Goal: Task Accomplishment & Management: Manage account settings

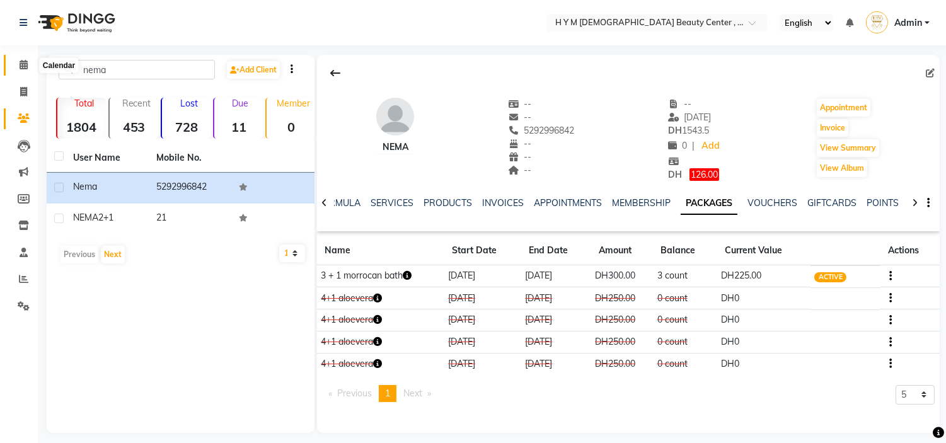
click at [21, 67] on icon at bounding box center [24, 64] width 8 height 9
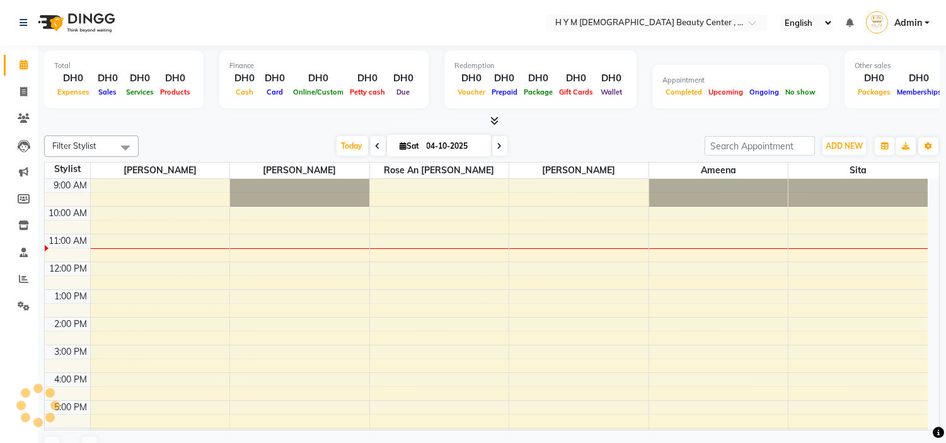
scroll to position [55, 0]
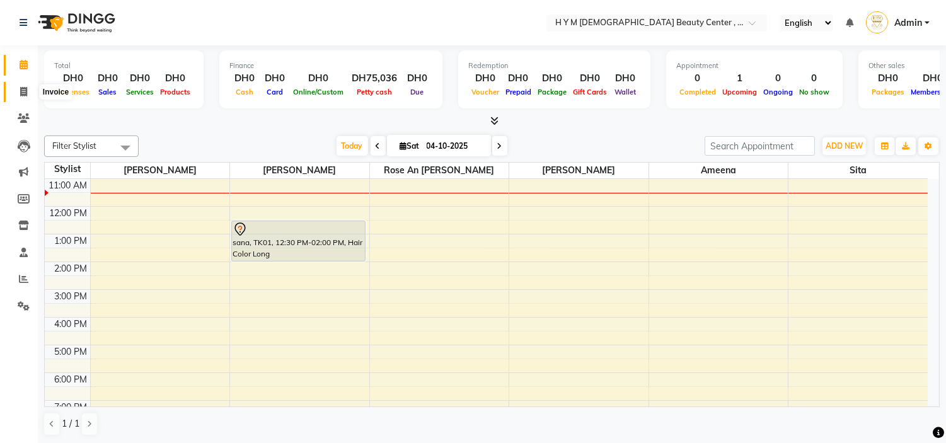
click at [23, 91] on icon at bounding box center [23, 91] width 7 height 9
select select "service"
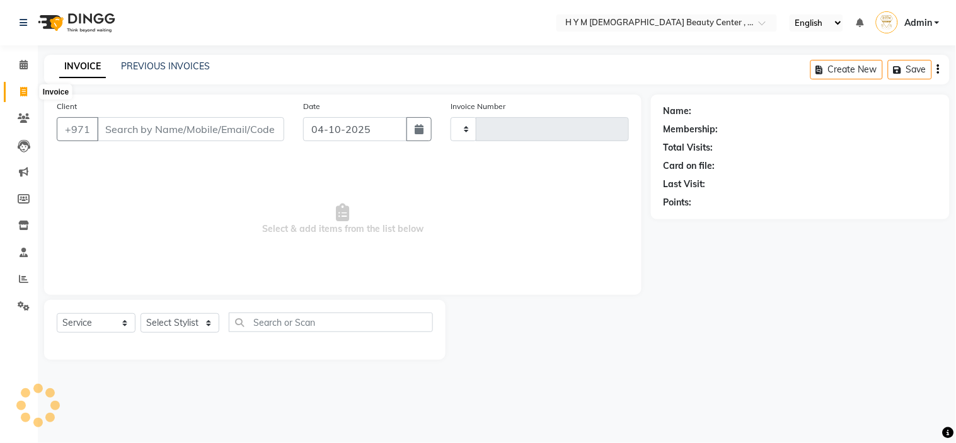
type input "2264"
select select "7248"
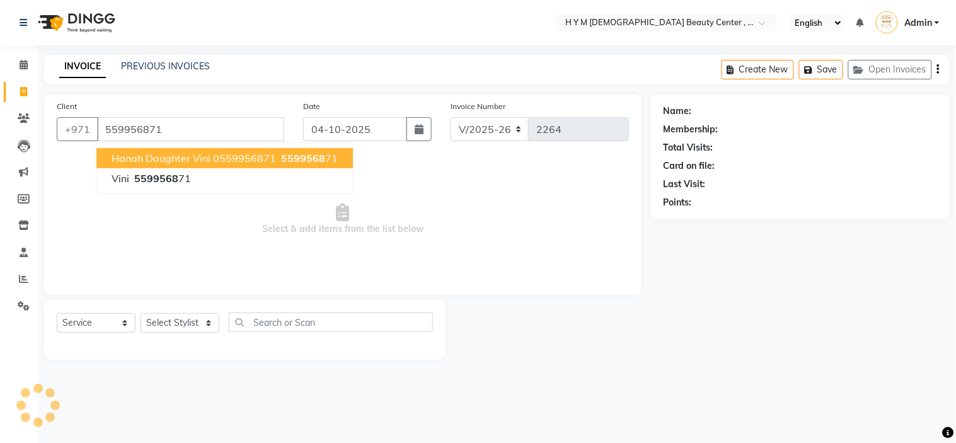
type input "559956871"
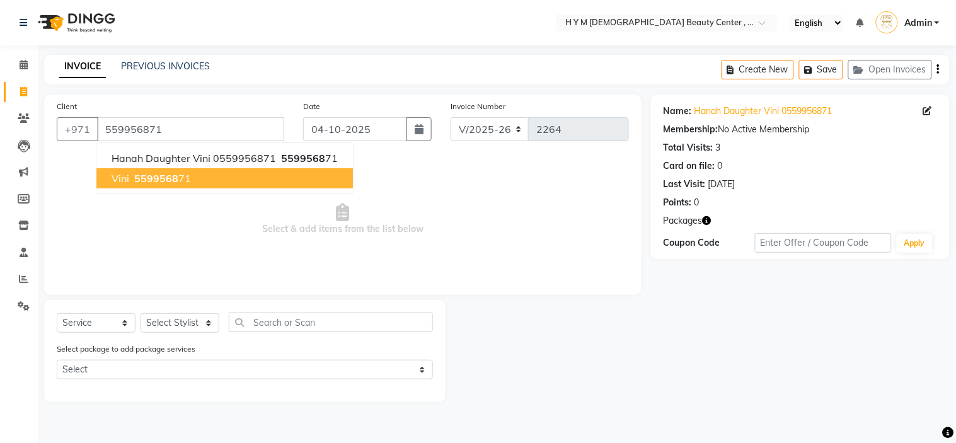
click at [122, 180] on span "vini" at bounding box center [121, 178] width 18 height 13
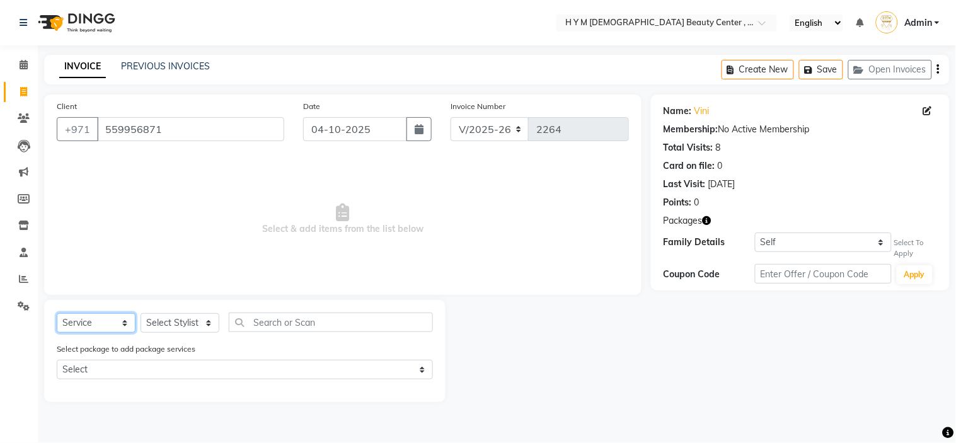
click at [115, 321] on select "Select Service Product Membership Package Voucher Prepaid Gift Card" at bounding box center [96, 323] width 79 height 20
select select "package"
click at [57, 314] on select "Select Service Product Membership Package Voucher Prepaid Gift Card" at bounding box center [96, 323] width 79 height 20
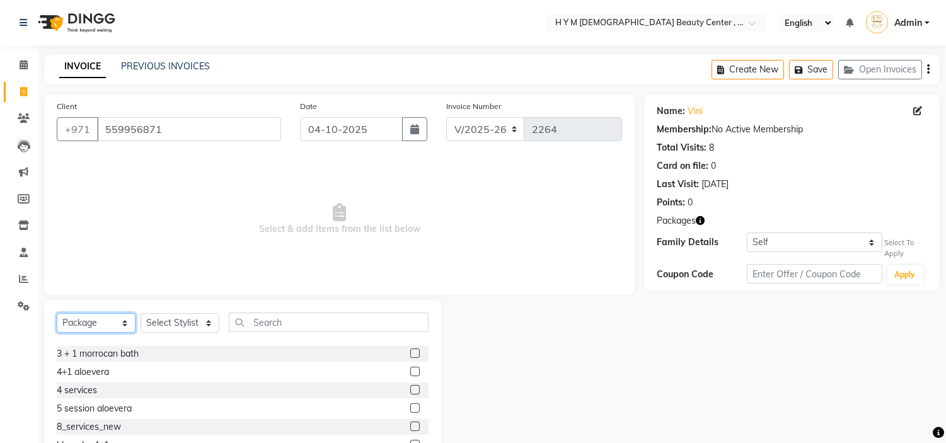
scroll to position [74, 0]
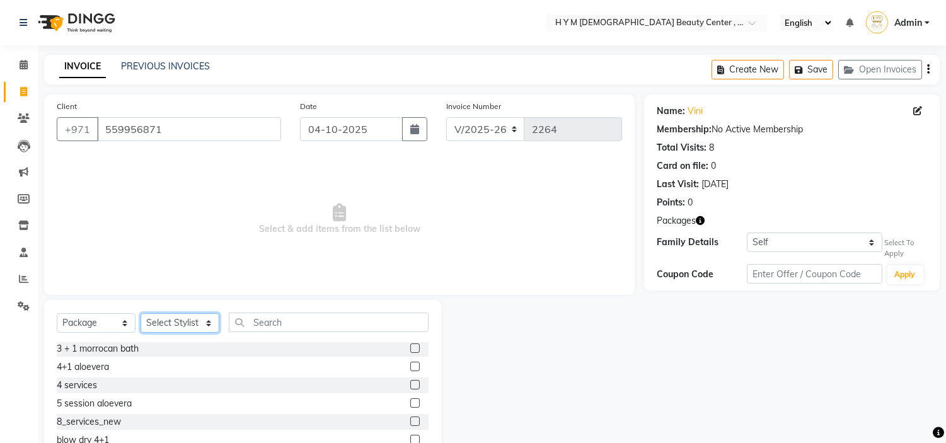
click at [211, 319] on select "Select Stylist ameena Jheza Dalangin Julie Corteza randa Rose An Galang sita" at bounding box center [180, 323] width 79 height 20
select select "61768"
click at [141, 314] on select "Select Stylist ameena Jheza Dalangin Julie Corteza randa Rose An Galang sita" at bounding box center [180, 323] width 79 height 20
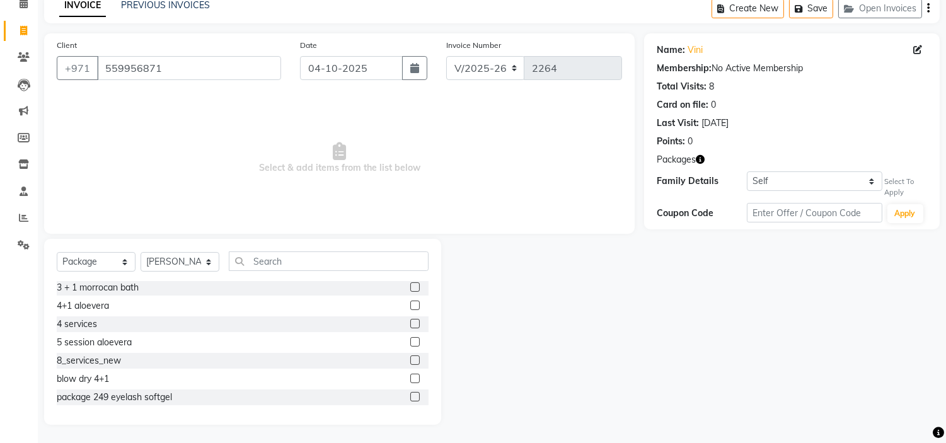
click at [410, 361] on label at bounding box center [414, 360] width 9 height 9
click at [410, 361] on input "checkbox" at bounding box center [414, 361] width 8 height 8
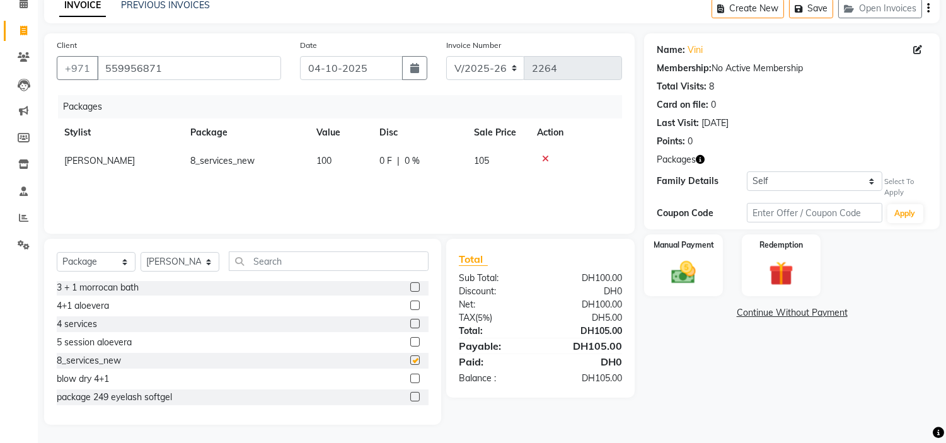
checkbox input "false"
click at [804, 314] on link "Continue Without Payment" at bounding box center [792, 312] width 291 height 13
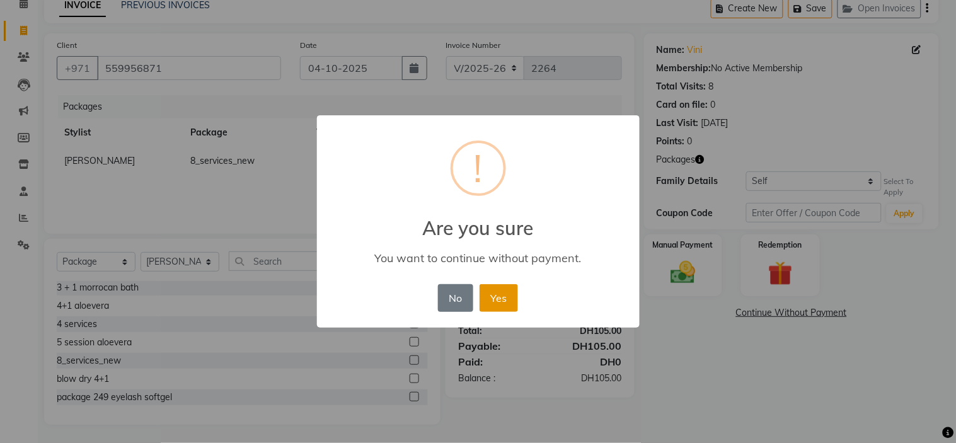
click at [502, 298] on button "Yes" at bounding box center [499, 298] width 38 height 28
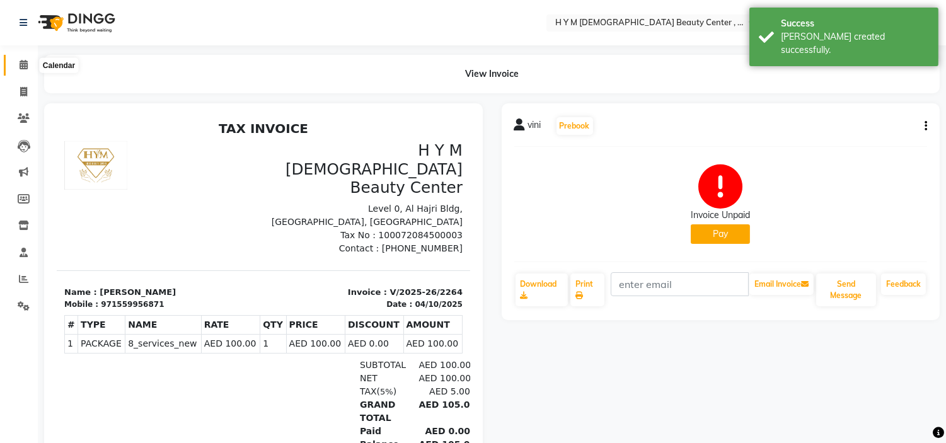
click at [25, 66] on icon at bounding box center [24, 64] width 8 height 9
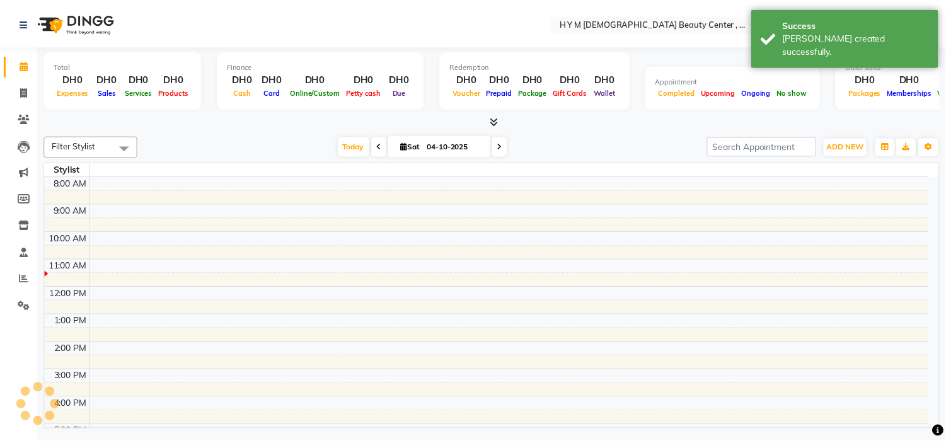
scroll to position [55, 0]
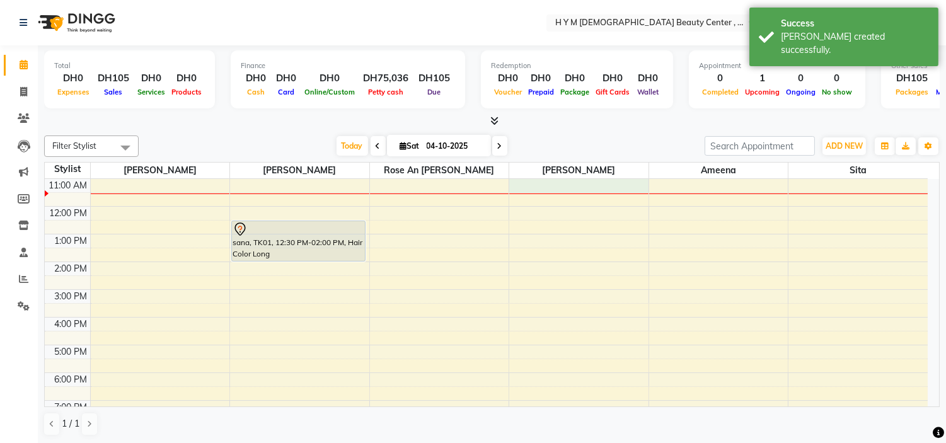
click at [602, 186] on div "9:00 AM 10:00 AM 11:00 AM 12:00 PM 1:00 PM 2:00 PM 3:00 PM 4:00 PM 5:00 PM 6:00…" at bounding box center [486, 318] width 883 height 388
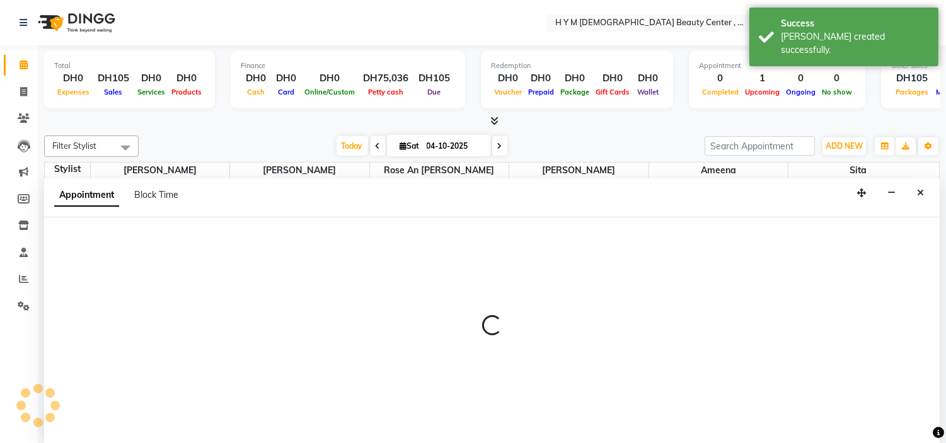
scroll to position [1, 0]
select select "61768"
select select "tentative"
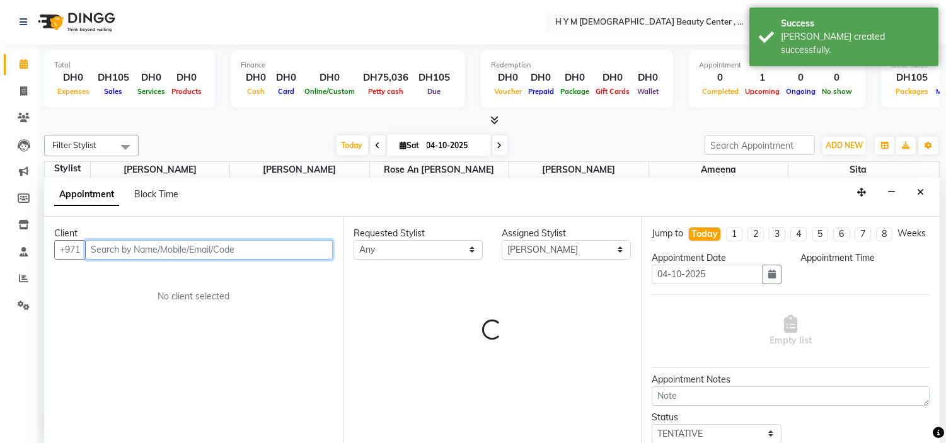
select select "660"
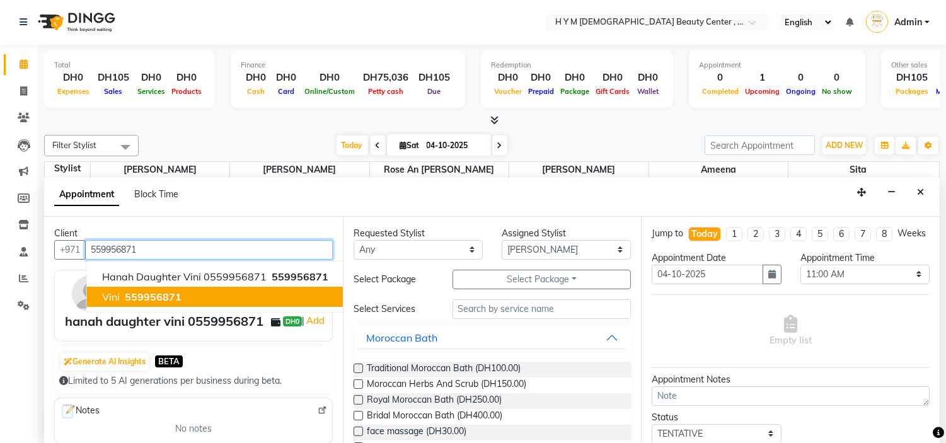
click at [110, 292] on span "vini" at bounding box center [111, 297] width 18 height 13
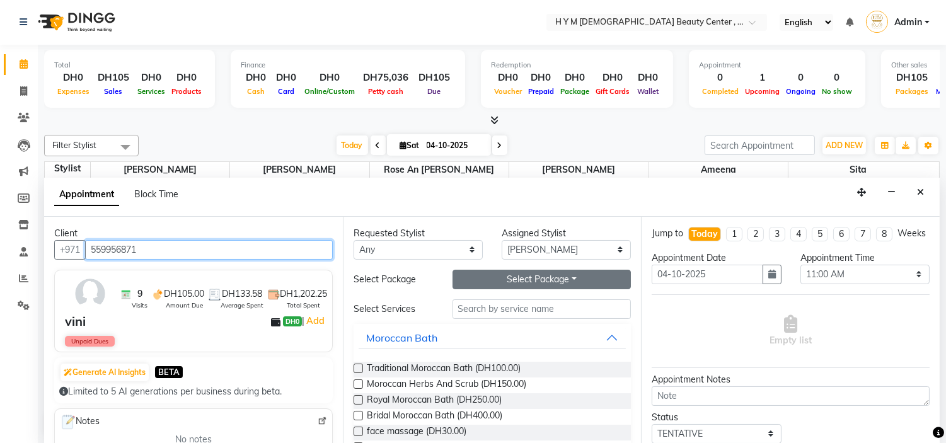
type input "559956871"
click at [506, 278] on button "Select Package Toggle Dropdown" at bounding box center [542, 280] width 179 height 20
click at [483, 305] on li "8_services_new" at bounding box center [503, 305] width 100 height 18
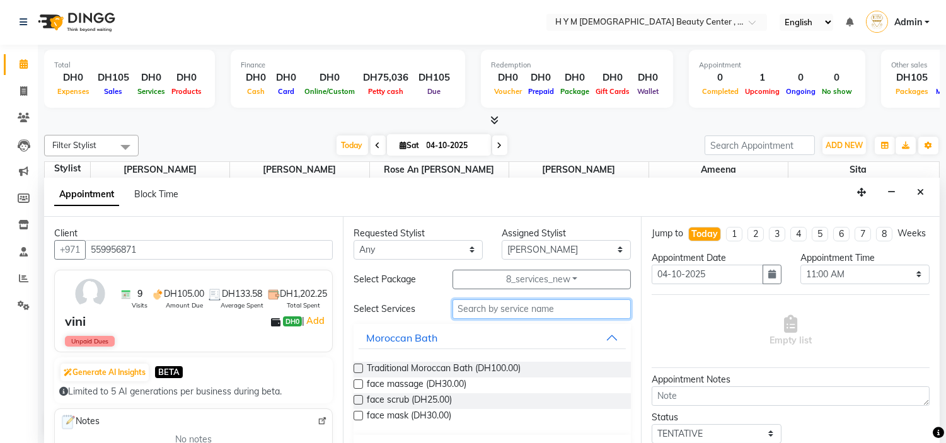
click at [480, 307] on input "text" at bounding box center [542, 309] width 179 height 20
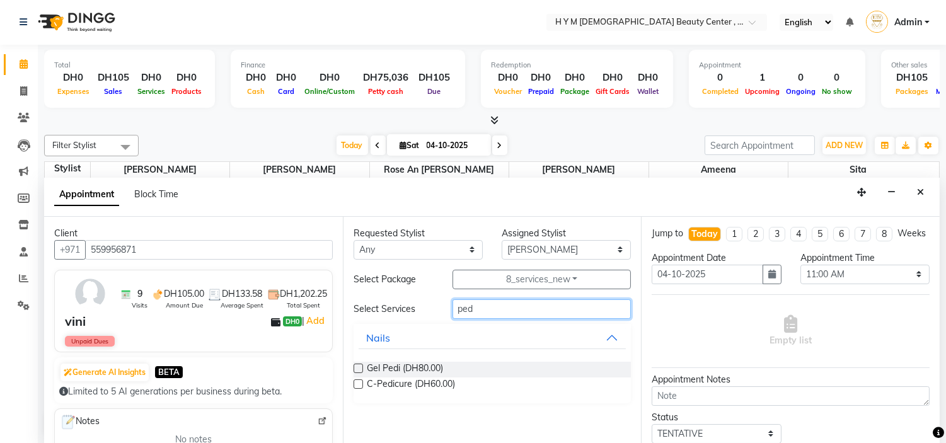
type input "ped"
click at [357, 386] on label at bounding box center [358, 383] width 9 height 9
click at [357, 386] on input "checkbox" at bounding box center [358, 385] width 8 height 8
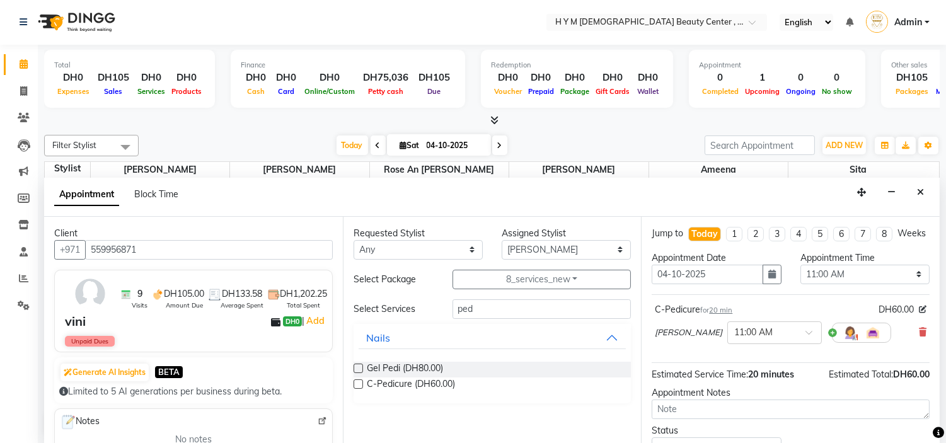
click at [357, 386] on label at bounding box center [358, 383] width 9 height 9
click at [357, 386] on input "checkbox" at bounding box center [358, 385] width 8 height 8
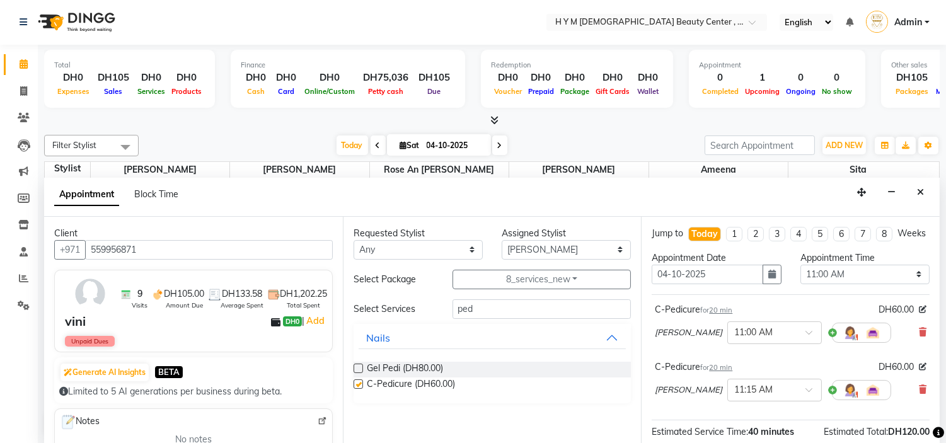
checkbox input "false"
click at [482, 310] on input "ped" at bounding box center [542, 309] width 179 height 20
type input "p"
type input "foot sp"
click at [359, 369] on label at bounding box center [358, 368] width 9 height 9
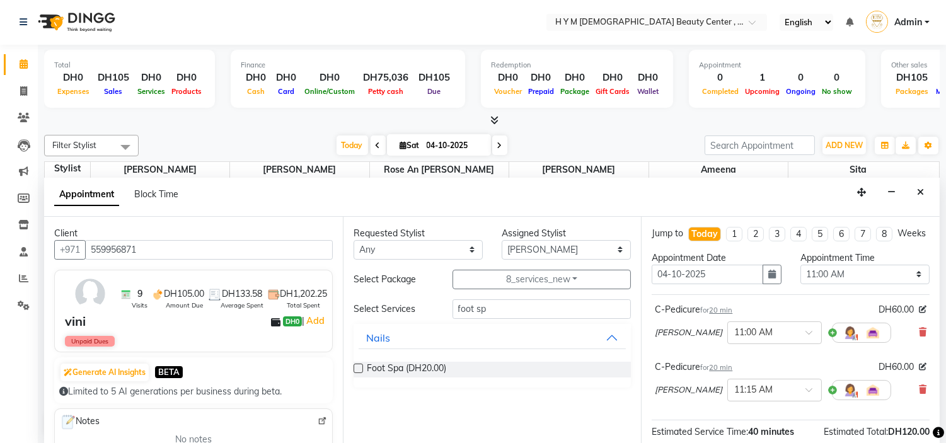
click at [359, 369] on input "checkbox" at bounding box center [358, 370] width 8 height 8
click at [358, 369] on label at bounding box center [358, 368] width 9 height 9
click at [358, 369] on input "checkbox" at bounding box center [358, 370] width 8 height 8
checkbox input "false"
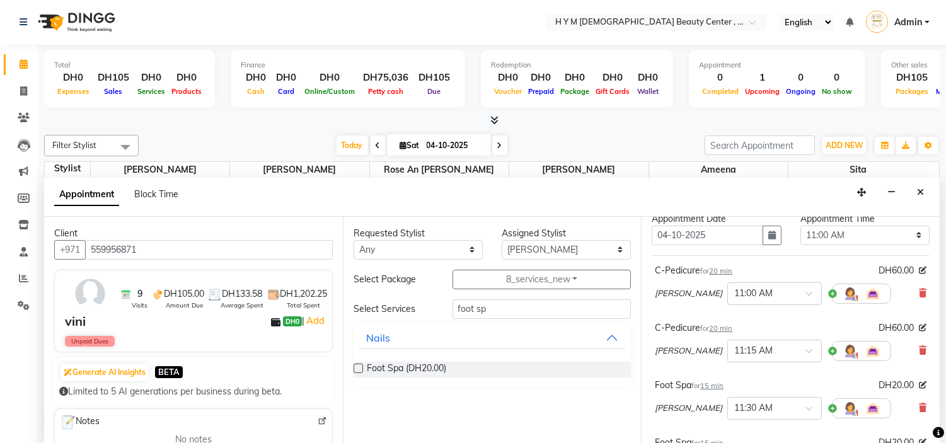
scroll to position [70, 0]
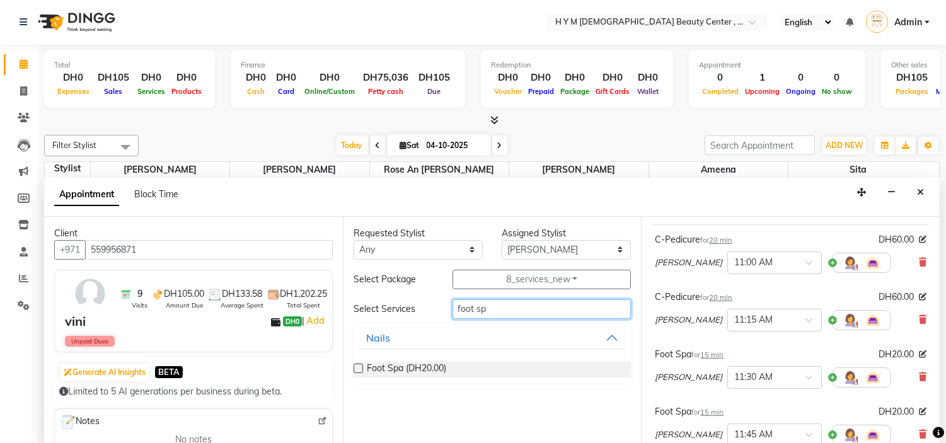
click at [495, 311] on input "foot sp" at bounding box center [542, 309] width 179 height 20
type input "f"
type input "para"
click at [357, 366] on label at bounding box center [358, 368] width 9 height 9
click at [357, 366] on input "checkbox" at bounding box center [358, 370] width 8 height 8
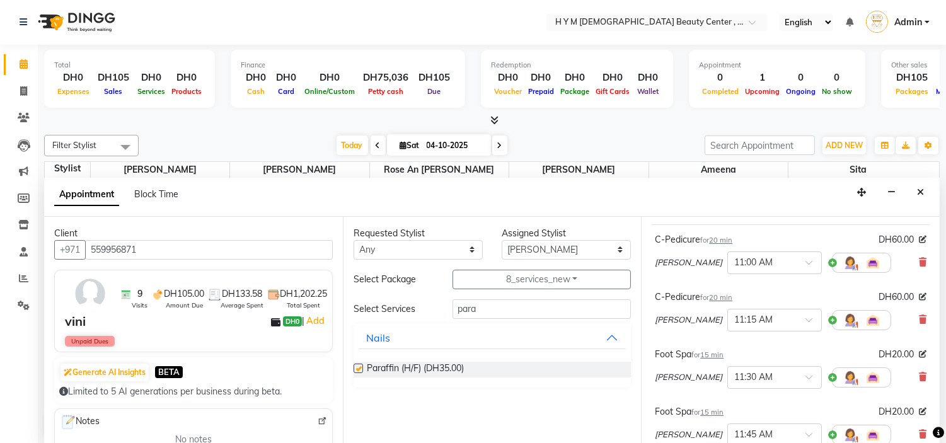
checkbox input "false"
click at [507, 311] on input "para" at bounding box center [542, 309] width 179 height 20
type input "p"
type input "mani"
click at [357, 369] on label at bounding box center [358, 368] width 9 height 9
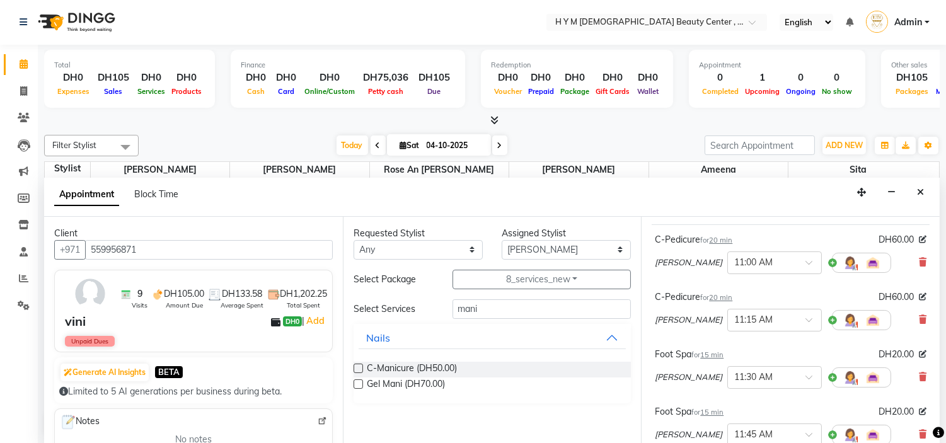
click at [357, 369] on input "checkbox" at bounding box center [358, 370] width 8 height 8
checkbox input "false"
click at [494, 313] on input "mani" at bounding box center [542, 309] width 179 height 20
type input "m"
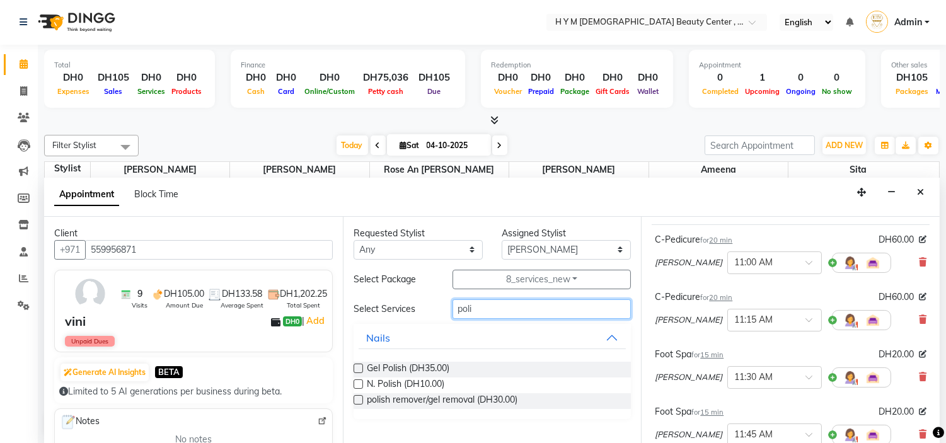
type input "poli"
click at [356, 388] on label at bounding box center [358, 383] width 9 height 9
click at [356, 388] on input "checkbox" at bounding box center [358, 385] width 8 height 8
checkbox input "false"
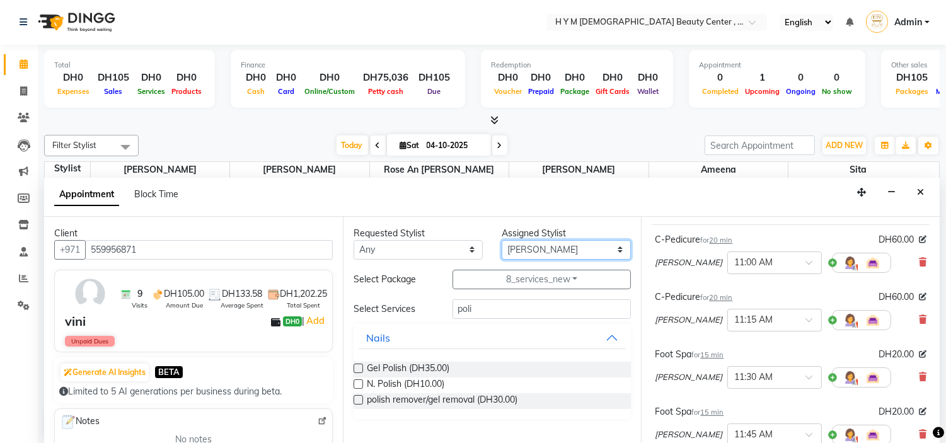
click at [547, 246] on select "Select ameena Jheza Dalangin Julie Corteza randa Rose An Galang sita" at bounding box center [566, 250] width 129 height 20
select select "66737"
click at [502, 240] on select "Select ameena Jheza Dalangin Julie Corteza randa Rose An Galang sita" at bounding box center [566, 250] width 129 height 20
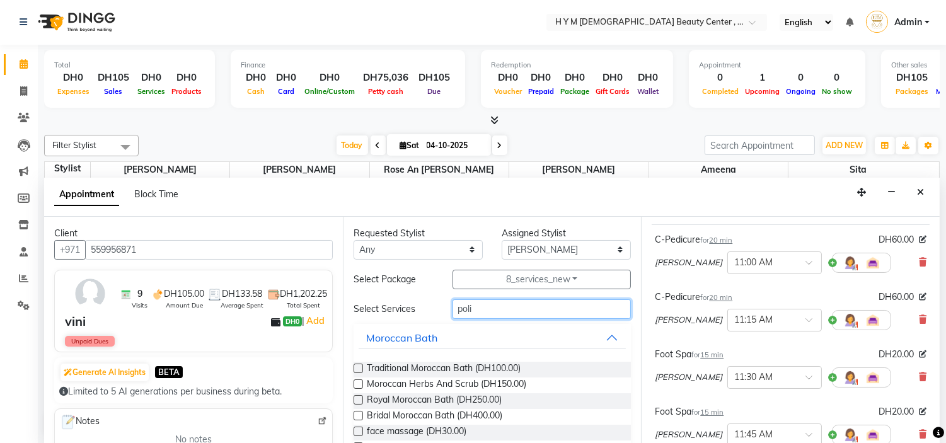
click at [483, 306] on input "poli" at bounding box center [542, 309] width 179 height 20
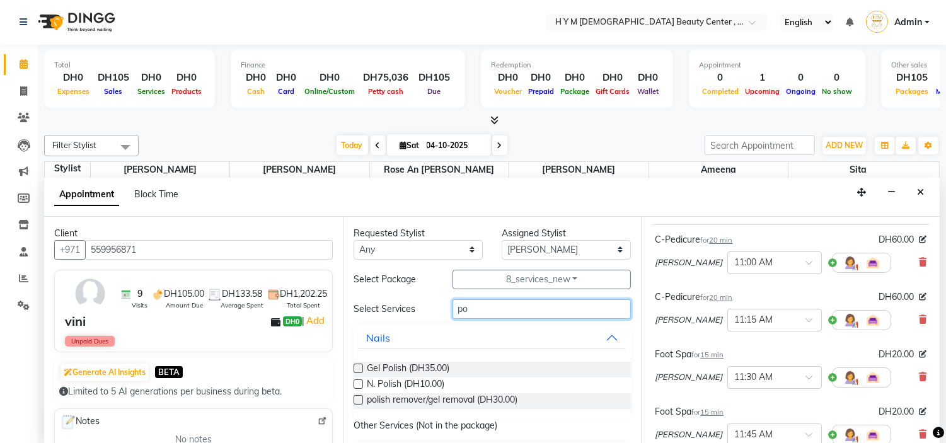
type input "p"
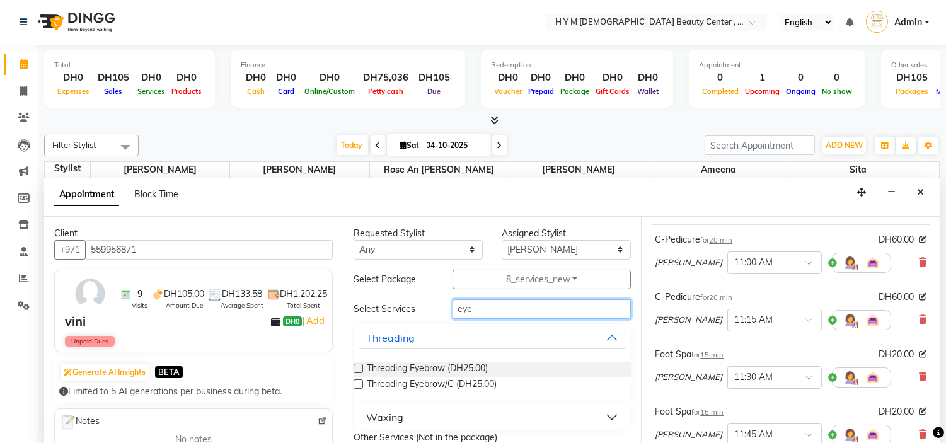
type input "eye"
click at [357, 369] on label at bounding box center [358, 368] width 9 height 9
click at [357, 369] on input "checkbox" at bounding box center [358, 370] width 8 height 8
checkbox input "false"
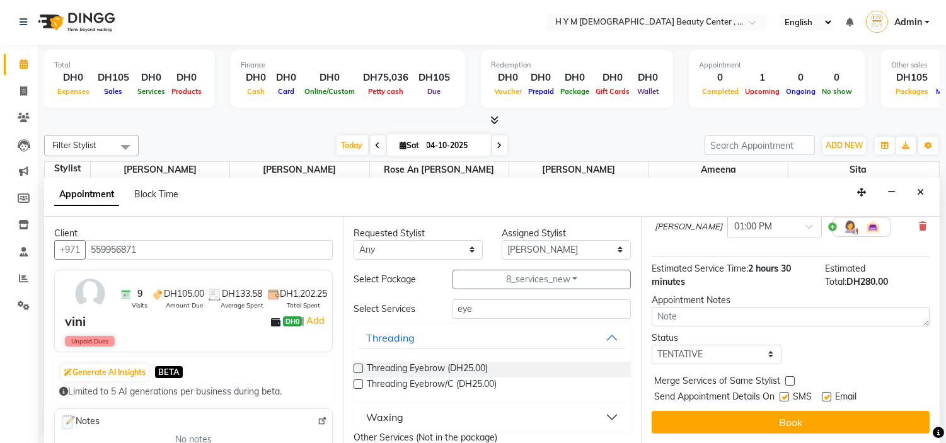
click at [788, 398] on label at bounding box center [784, 396] width 9 height 9
click at [788, 398] on input "checkbox" at bounding box center [784, 398] width 8 height 8
checkbox input "false"
click at [826, 396] on label at bounding box center [826, 396] width 9 height 9
click at [826, 396] on input "checkbox" at bounding box center [826, 398] width 8 height 8
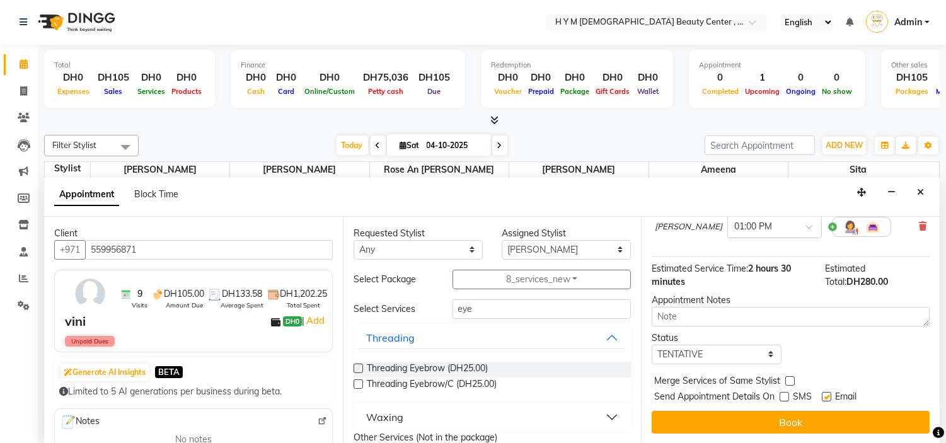
checkbox input "false"
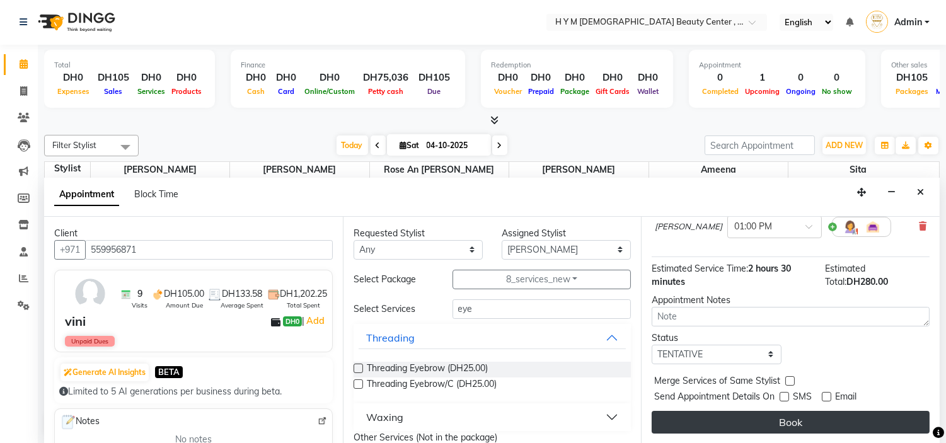
click at [818, 420] on button "Book" at bounding box center [791, 422] width 278 height 23
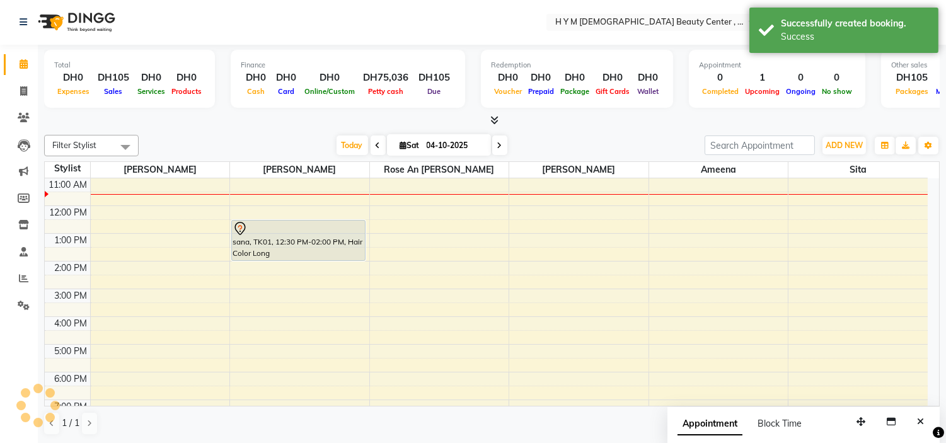
scroll to position [0, 0]
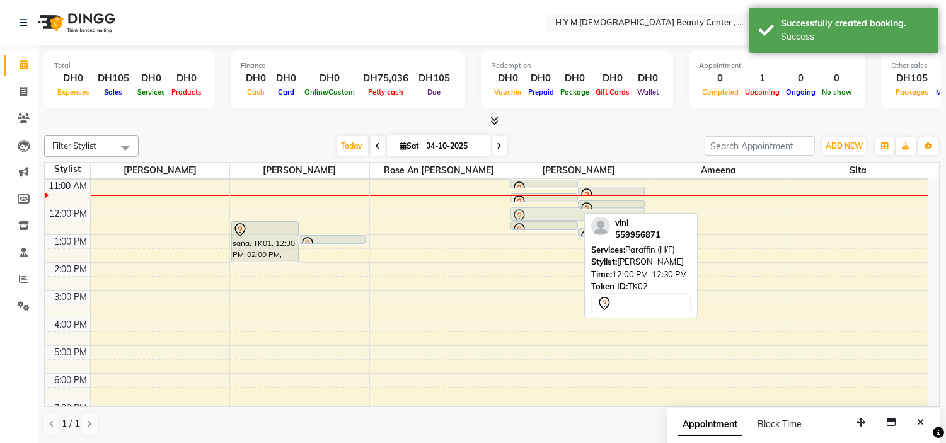
drag, startPoint x: 559, startPoint y: 213, endPoint x: 561, endPoint y: 207, distance: 6.8
click at [561, 207] on div "vini, TK02, 11:00 AM-11:20 AM, C-Pedicure vini, TK02, 11:15 AM-11:35 AM, C-Pedi…" at bounding box center [578, 318] width 139 height 388
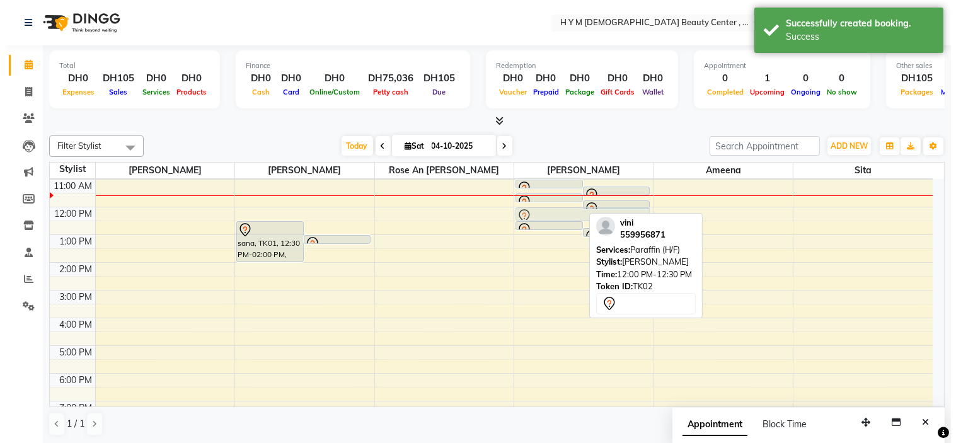
scroll to position [54, 0]
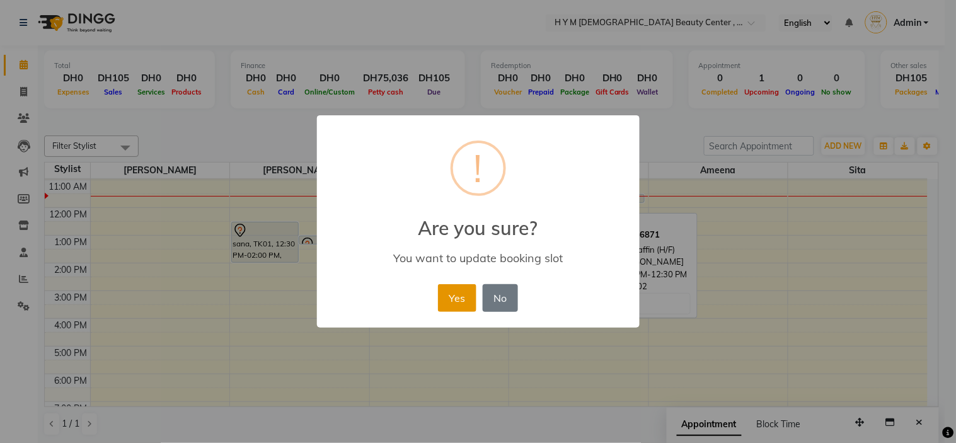
click at [463, 292] on button "Yes" at bounding box center [457, 298] width 38 height 28
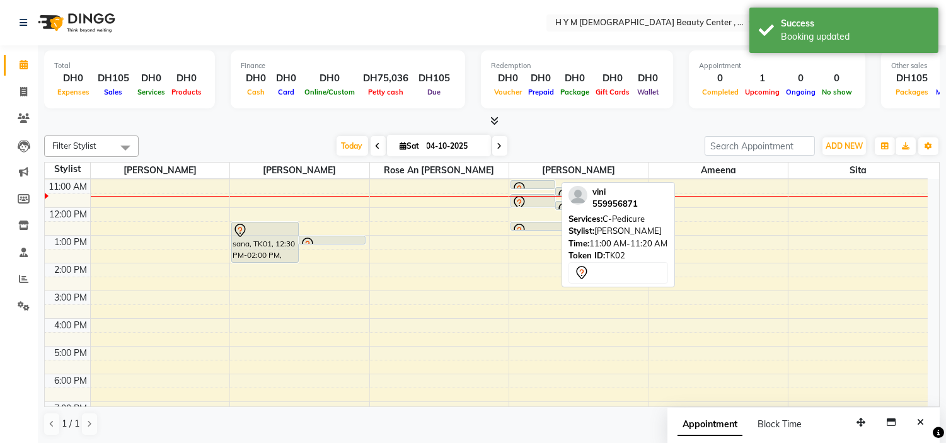
click at [537, 183] on div at bounding box center [533, 189] width 42 height 15
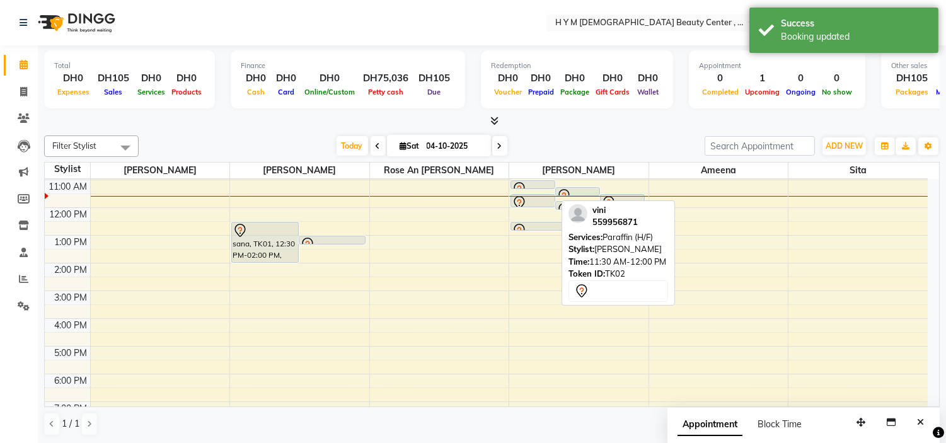
click at [542, 199] on div at bounding box center [533, 202] width 42 height 15
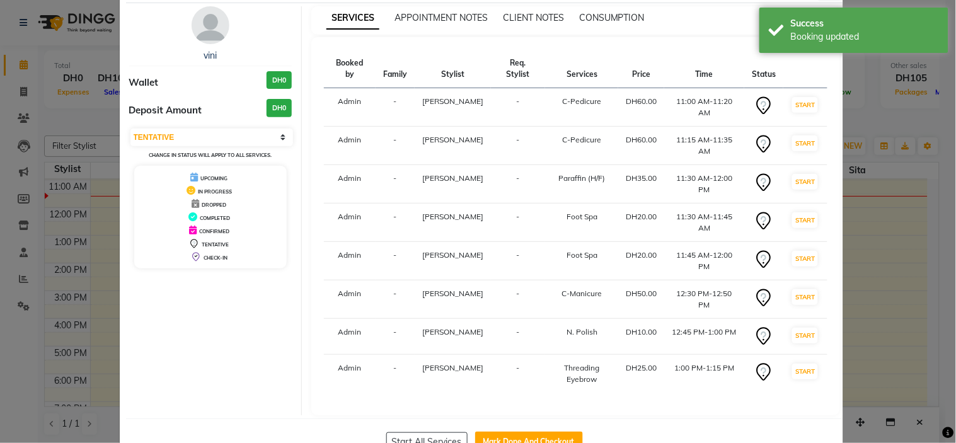
scroll to position [84, 0]
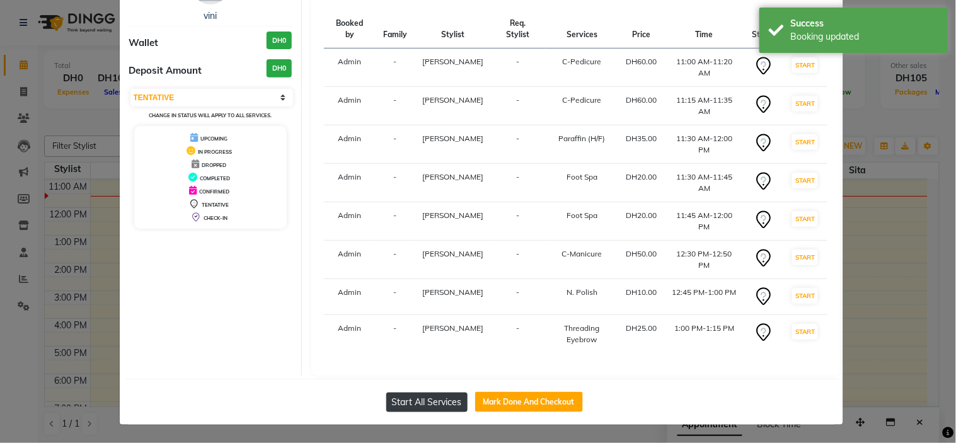
click at [439, 400] on button "Start All Services" at bounding box center [426, 403] width 81 height 20
select select "1"
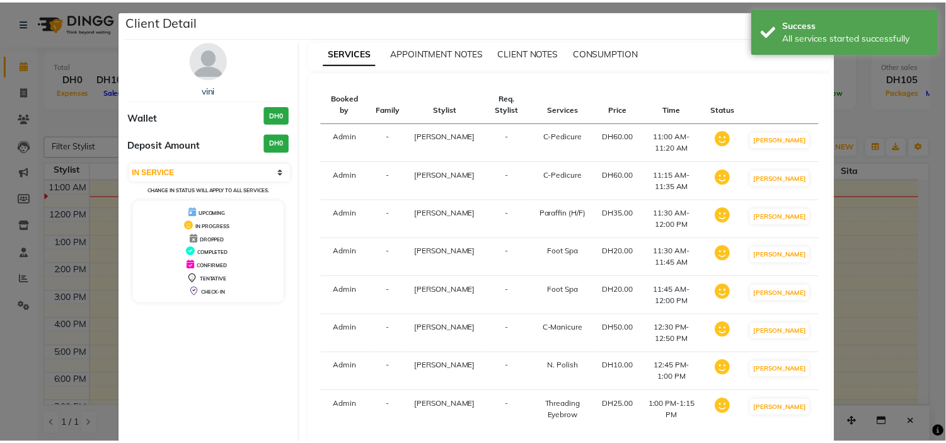
scroll to position [0, 0]
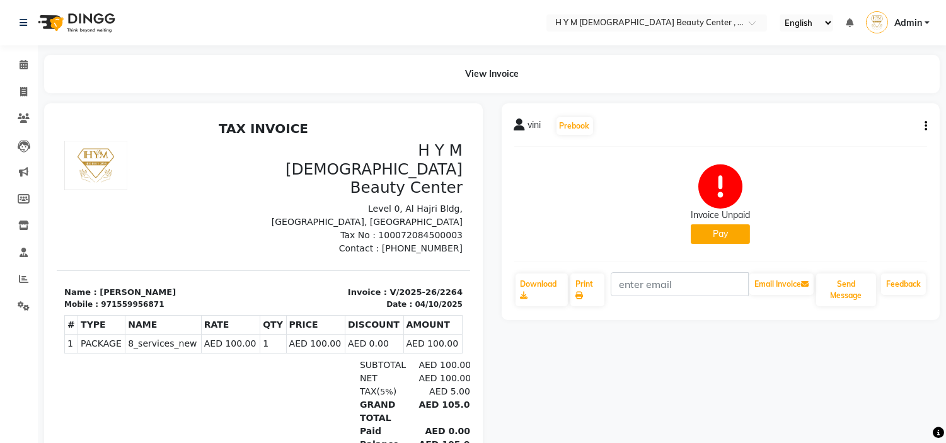
select select "service"
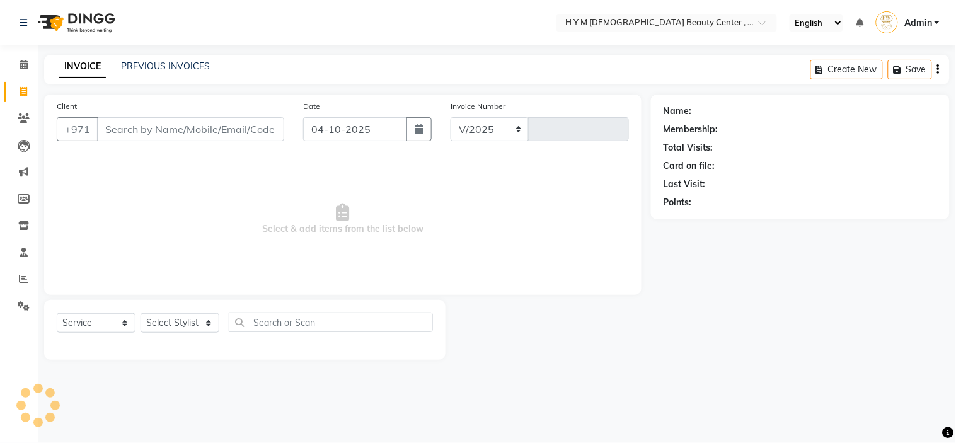
select select "7248"
type input "2265"
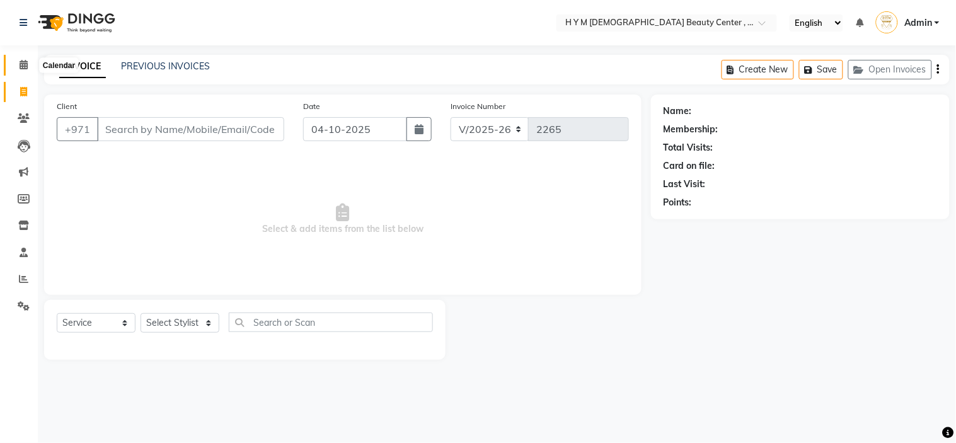
click at [16, 61] on span at bounding box center [24, 65] width 22 height 14
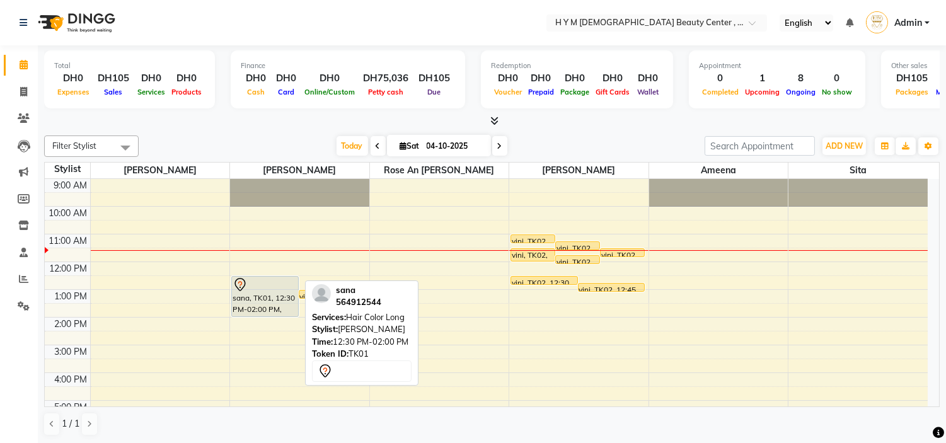
click at [248, 295] on div "sana, TK01, 12:30 PM-02:00 PM, Hair Color Long" at bounding box center [265, 297] width 66 height 40
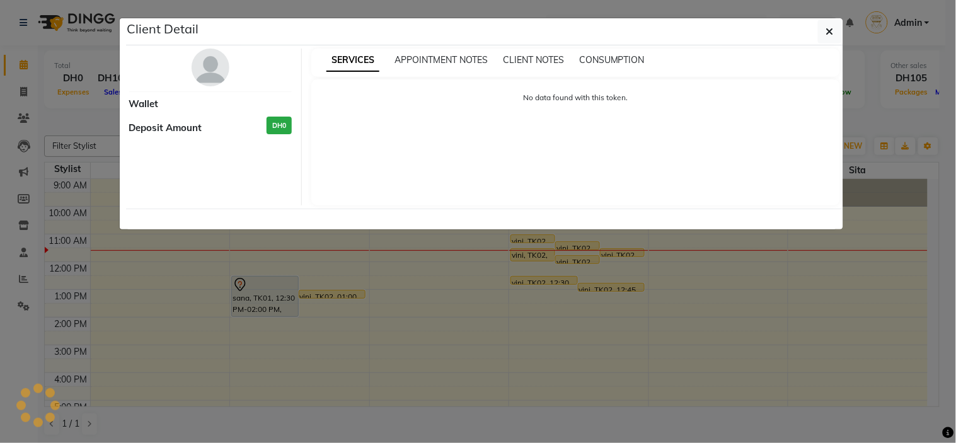
select select "7"
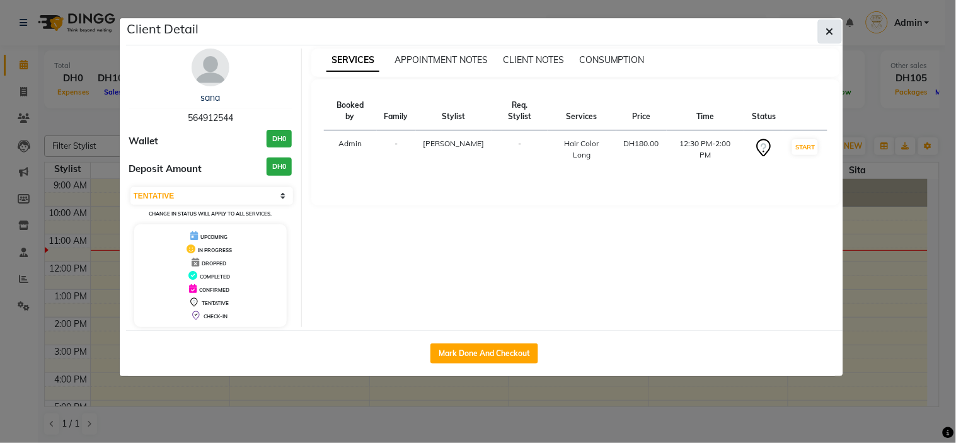
click at [830, 30] on icon "button" at bounding box center [830, 31] width 8 height 10
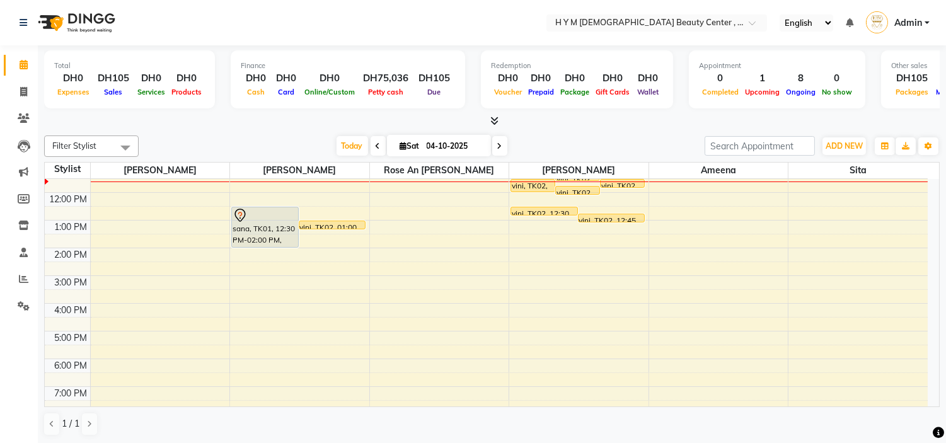
scroll to position [70, 0]
click at [665, 250] on div "9:00 AM 10:00 AM 11:00 AM 12:00 PM 1:00 PM 2:00 PM 3:00 PM 4:00 PM 5:00 PM 6:00…" at bounding box center [486, 303] width 883 height 388
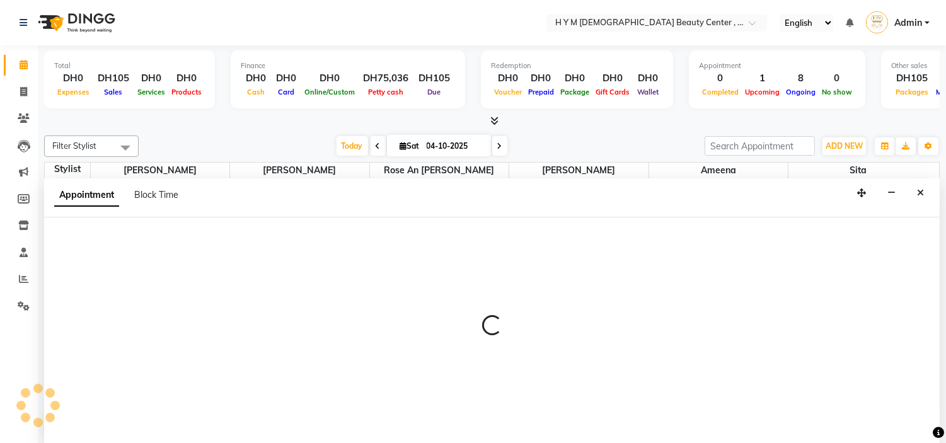
scroll to position [1, 0]
select select "76457"
select select "840"
select select "tentative"
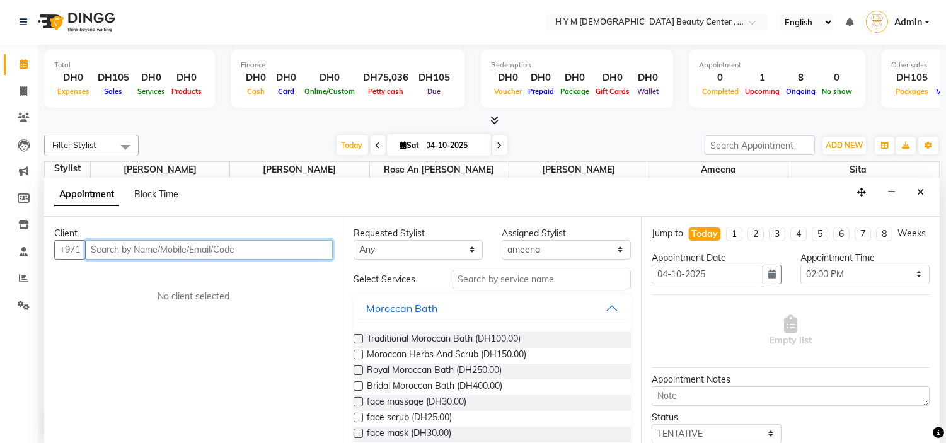
click at [172, 247] on input "text" at bounding box center [209, 250] width 248 height 20
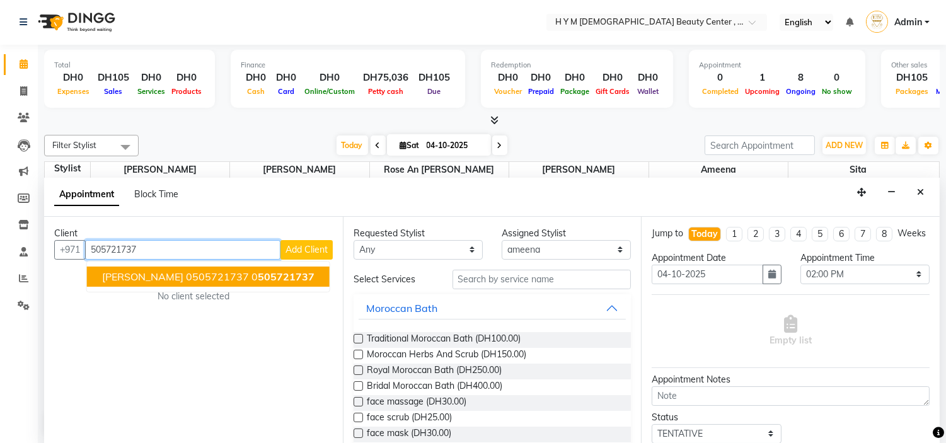
click at [112, 281] on span "agnes 0505721737" at bounding box center [175, 276] width 147 height 13
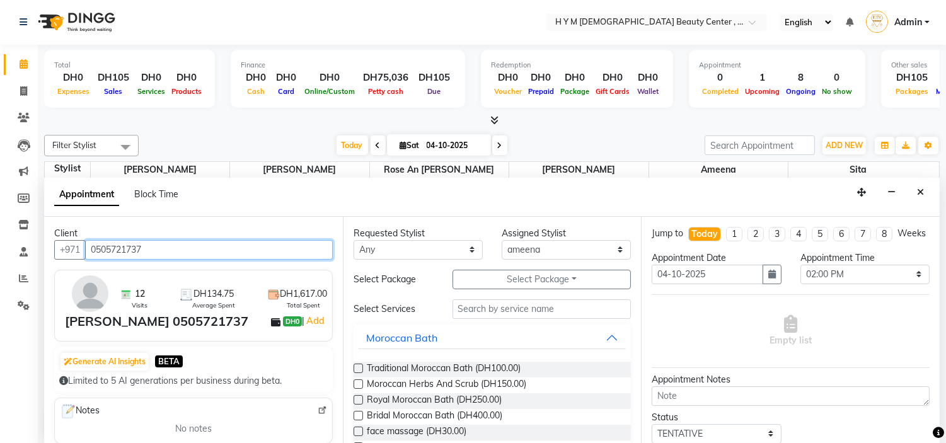
type input "0505721737"
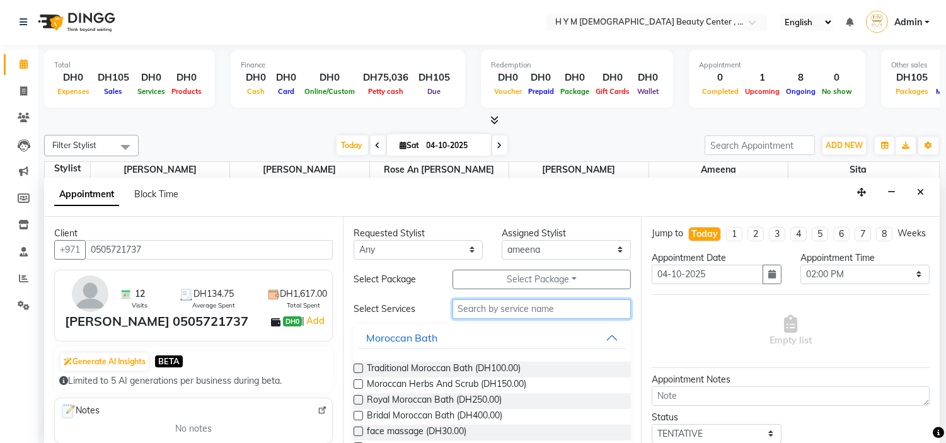
click at [495, 312] on input "text" at bounding box center [542, 309] width 179 height 20
type input "mor"
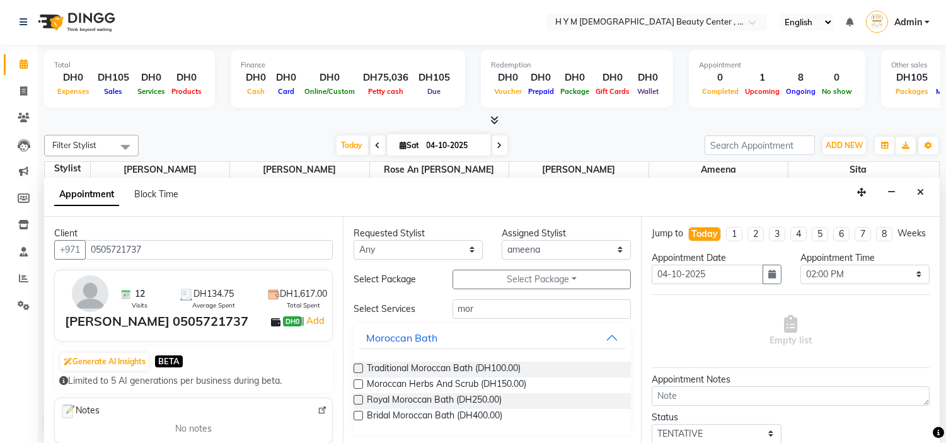
click at [357, 368] on label at bounding box center [358, 368] width 9 height 9
click at [357, 368] on input "checkbox" at bounding box center [358, 370] width 8 height 8
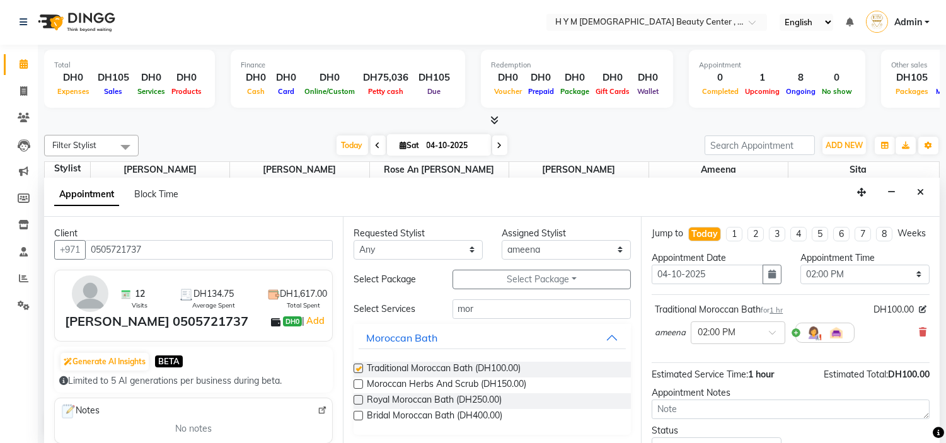
checkbox input "false"
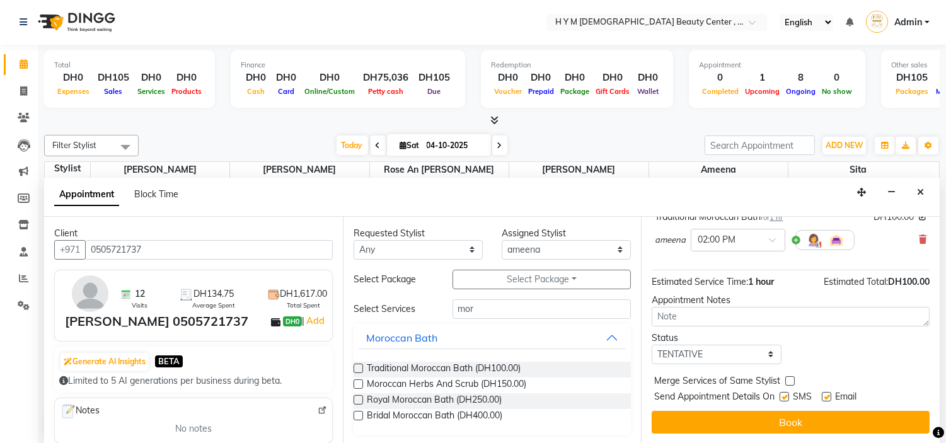
scroll to position [104, 0]
click at [783, 396] on label at bounding box center [784, 396] width 9 height 9
click at [783, 396] on input "checkbox" at bounding box center [784, 398] width 8 height 8
checkbox input "false"
click at [827, 394] on label at bounding box center [826, 396] width 9 height 9
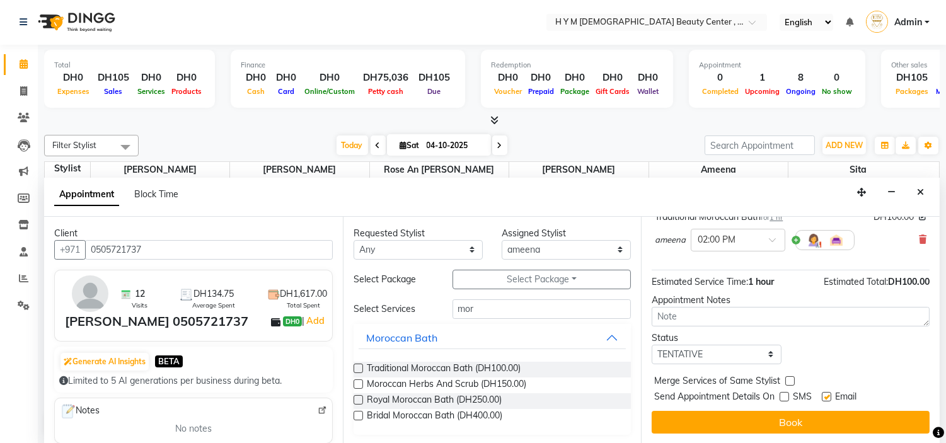
click at [827, 394] on input "checkbox" at bounding box center [826, 398] width 8 height 8
checkbox input "false"
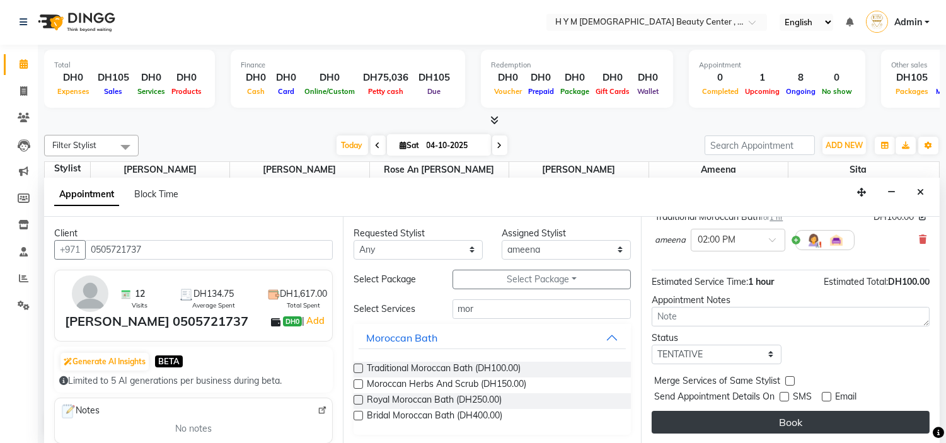
click at [823, 417] on button "Book" at bounding box center [791, 422] width 278 height 23
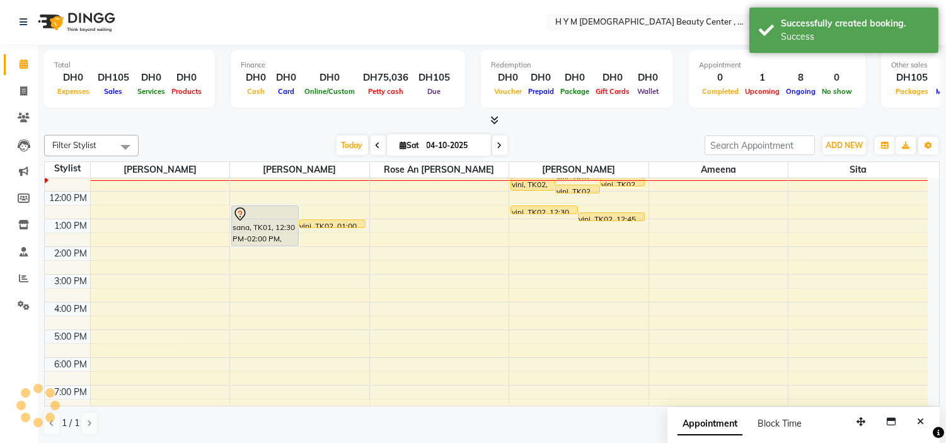
scroll to position [0, 0]
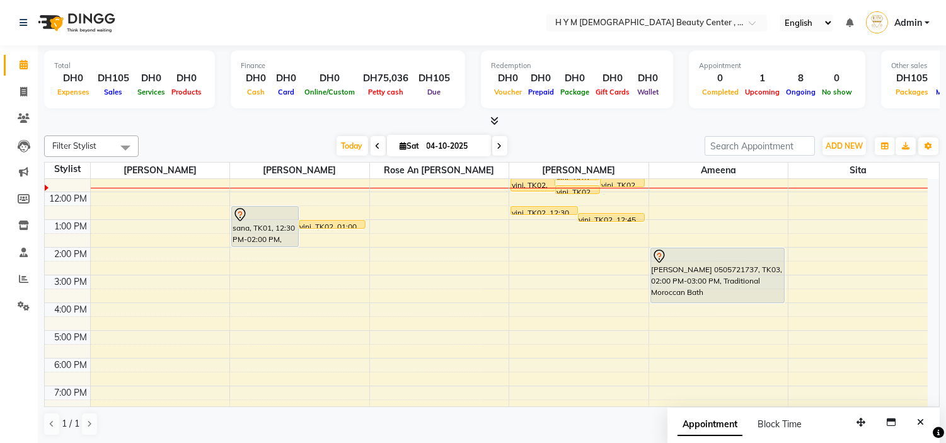
drag, startPoint x: 714, startPoint y: 274, endPoint x: 715, endPoint y: 294, distance: 20.2
click at [715, 294] on div "agnes 0505721737, TK03, 02:00 PM-03:00 PM, Traditional Moroccan Bath agnes 0505…" at bounding box center [718, 303] width 139 height 388
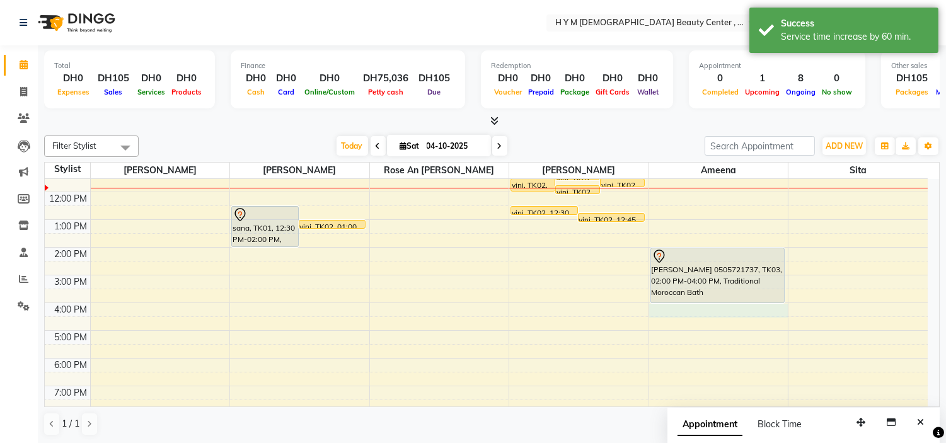
click at [693, 305] on div "9:00 AM 10:00 AM 11:00 AM 12:00 PM 1:00 PM 2:00 PM 3:00 PM 4:00 PM 5:00 PM 6:00…" at bounding box center [486, 303] width 883 height 388
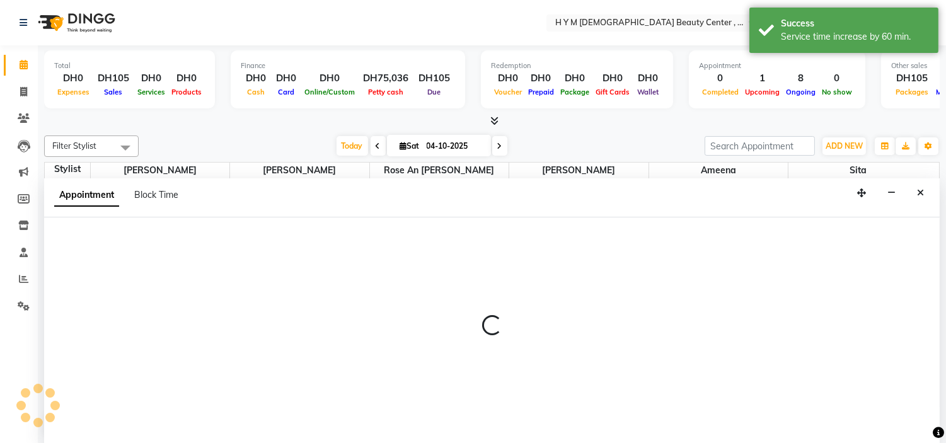
scroll to position [1, 0]
select select "76457"
select select "960"
select select "tentative"
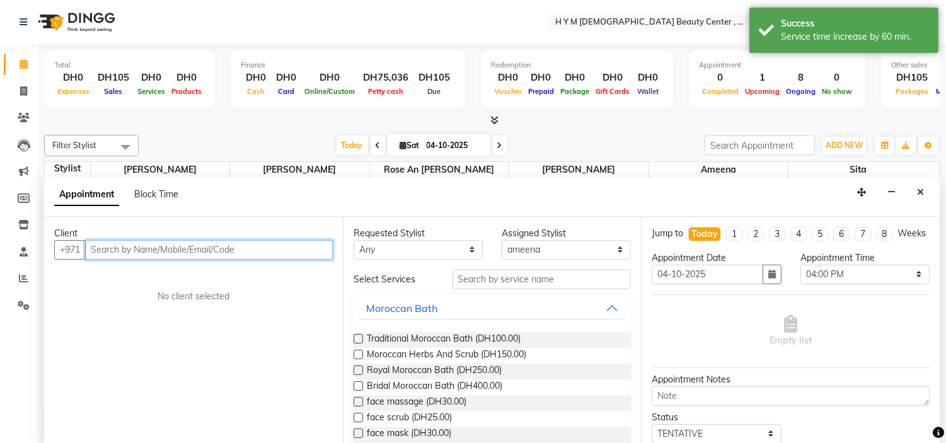
click at [199, 245] on input "text" at bounding box center [209, 250] width 248 height 20
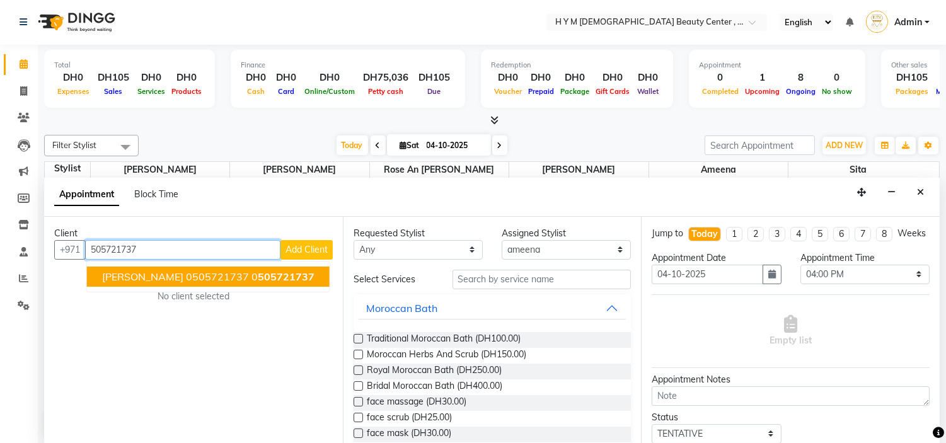
click at [146, 281] on span "agnes 0505721737" at bounding box center [175, 276] width 147 height 13
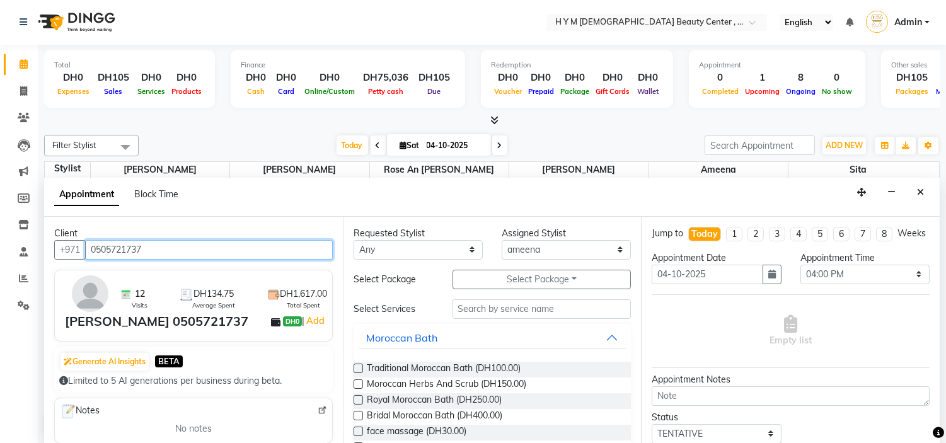
type input "0505721737"
click at [361, 371] on label at bounding box center [358, 368] width 9 height 9
click at [361, 371] on input "checkbox" at bounding box center [358, 370] width 8 height 8
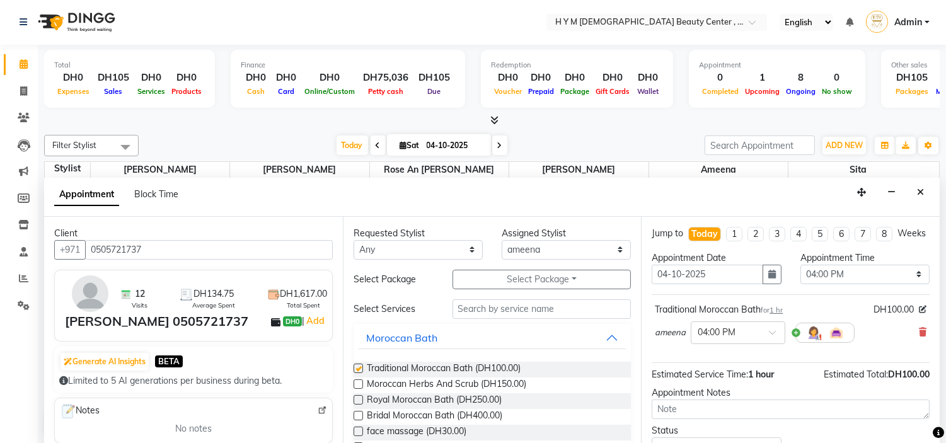
checkbox input "false"
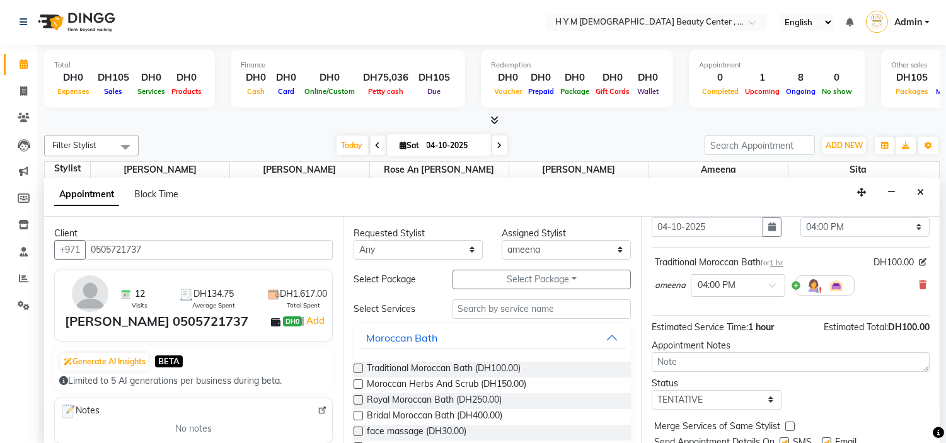
scroll to position [104, 0]
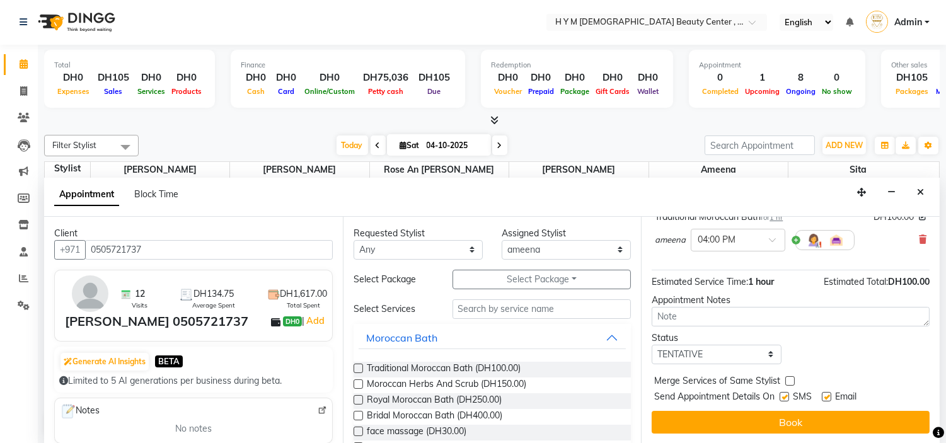
click at [784, 395] on label at bounding box center [784, 396] width 9 height 9
click at [784, 395] on input "checkbox" at bounding box center [784, 398] width 8 height 8
checkbox input "false"
click at [824, 398] on label at bounding box center [826, 396] width 9 height 9
click at [824, 398] on input "checkbox" at bounding box center [826, 398] width 8 height 8
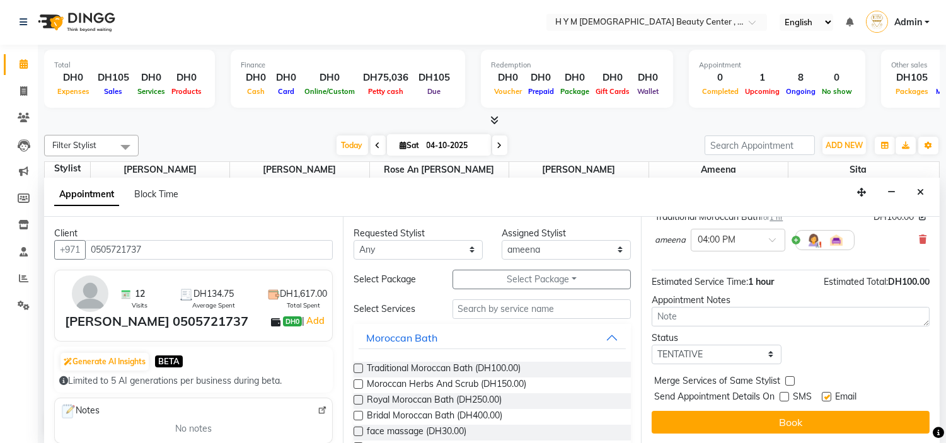
checkbox input "false"
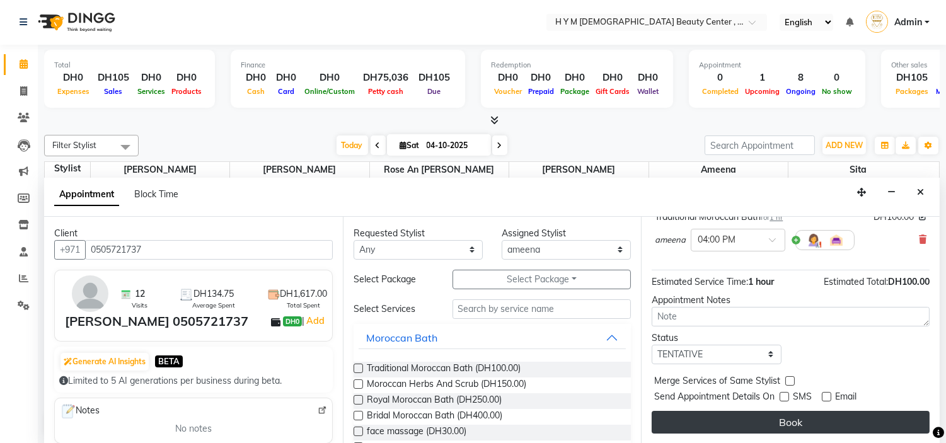
click at [818, 422] on button "Book" at bounding box center [791, 422] width 278 height 23
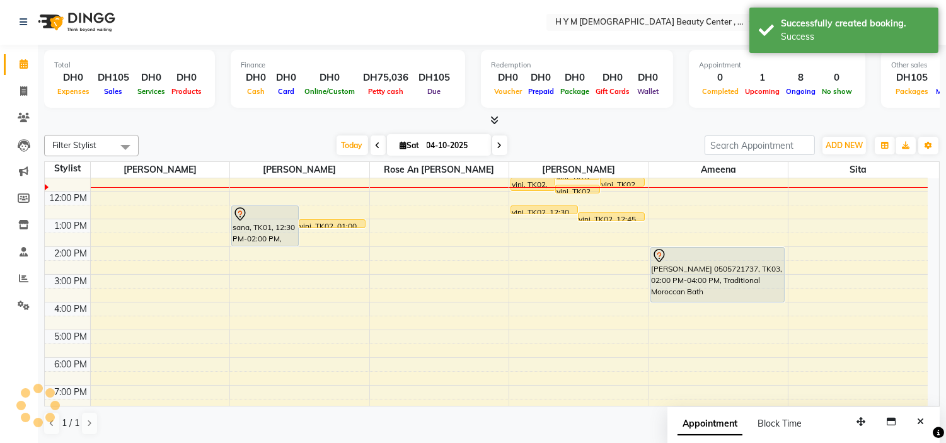
scroll to position [0, 0]
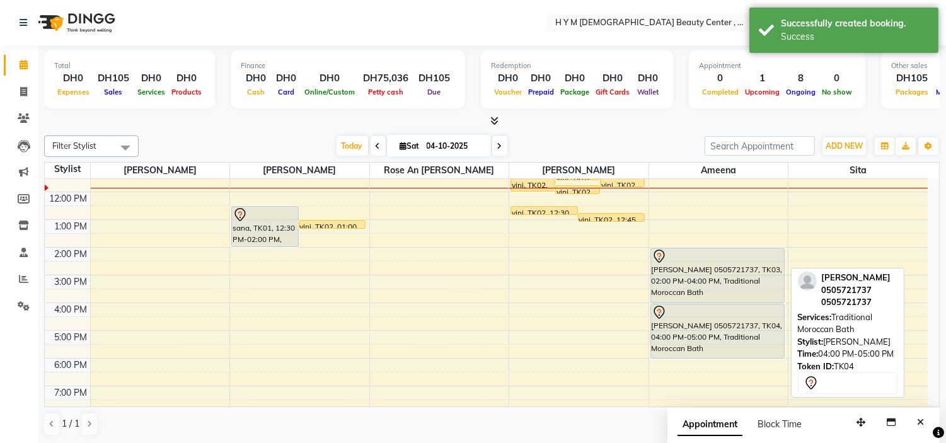
drag, startPoint x: 707, startPoint y: 327, endPoint x: 710, endPoint y: 352, distance: 25.4
click at [710, 352] on div "agnes 0505721737, TK03, 02:00 PM-04:00 PM, Traditional Moroccan Bath agnes 0505…" at bounding box center [718, 303] width 139 height 388
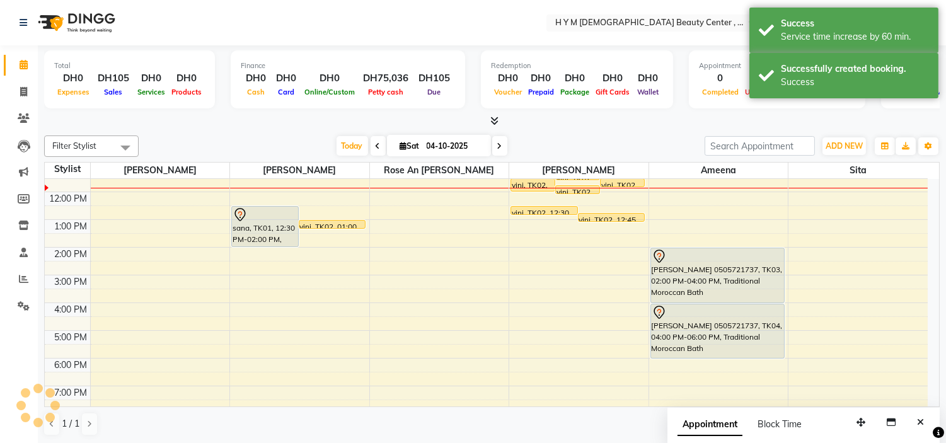
click at [537, 352] on div "9:00 AM 10:00 AM 11:00 AM 12:00 PM 1:00 PM 2:00 PM 3:00 PM 4:00 PM 5:00 PM 6:00…" at bounding box center [486, 303] width 883 height 388
select select "61768"
select select "tentative"
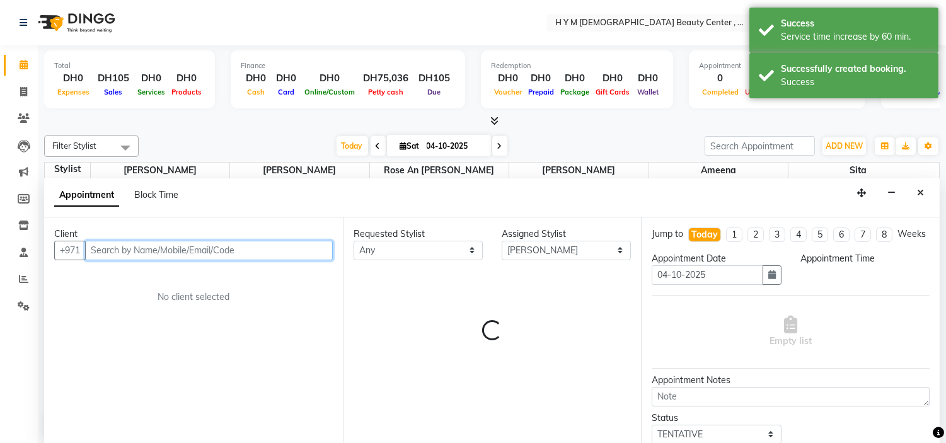
scroll to position [1, 0]
select select "1050"
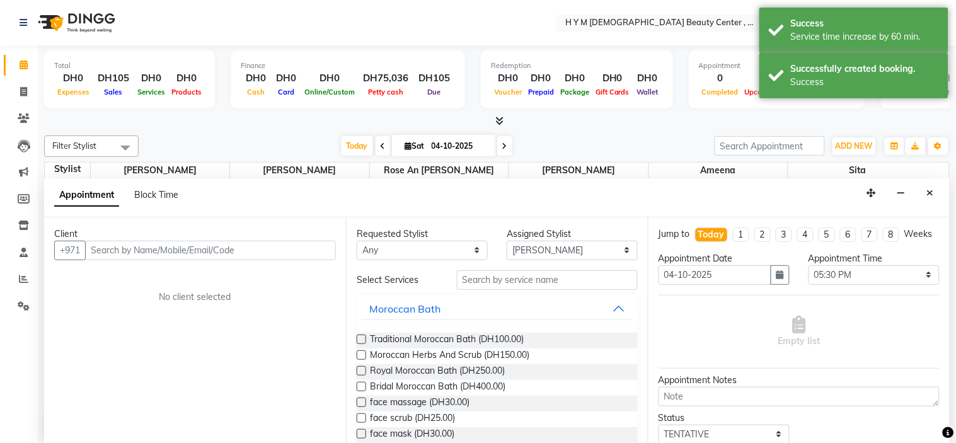
select select "service"
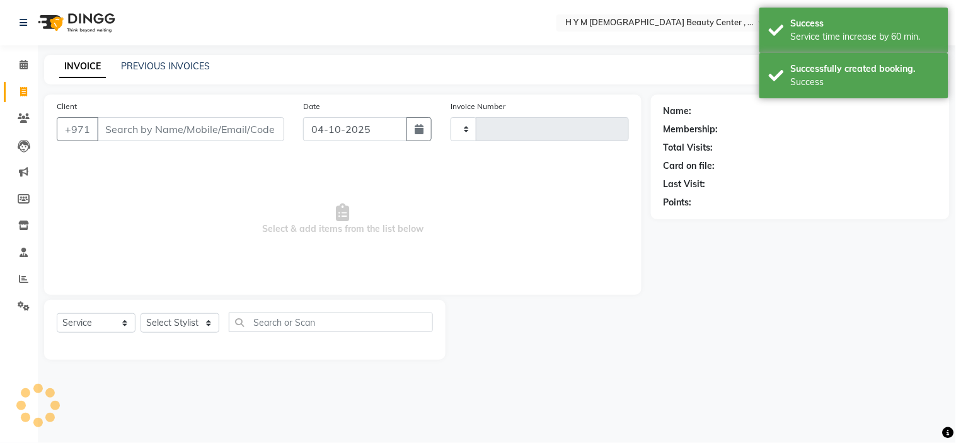
type input "2265"
select select "7248"
click at [21, 65] on icon at bounding box center [24, 64] width 8 height 9
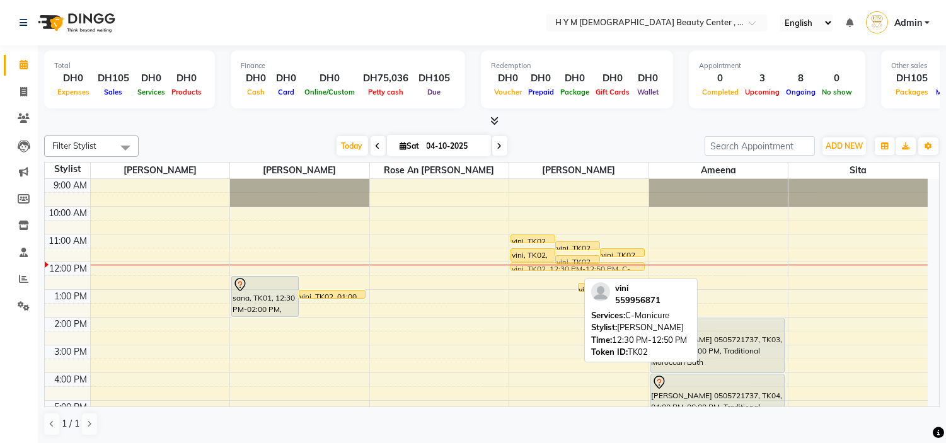
drag, startPoint x: 565, startPoint y: 279, endPoint x: 568, endPoint y: 273, distance: 6.8
click at [568, 273] on div "9:00 AM 10:00 AM 11:00 AM 12:00 PM 1:00 PM 2:00 PM 3:00 PM 4:00 PM 5:00 PM 6:00…" at bounding box center [486, 373] width 883 height 388
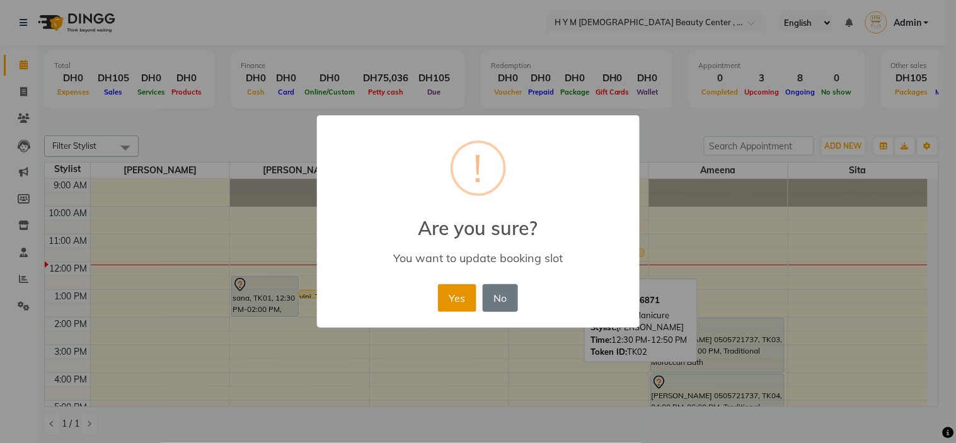
click at [450, 295] on button "Yes" at bounding box center [457, 298] width 38 height 28
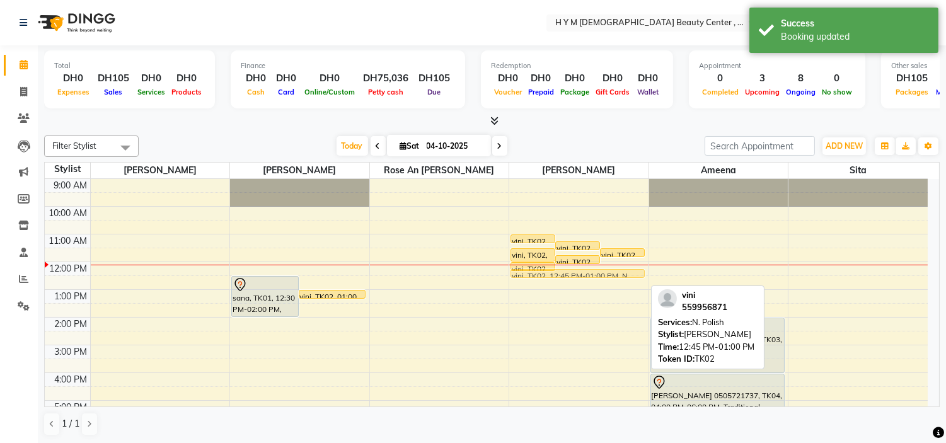
drag, startPoint x: 613, startPoint y: 286, endPoint x: 617, endPoint y: 274, distance: 12.4
click at [617, 274] on div "vini, TK02, 11:00 AM-11:20 AM, C-Pedicure vini, TK02, 11:15 AM-11:35 AM, C-Pedi…" at bounding box center [578, 373] width 139 height 388
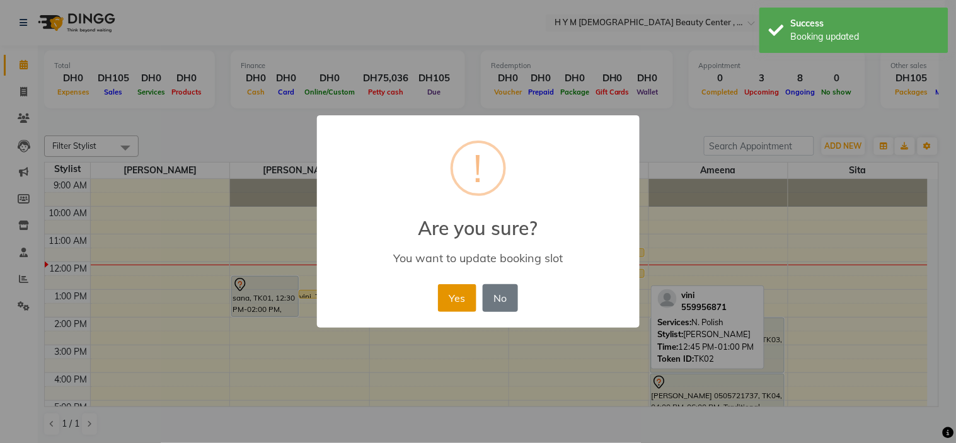
click at [458, 303] on button "Yes" at bounding box center [457, 298] width 38 height 28
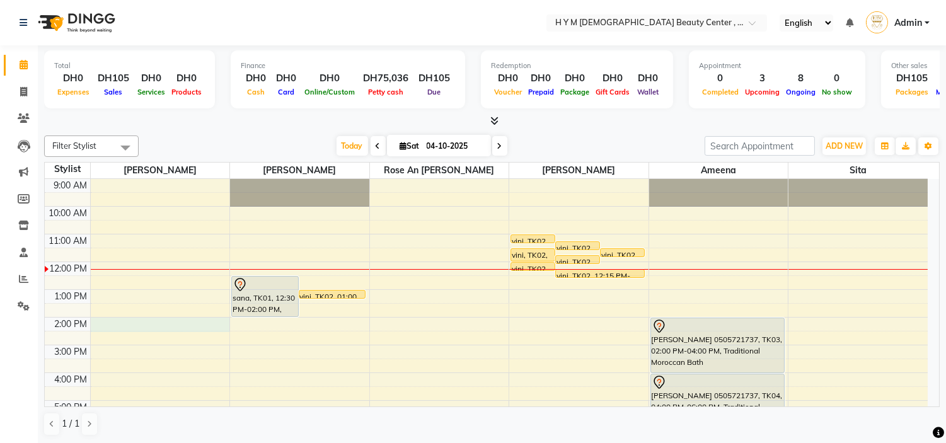
click at [121, 320] on div "9:00 AM 10:00 AM 11:00 AM 12:00 PM 1:00 PM 2:00 PM 3:00 PM 4:00 PM 5:00 PM 6:00…" at bounding box center [486, 373] width 883 height 388
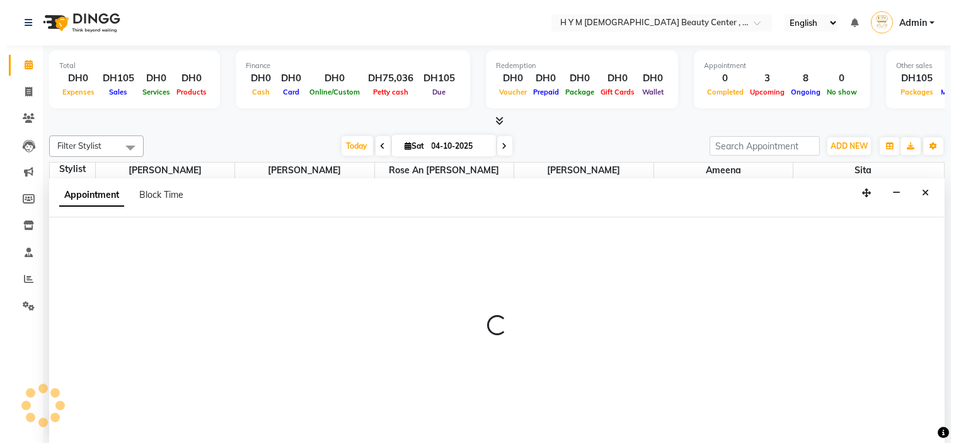
scroll to position [1, 0]
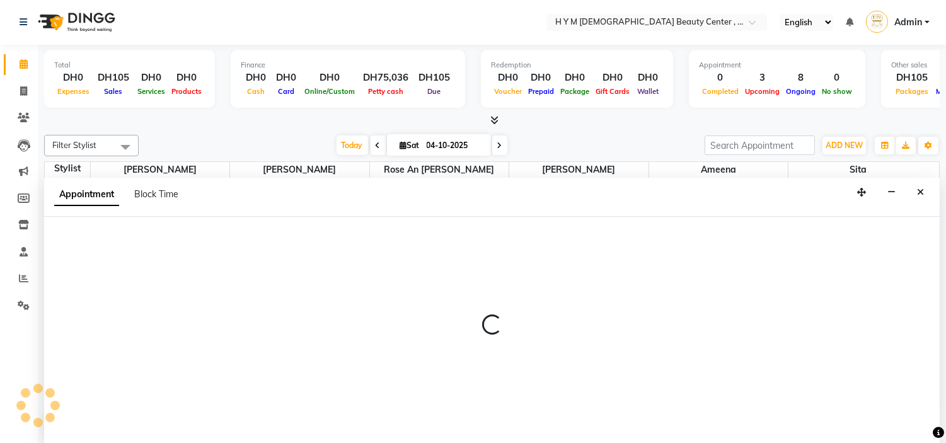
select select "61770"
select select "tentative"
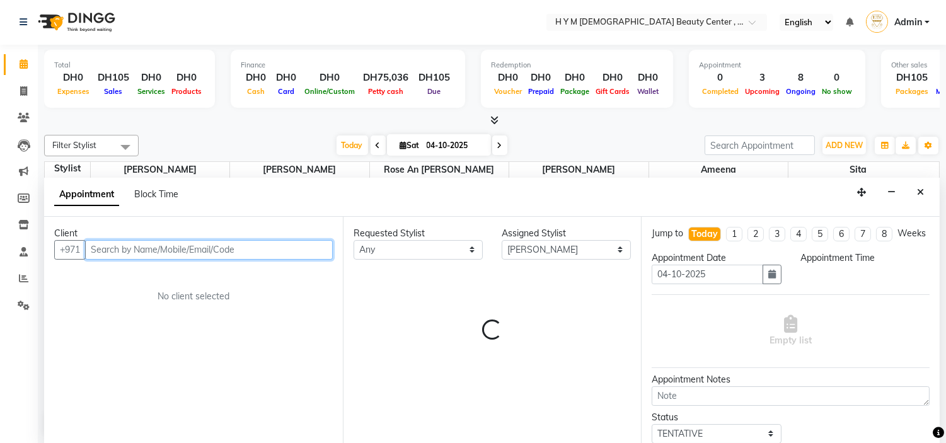
select select "840"
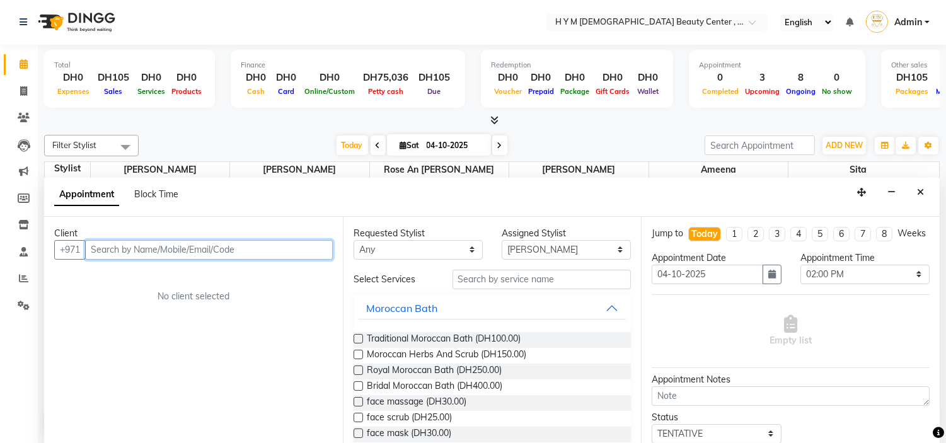
click at [135, 248] on input "text" at bounding box center [209, 250] width 248 height 20
type input "563732838"
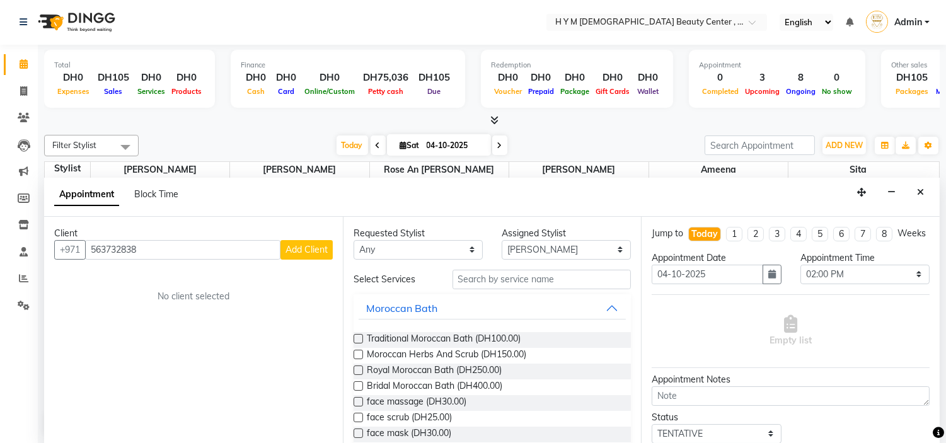
click at [317, 248] on span "Add Client" at bounding box center [307, 249] width 42 height 11
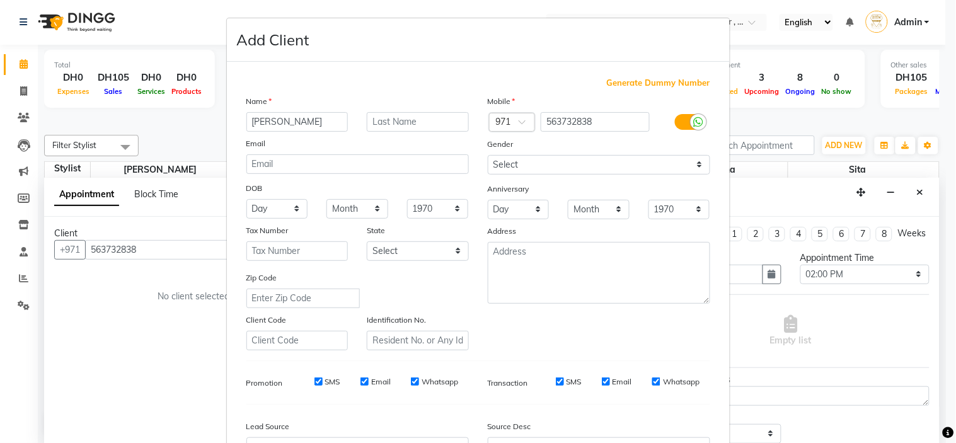
type input "[PERSON_NAME]"
click at [406, 124] on input "text" at bounding box center [418, 122] width 102 height 20
type input "nc"
click at [518, 164] on select "Select Male Female Other Prefer Not To Say" at bounding box center [599, 165] width 223 height 20
select select "[DEMOGRAPHIC_DATA]"
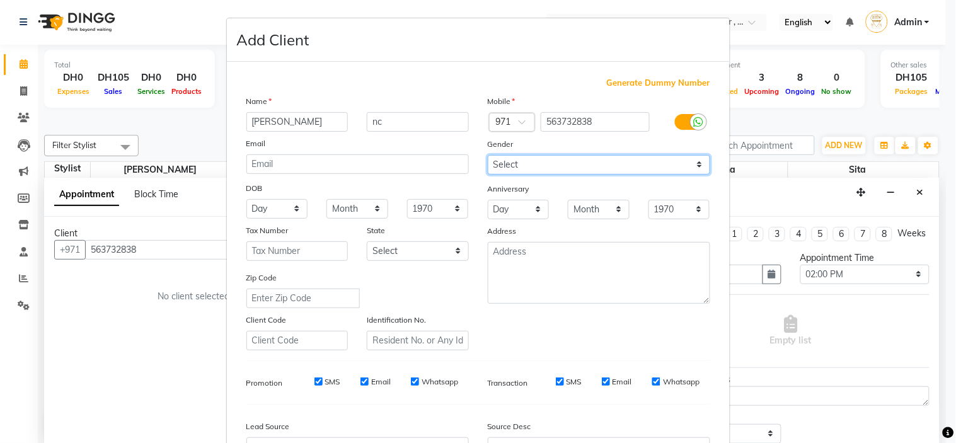
click at [488, 155] on select "Select Male Female Other Prefer Not To Say" at bounding box center [599, 165] width 223 height 20
click at [316, 383] on input "SMS" at bounding box center [319, 382] width 8 height 8
checkbox input "false"
drag, startPoint x: 360, startPoint y: 381, endPoint x: 418, endPoint y: 388, distance: 58.4
click at [362, 381] on input "Email" at bounding box center [365, 382] width 8 height 8
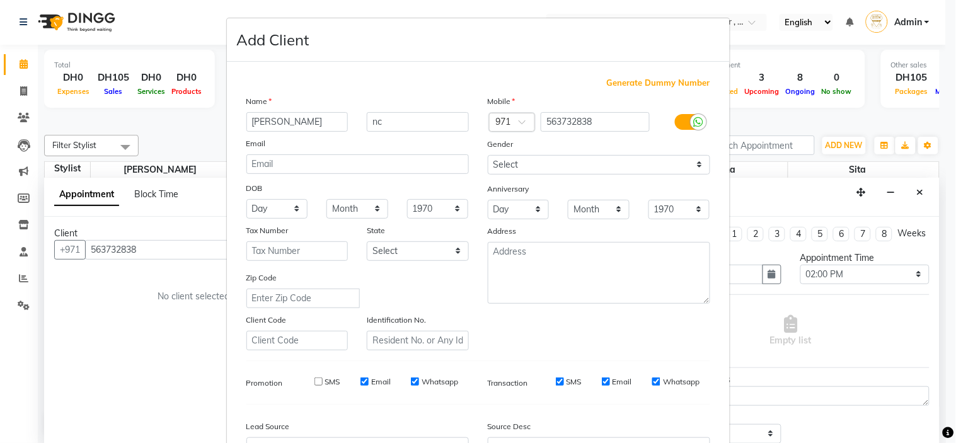
checkbox input "false"
drag, startPoint x: 406, startPoint y: 381, endPoint x: 521, endPoint y: 386, distance: 115.5
click at [412, 381] on input "Whatsapp" at bounding box center [415, 382] width 8 height 8
checkbox input "false"
drag, startPoint x: 551, startPoint y: 381, endPoint x: 565, endPoint y: 381, distance: 13.9
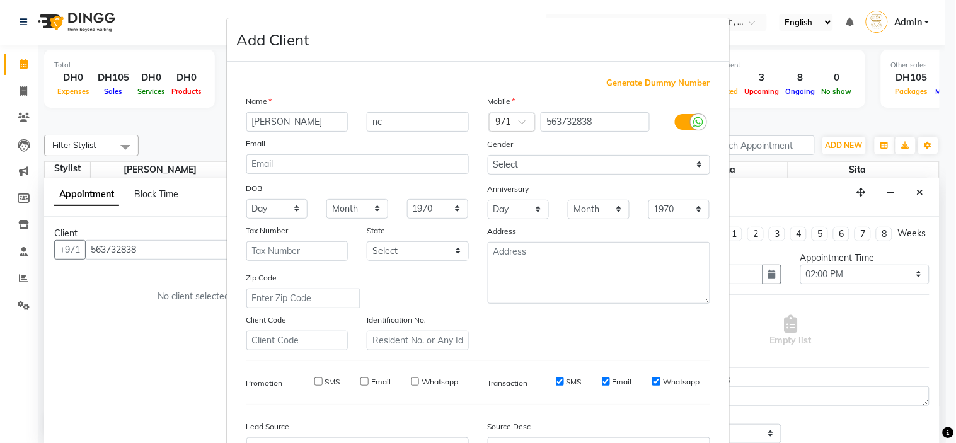
click at [556, 381] on input "SMS" at bounding box center [560, 382] width 8 height 8
checkbox input "false"
drag, startPoint x: 603, startPoint y: 381, endPoint x: 623, endPoint y: 383, distance: 19.6
click at [604, 381] on input "Email" at bounding box center [606, 382] width 8 height 8
checkbox input "false"
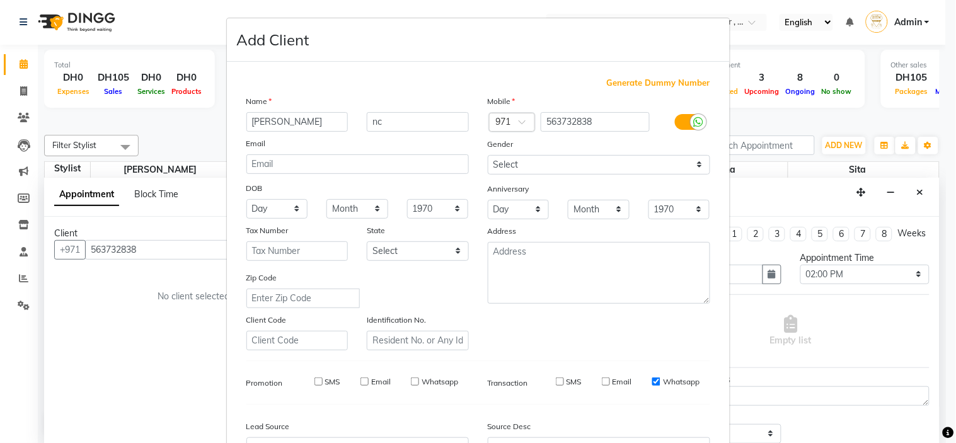
click at [654, 385] on input "Whatsapp" at bounding box center [656, 382] width 8 height 8
checkbox input "false"
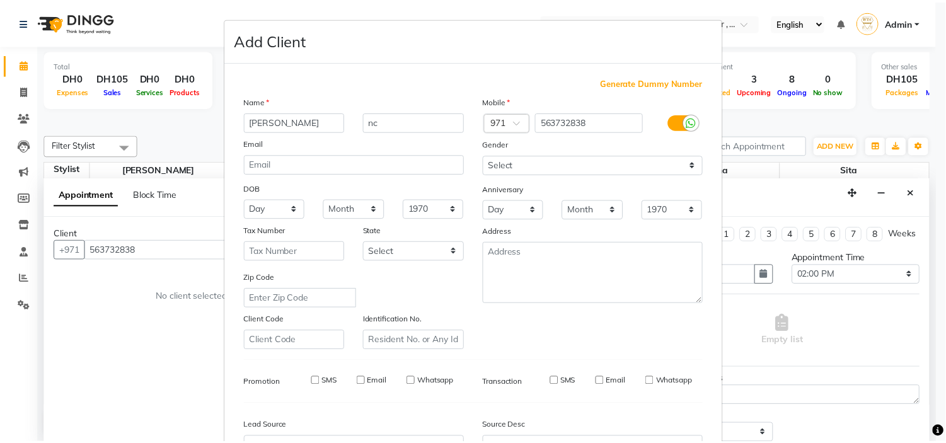
scroll to position [139, 0]
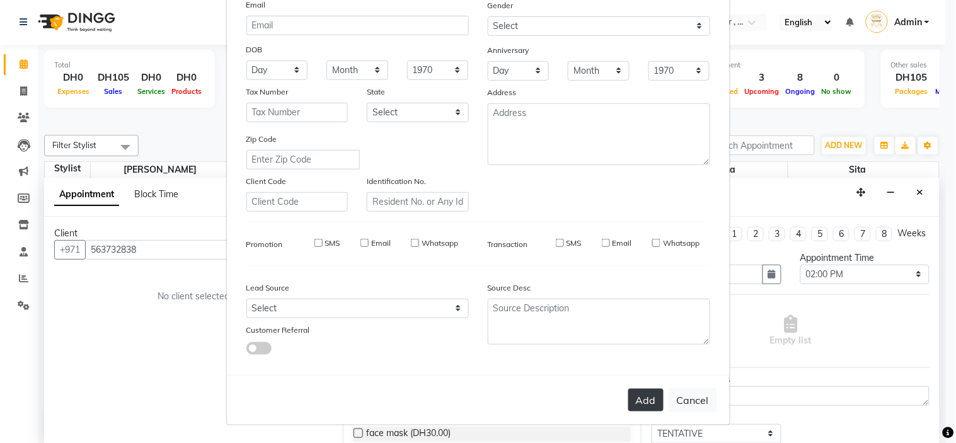
click at [632, 398] on button "Add" at bounding box center [645, 400] width 35 height 23
select select
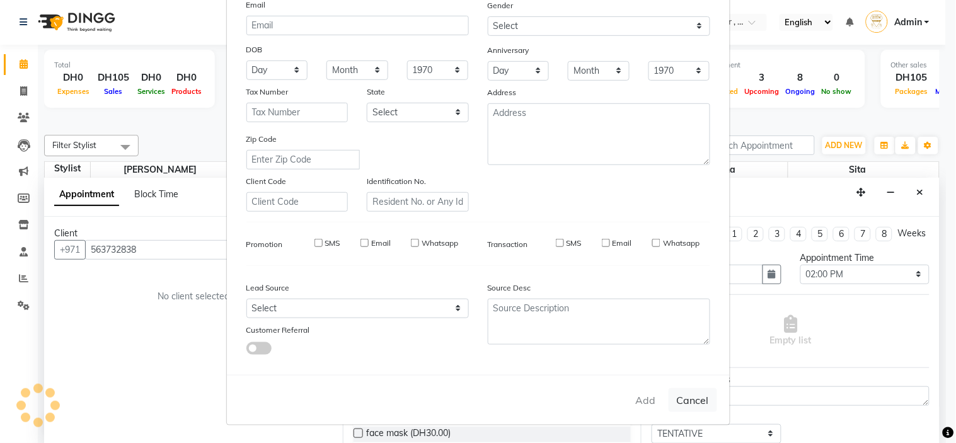
select select
checkbox input "false"
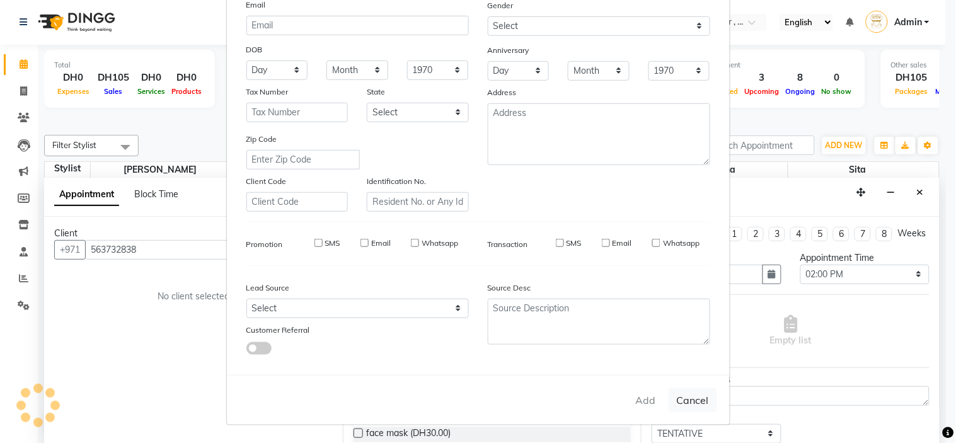
checkbox input "false"
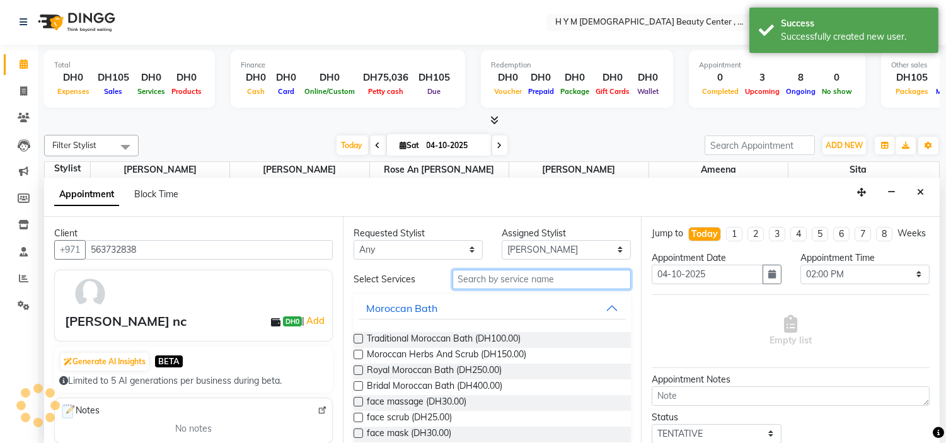
click at [524, 274] on input "text" at bounding box center [542, 280] width 179 height 20
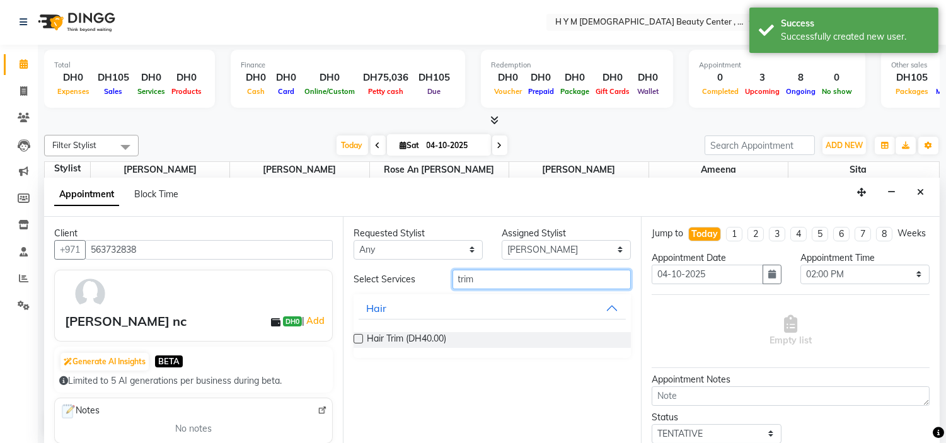
type input "trim"
click at [357, 335] on label at bounding box center [358, 338] width 9 height 9
click at [357, 336] on input "checkbox" at bounding box center [358, 340] width 8 height 8
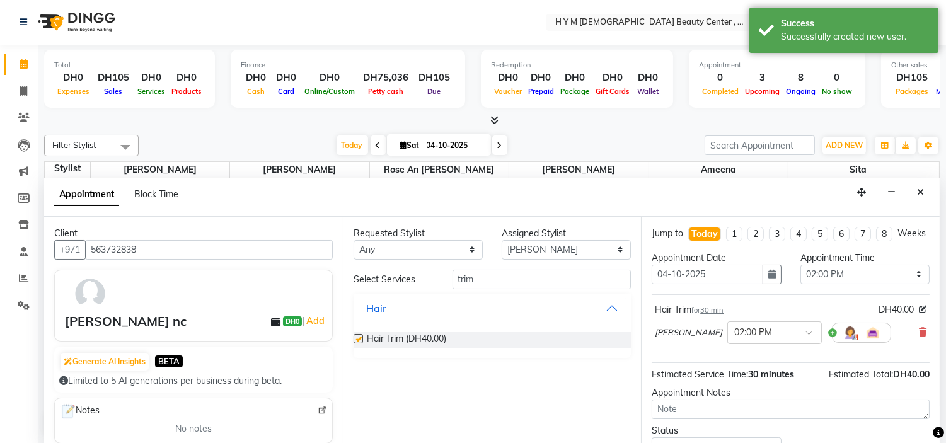
checkbox input "false"
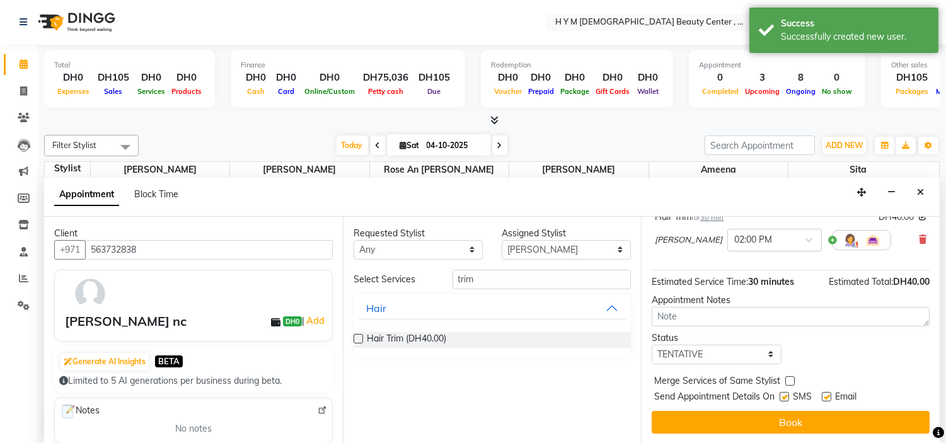
click at [786, 395] on label at bounding box center [784, 396] width 9 height 9
click at [786, 395] on input "checkbox" at bounding box center [784, 398] width 8 height 8
checkbox input "false"
click at [828, 400] on label at bounding box center [826, 396] width 9 height 9
click at [828, 400] on input "checkbox" at bounding box center [826, 398] width 8 height 8
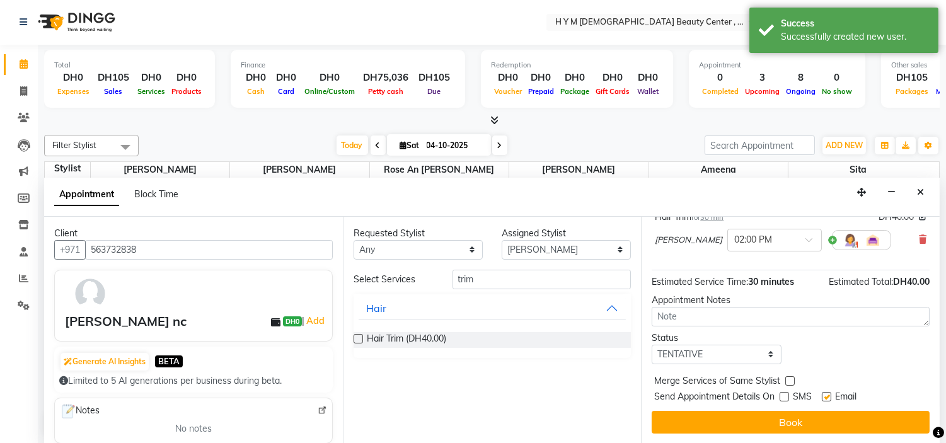
checkbox input "false"
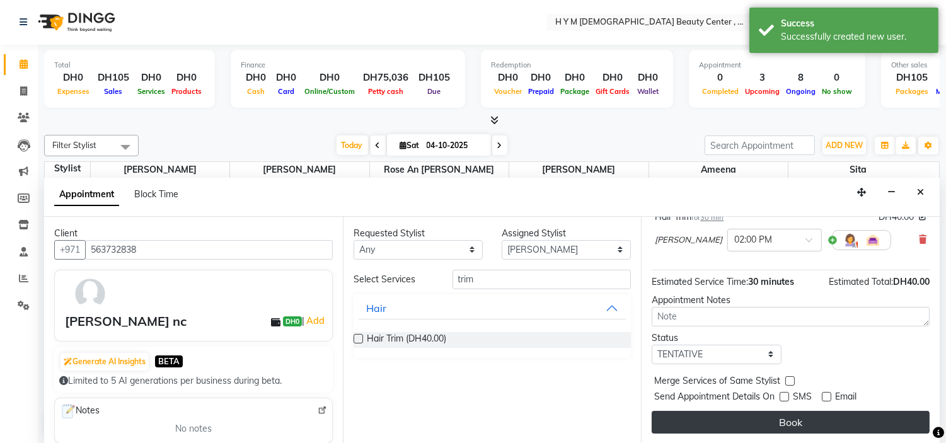
click at [820, 419] on button "Book" at bounding box center [791, 422] width 278 height 23
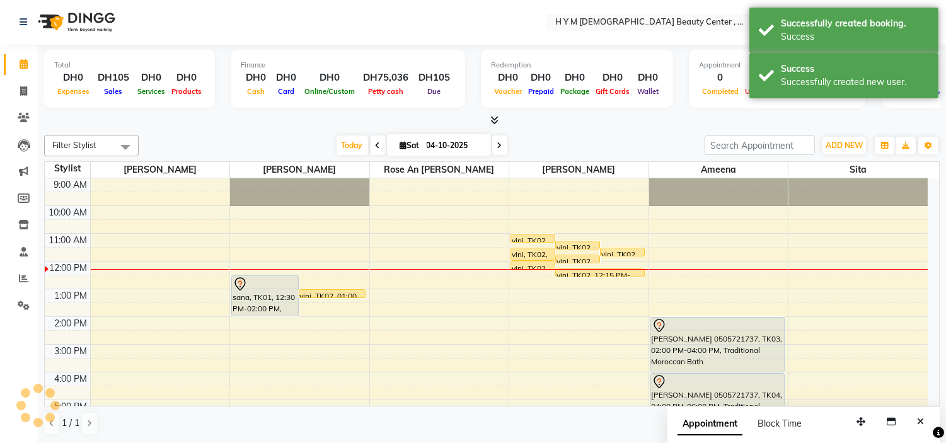
scroll to position [0, 0]
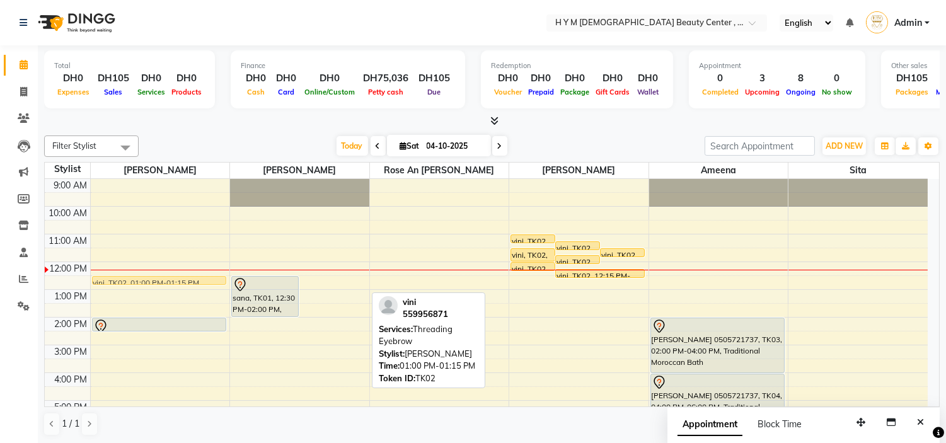
drag, startPoint x: 358, startPoint y: 293, endPoint x: 212, endPoint y: 284, distance: 145.9
click at [212, 284] on tr "Liliya nc, TK05, 02:00 PM-02:30 PM, Hair Trim vini, TK02, 01:00 PM-01:15 PM, Th…" at bounding box center [486, 373] width 883 height 388
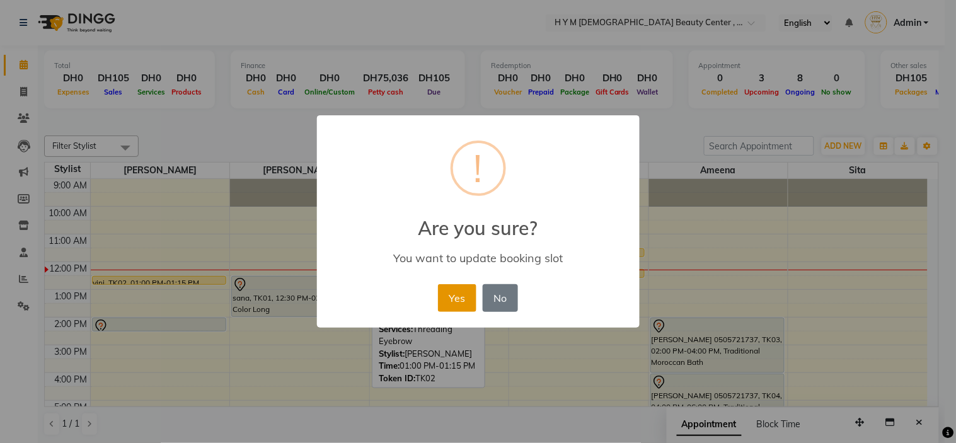
click at [452, 295] on button "Yes" at bounding box center [457, 298] width 38 height 28
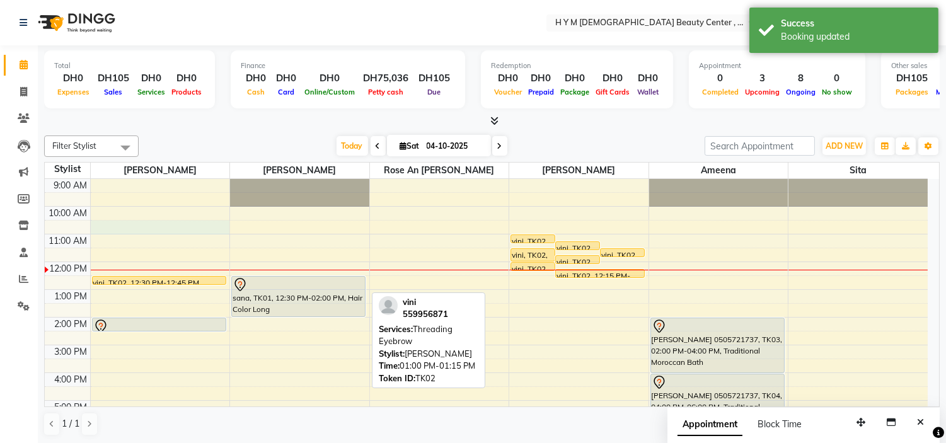
click at [175, 226] on div "9:00 AM 10:00 AM 11:00 AM 12:00 PM 1:00 PM 2:00 PM 3:00 PM 4:00 PM 5:00 PM 6:00…" at bounding box center [486, 373] width 883 height 388
select select "61770"
select select "tentative"
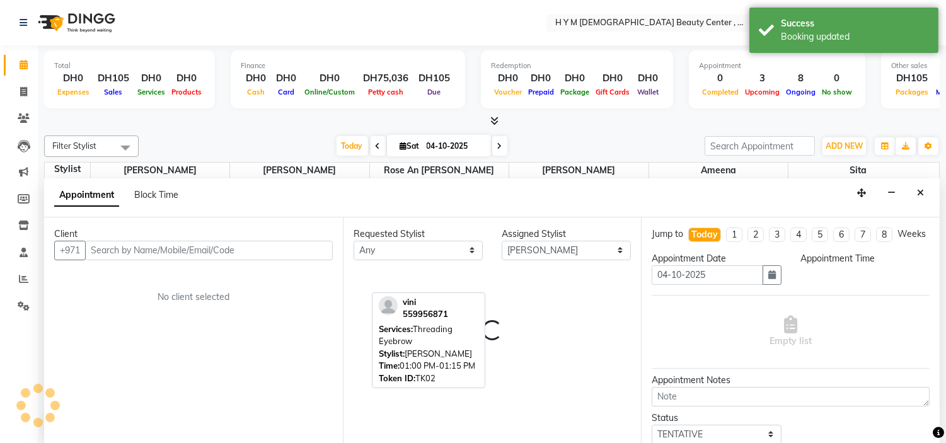
scroll to position [1, 0]
select select "630"
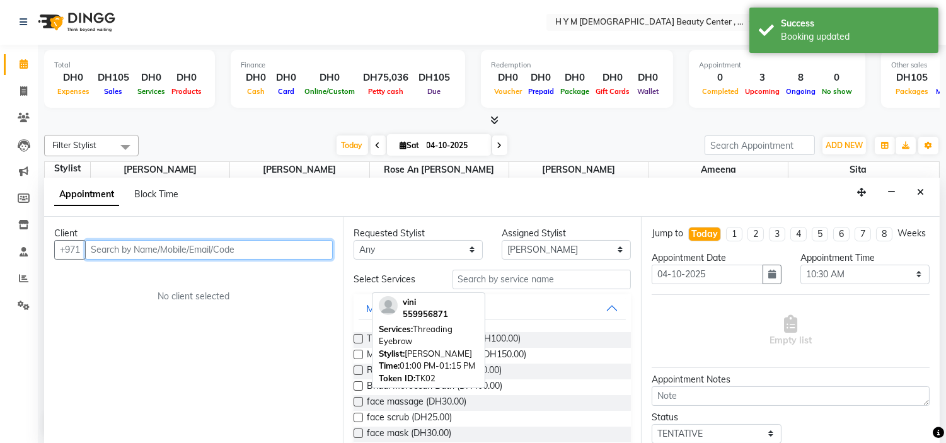
click at [158, 248] on input "text" at bounding box center [209, 250] width 248 height 20
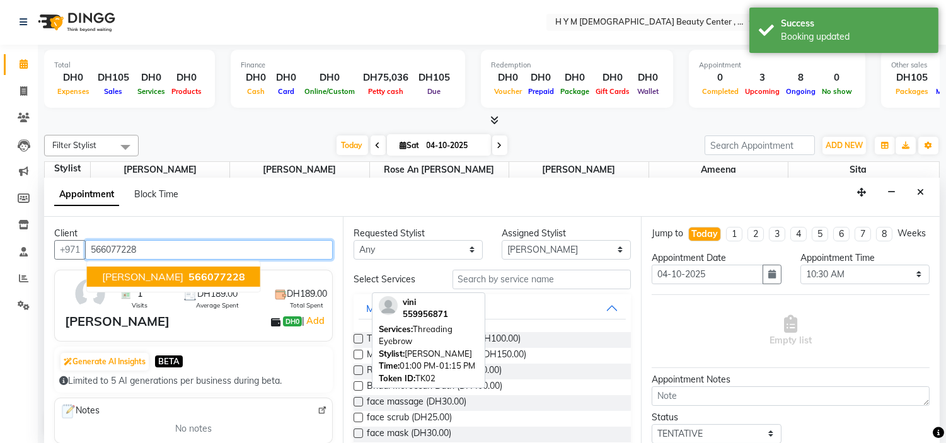
click at [145, 280] on span "charmaine rea" at bounding box center [142, 276] width 81 height 13
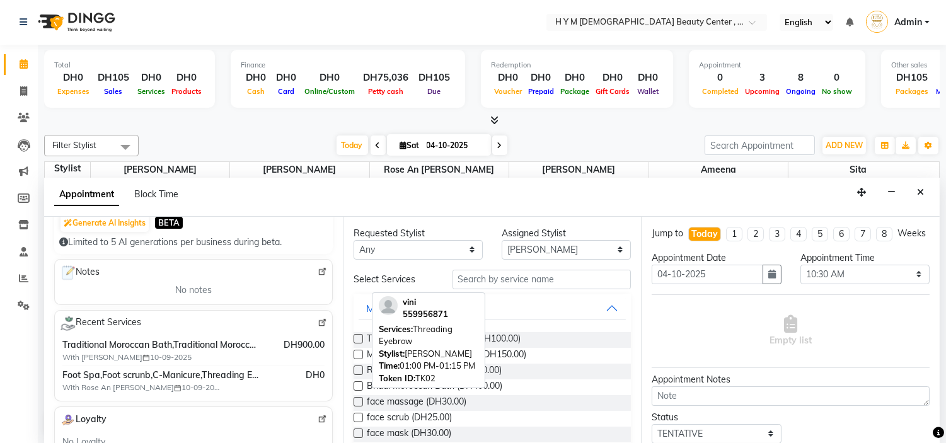
scroll to position [140, 0]
type input "566077228"
click at [318, 273] on img at bounding box center [322, 270] width 9 height 9
click at [16, 64] on span at bounding box center [24, 64] width 22 height 14
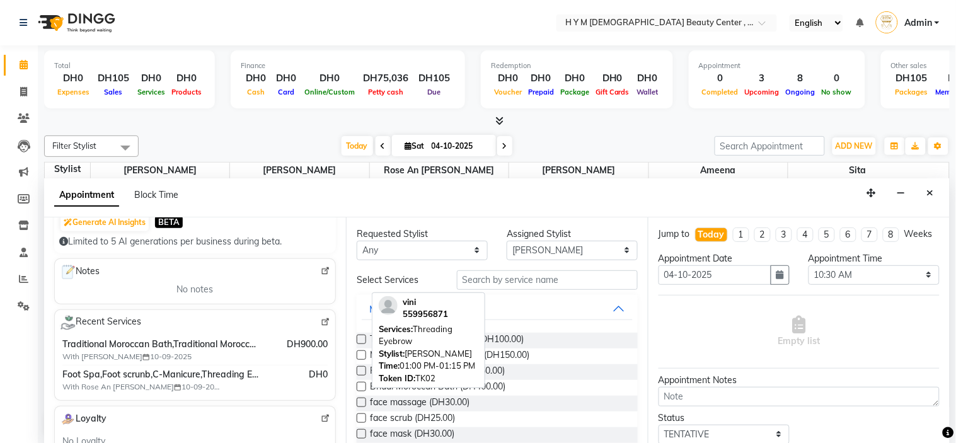
select select "service"
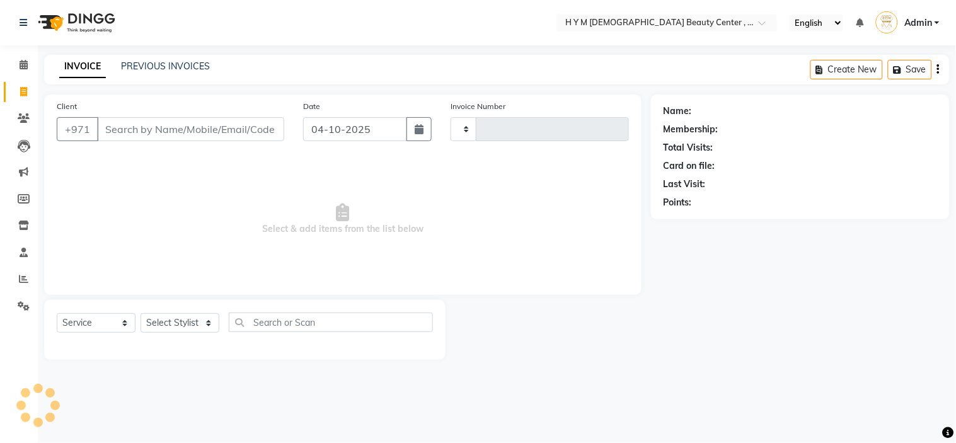
type input "2265"
select select "7248"
click at [21, 65] on icon at bounding box center [24, 64] width 8 height 9
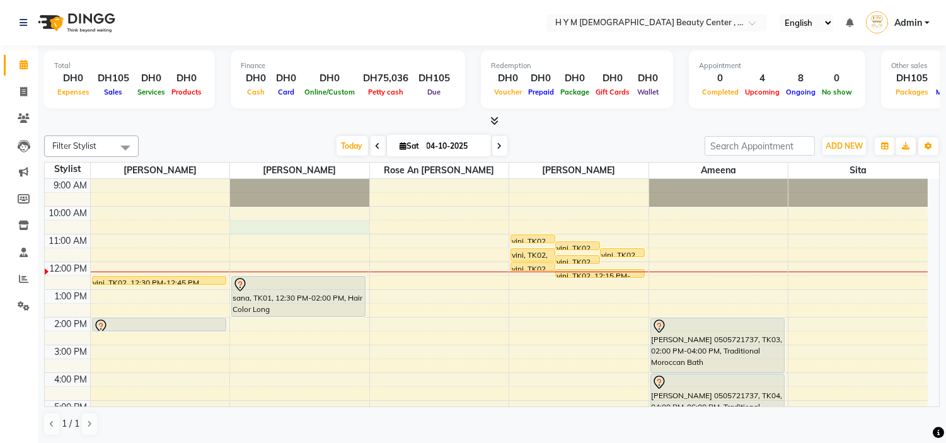
click at [271, 231] on div "9:00 AM 10:00 AM 11:00 AM 12:00 PM 1:00 PM 2:00 PM 3:00 PM 4:00 PM 5:00 PM 6:00…" at bounding box center [486, 373] width 883 height 388
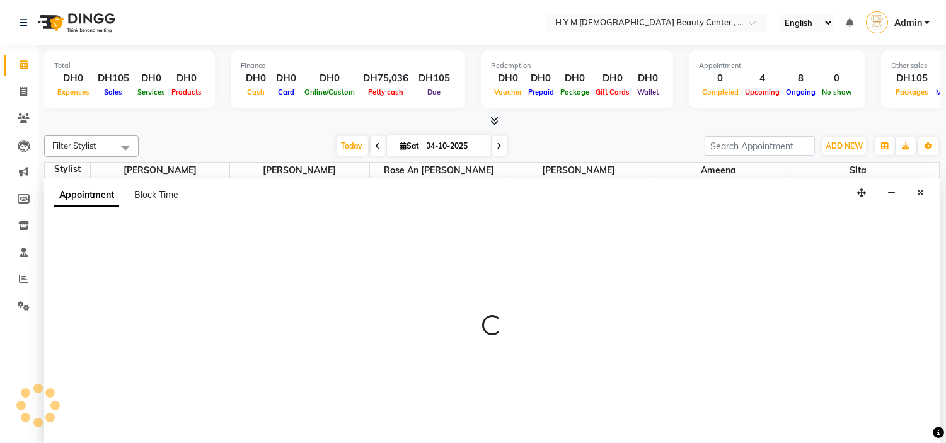
scroll to position [1, 0]
select select "66737"
select select "630"
select select "tentative"
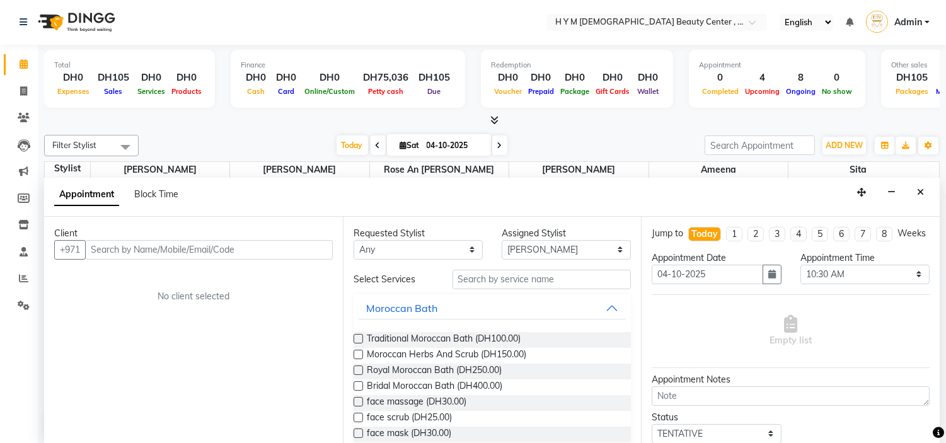
click at [111, 250] on input "text" at bounding box center [209, 250] width 248 height 20
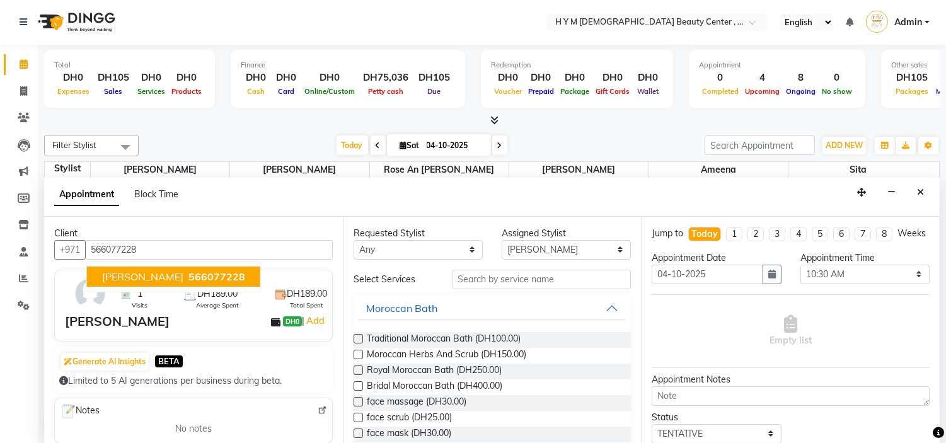
click at [164, 274] on span "charmaine rea" at bounding box center [142, 276] width 81 height 13
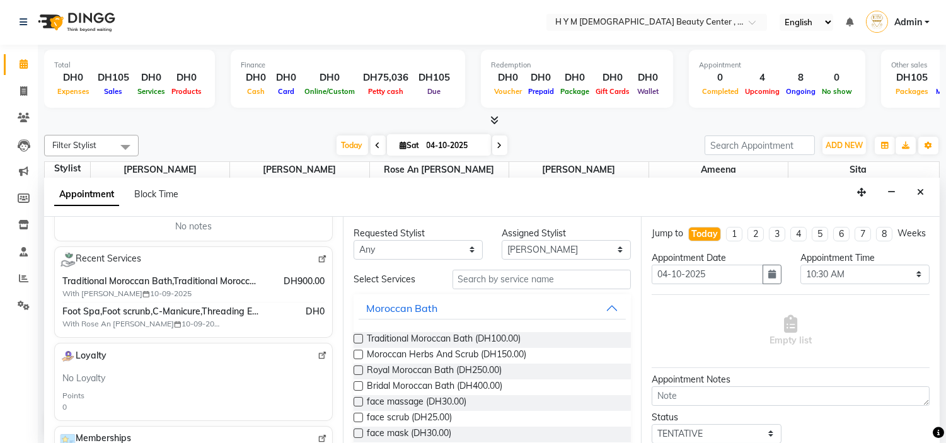
scroll to position [210, 0]
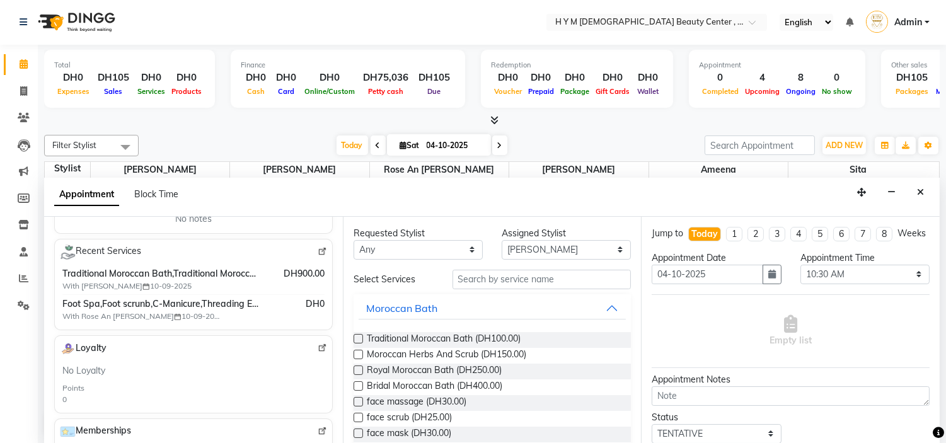
type input "566077228"
click at [318, 253] on img at bounding box center [322, 251] width 9 height 9
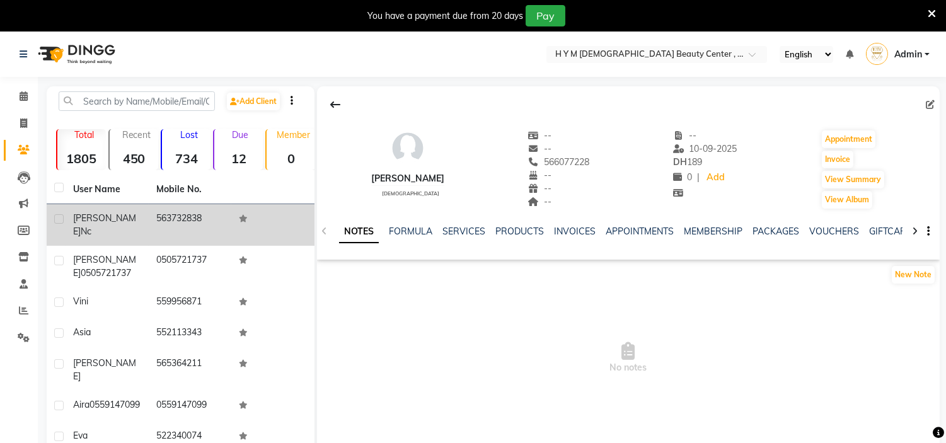
click at [159, 216] on td "563732838" at bounding box center [190, 225] width 83 height 42
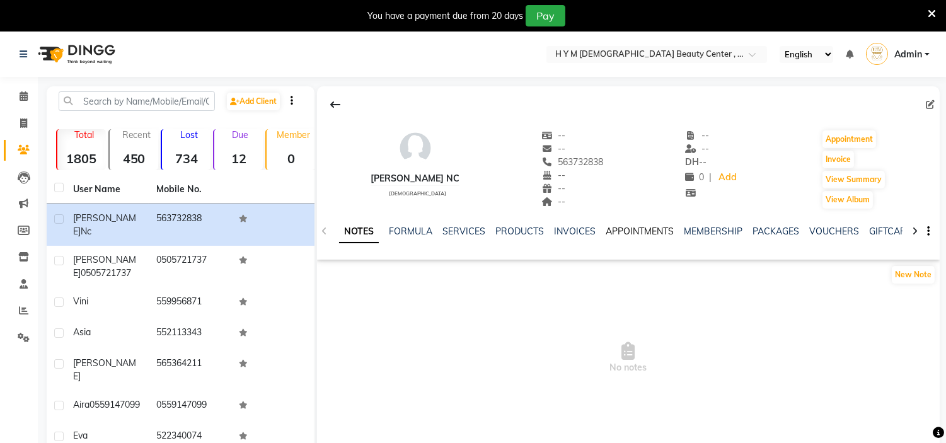
click at [644, 230] on link "APPOINTMENTS" at bounding box center [640, 231] width 68 height 11
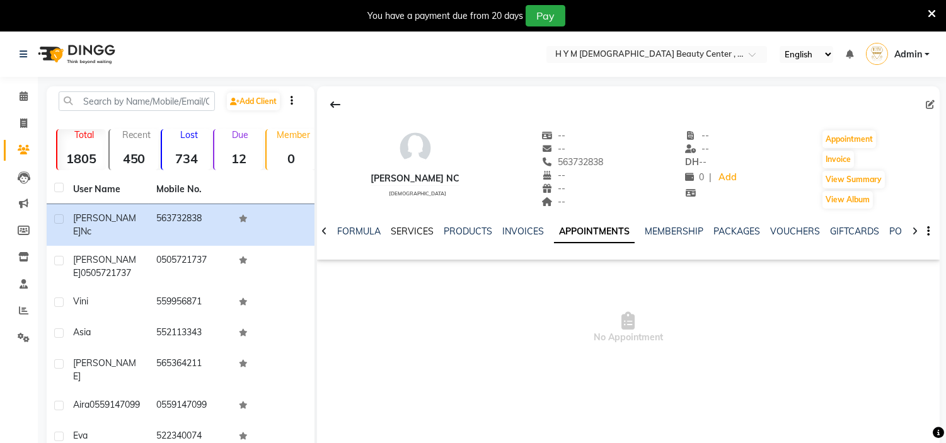
click at [414, 229] on link "SERVICES" at bounding box center [412, 231] width 43 height 11
click at [765, 238] on div "NOTES FORMULA SERVICES PRODUCTS INVOICES APPOINTMENTS MEMBERSHIP PACKAGES VOUCH…" at bounding box center [613, 236] width 548 height 23
click at [766, 226] on link "PACKAGES" at bounding box center [764, 231] width 47 height 11
click at [23, 98] on icon at bounding box center [24, 95] width 8 height 9
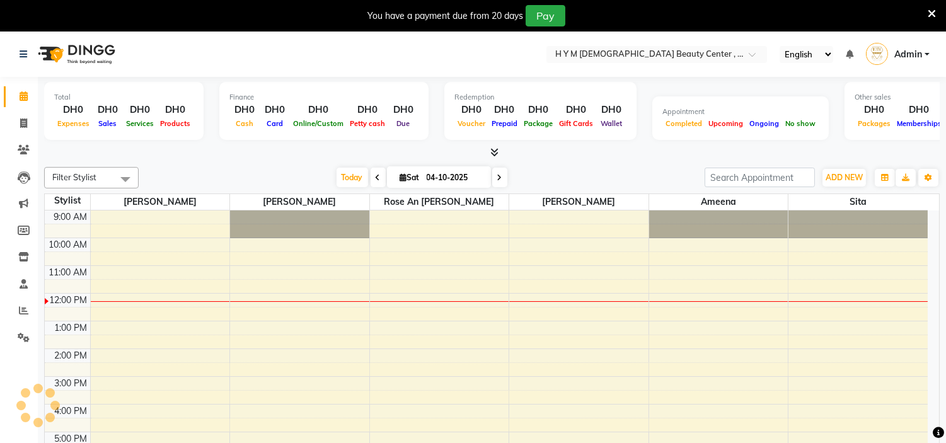
scroll to position [84, 0]
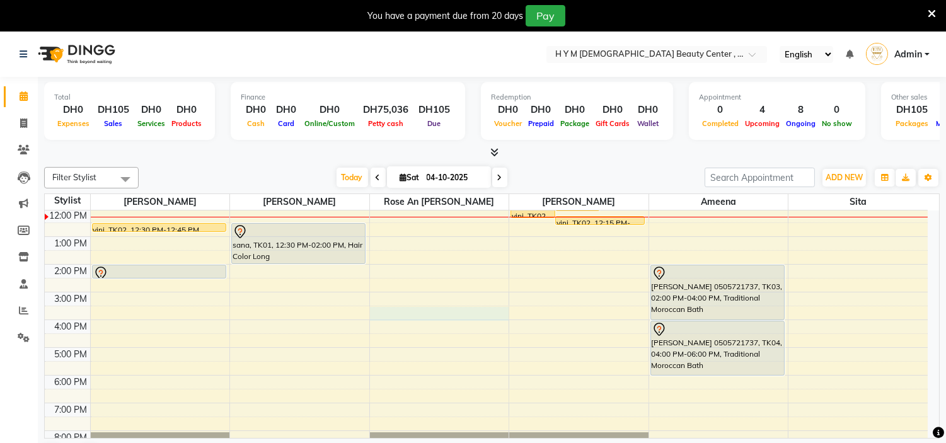
click at [488, 316] on div "9:00 AM 10:00 AM 11:00 AM 12:00 PM 1:00 PM 2:00 PM 3:00 PM 4:00 PM 5:00 PM 6:00…" at bounding box center [486, 320] width 883 height 388
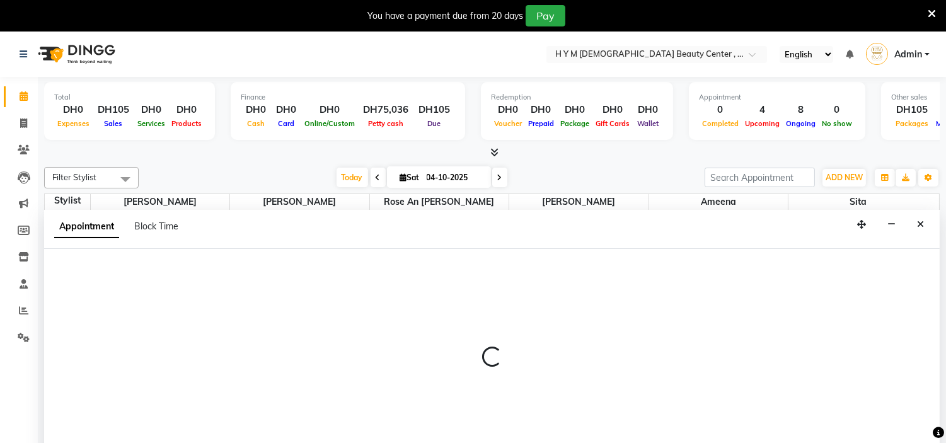
scroll to position [32, 0]
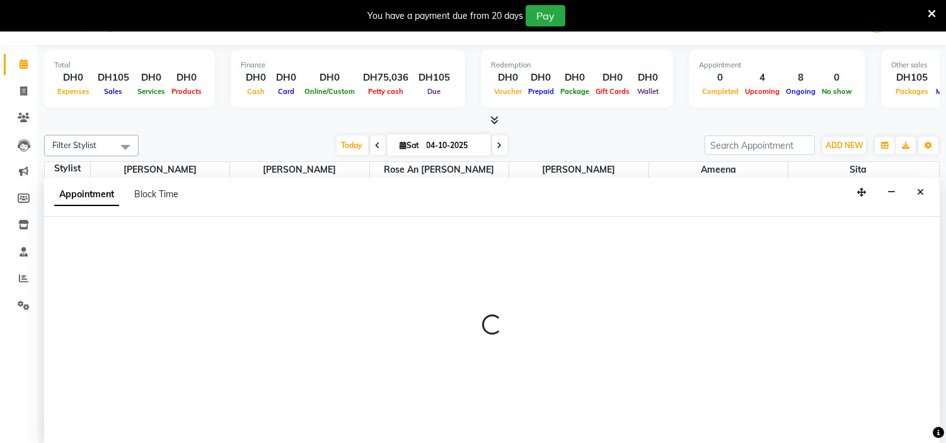
select select "61767"
select select "930"
select select "tentative"
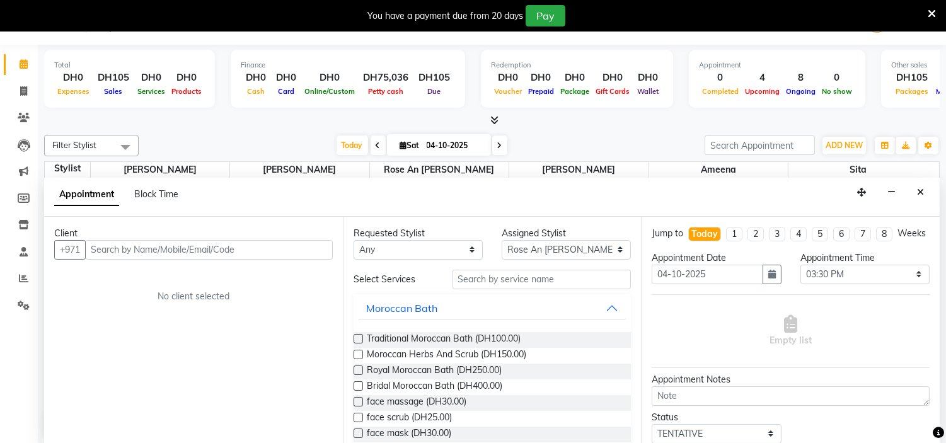
click at [224, 251] on input "text" at bounding box center [209, 250] width 248 height 20
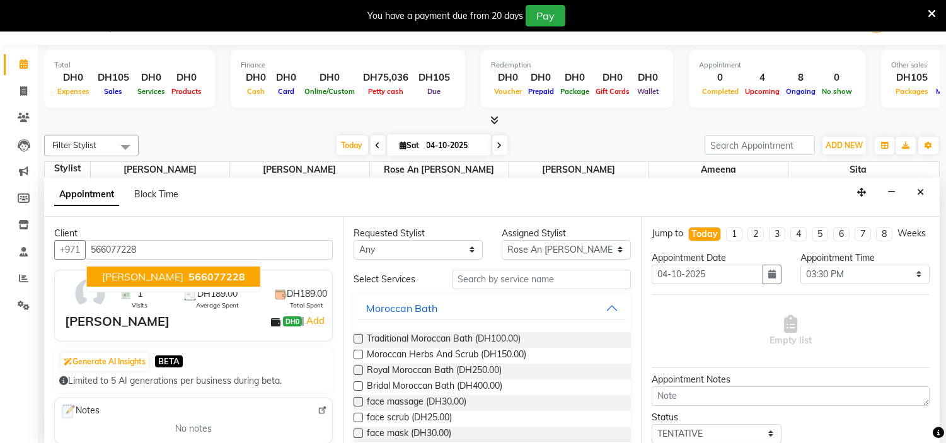
click at [154, 275] on span "charmaine rea" at bounding box center [142, 276] width 81 height 13
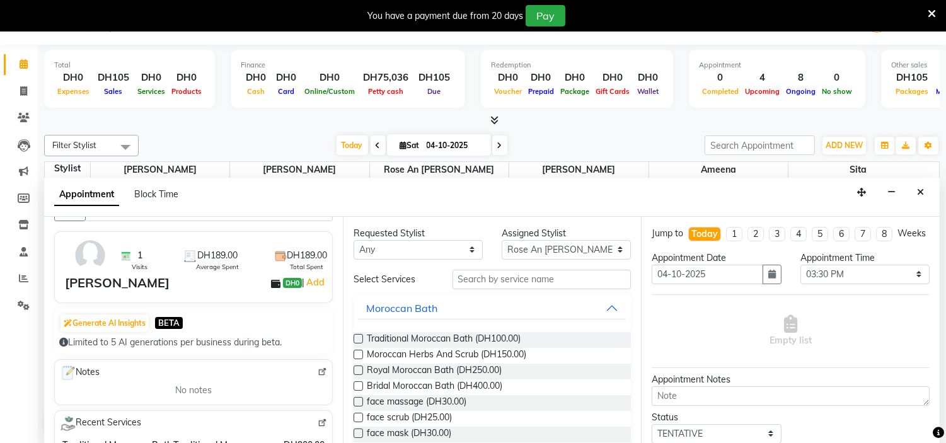
scroll to position [140, 0]
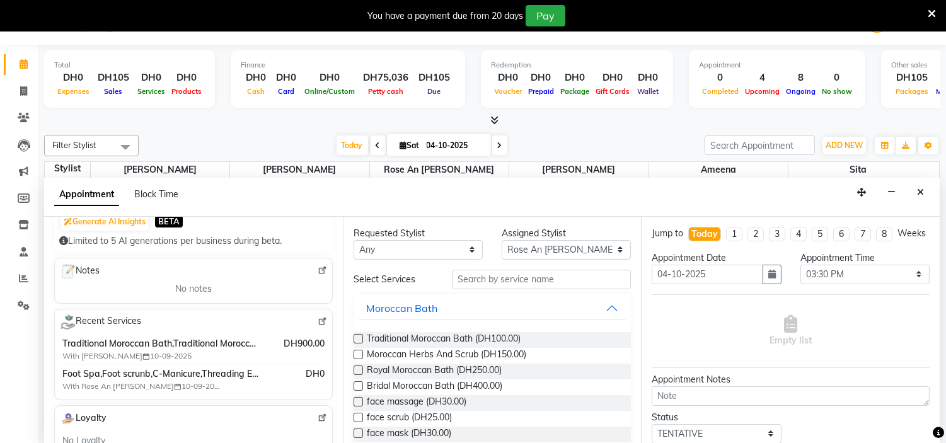
type input "566077228"
click at [318, 318] on img at bounding box center [322, 321] width 9 height 9
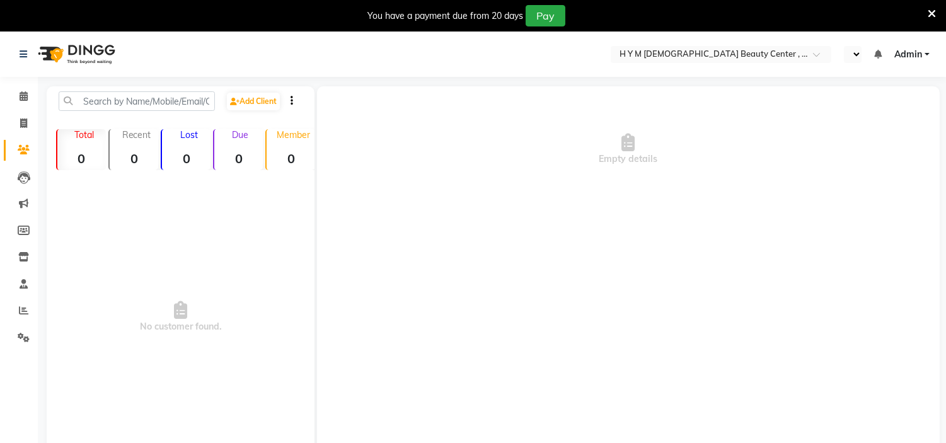
select select "en"
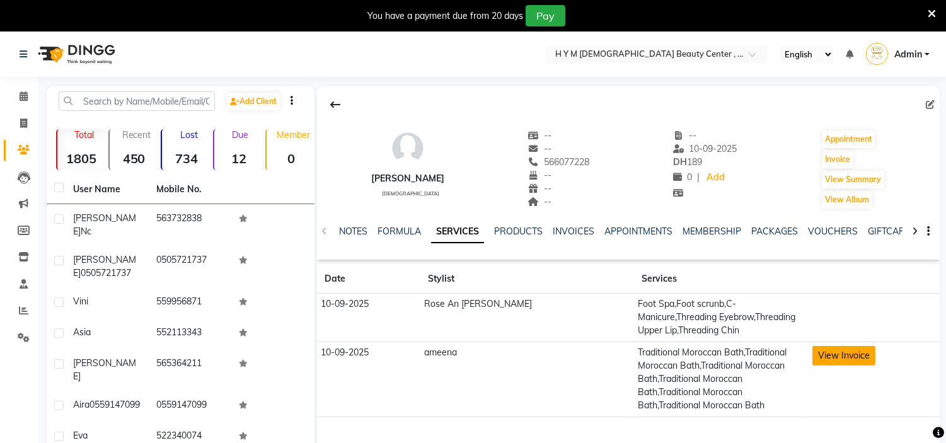
click at [813, 347] on button "View Invoice" at bounding box center [844, 356] width 63 height 20
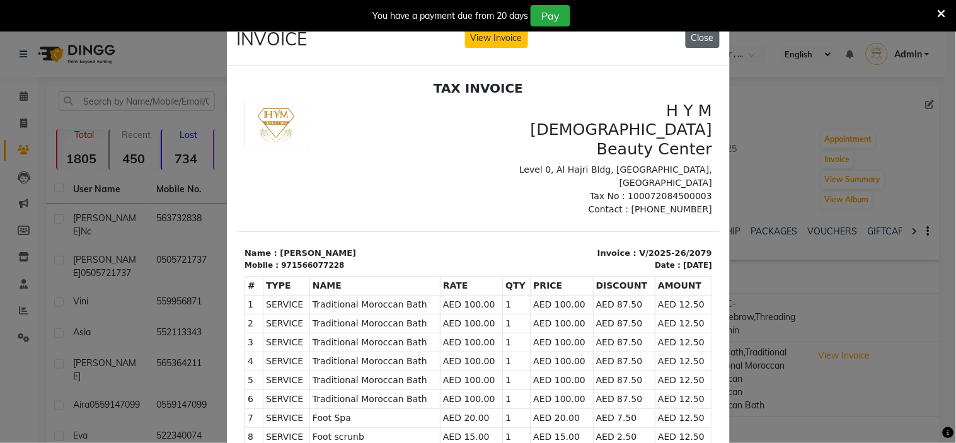
click at [703, 45] on button "Close" at bounding box center [703, 38] width 34 height 20
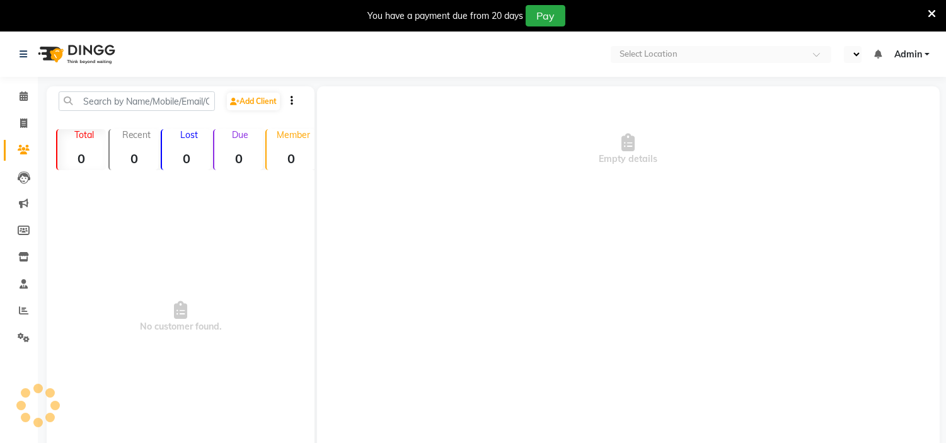
select select "en"
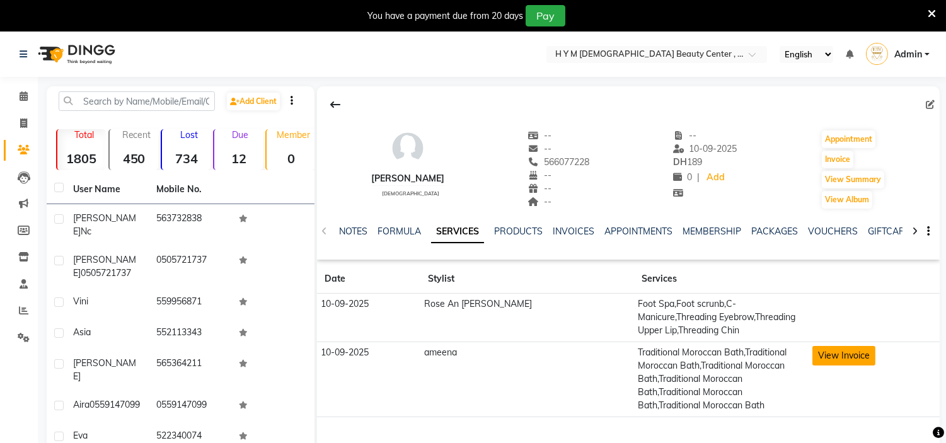
click at [837, 346] on button "View Invoice" at bounding box center [844, 356] width 63 height 20
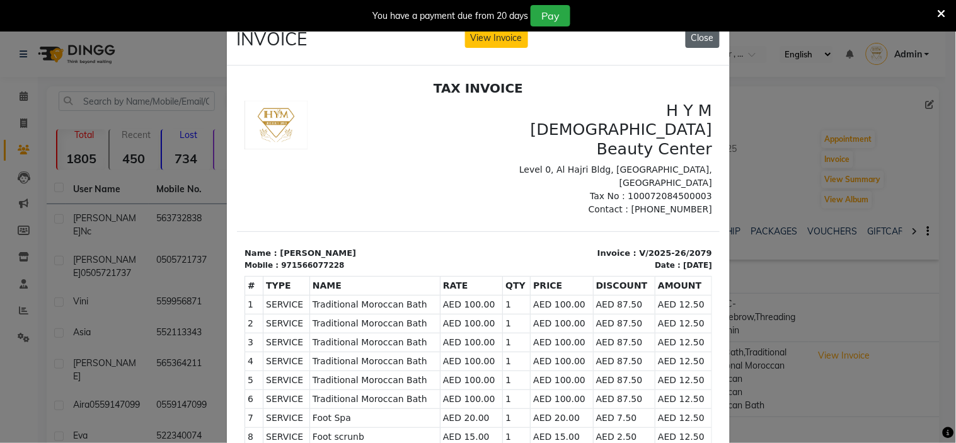
click at [692, 40] on button "Close" at bounding box center [703, 38] width 34 height 20
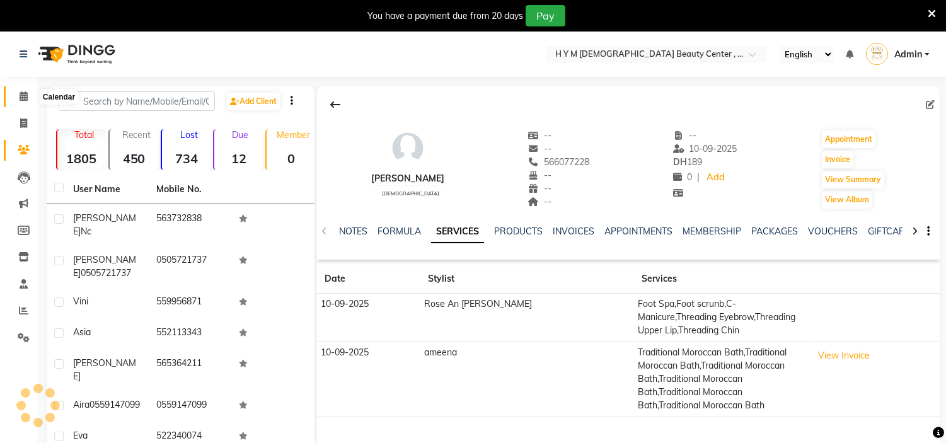
click at [29, 98] on span at bounding box center [24, 97] width 22 height 14
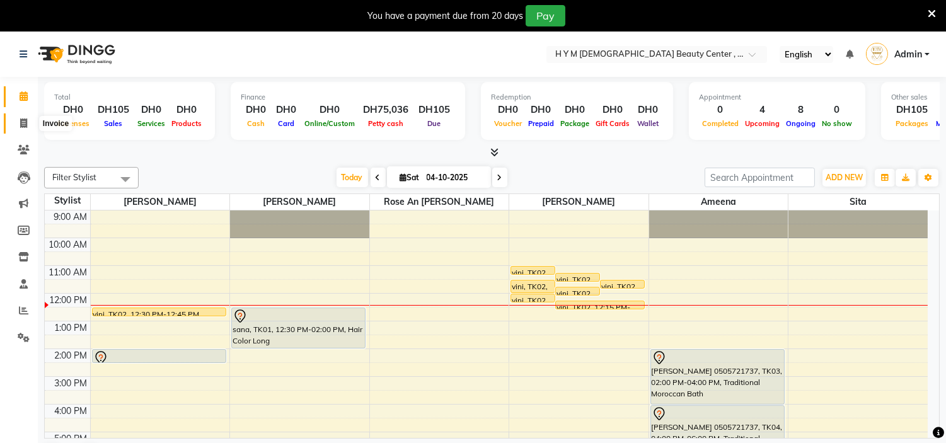
click at [20, 123] on icon at bounding box center [23, 123] width 7 height 9
select select "service"
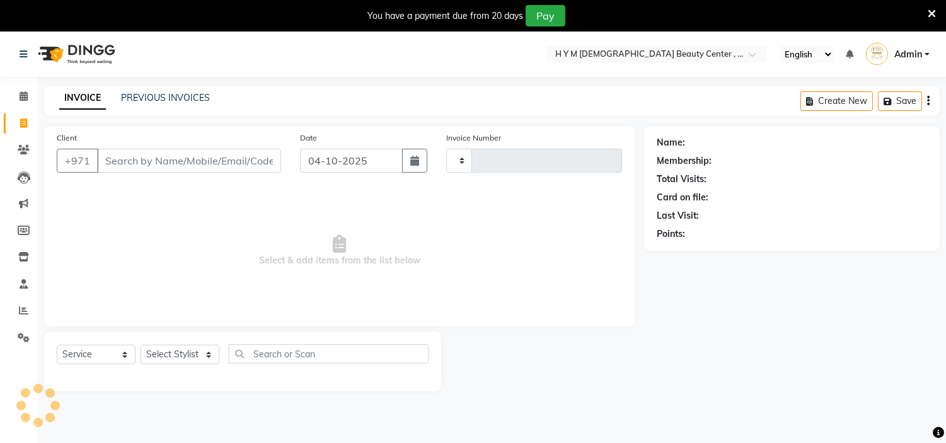
type input "2265"
select select "7248"
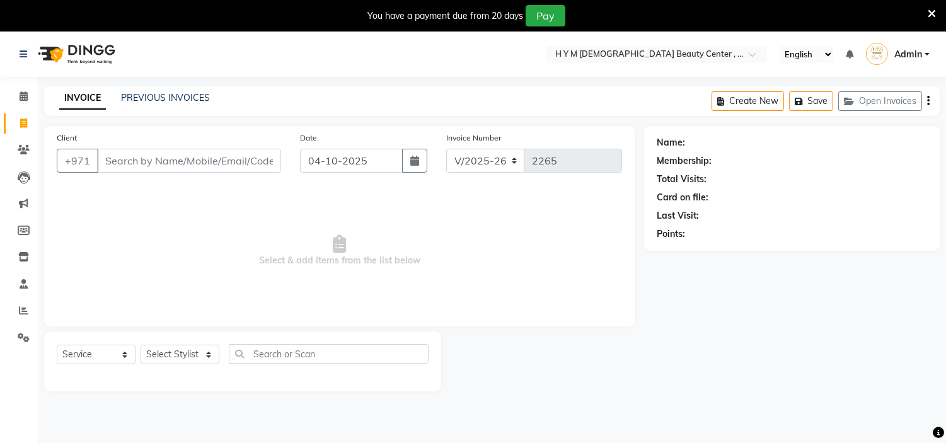
click at [173, 103] on div "PREVIOUS INVOICES" at bounding box center [165, 97] width 89 height 13
click at [180, 85] on div "Select Location × H Y M Ladies Beauty Center , Abu Dhabi English ENGLISH Españo…" at bounding box center [473, 253] width 946 height 443
click at [180, 96] on link "PREVIOUS INVOICES" at bounding box center [165, 97] width 89 height 11
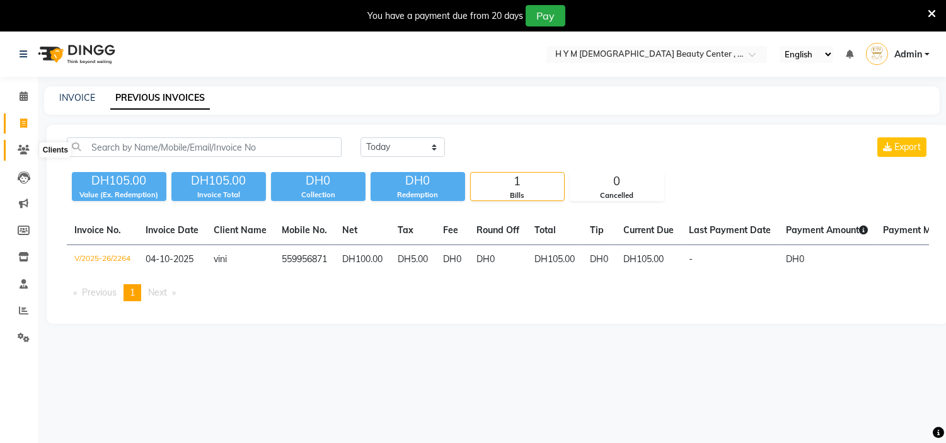
click at [20, 151] on icon at bounding box center [24, 149] width 12 height 9
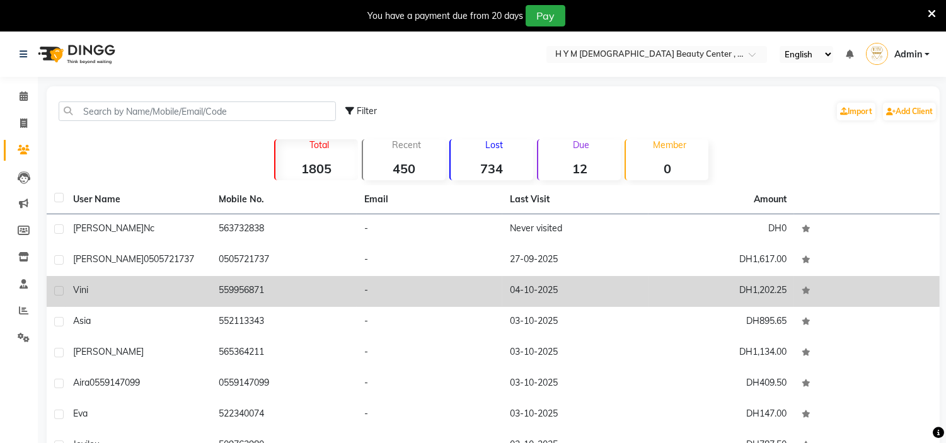
click at [231, 291] on td "559956871" at bounding box center [284, 291] width 146 height 31
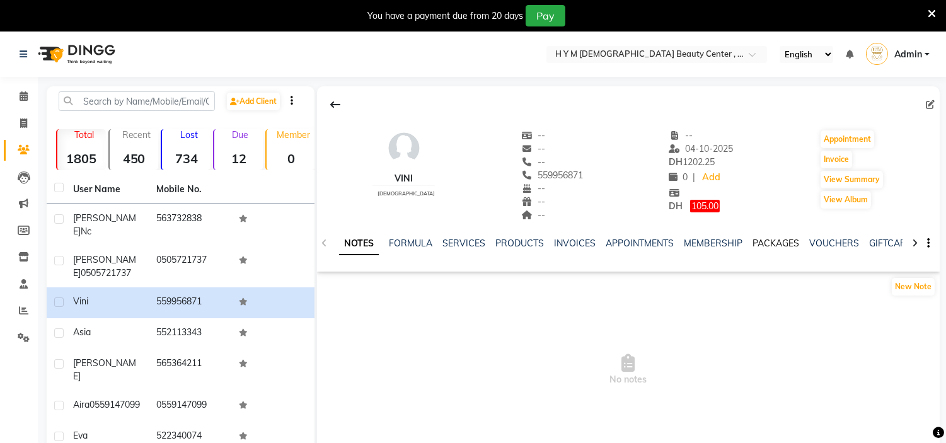
click at [773, 238] on link "PACKAGES" at bounding box center [776, 243] width 47 height 11
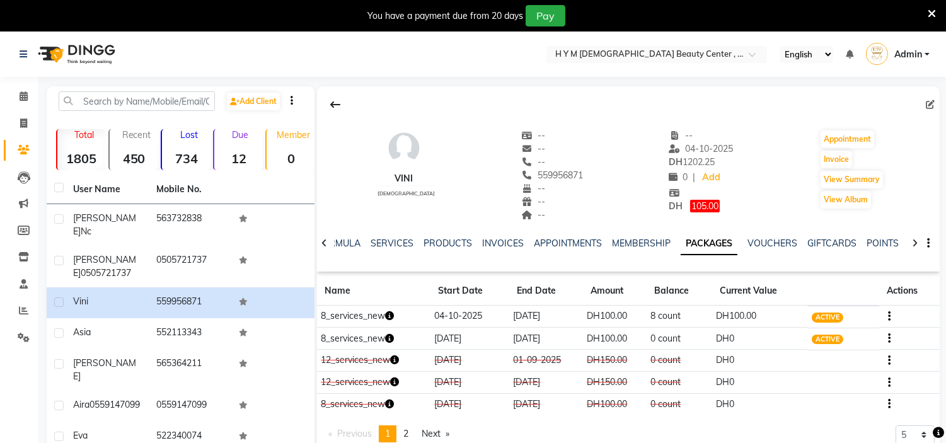
click at [891, 341] on td at bounding box center [909, 339] width 61 height 22
click at [890, 339] on icon "button" at bounding box center [889, 339] width 3 height 1
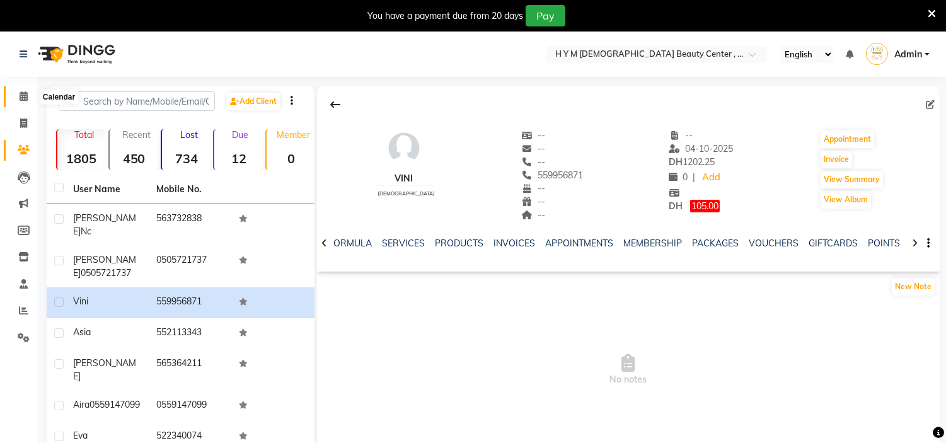
click at [23, 93] on icon at bounding box center [24, 95] width 8 height 9
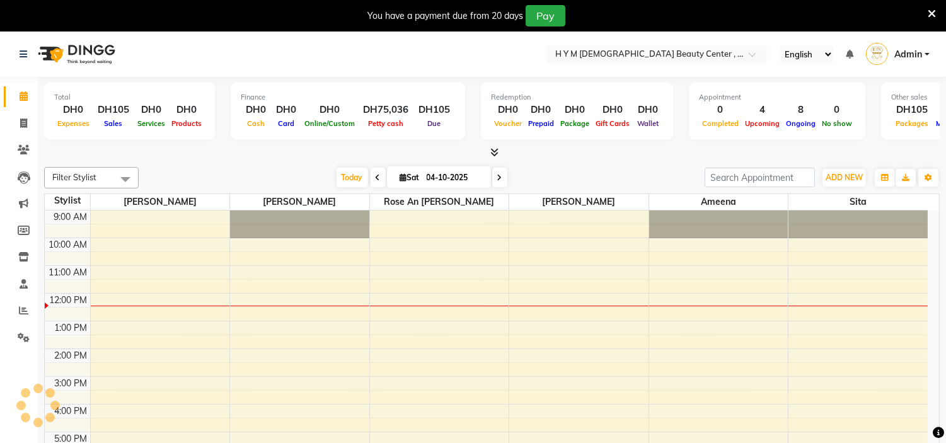
scroll to position [84, 0]
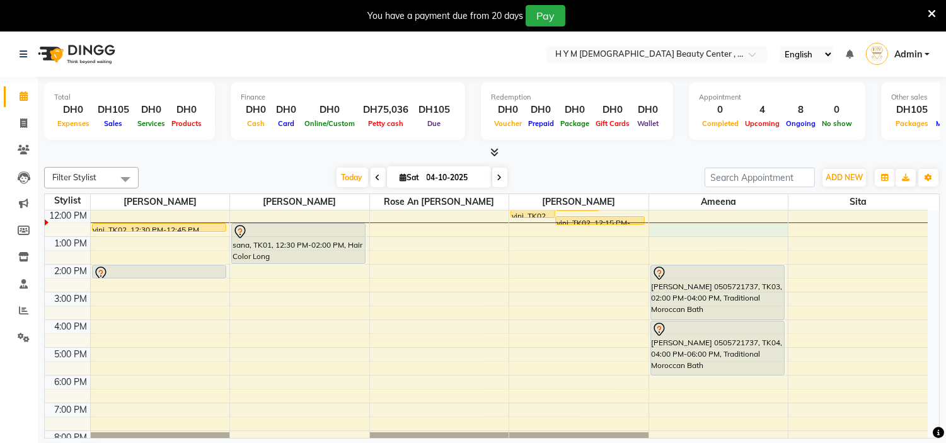
click at [659, 223] on div "9:00 AM 10:00 AM 11:00 AM 12:00 PM 1:00 PM 2:00 PM 3:00 PM 4:00 PM 5:00 PM 6:00…" at bounding box center [486, 320] width 883 height 388
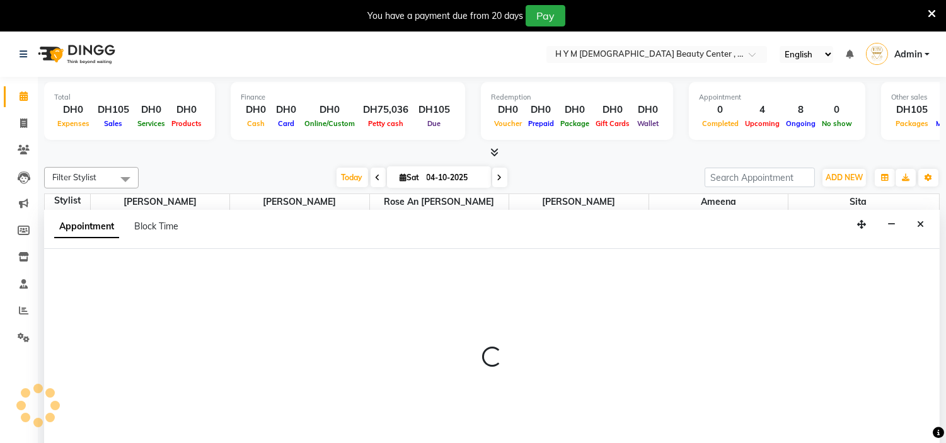
scroll to position [32, 0]
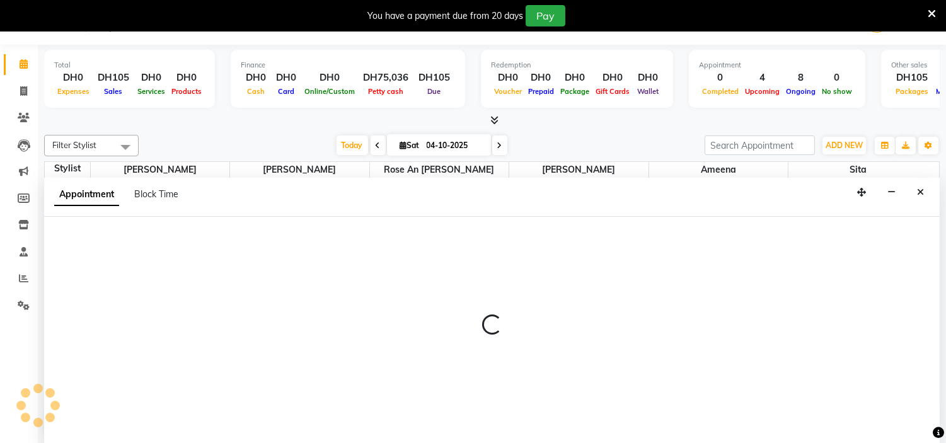
select select "76457"
select select "750"
select select "tentative"
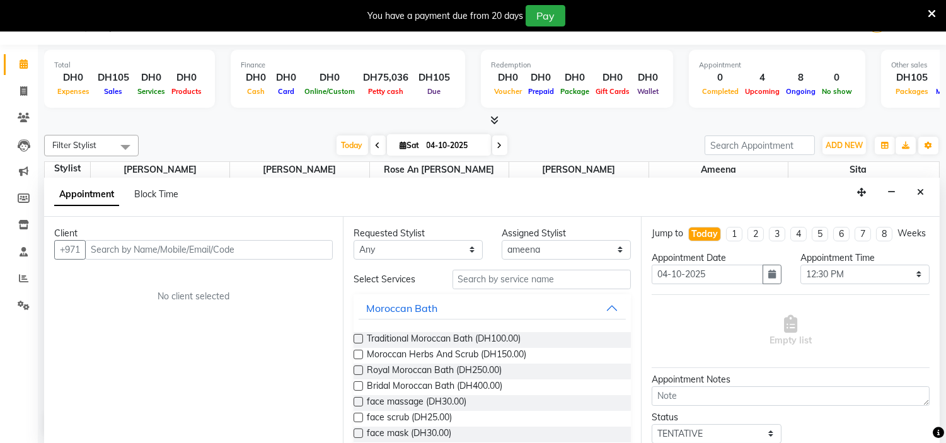
click at [144, 246] on input "text" at bounding box center [209, 250] width 248 height 20
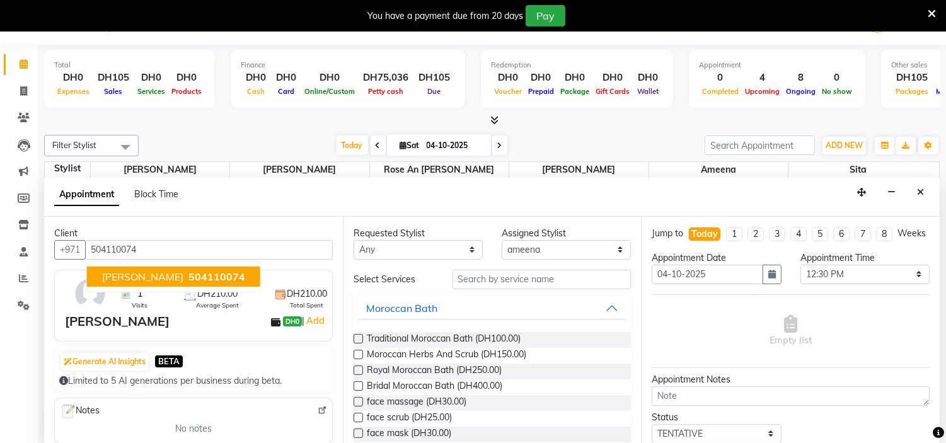
click at [148, 274] on span "[PERSON_NAME]" at bounding box center [142, 276] width 81 height 13
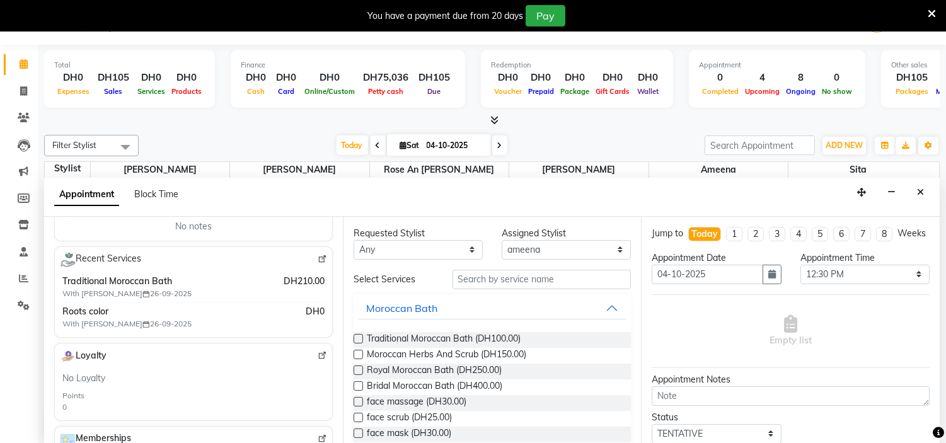
scroll to position [210, 0]
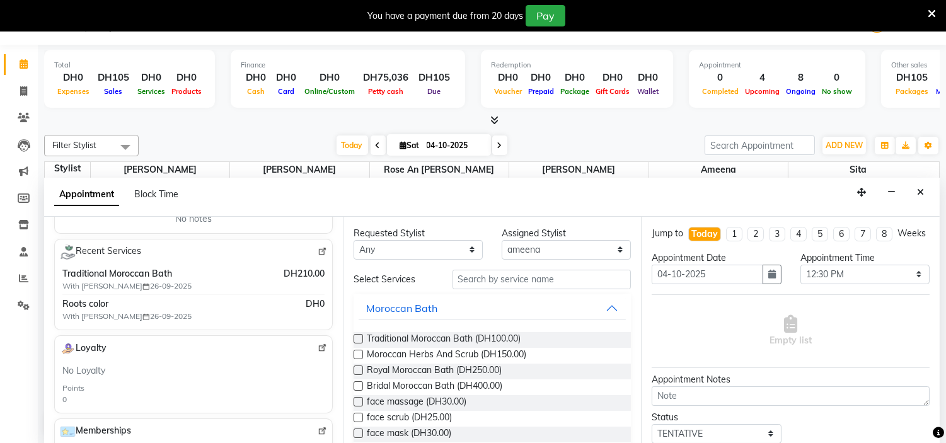
type input "504110074"
click at [318, 253] on img at bounding box center [322, 251] width 9 height 9
click at [361, 339] on label at bounding box center [358, 338] width 9 height 9
click at [361, 339] on input "checkbox" at bounding box center [358, 340] width 8 height 8
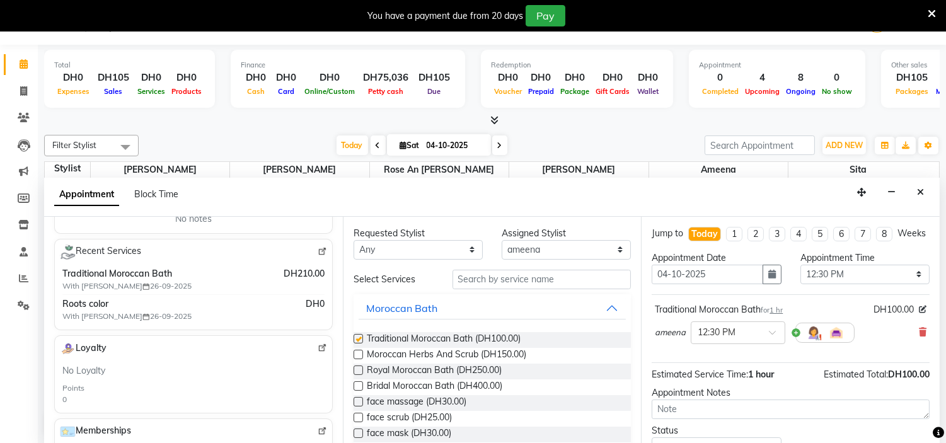
checkbox input "false"
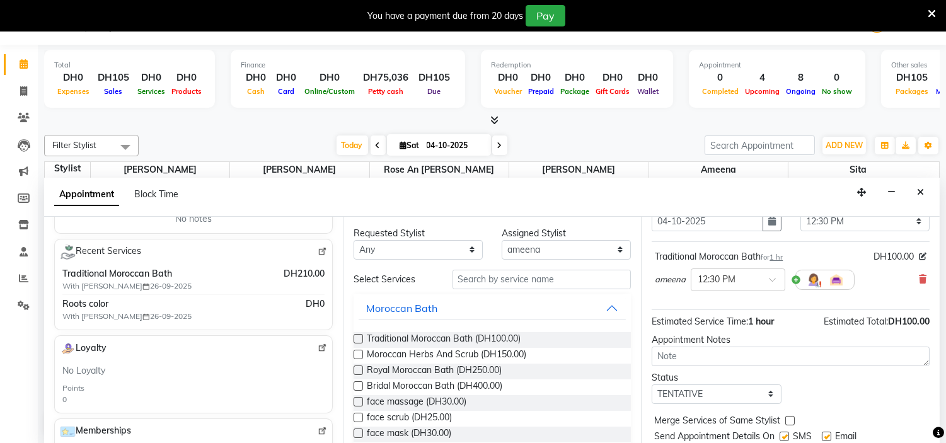
scroll to position [104, 0]
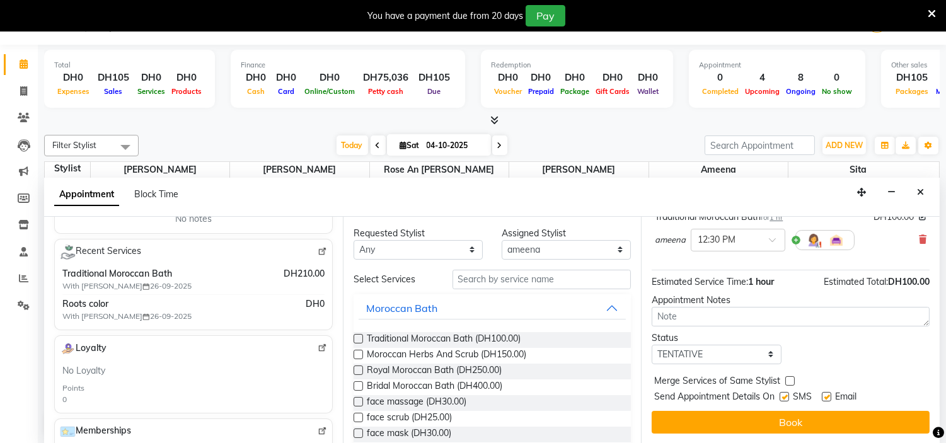
click at [786, 398] on label at bounding box center [784, 396] width 9 height 9
click at [786, 398] on input "checkbox" at bounding box center [784, 398] width 8 height 8
checkbox input "false"
click at [831, 395] on label at bounding box center [826, 396] width 9 height 9
click at [830, 395] on input "checkbox" at bounding box center [826, 398] width 8 height 8
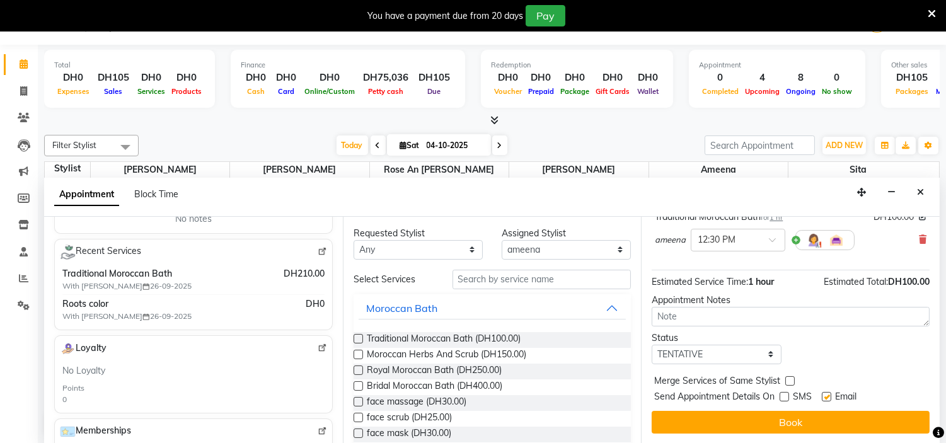
checkbox input "false"
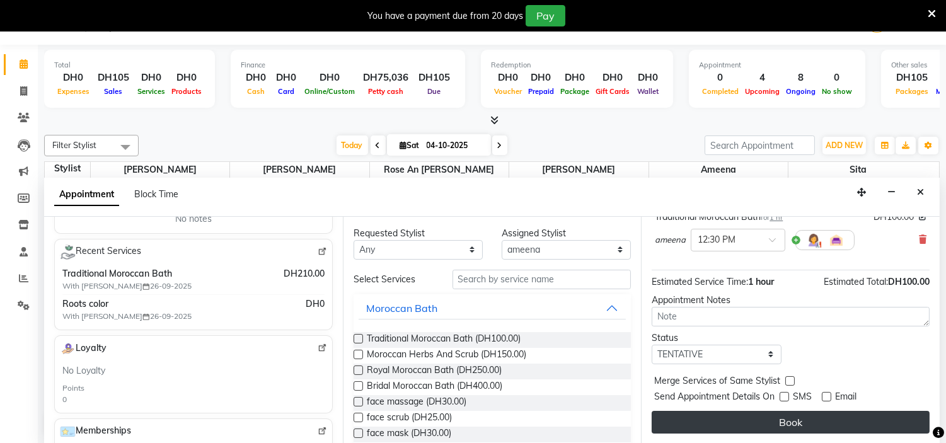
click at [811, 417] on button "Book" at bounding box center [791, 422] width 278 height 23
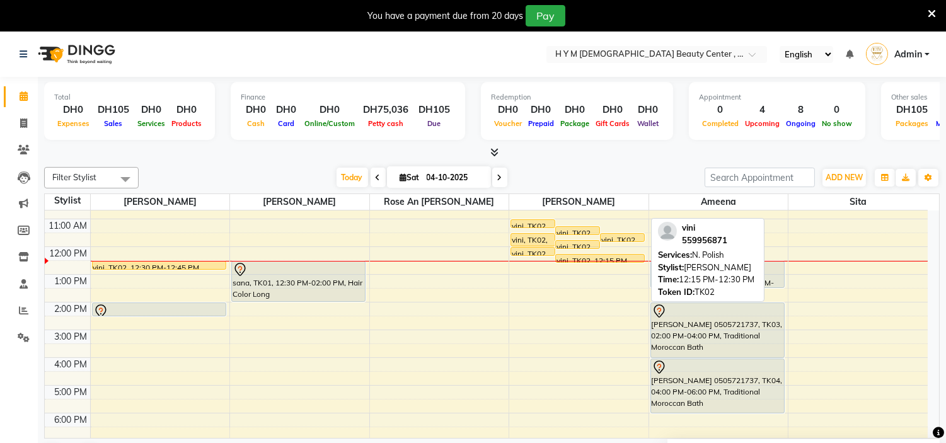
scroll to position [14, 0]
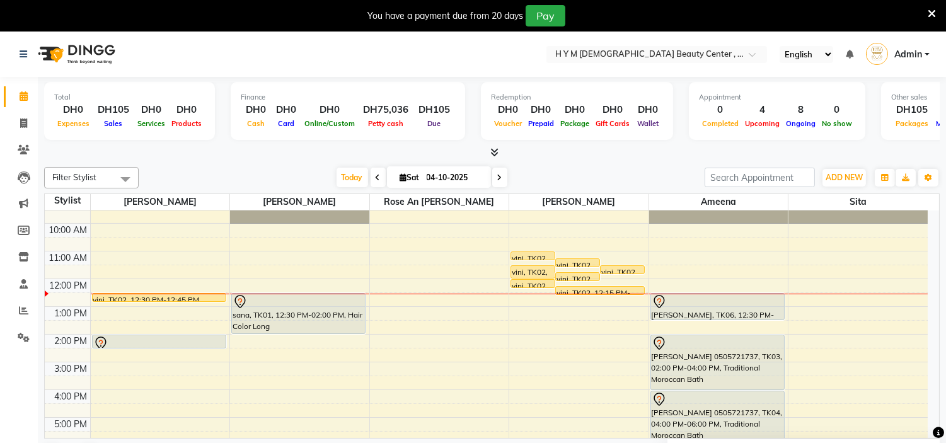
click at [402, 294] on div at bounding box center [439, 294] width 139 height 1
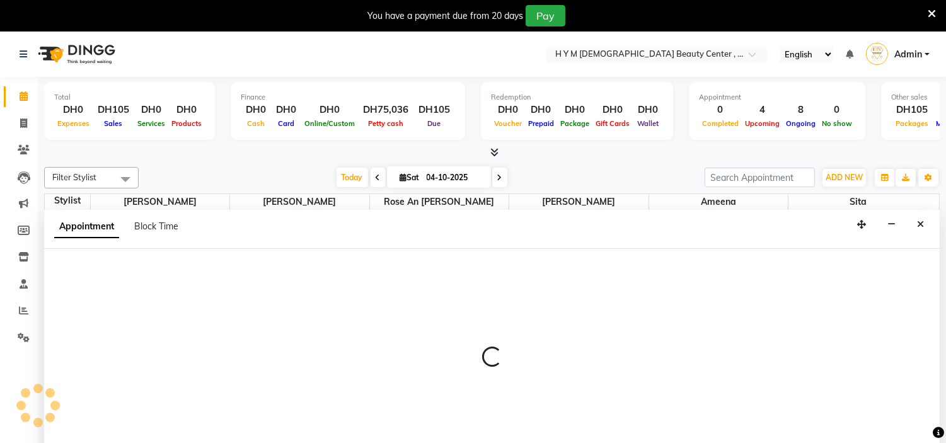
scroll to position [32, 0]
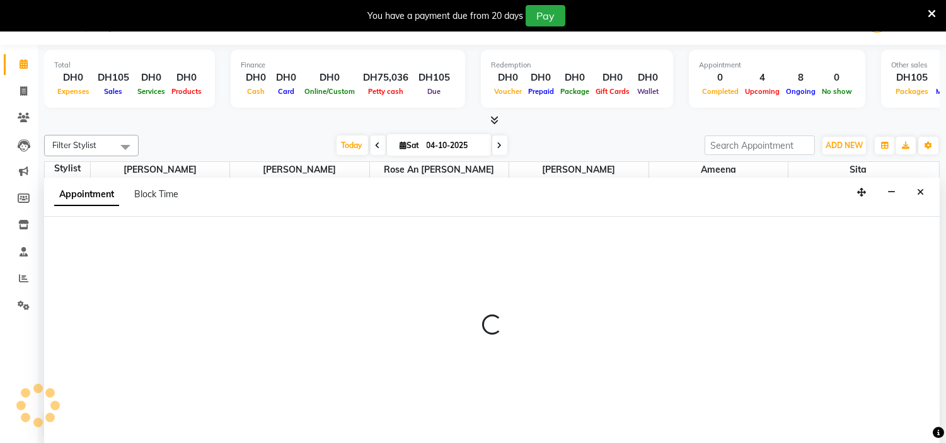
select select "61767"
select select "750"
select select "tentative"
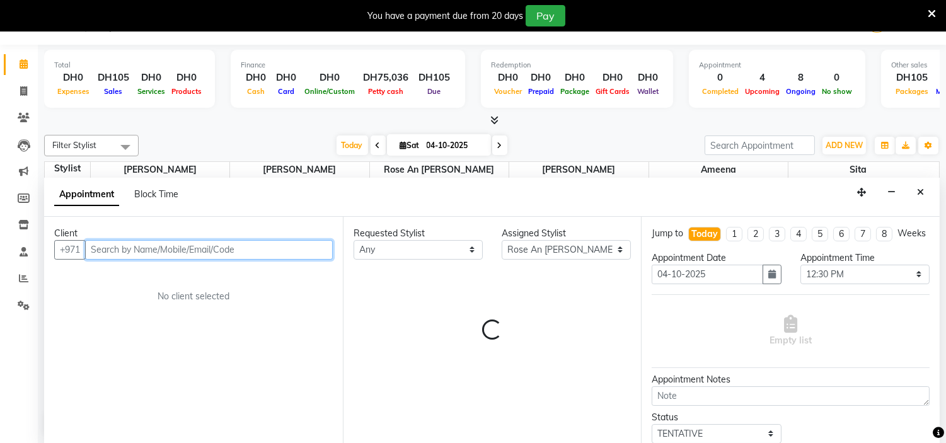
click at [115, 247] on input "text" at bounding box center [209, 250] width 248 height 20
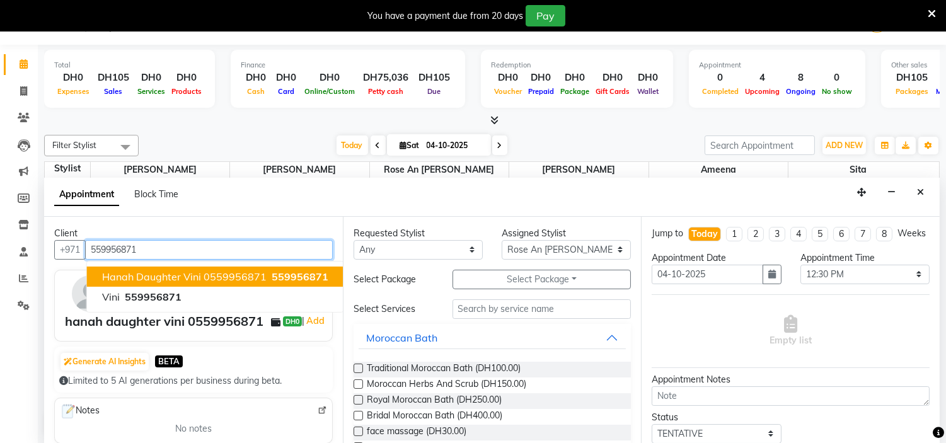
click at [205, 274] on span "hanah daughter vini 0559956871" at bounding box center [184, 276] width 165 height 13
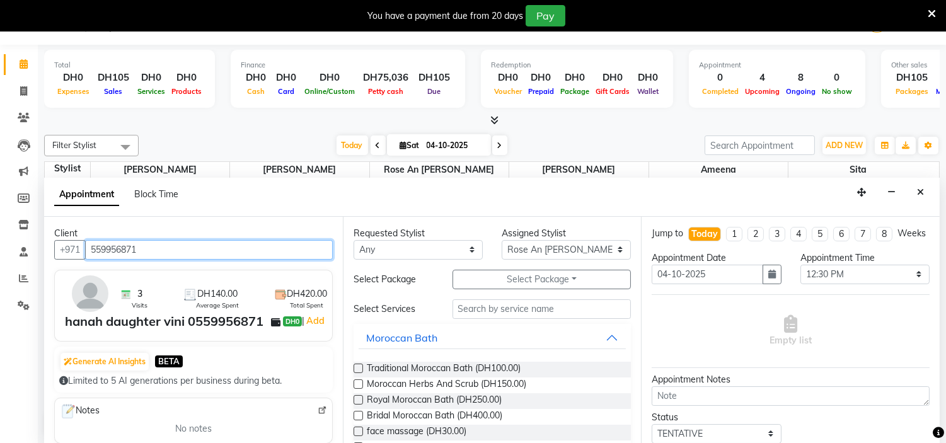
type input "559956871"
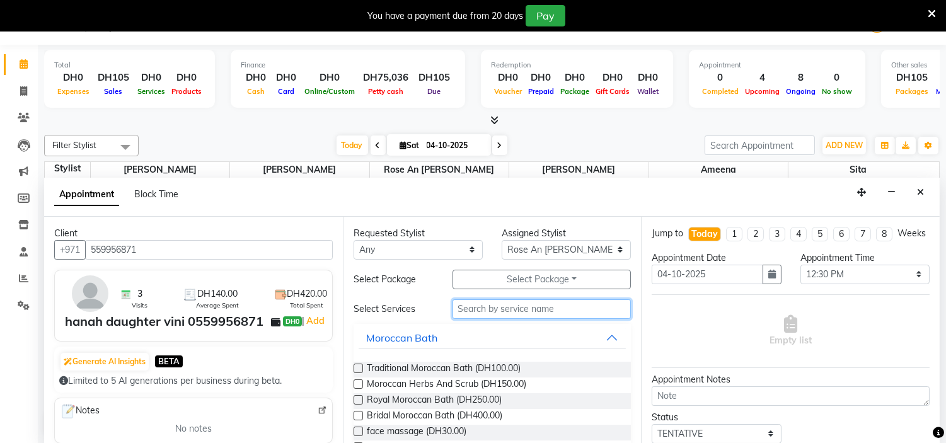
click at [499, 313] on input "text" at bounding box center [542, 309] width 179 height 20
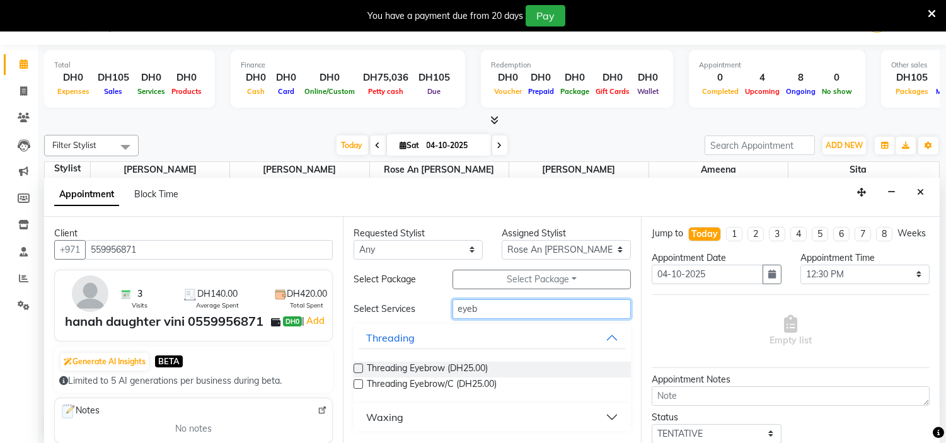
type input "eyeb"
click at [359, 369] on label at bounding box center [358, 368] width 9 height 9
click at [359, 369] on input "checkbox" at bounding box center [358, 370] width 8 height 8
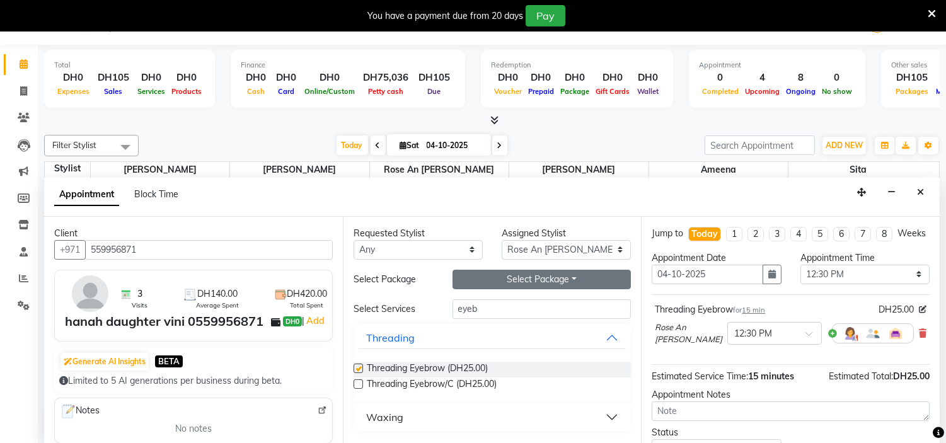
checkbox input "false"
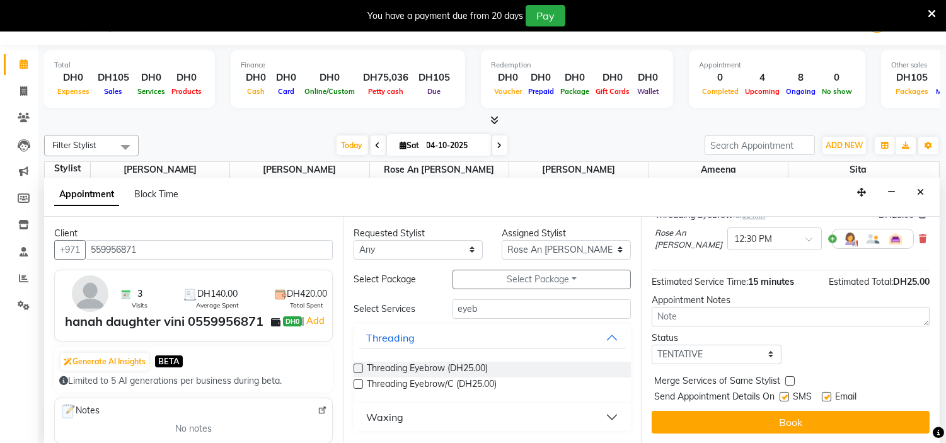
click at [784, 397] on label at bounding box center [784, 396] width 9 height 9
click at [784, 397] on input "checkbox" at bounding box center [784, 398] width 8 height 8
checkbox input "false"
click at [829, 392] on label at bounding box center [826, 396] width 9 height 9
click at [829, 394] on input "checkbox" at bounding box center [826, 398] width 8 height 8
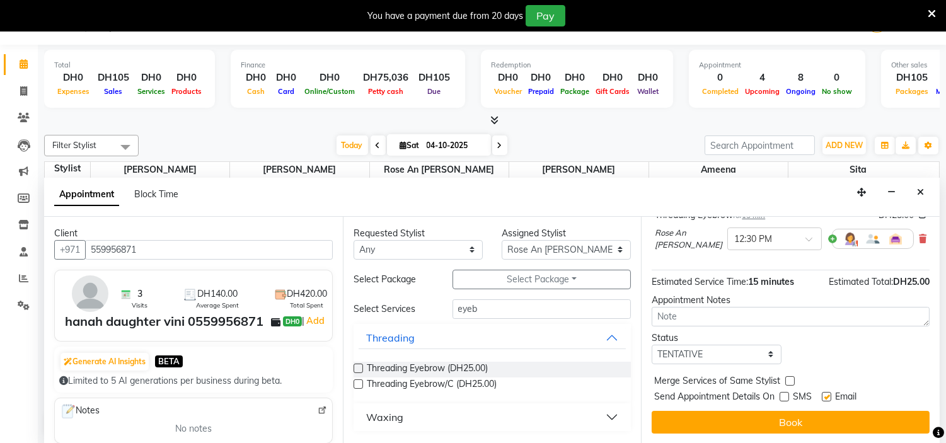
checkbox input "false"
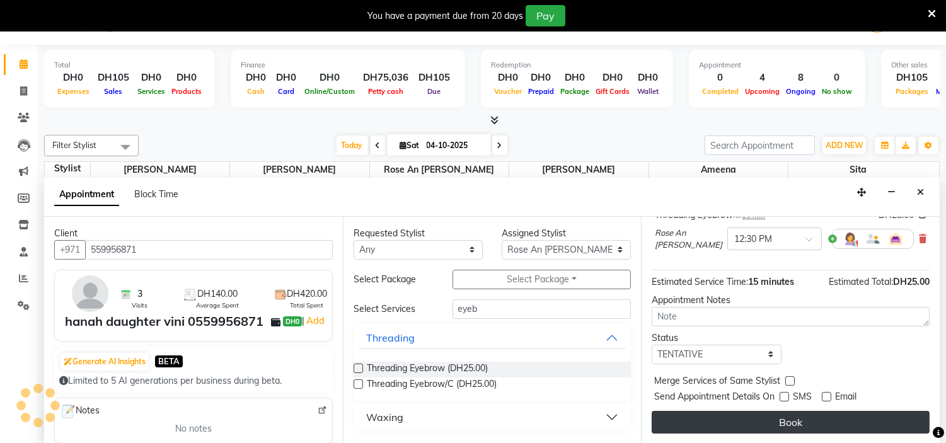
click at [814, 426] on button "Book" at bounding box center [791, 422] width 278 height 23
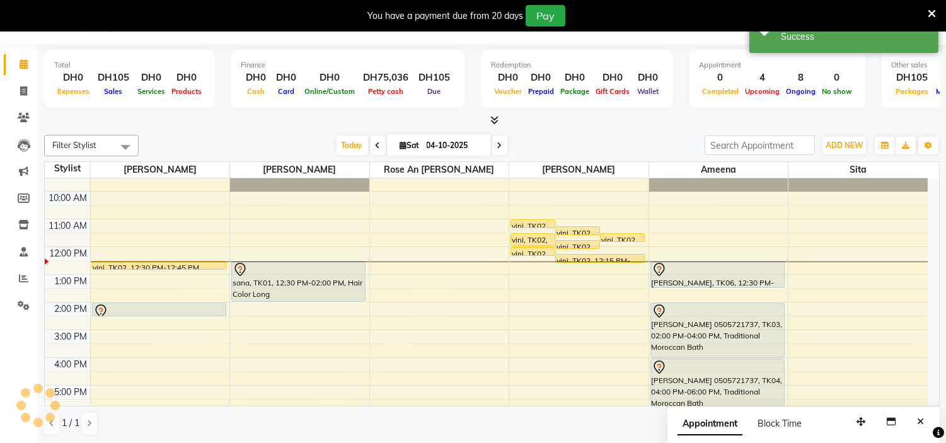
scroll to position [0, 0]
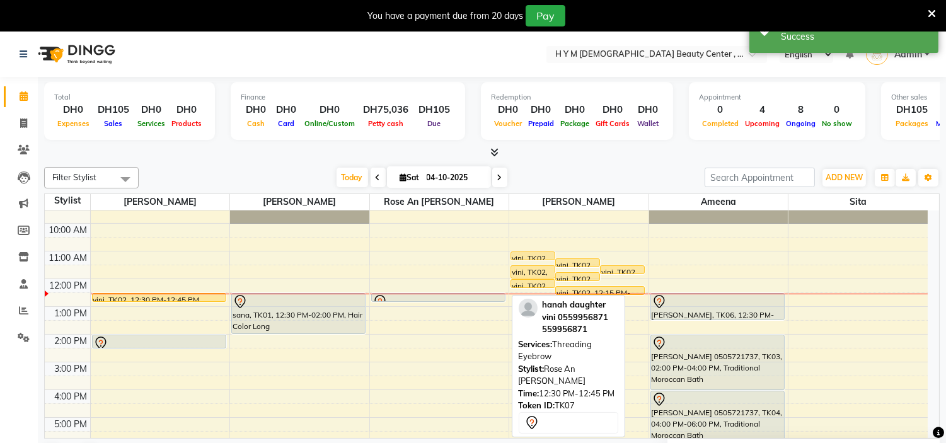
click at [440, 299] on div at bounding box center [438, 301] width 133 height 5
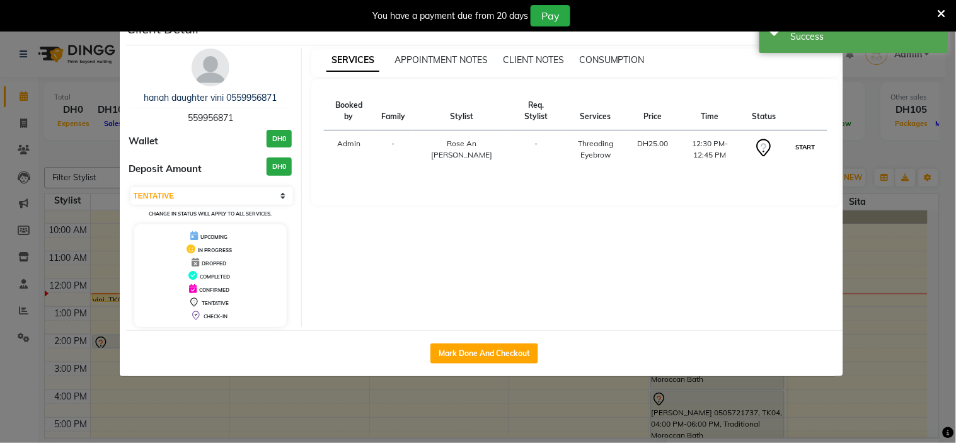
click at [798, 148] on button "START" at bounding box center [805, 147] width 26 height 16
select select "1"
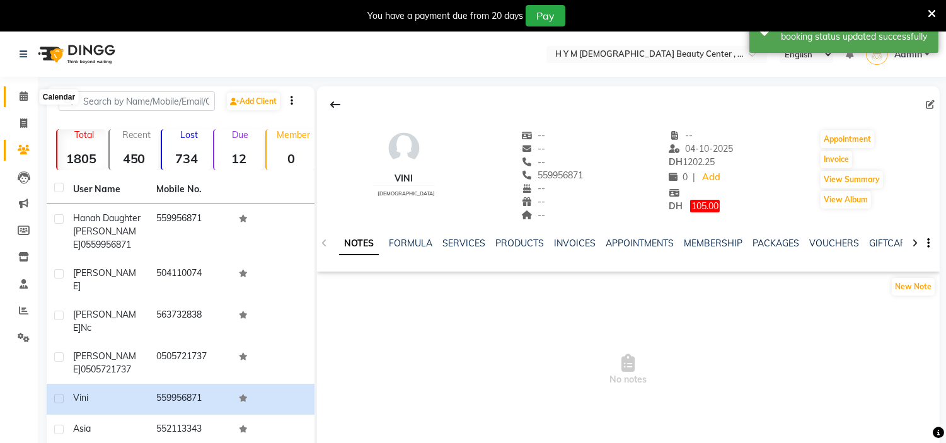
click at [24, 101] on icon at bounding box center [24, 95] width 8 height 9
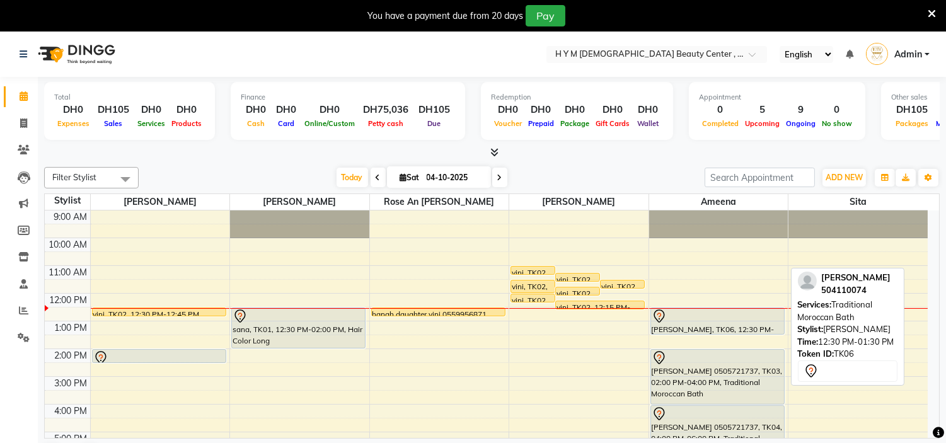
click at [665, 320] on icon at bounding box center [659, 316] width 15 height 15
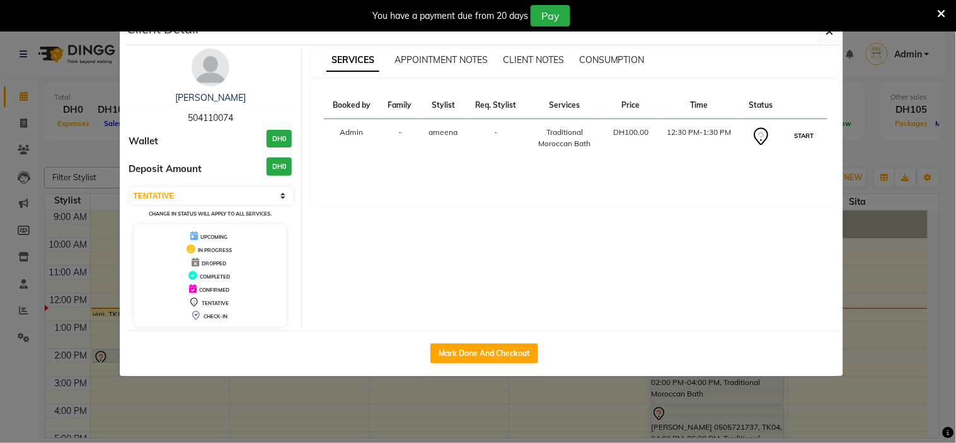
click at [799, 137] on button "START" at bounding box center [805, 136] width 26 height 16
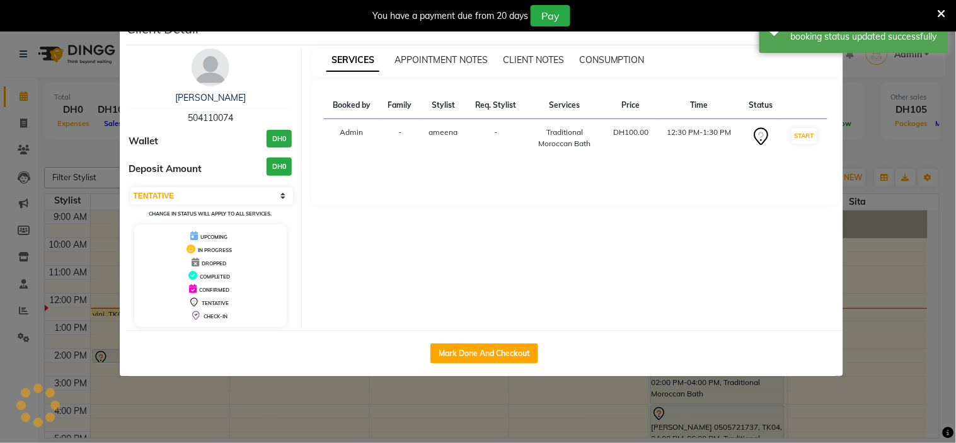
select select "1"
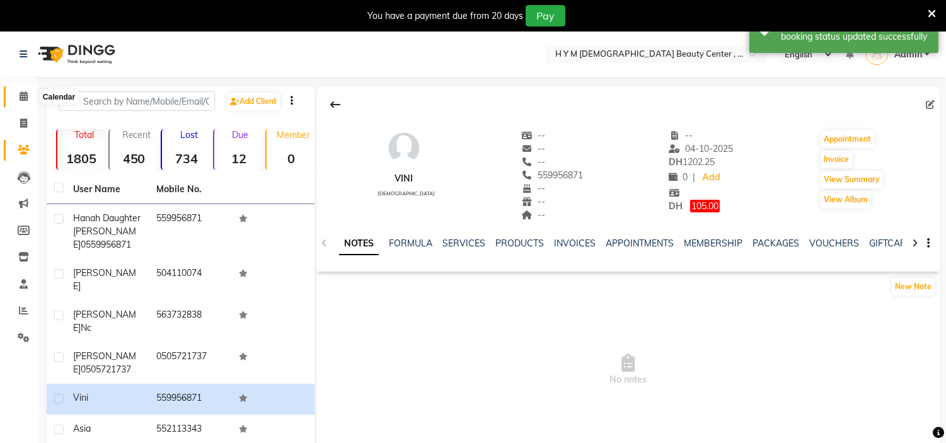
click at [20, 98] on icon at bounding box center [24, 95] width 8 height 9
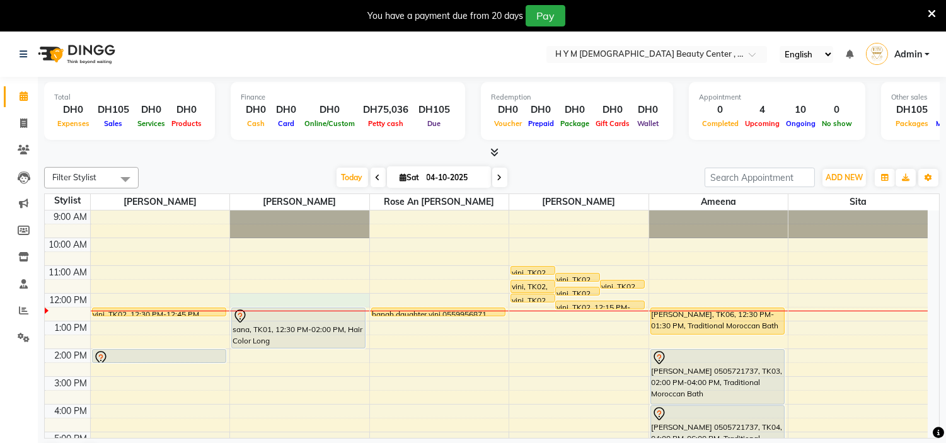
click at [266, 294] on div "9:00 AM 10:00 AM 11:00 AM 12:00 PM 1:00 PM 2:00 PM 3:00 PM 4:00 PM 5:00 PM 6:00…" at bounding box center [486, 405] width 883 height 388
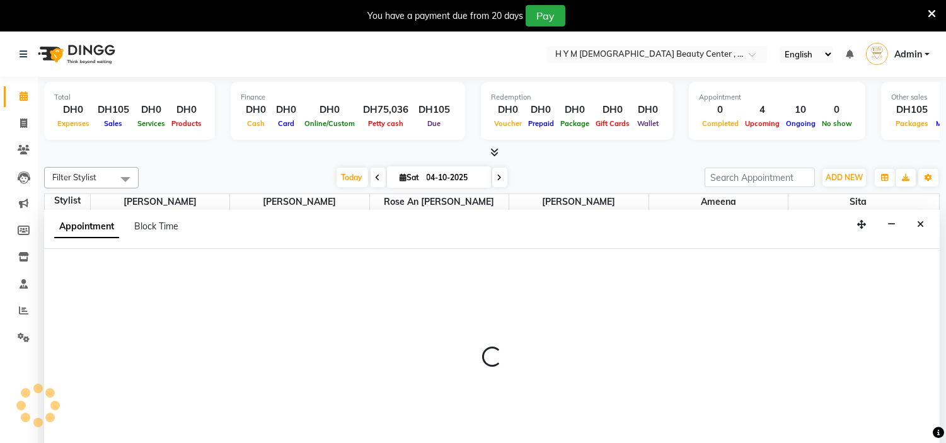
scroll to position [32, 0]
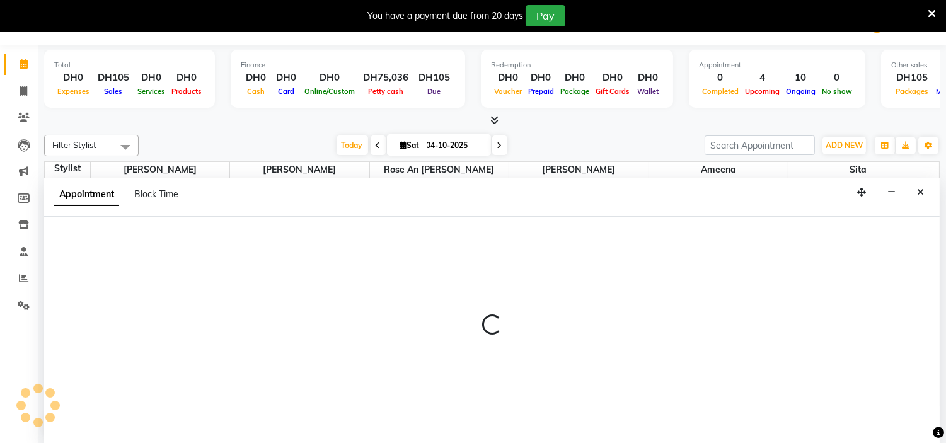
select select "66737"
select select "720"
select select "tentative"
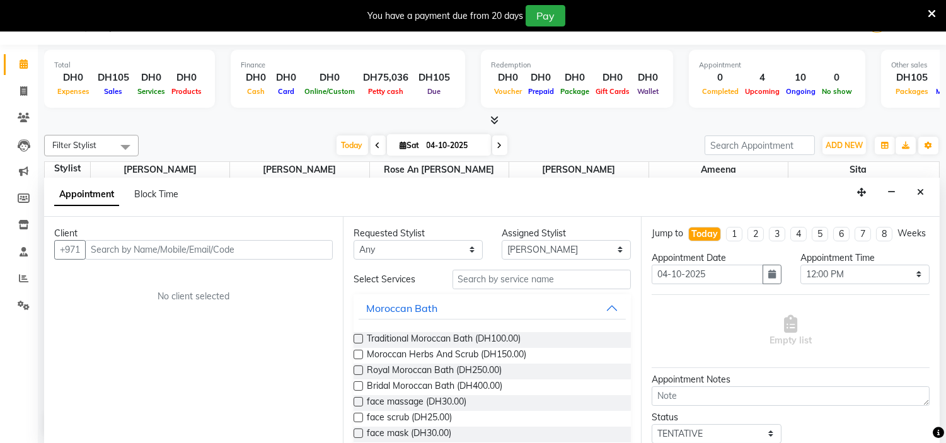
click at [111, 250] on input "text" at bounding box center [209, 250] width 248 height 20
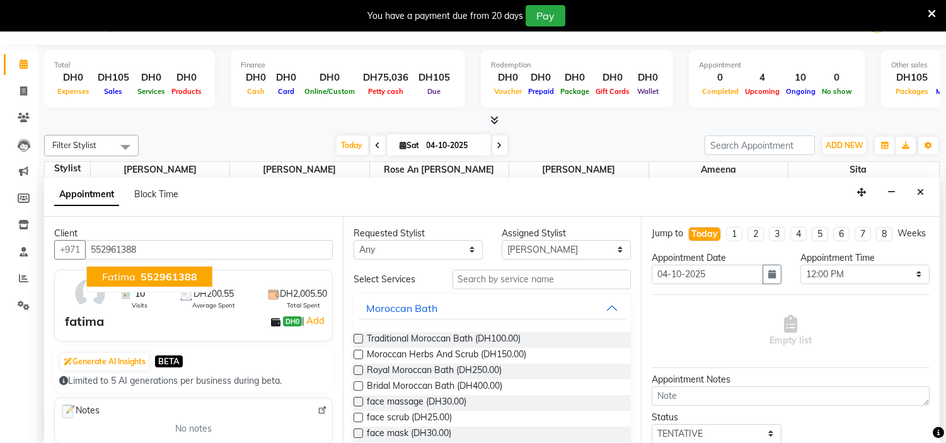
click at [134, 274] on span "fatima" at bounding box center [118, 276] width 33 height 13
type input "552961388"
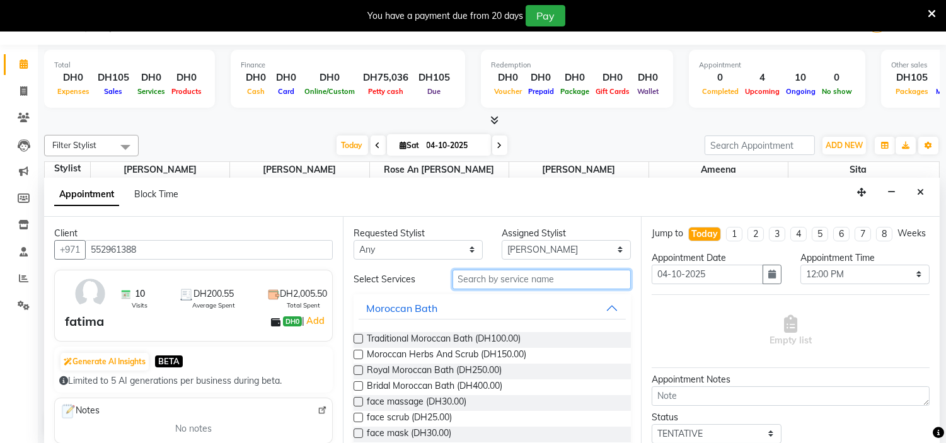
click at [501, 281] on input "text" at bounding box center [542, 280] width 179 height 20
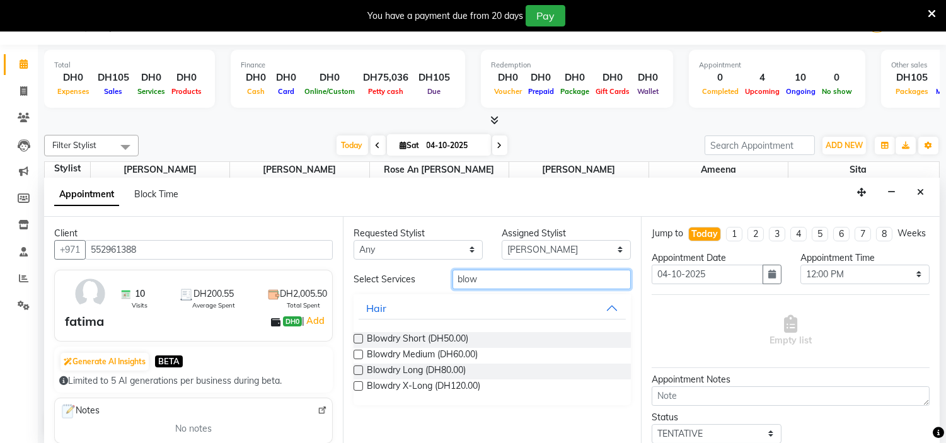
type input "blow"
click at [357, 370] on label at bounding box center [358, 370] width 9 height 9
click at [357, 370] on input "checkbox" at bounding box center [358, 372] width 8 height 8
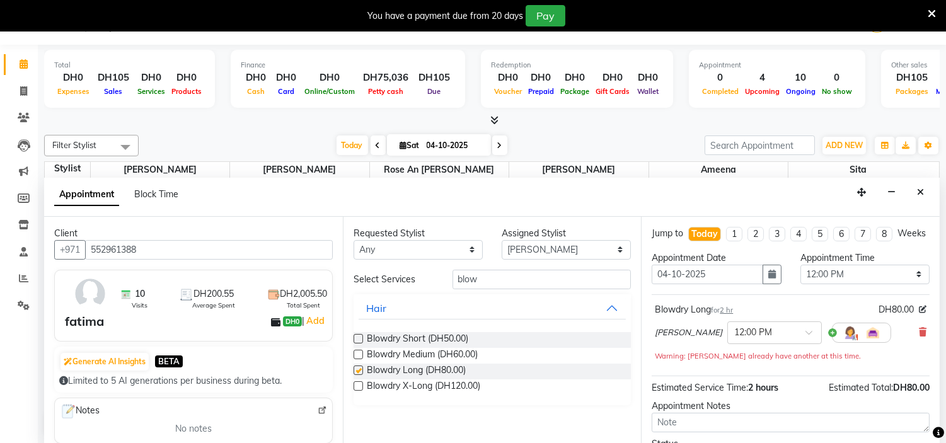
checkbox input "false"
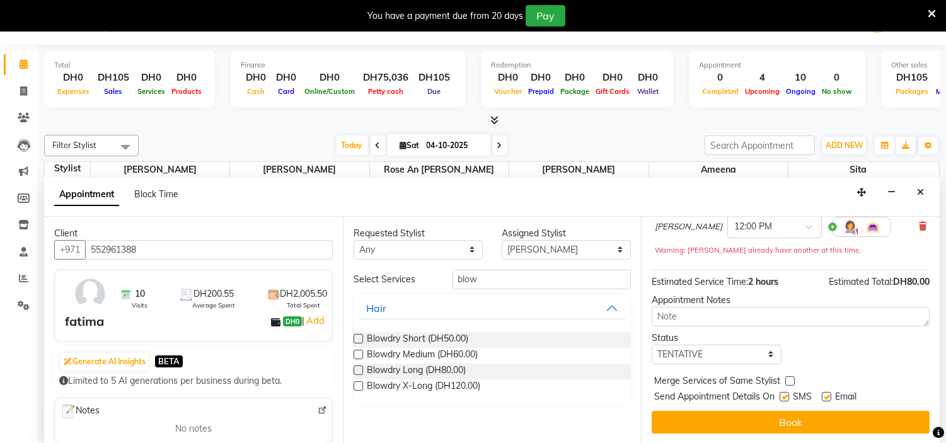
click at [789, 398] on label at bounding box center [784, 396] width 9 height 9
click at [788, 398] on input "checkbox" at bounding box center [784, 398] width 8 height 8
checkbox input "false"
click at [828, 398] on label at bounding box center [826, 396] width 9 height 9
click at [828, 398] on input "checkbox" at bounding box center [826, 398] width 8 height 8
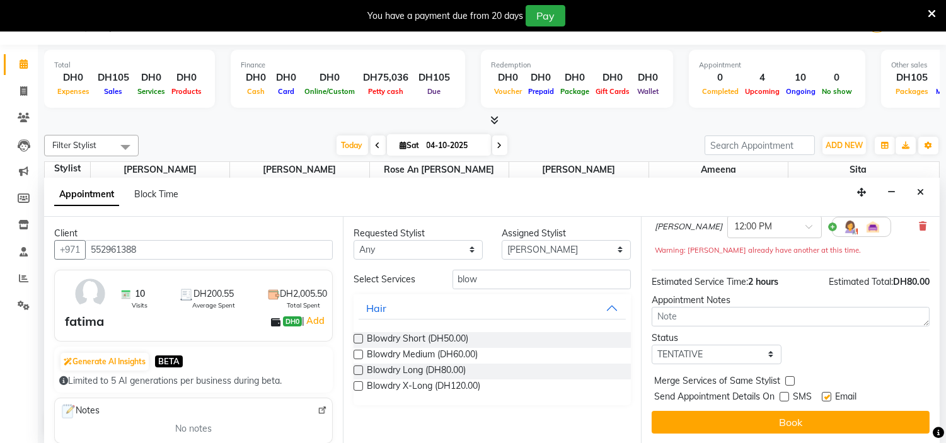
checkbox input "false"
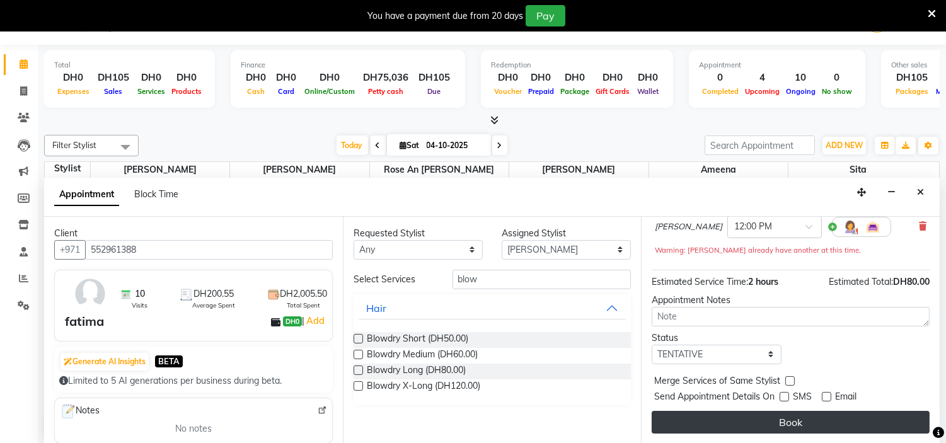
click at [823, 417] on button "Book" at bounding box center [791, 422] width 278 height 23
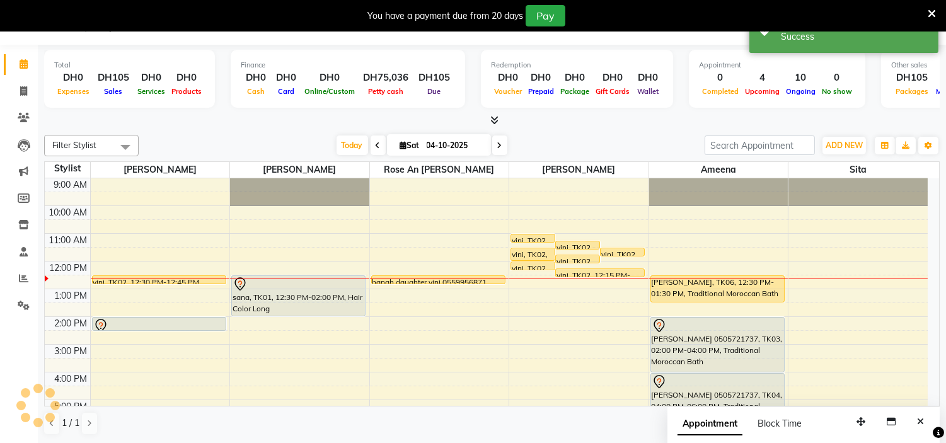
scroll to position [0, 0]
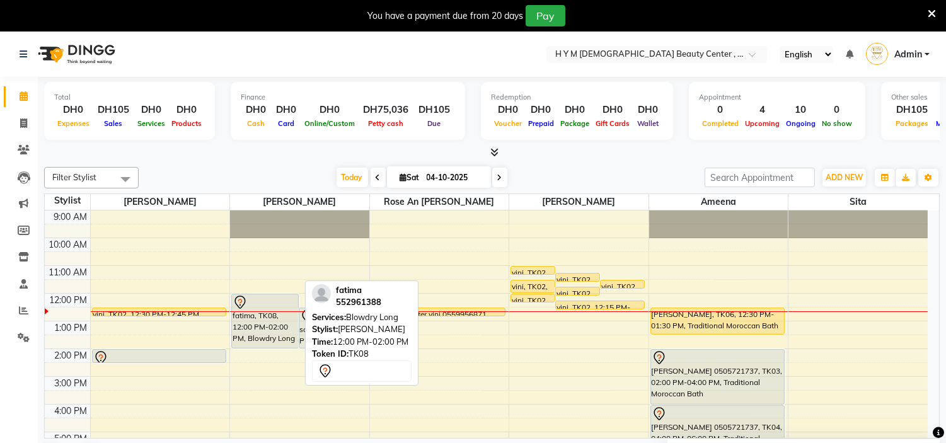
click at [275, 305] on div at bounding box center [265, 302] width 65 height 15
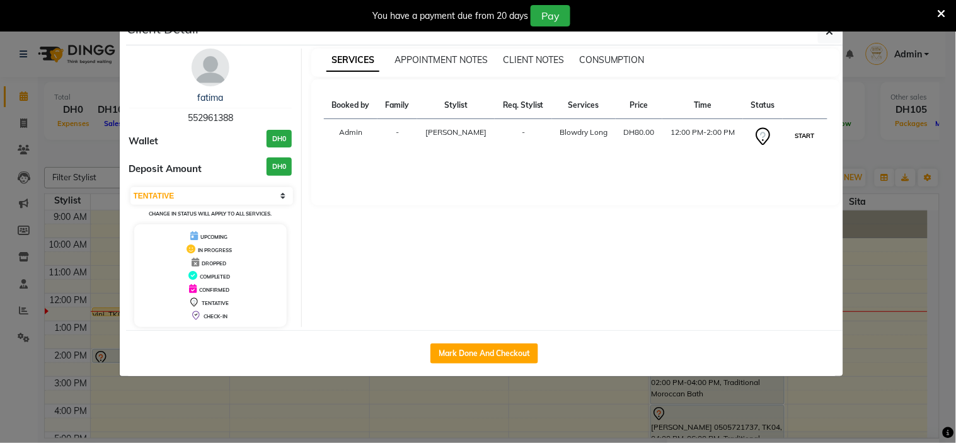
click at [796, 139] on button "START" at bounding box center [805, 136] width 26 height 16
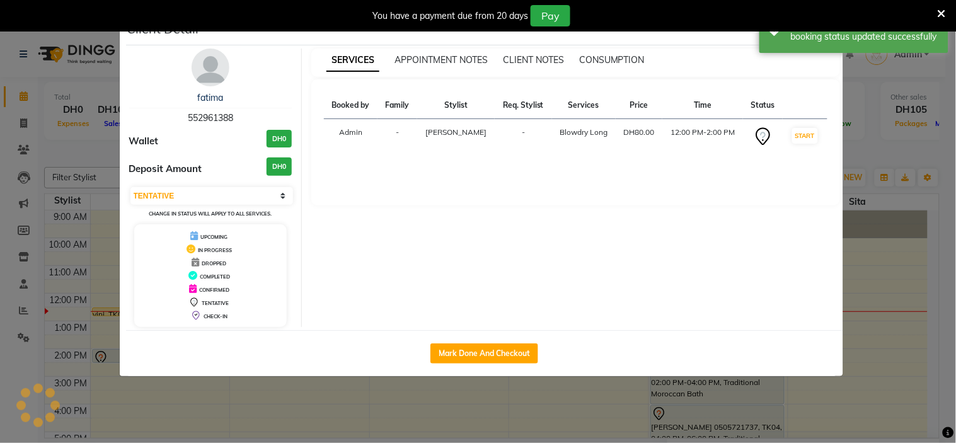
select select "1"
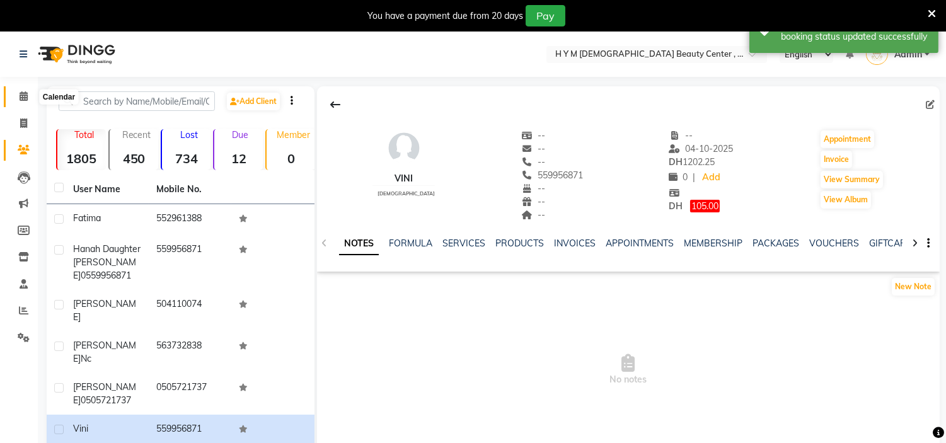
click at [26, 97] on icon at bounding box center [24, 95] width 8 height 9
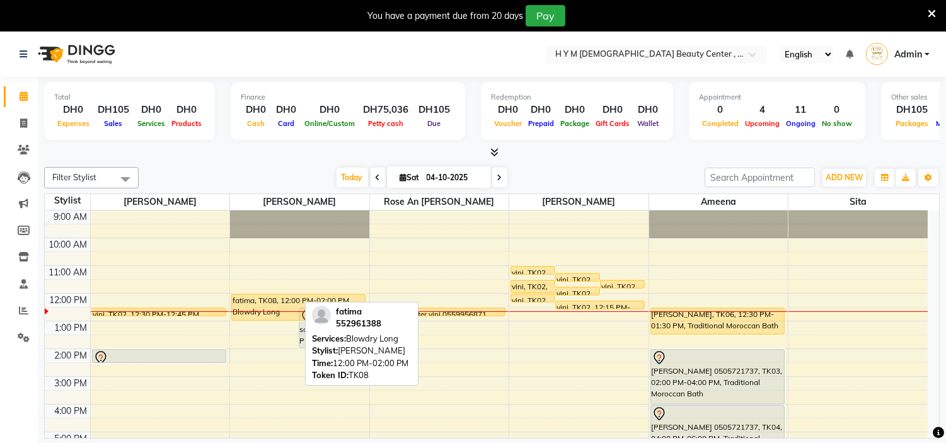
drag, startPoint x: 249, startPoint y: 345, endPoint x: 266, endPoint y: 316, distance: 33.1
click at [266, 316] on div "fatima, TK08, 12:00 PM-02:00 PM, Blowdry Long sana, TK01, 12:30 PM-02:00 PM, Ha…" at bounding box center [299, 405] width 139 height 388
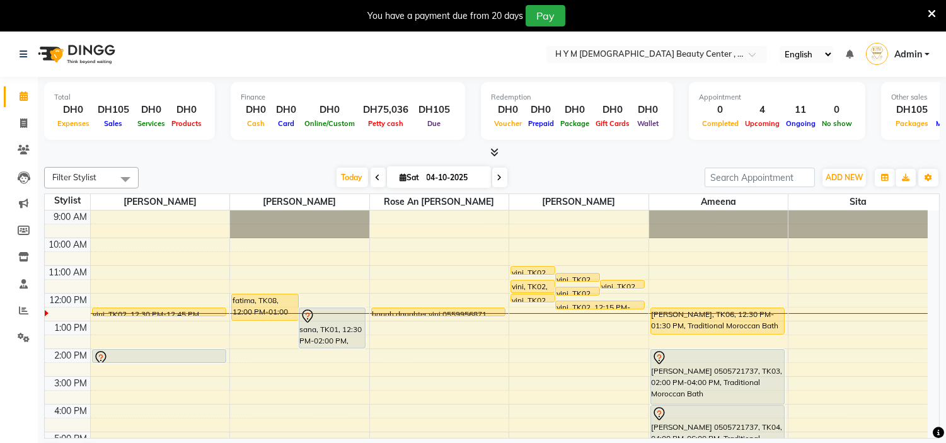
click at [161, 337] on div "9:00 AM 10:00 AM 11:00 AM 12:00 PM 1:00 PM 2:00 PM 3:00 PM 4:00 PM 5:00 PM 6:00…" at bounding box center [486, 405] width 883 height 388
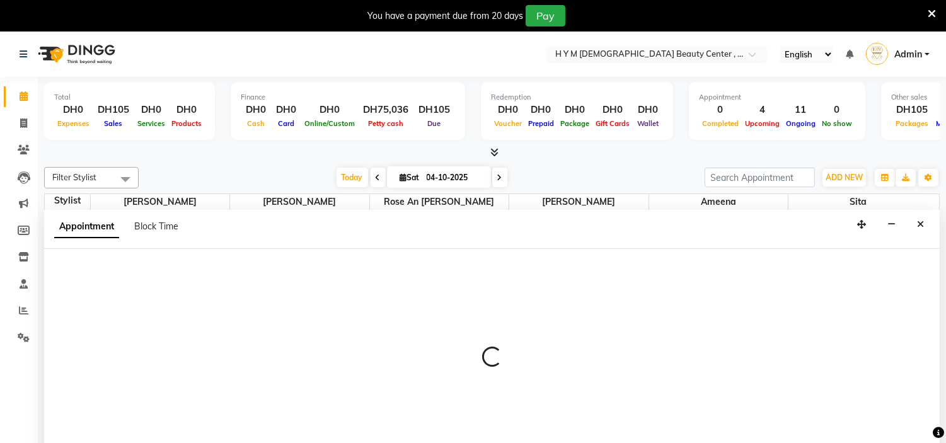
select select "61770"
select select "810"
select select "tentative"
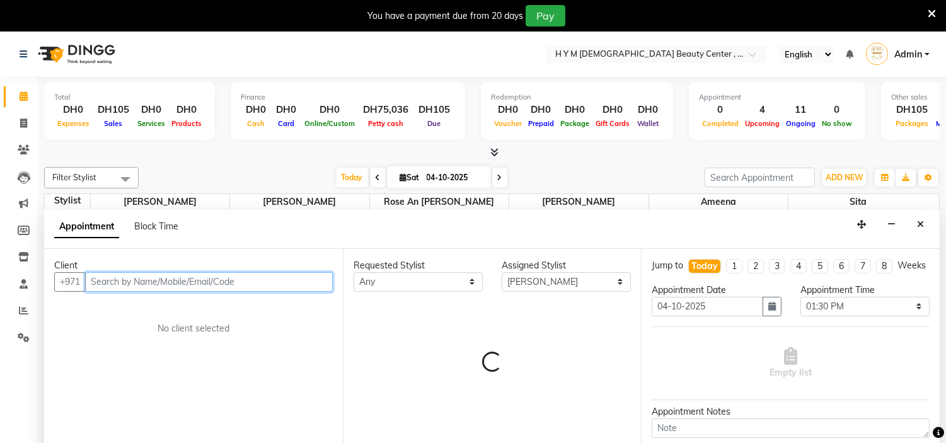
scroll to position [32, 0]
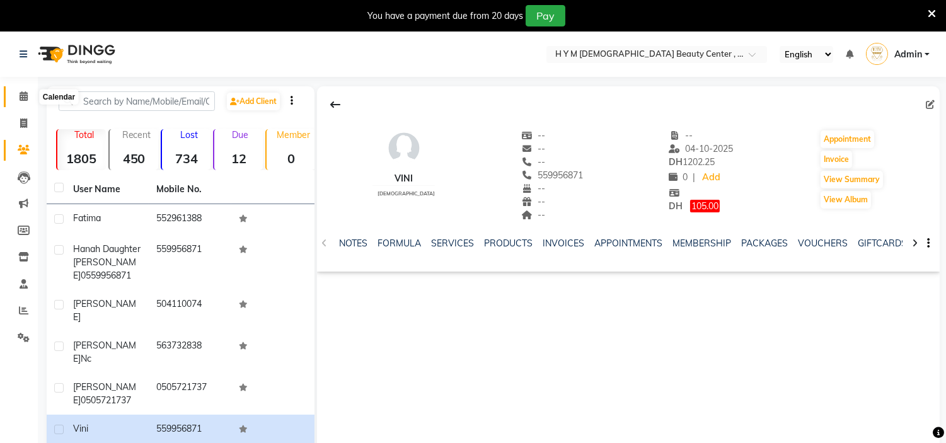
click at [20, 100] on icon at bounding box center [24, 95] width 8 height 9
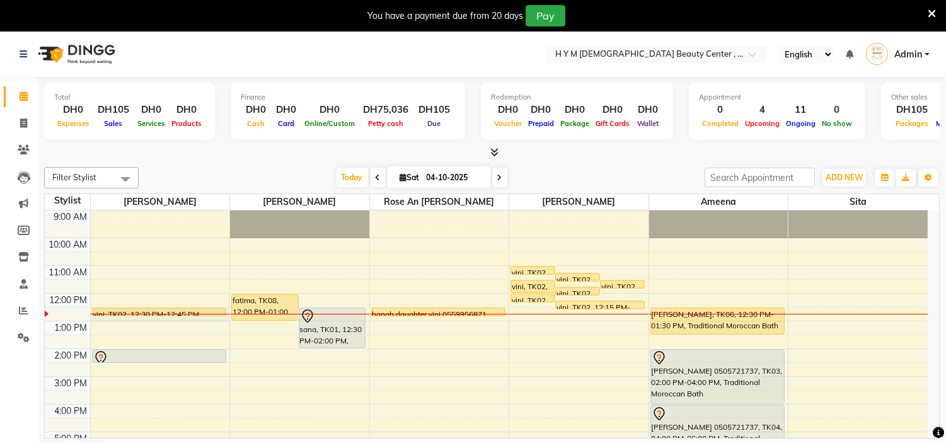
click at [156, 320] on div "9:00 AM 10:00 AM 11:00 AM 12:00 PM 1:00 PM 2:00 PM 3:00 PM 4:00 PM 5:00 PM 6:00…" at bounding box center [486, 405] width 883 height 388
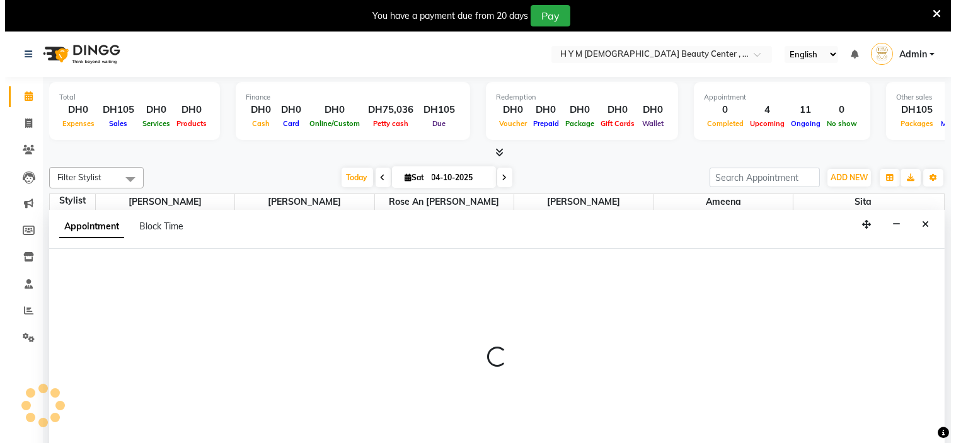
scroll to position [32, 0]
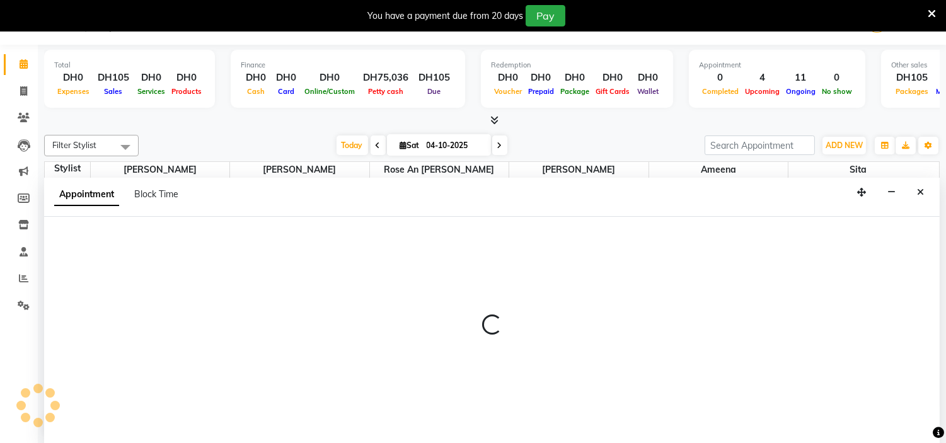
select select "61770"
select select "750"
select select "tentative"
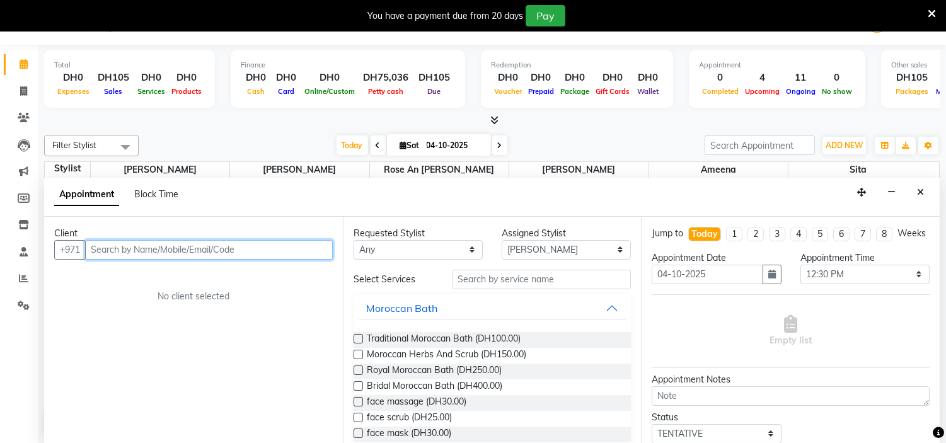
click at [148, 246] on input "text" at bounding box center [209, 250] width 248 height 20
type input "588261434"
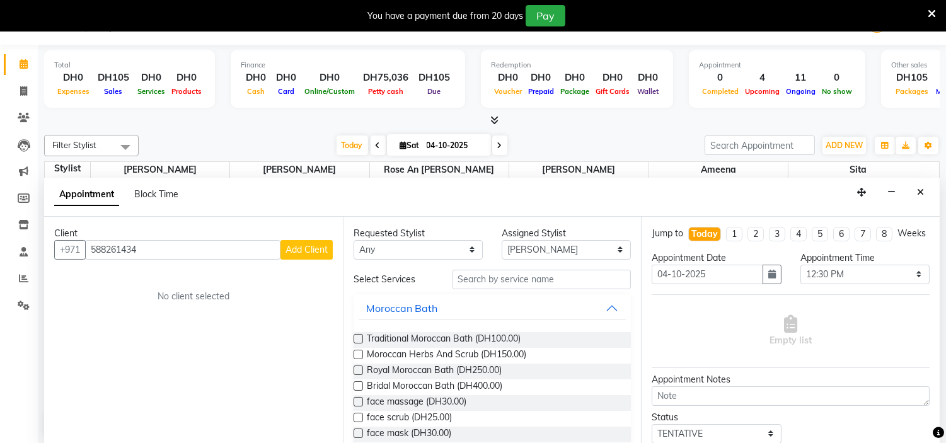
click at [316, 248] on span "Add Client" at bounding box center [307, 249] width 42 height 11
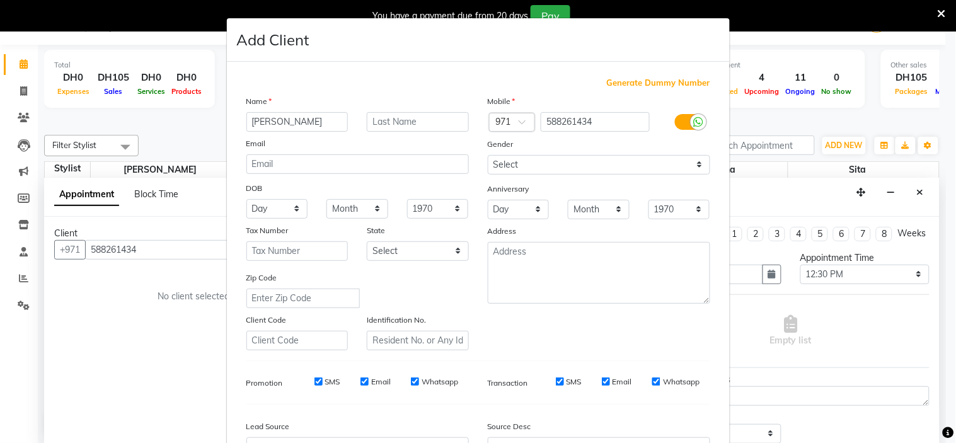
type input "Joan"
click at [546, 165] on select "Select Male Female Other Prefer Not To Say" at bounding box center [599, 165] width 223 height 20
select select "[DEMOGRAPHIC_DATA]"
click at [488, 155] on select "Select Male Female Other Prefer Not To Say" at bounding box center [599, 165] width 223 height 20
click at [315, 381] on input "SMS" at bounding box center [319, 382] width 8 height 8
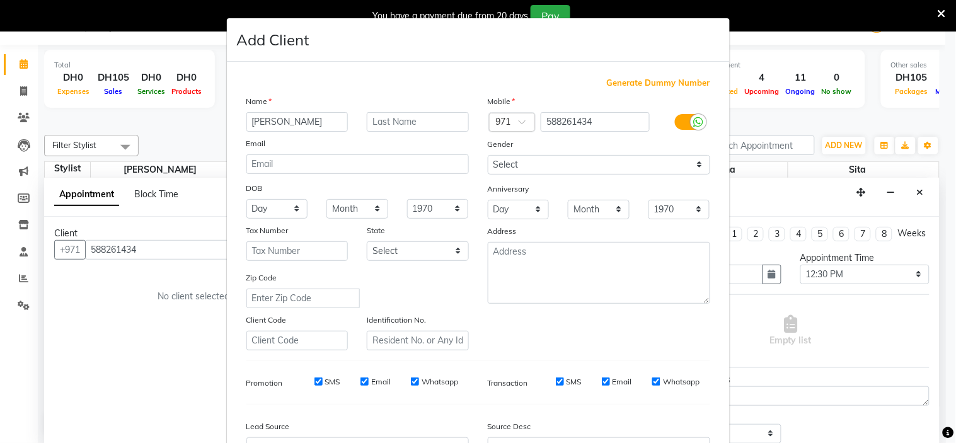
checkbox input "false"
click at [362, 383] on input "Email" at bounding box center [365, 382] width 8 height 8
checkbox input "false"
click at [404, 382] on div "SMS Email Whatsapp" at bounding box center [377, 381] width 182 height 11
click at [411, 385] on input "Whatsapp" at bounding box center [415, 382] width 8 height 8
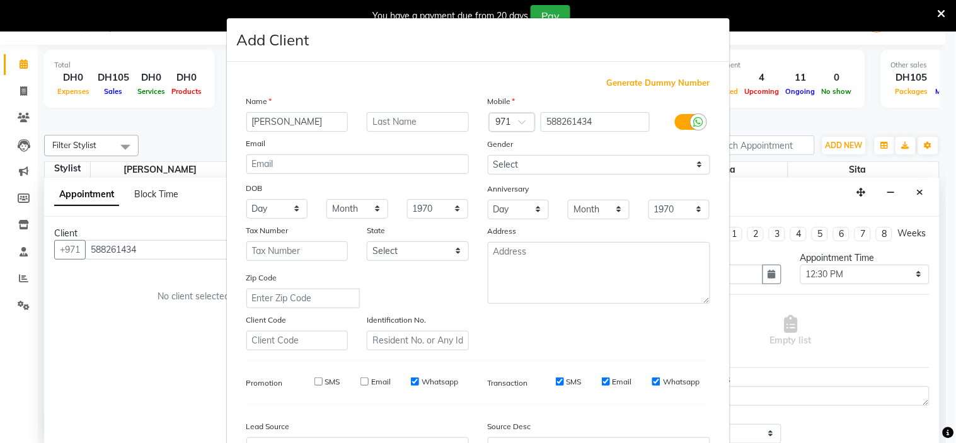
checkbox input "false"
drag, startPoint x: 552, startPoint y: 380, endPoint x: 558, endPoint y: 383, distance: 6.5
click at [556, 380] on input "SMS" at bounding box center [560, 382] width 8 height 8
checkbox input "false"
click at [602, 380] on input "Email" at bounding box center [606, 382] width 8 height 8
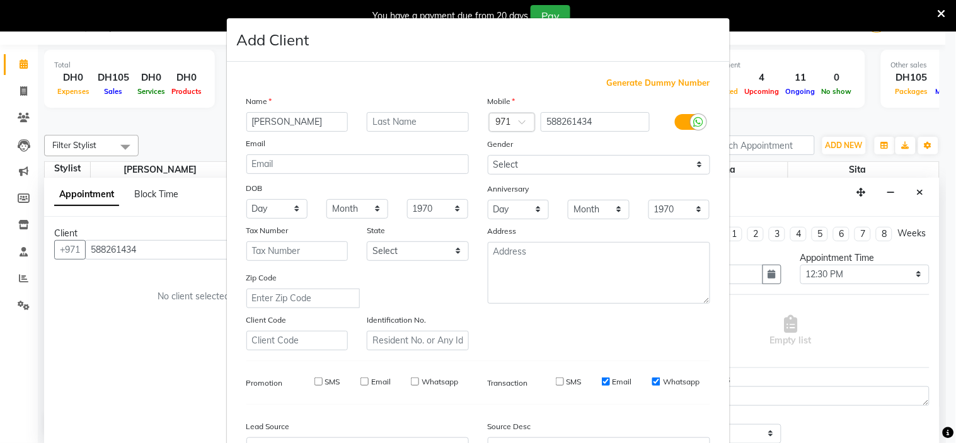
checkbox input "false"
click at [652, 382] on input "Whatsapp" at bounding box center [656, 382] width 8 height 8
checkbox input "false"
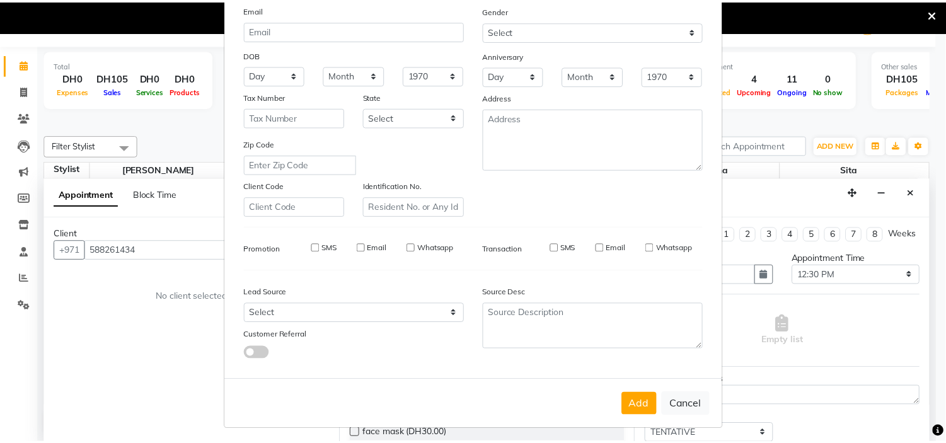
scroll to position [139, 0]
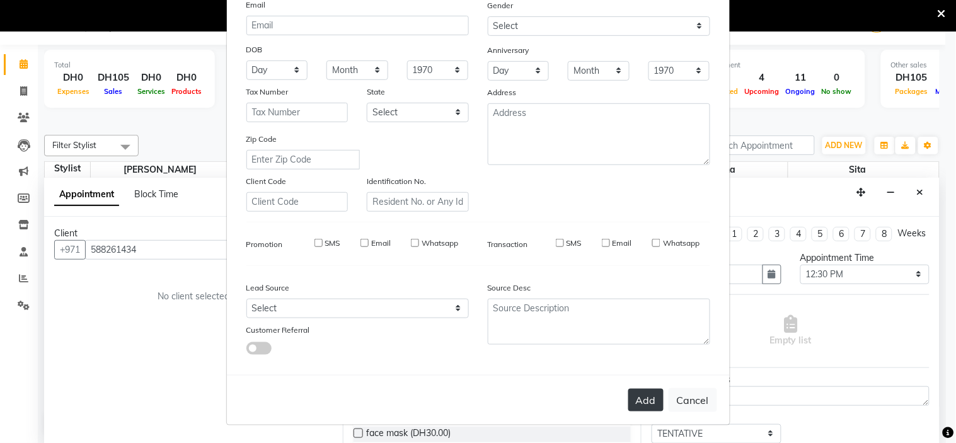
click at [637, 406] on button "Add" at bounding box center [645, 400] width 35 height 23
select select
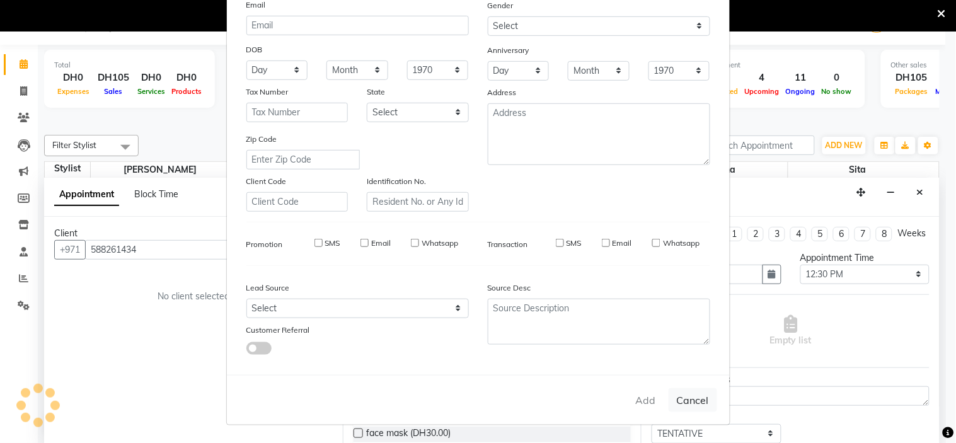
select select
checkbox input "false"
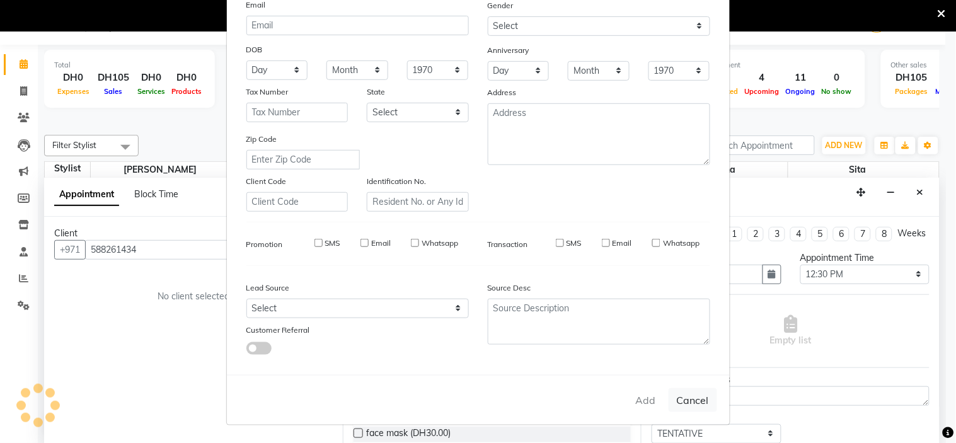
checkbox input "false"
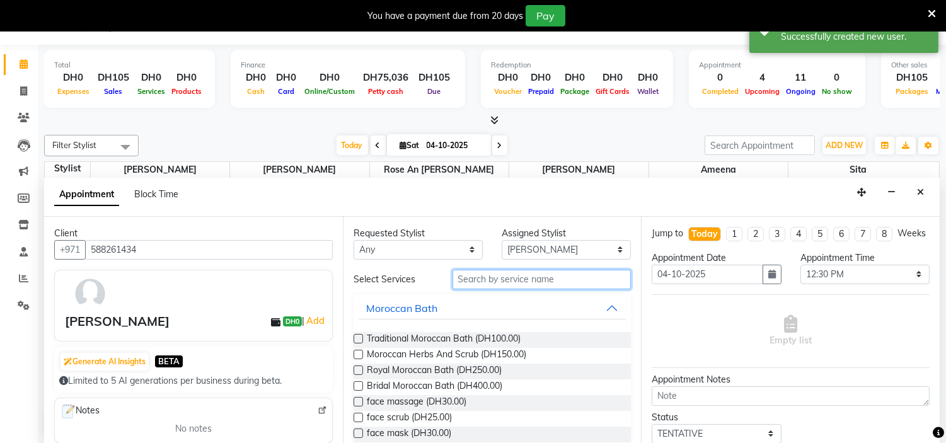
click at [500, 279] on input "text" at bounding box center [542, 280] width 179 height 20
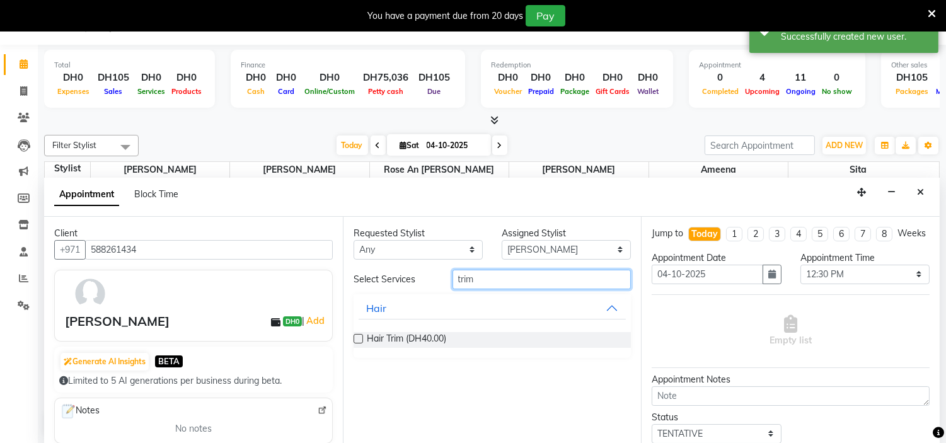
type input "trim"
click at [354, 335] on label at bounding box center [358, 338] width 9 height 9
click at [354, 336] on input "checkbox" at bounding box center [358, 340] width 8 height 8
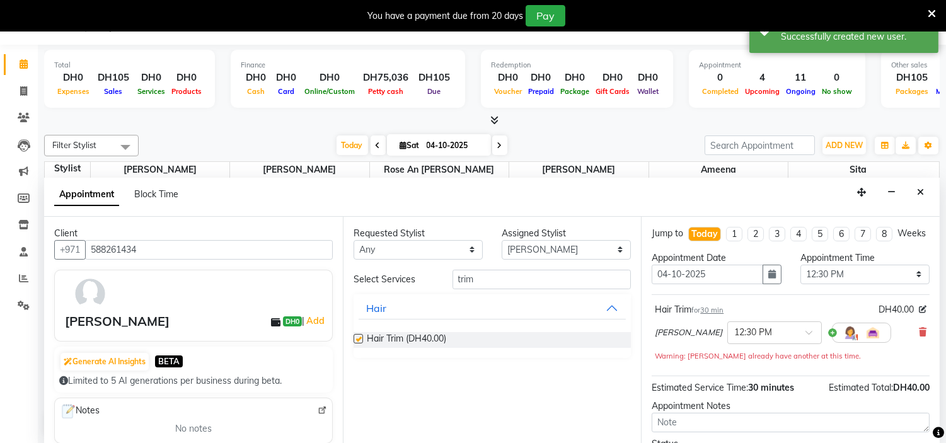
checkbox input "false"
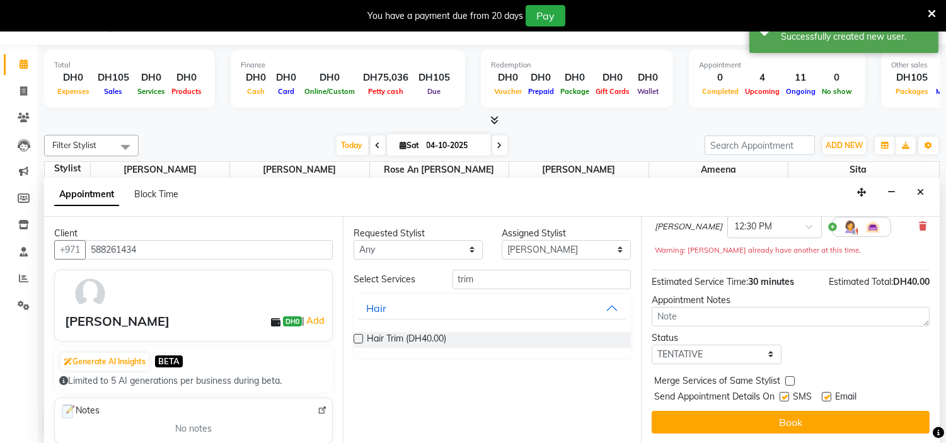
scroll to position [117, 0]
drag, startPoint x: 784, startPoint y: 395, endPoint x: 827, endPoint y: 400, distance: 43.8
click at [785, 395] on label at bounding box center [784, 396] width 9 height 9
click at [785, 395] on input "checkbox" at bounding box center [784, 398] width 8 height 8
checkbox input "false"
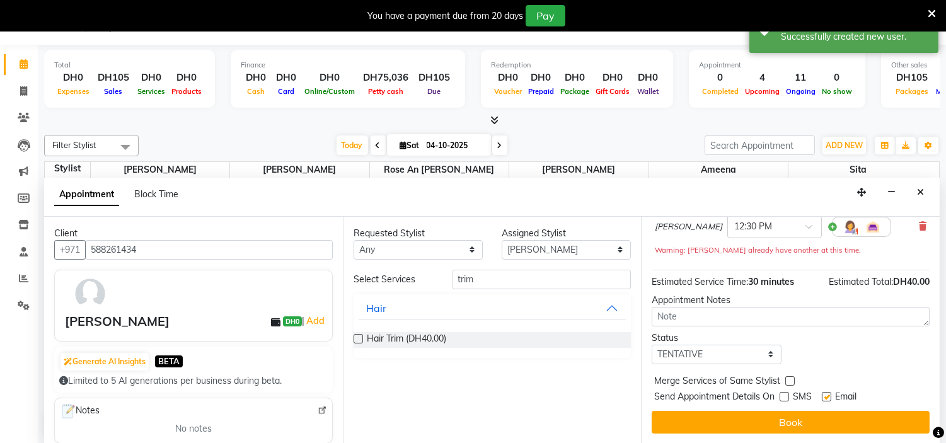
click at [828, 400] on label at bounding box center [826, 396] width 9 height 9
click at [828, 400] on input "checkbox" at bounding box center [826, 398] width 8 height 8
checkbox input "false"
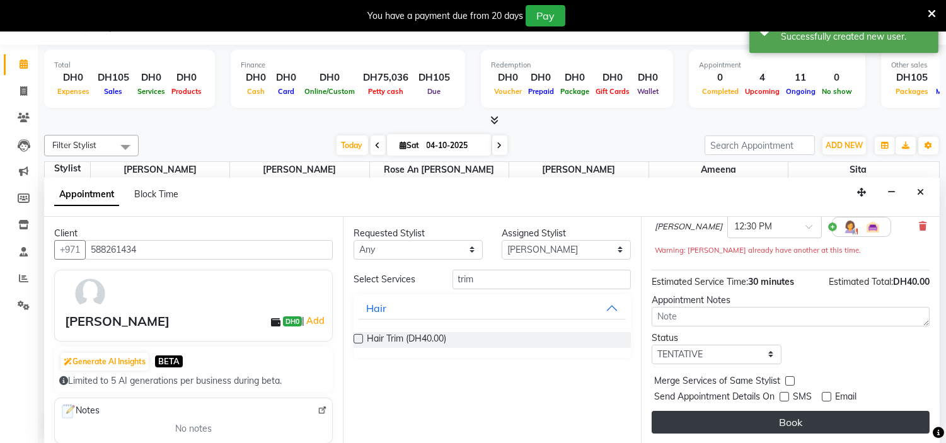
click at [816, 419] on button "Book" at bounding box center [791, 422] width 278 height 23
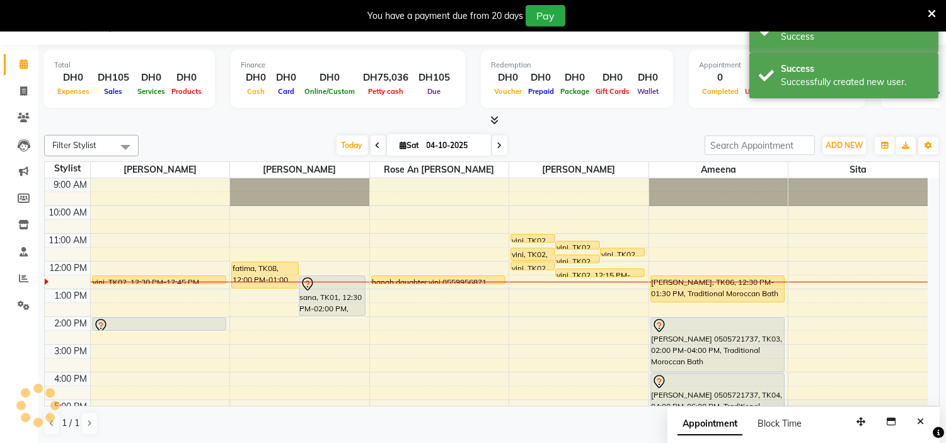
scroll to position [0, 0]
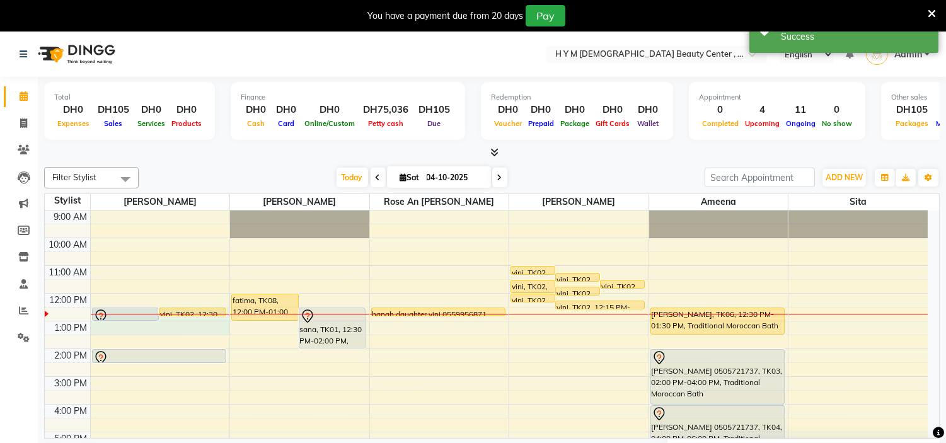
drag, startPoint x: 141, startPoint y: 314, endPoint x: 146, endPoint y: 323, distance: 10.7
click at [146, 323] on div "Joan, TK09, 12:30 PM-01:00 PM, Hair Trim vini, TK02, 12:30 PM-12:45 PM, Threadi…" at bounding box center [160, 405] width 139 height 388
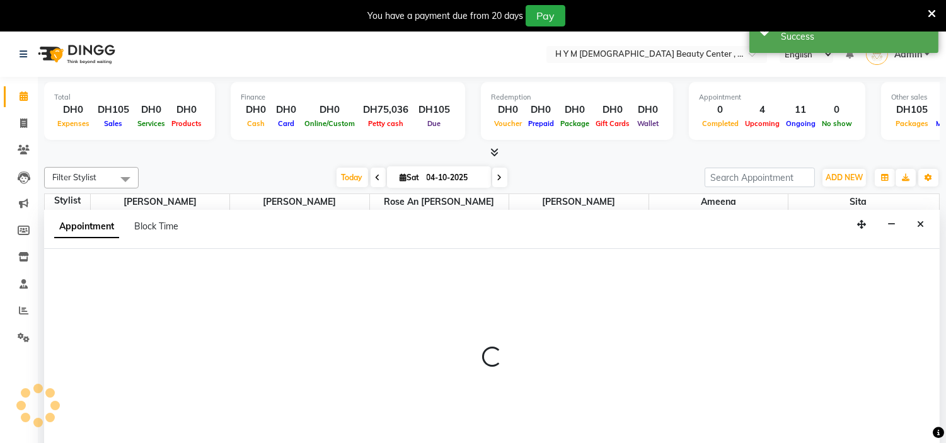
scroll to position [32, 0]
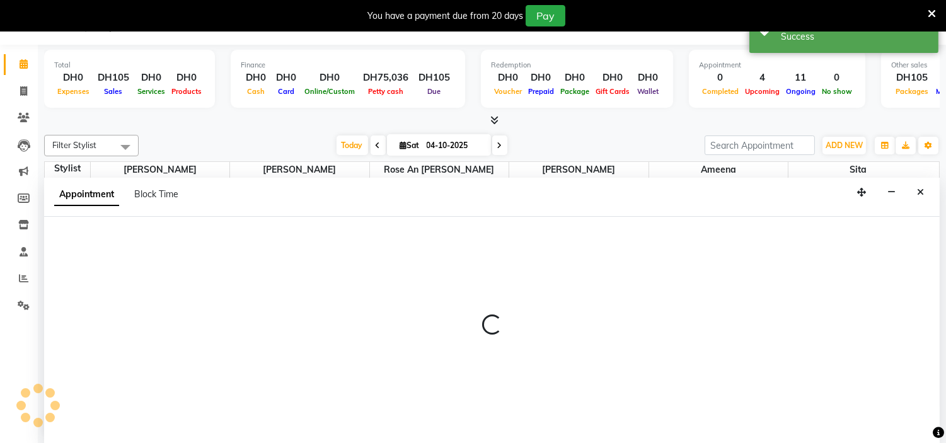
select select "61770"
select select "tentative"
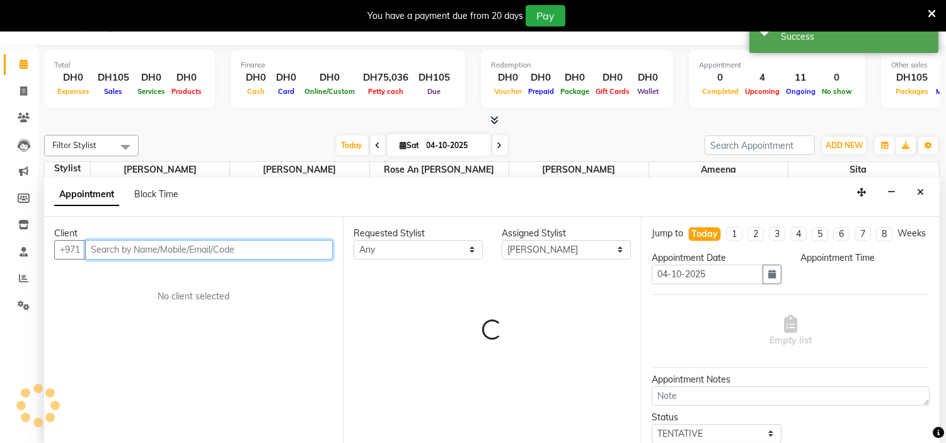
select select "750"
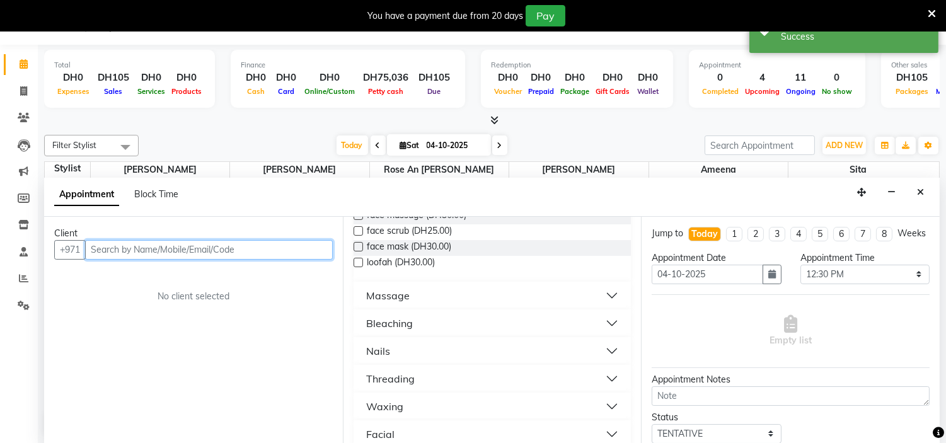
scroll to position [0, 0]
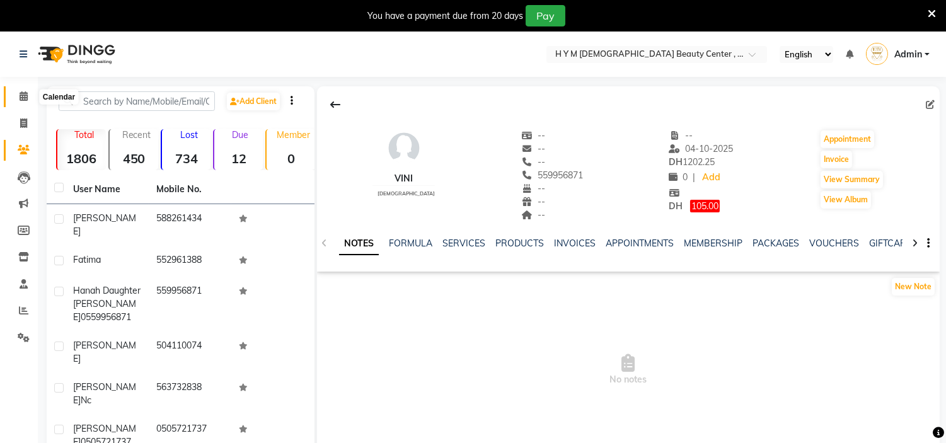
click at [21, 93] on icon at bounding box center [24, 95] width 8 height 9
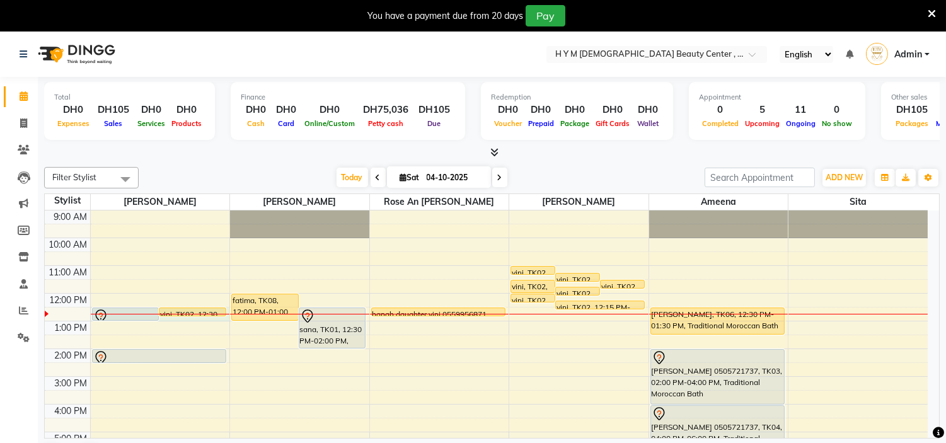
click at [184, 314] on div at bounding box center [160, 314] width 139 height 1
select select "61770"
select select "750"
select select "tentative"
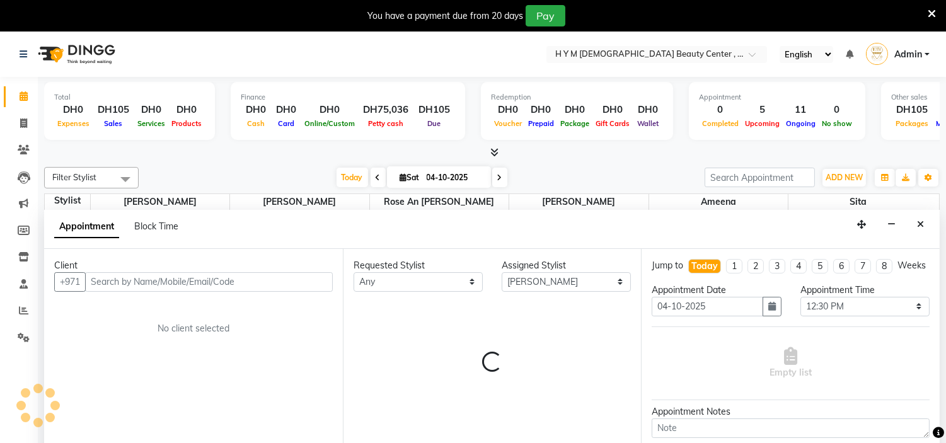
scroll to position [32, 0]
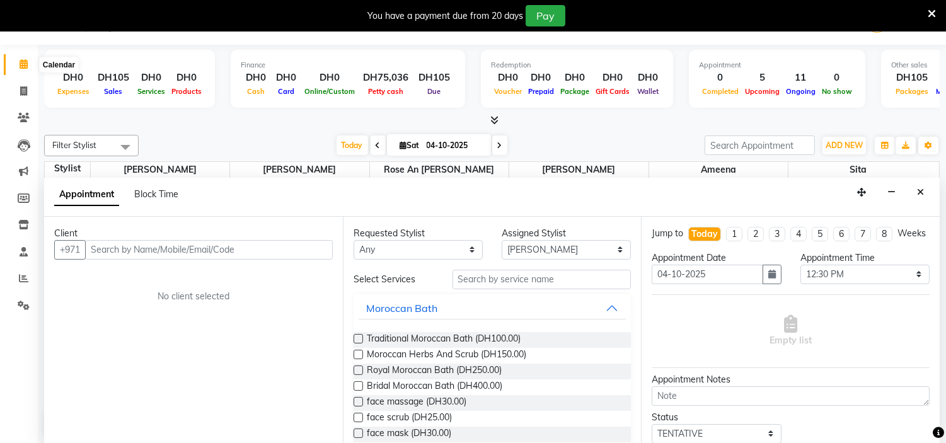
click at [21, 62] on icon at bounding box center [24, 63] width 8 height 9
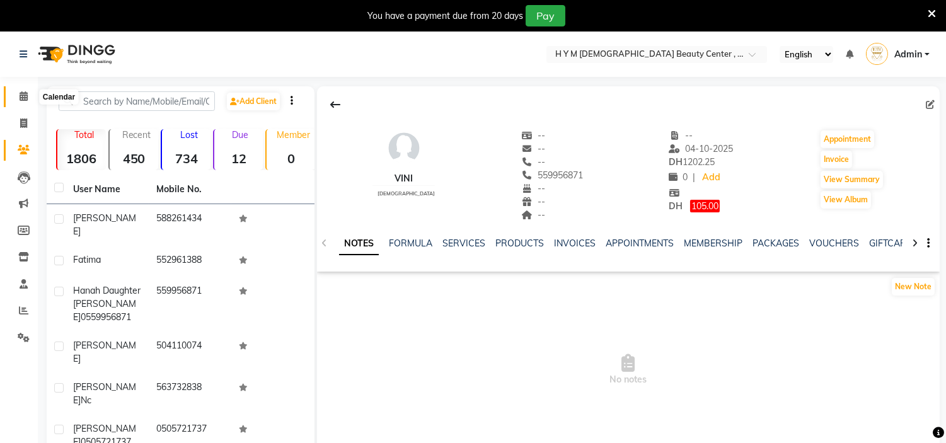
click at [22, 98] on icon at bounding box center [24, 95] width 8 height 9
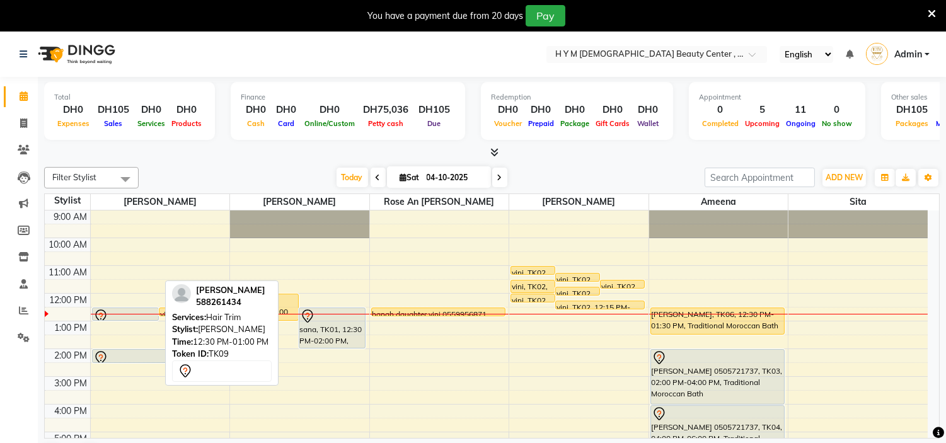
click at [136, 311] on div at bounding box center [125, 316] width 65 height 15
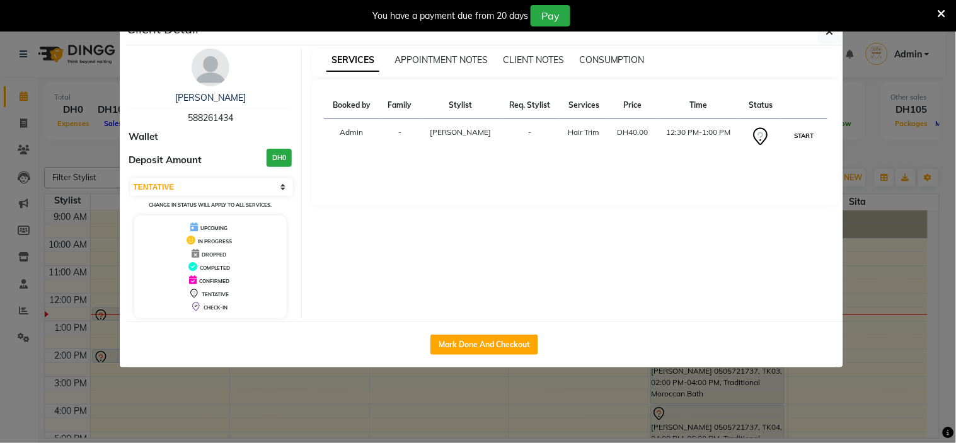
click at [802, 136] on button "START" at bounding box center [805, 136] width 26 height 16
select select "1"
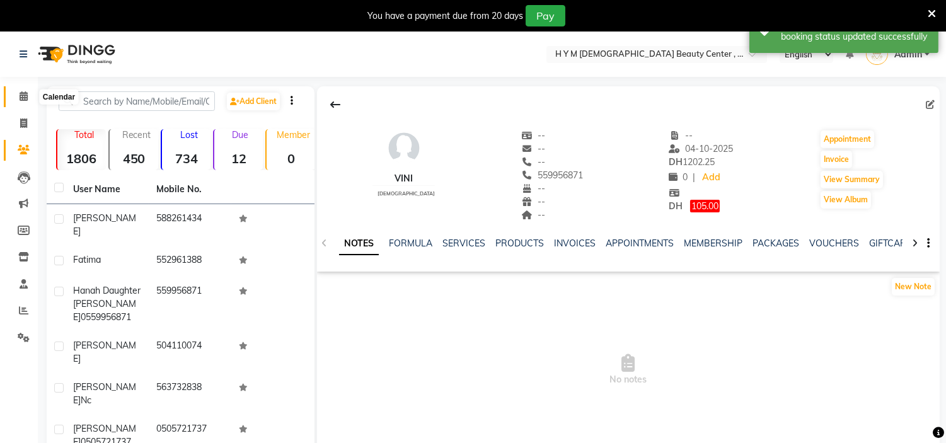
click at [23, 96] on icon at bounding box center [24, 95] width 8 height 9
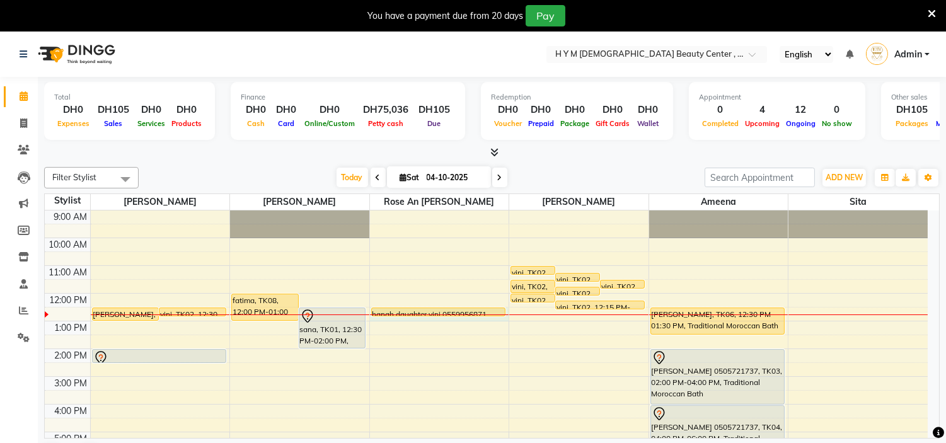
click at [434, 315] on div at bounding box center [439, 315] width 139 height 1
select select "61767"
select select "750"
select select "tentative"
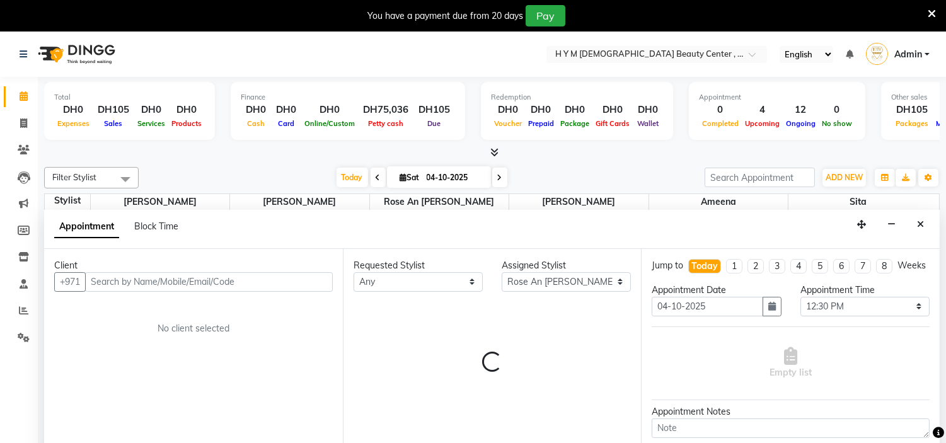
scroll to position [32, 0]
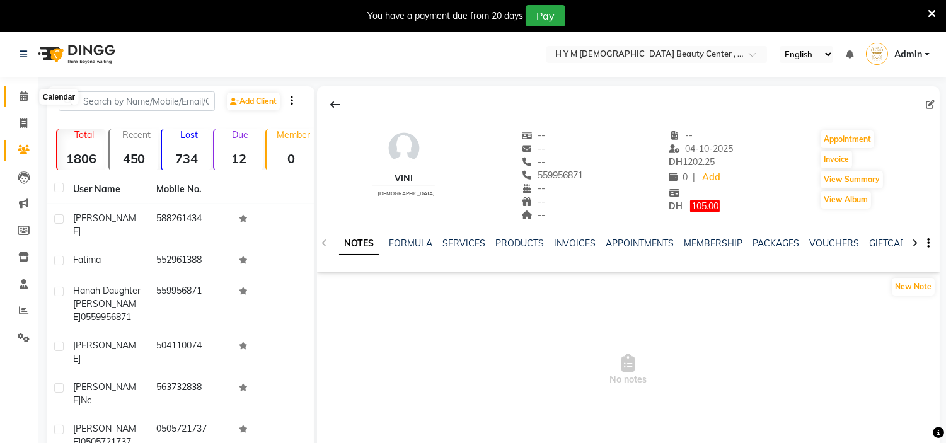
drag, startPoint x: 20, startPoint y: 95, endPoint x: 25, endPoint y: 103, distance: 9.6
click at [20, 95] on icon at bounding box center [24, 95] width 8 height 9
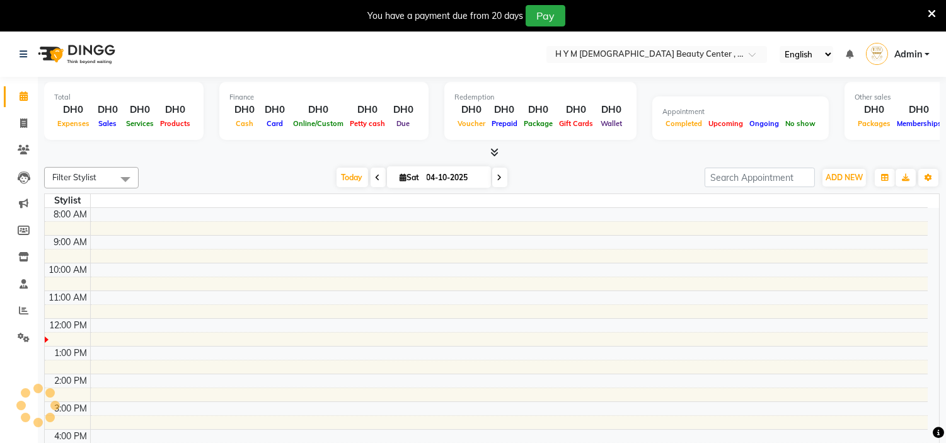
scroll to position [84, 0]
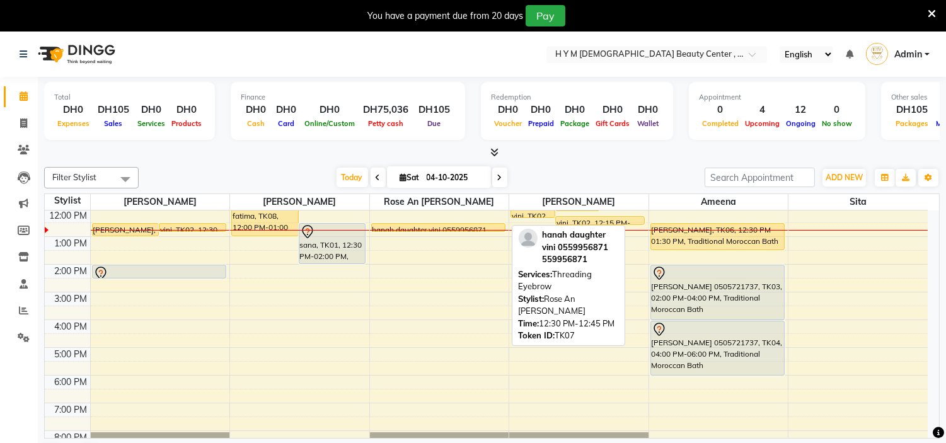
click at [414, 224] on div "hanah daughter vini 0559956871, TK07, 12:30 PM-12:45 PM, Threading Eyebrow" at bounding box center [438, 228] width 133 height 8
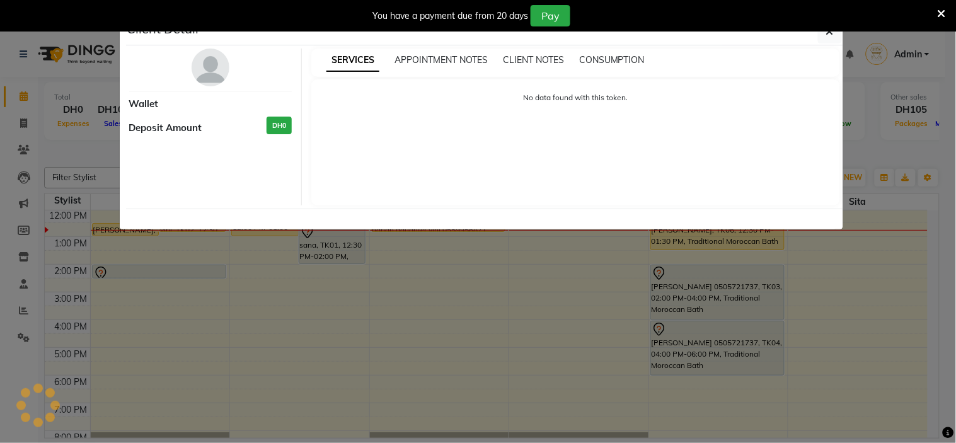
select select "1"
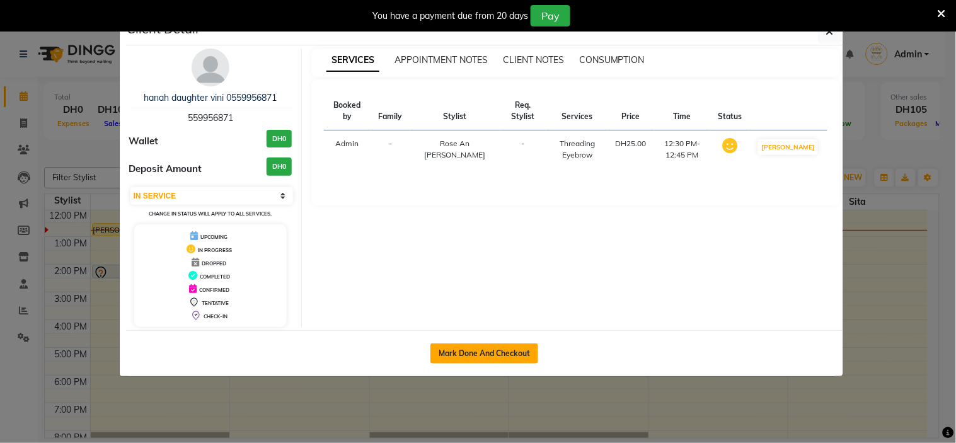
click at [504, 355] on button "Mark Done And Checkout" at bounding box center [485, 354] width 108 height 20
select select "service"
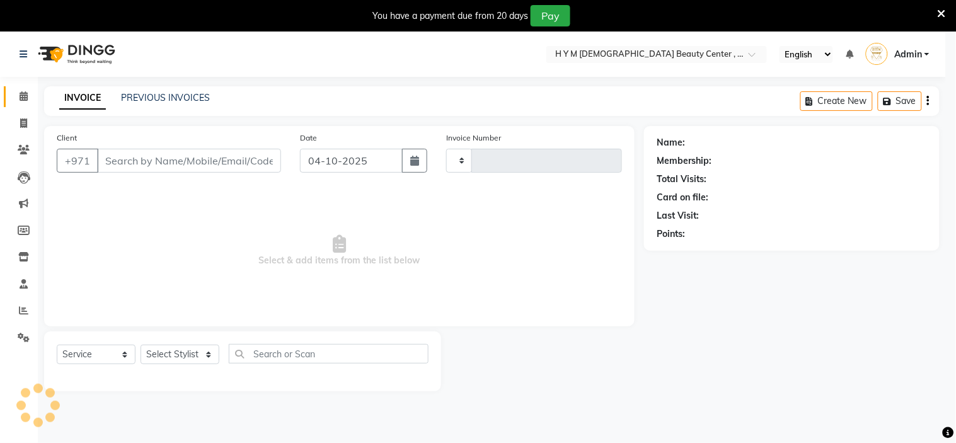
type input "2265"
select select "7248"
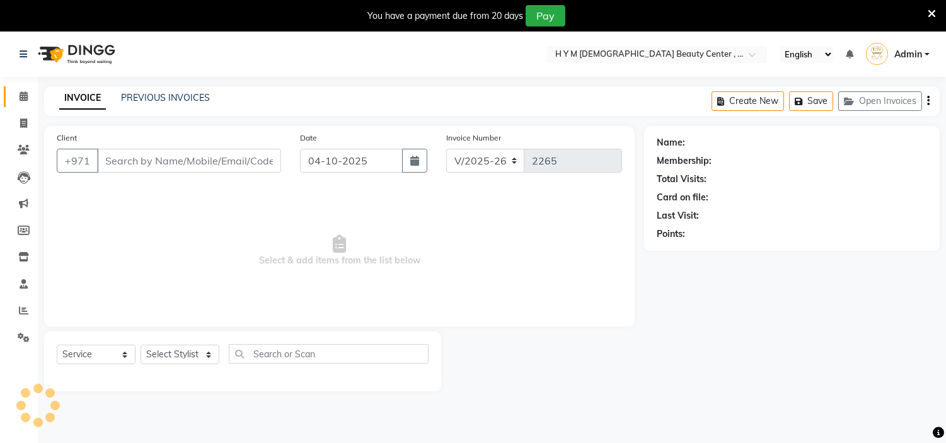
type input "559956871"
select select "61767"
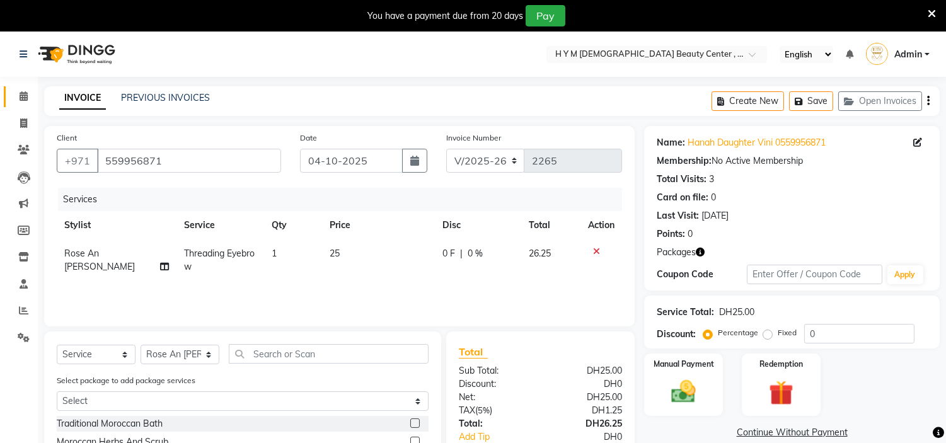
scroll to position [136, 0]
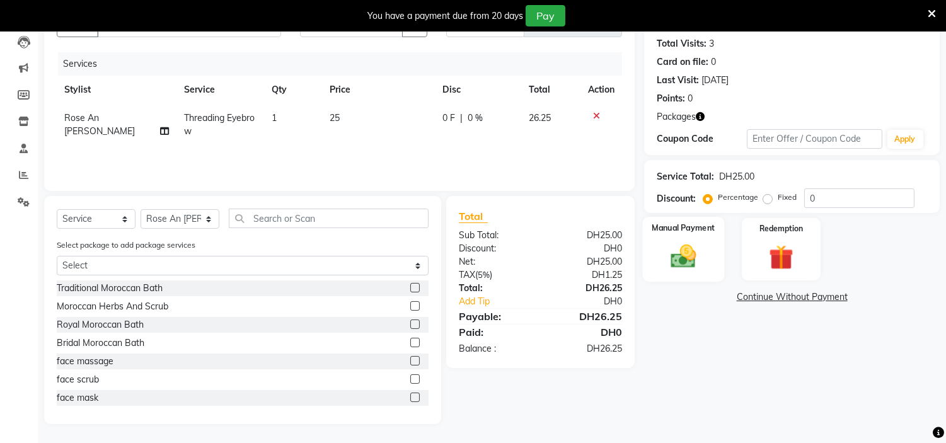
click at [683, 246] on img at bounding box center [684, 257] width 42 height 30
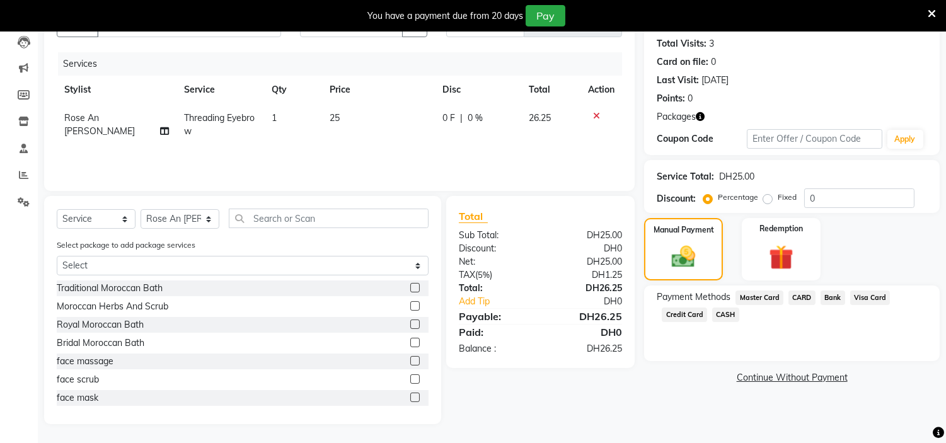
click at [683, 311] on span "Credit Card" at bounding box center [684, 315] width 45 height 14
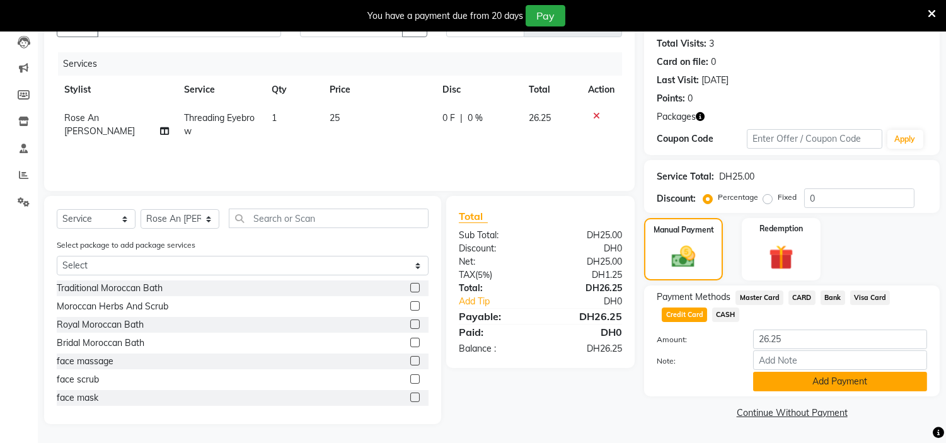
click at [813, 385] on button "Add Payment" at bounding box center [840, 382] width 174 height 20
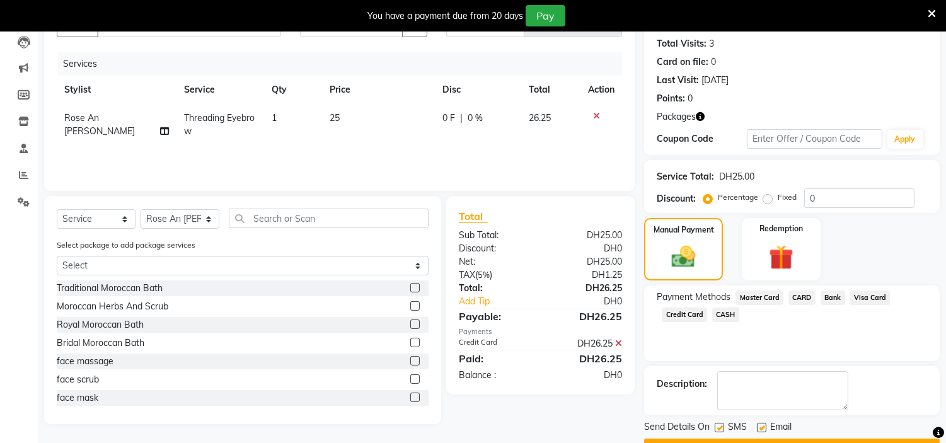
scroll to position [168, 0]
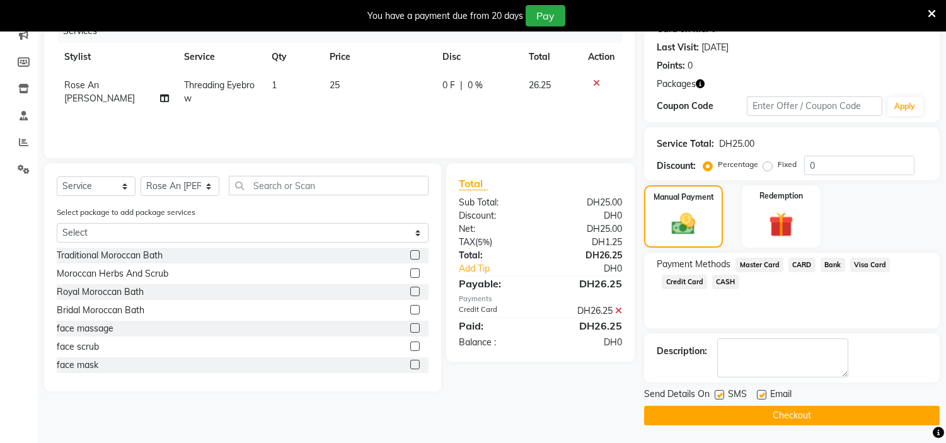
click at [716, 393] on label at bounding box center [719, 394] width 9 height 9
click at [716, 393] on input "checkbox" at bounding box center [719, 395] width 8 height 8
checkbox input "false"
click at [765, 395] on label at bounding box center [761, 394] width 9 height 9
click at [765, 395] on input "checkbox" at bounding box center [761, 395] width 8 height 8
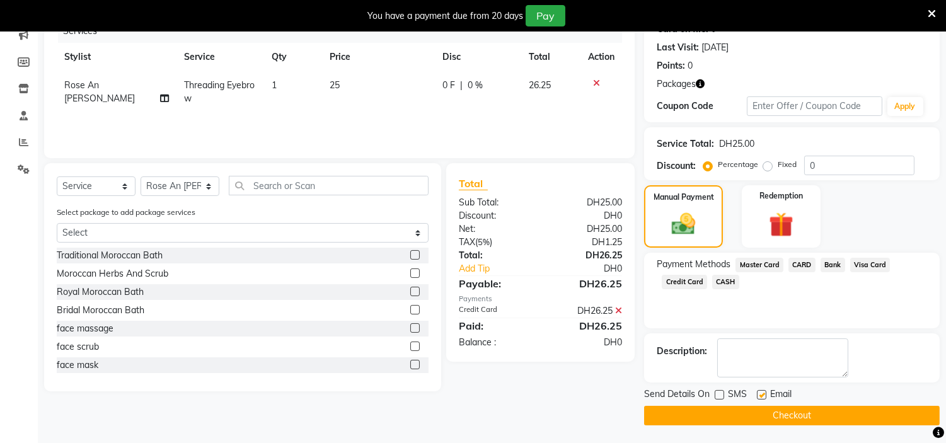
checkbox input "false"
click at [792, 410] on button "Checkout" at bounding box center [792, 416] width 296 height 20
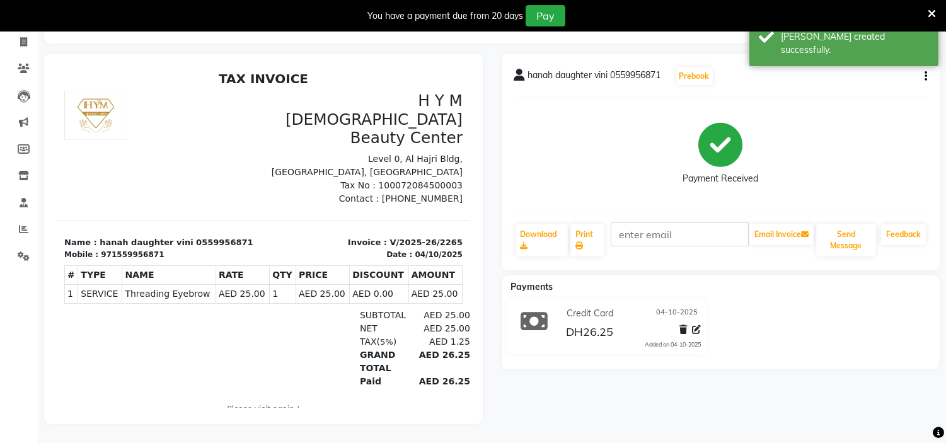
select select "service"
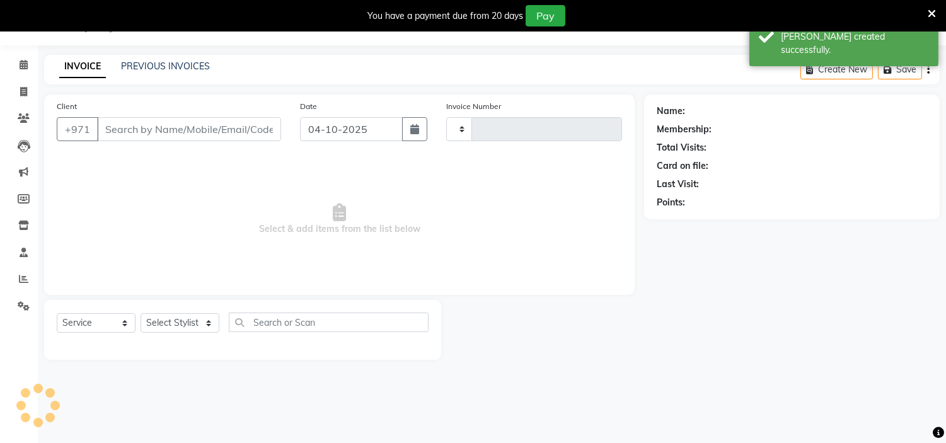
scroll to position [32, 0]
type input "2266"
select select "7248"
type input "559956871"
select select "61767"
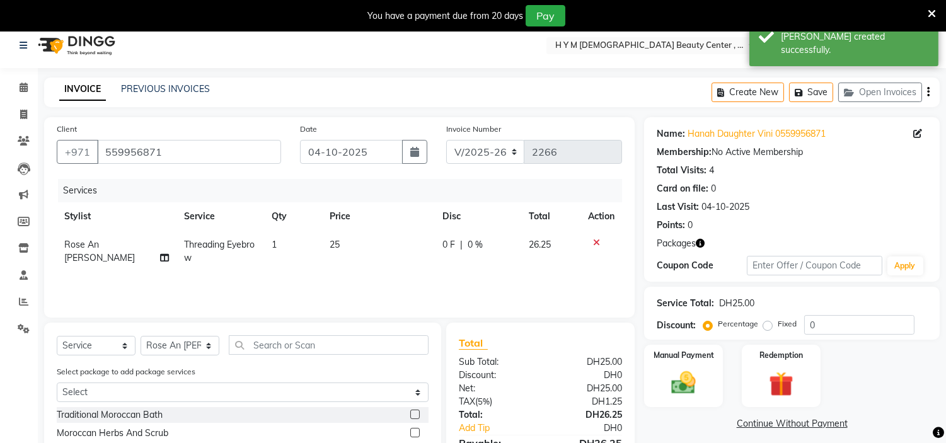
scroll to position [0, 0]
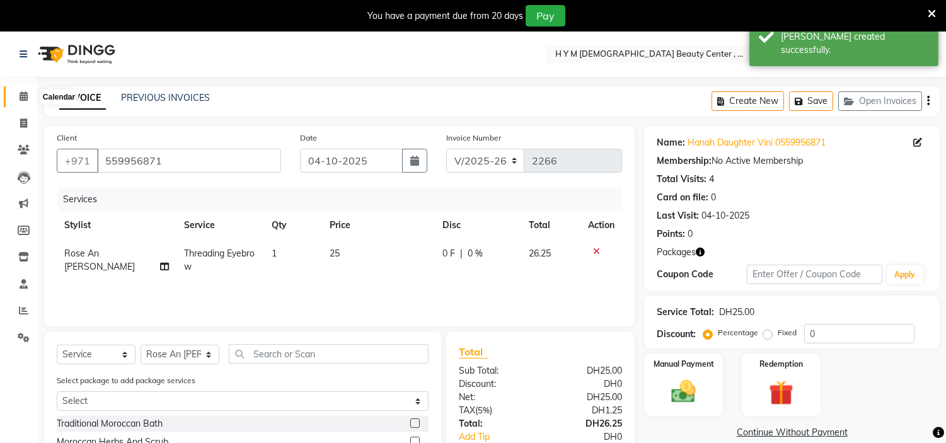
click at [21, 93] on icon at bounding box center [24, 95] width 8 height 9
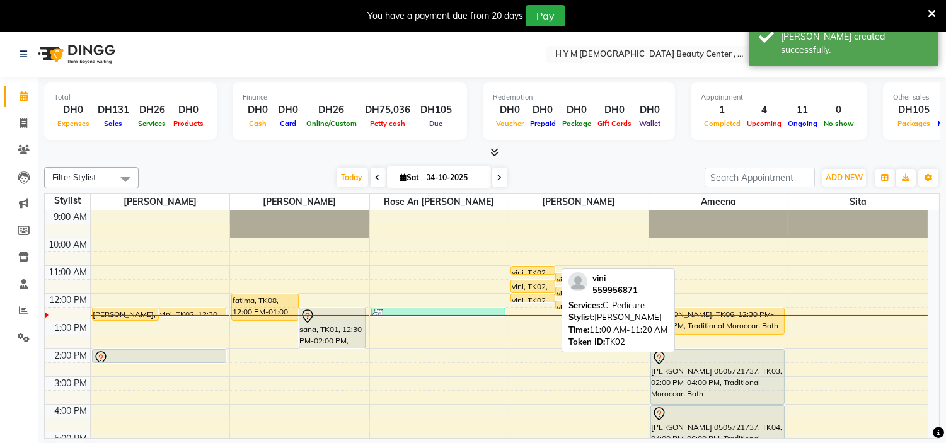
click at [536, 269] on div "vini, TK02, 11:00 AM-11:20 AM, C-Pedicure" at bounding box center [532, 271] width 43 height 8
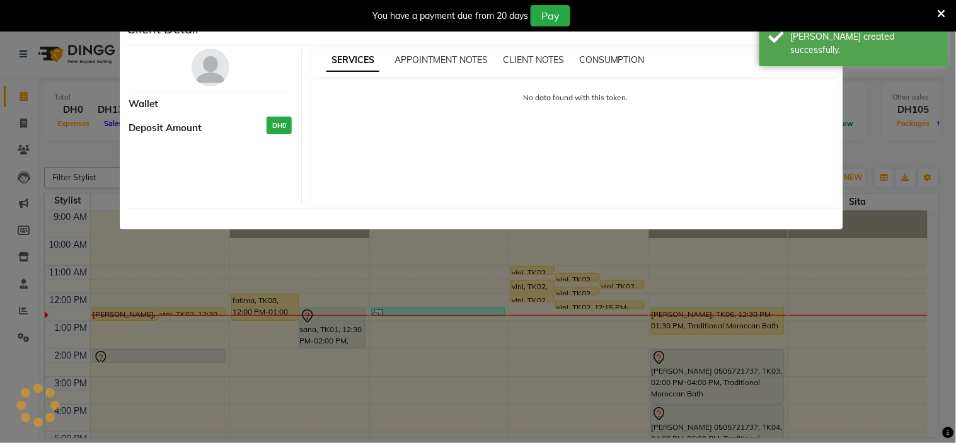
select select "1"
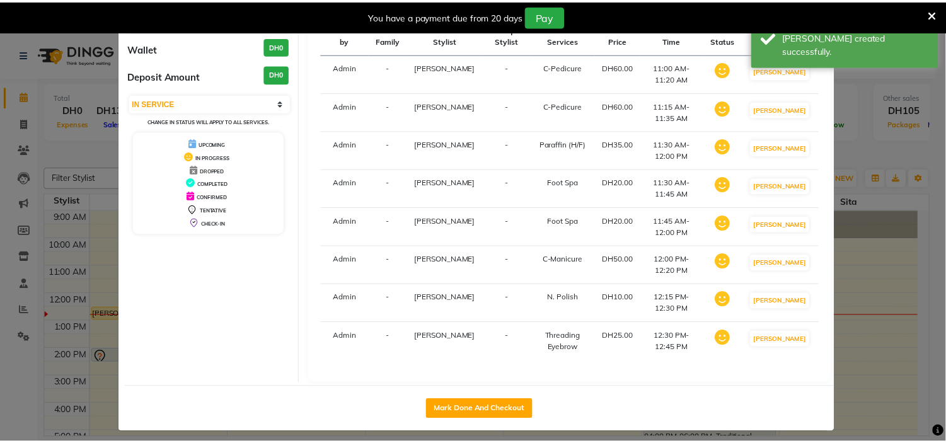
scroll to position [125, 0]
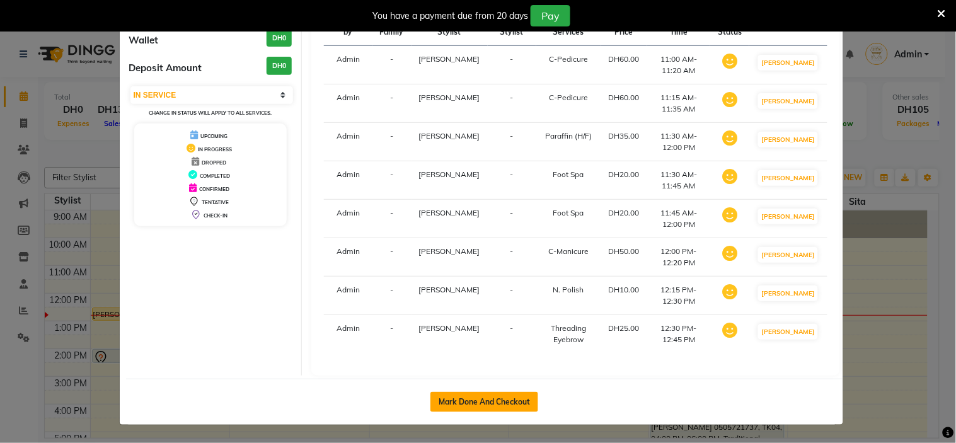
click at [458, 400] on button "Mark Done And Checkout" at bounding box center [485, 402] width 108 height 20
select select "service"
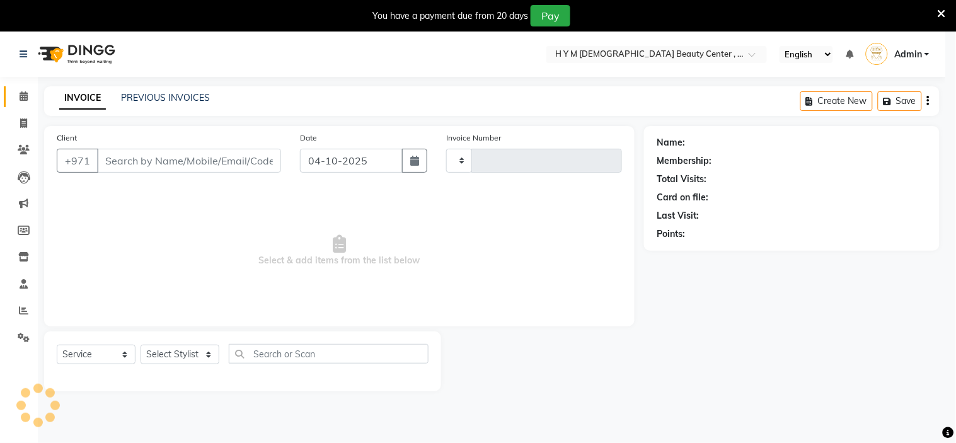
type input "2266"
select select "7248"
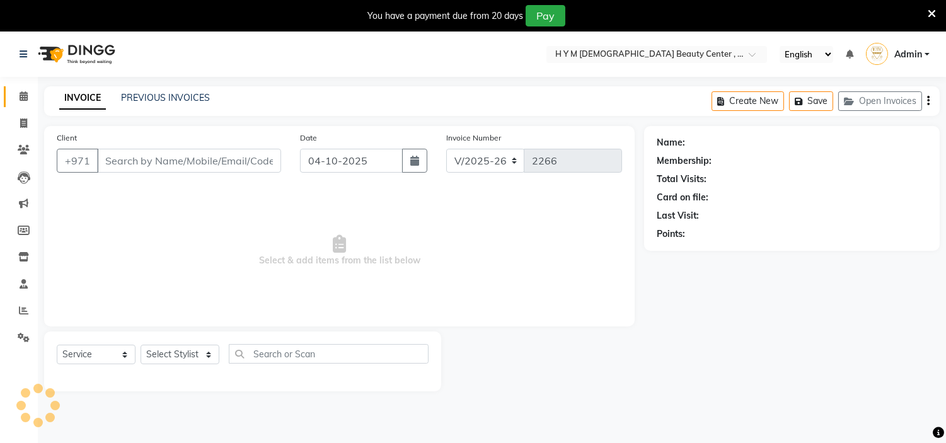
type input "559956871"
select select "61770"
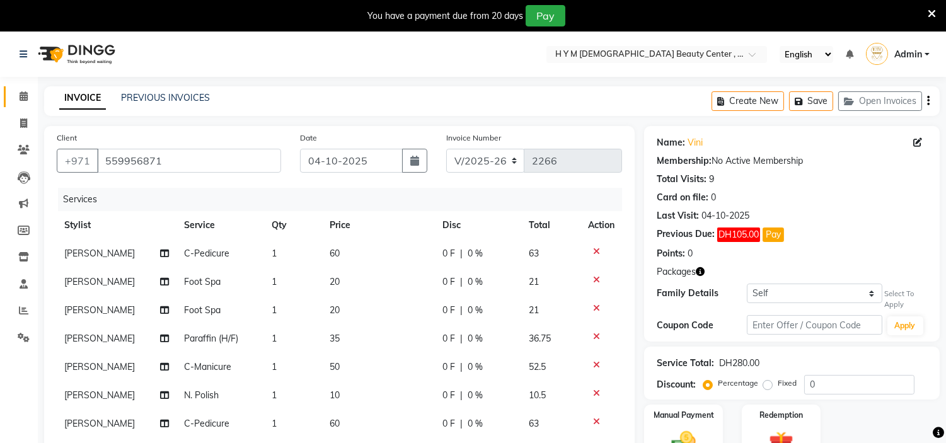
scroll to position [321, 0]
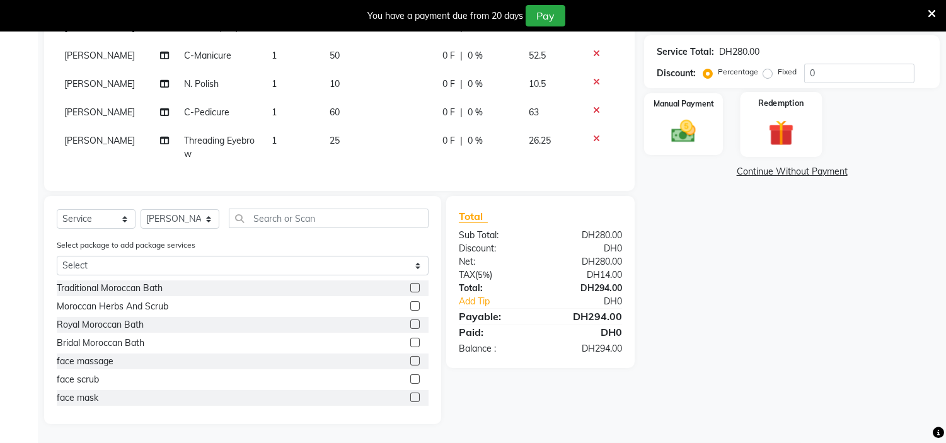
click at [779, 118] on img at bounding box center [781, 133] width 42 height 32
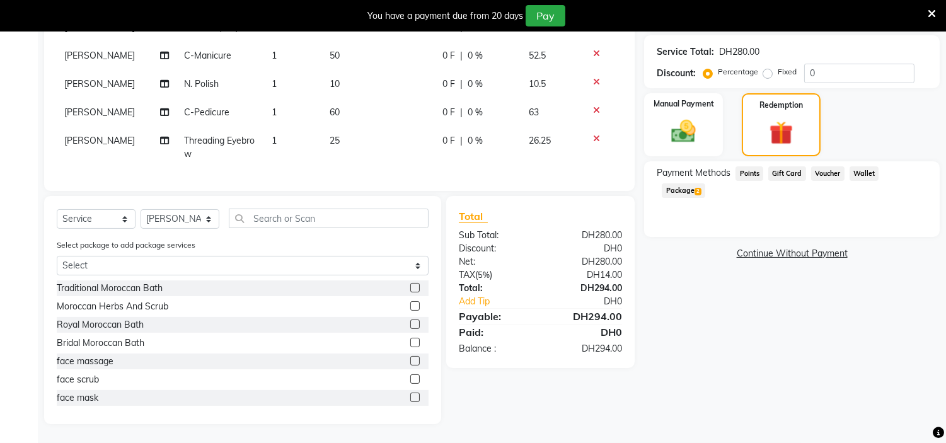
click at [705, 183] on span "Package 2" at bounding box center [683, 190] width 43 height 14
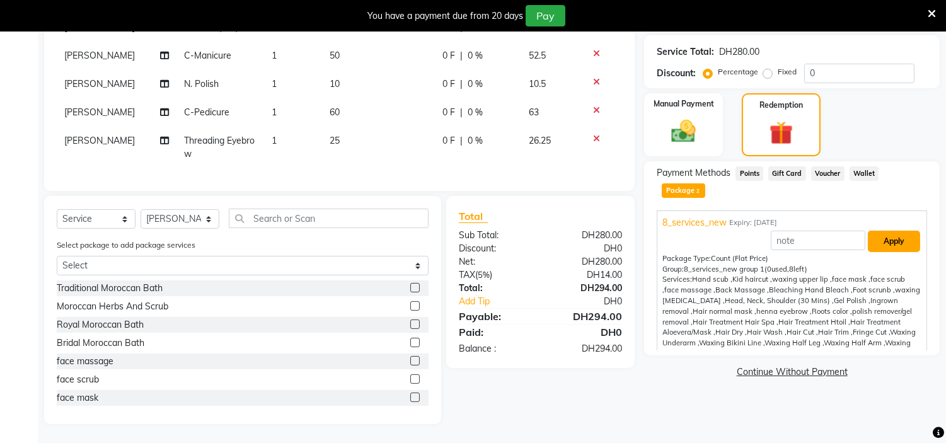
click at [895, 231] on button "Apply" at bounding box center [894, 241] width 52 height 21
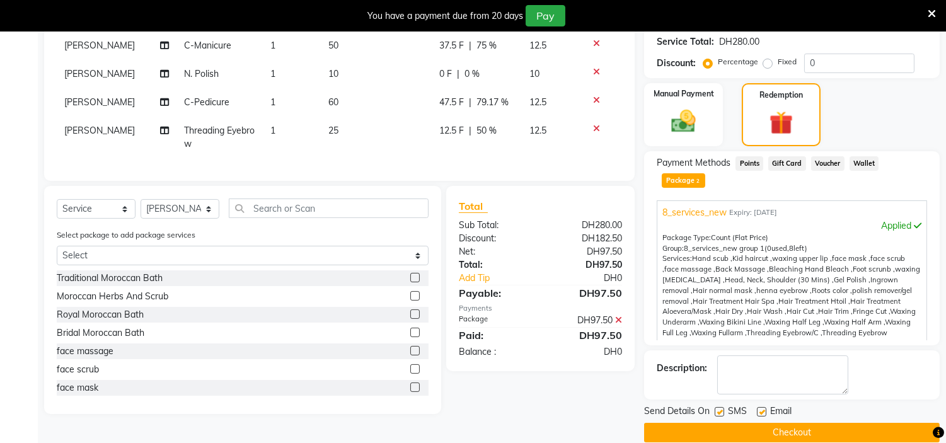
click at [721, 407] on label at bounding box center [719, 411] width 9 height 9
click at [721, 408] on input "checkbox" at bounding box center [719, 412] width 8 height 8
checkbox input "false"
click at [764, 407] on label at bounding box center [761, 411] width 9 height 9
click at [764, 408] on input "checkbox" at bounding box center [761, 412] width 8 height 8
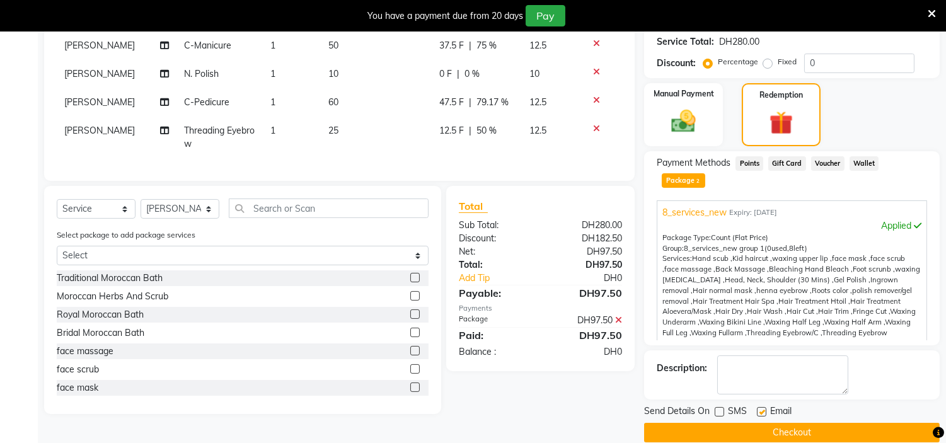
checkbox input "false"
click at [788, 423] on button "Checkout" at bounding box center [792, 433] width 296 height 20
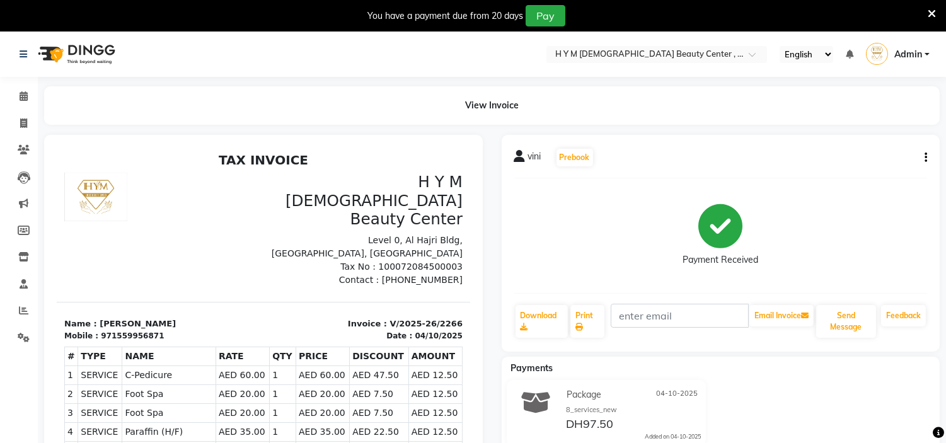
select select "service"
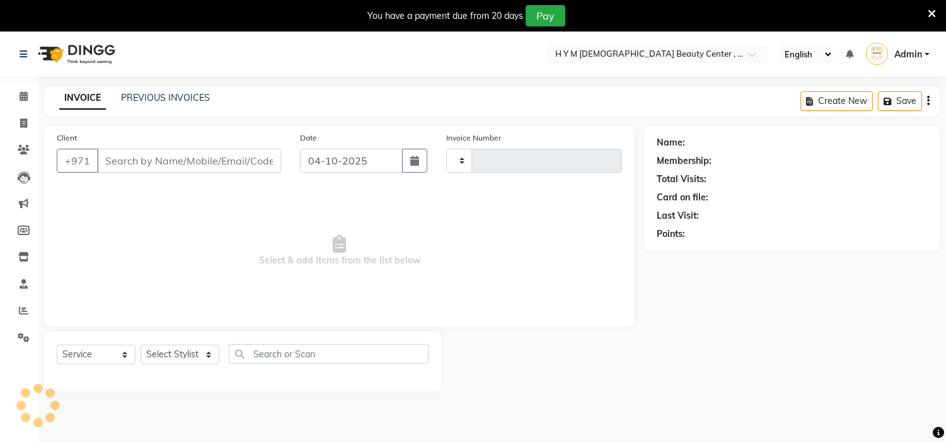
scroll to position [32, 0]
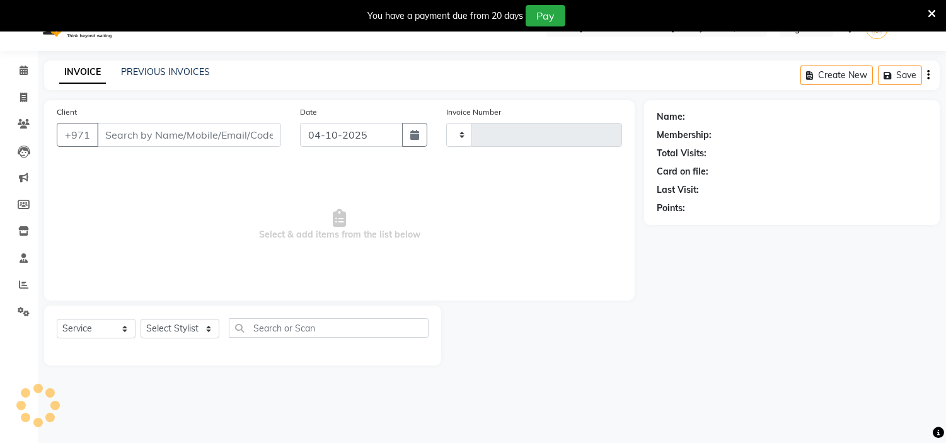
type input "2267"
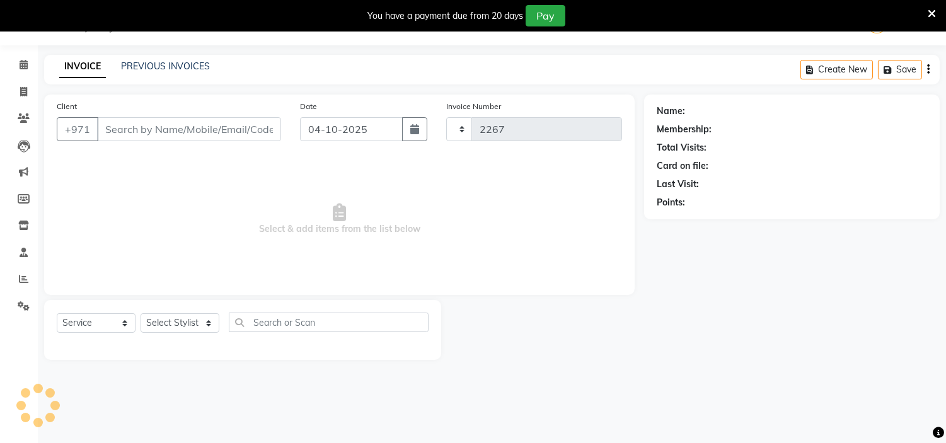
select select "7248"
type input "559956871"
select select "61770"
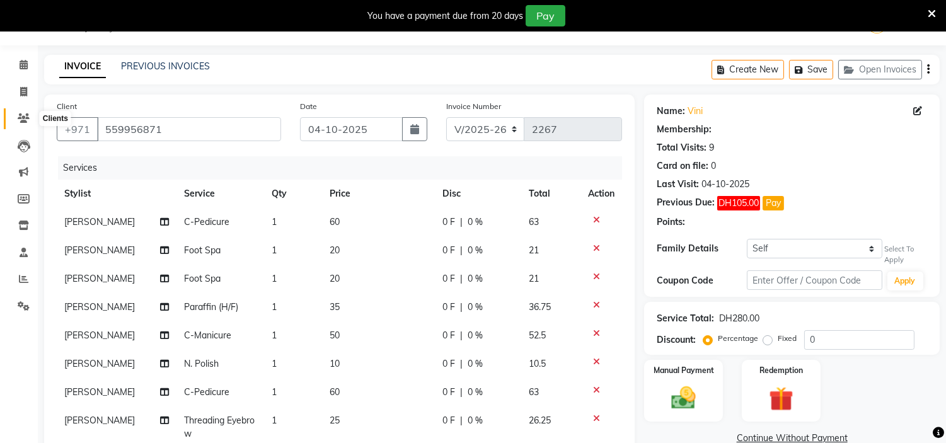
click at [22, 122] on icon at bounding box center [24, 117] width 12 height 9
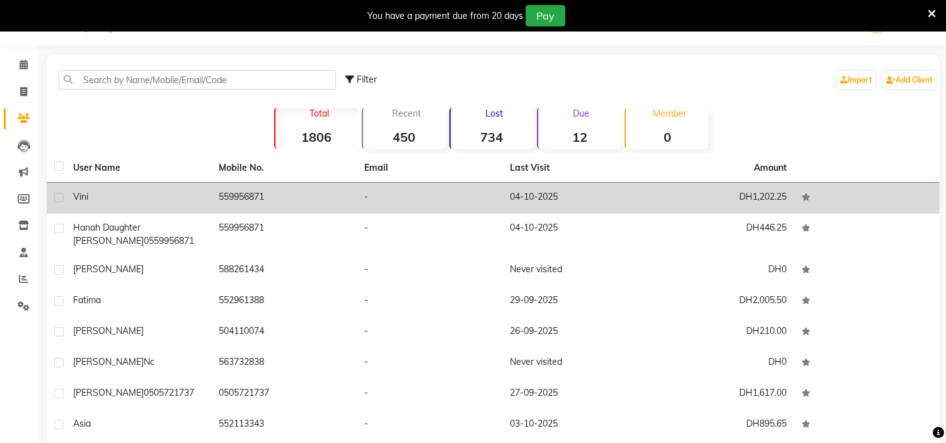
click at [292, 203] on td "559956871" at bounding box center [284, 198] width 146 height 31
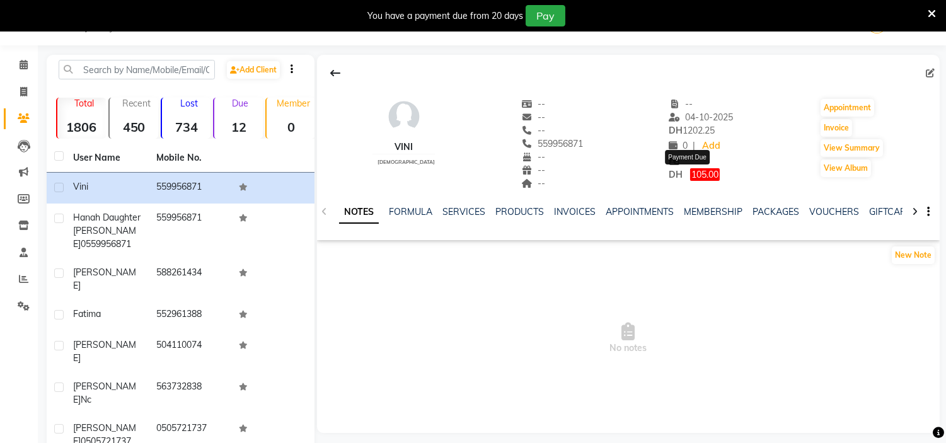
click at [697, 178] on span "105.00" at bounding box center [705, 174] width 30 height 13
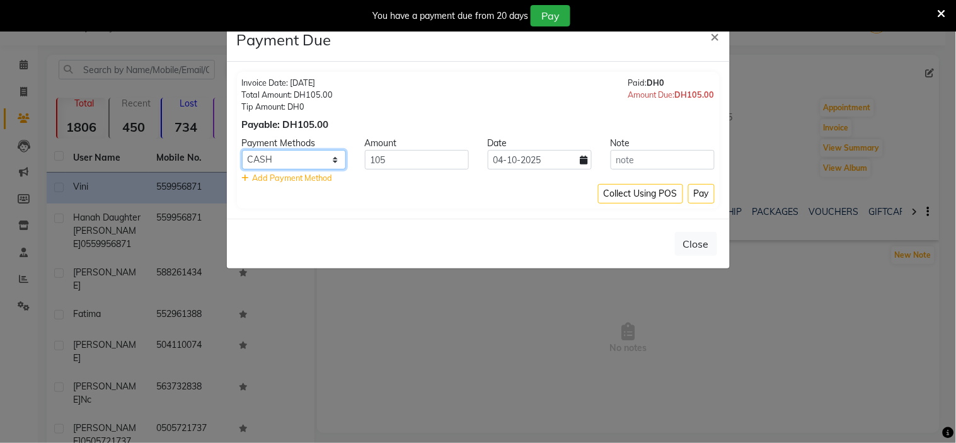
click at [333, 159] on select "Master Card CARD Bank Visa Card Credit Card CASH" at bounding box center [294, 160] width 104 height 20
select select "72"
click at [242, 150] on select "Master Card CARD Bank Visa Card Credit Card CASH" at bounding box center [294, 160] width 104 height 20
click at [700, 199] on button "Pay" at bounding box center [701, 194] width 26 height 20
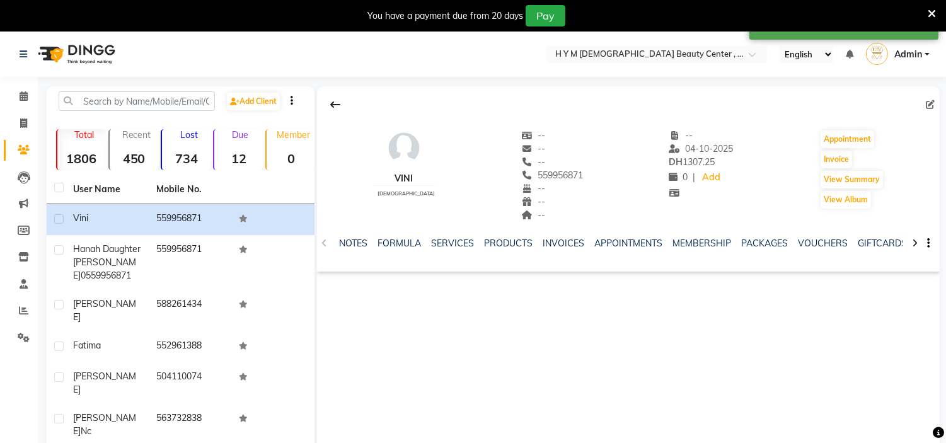
scroll to position [32, 0]
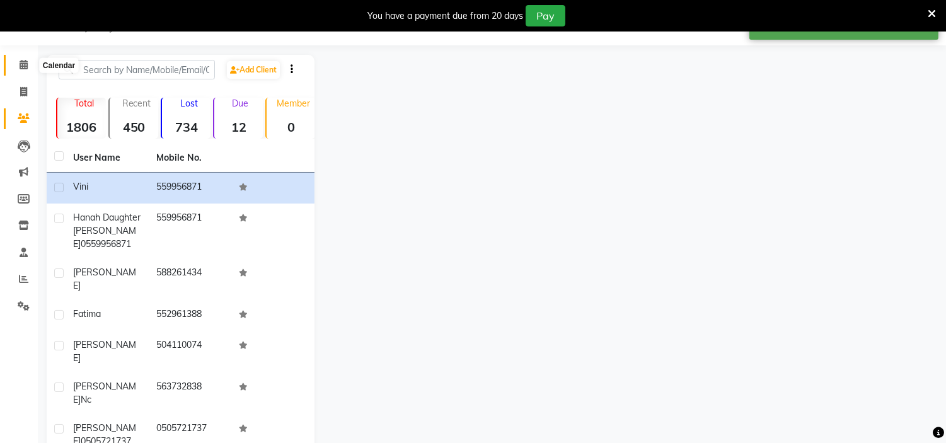
click at [20, 59] on span at bounding box center [24, 65] width 22 height 14
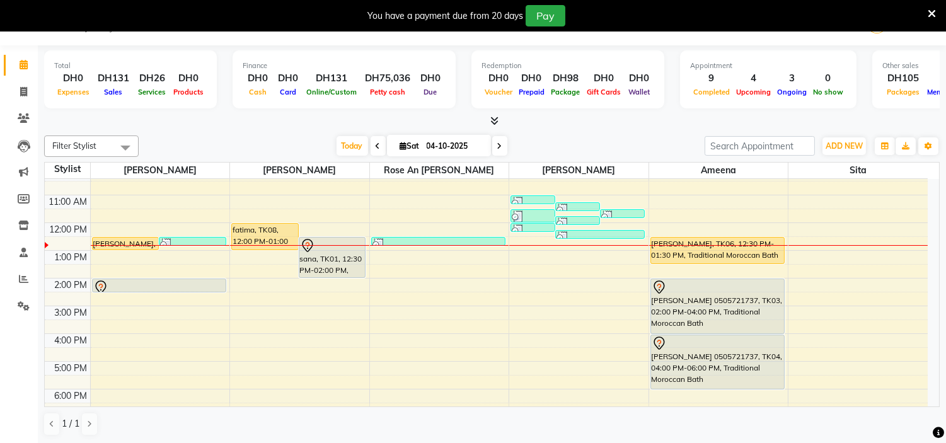
scroll to position [14, 0]
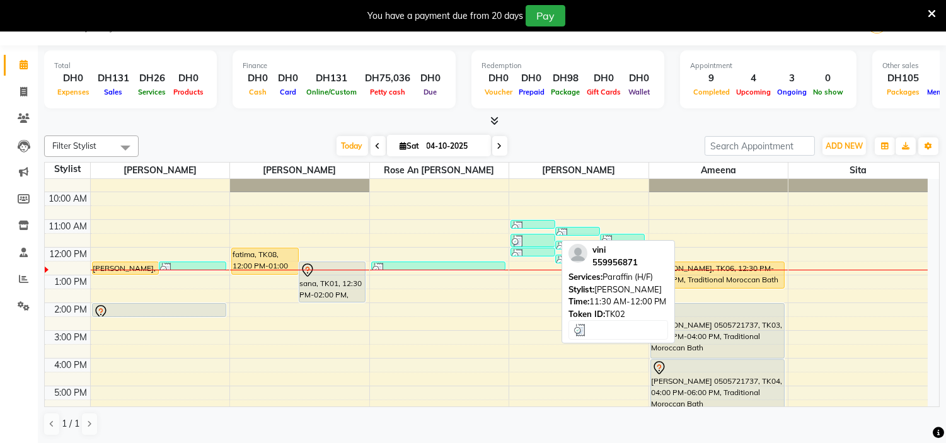
click at [541, 238] on div at bounding box center [533, 241] width 42 height 13
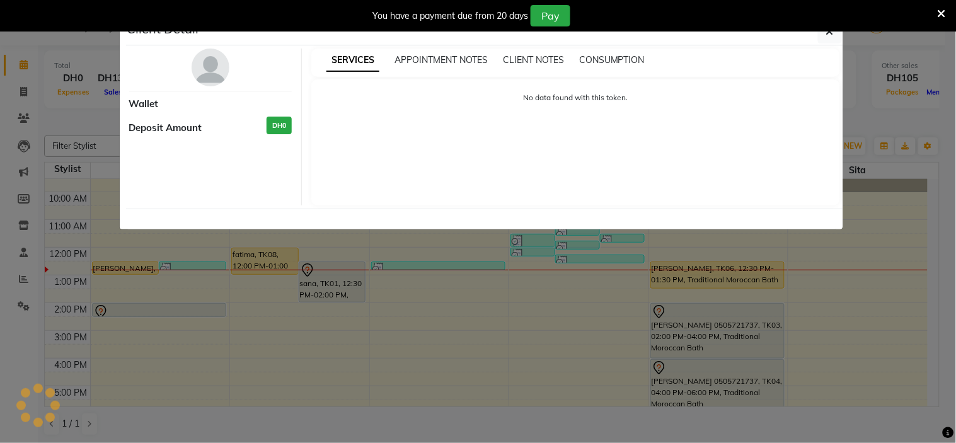
select select "3"
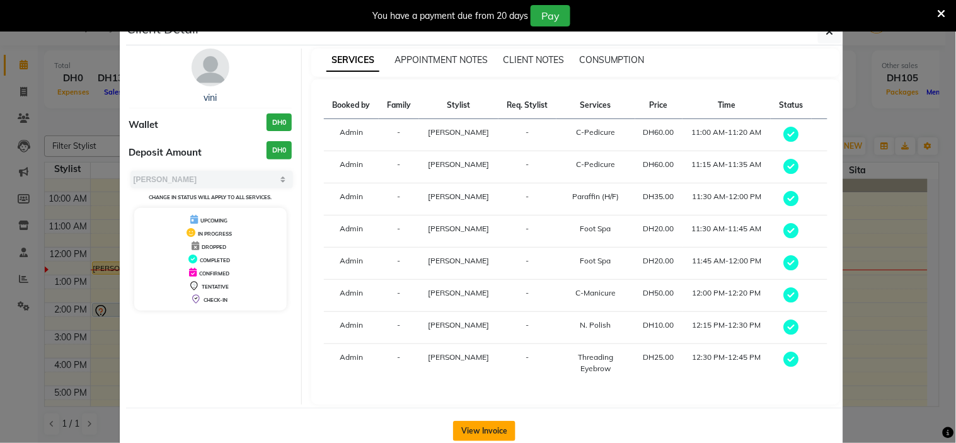
click at [477, 426] on button "View Invoice" at bounding box center [484, 431] width 62 height 20
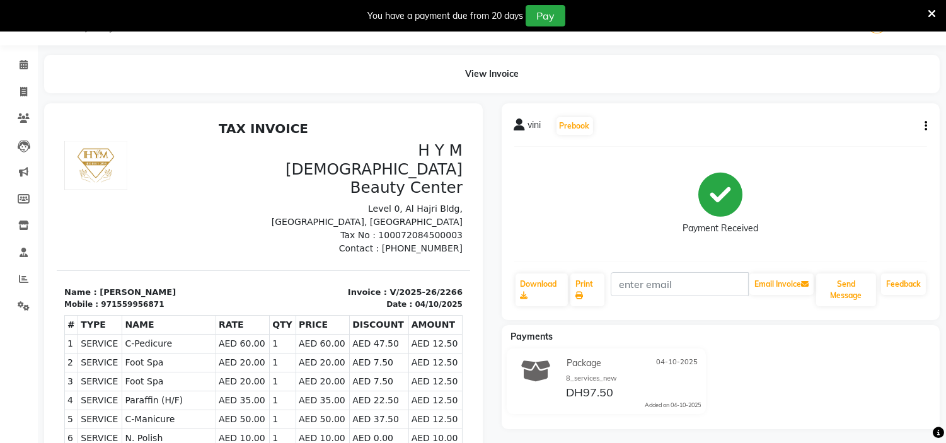
click at [929, 14] on icon at bounding box center [932, 13] width 8 height 11
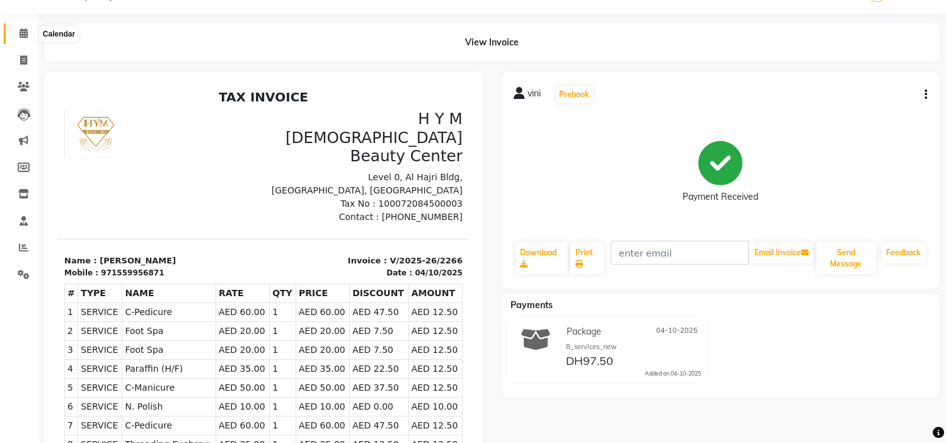
click at [21, 33] on icon at bounding box center [24, 32] width 8 height 9
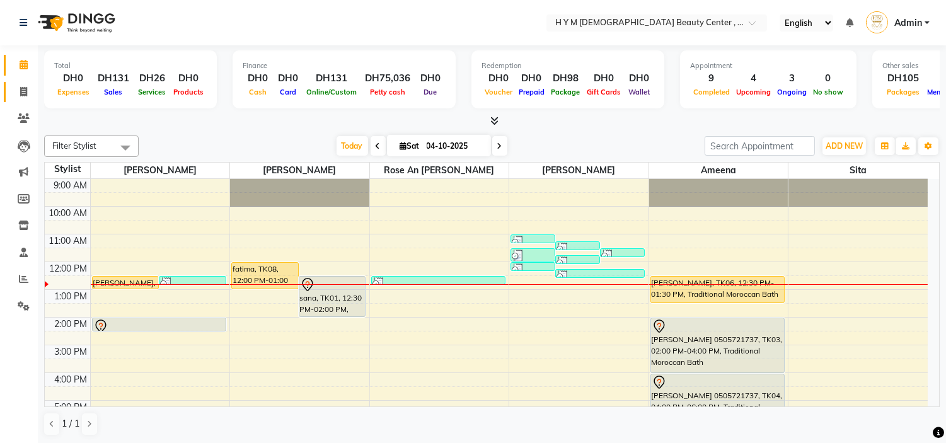
click at [20, 84] on link "Invoice" at bounding box center [19, 92] width 30 height 21
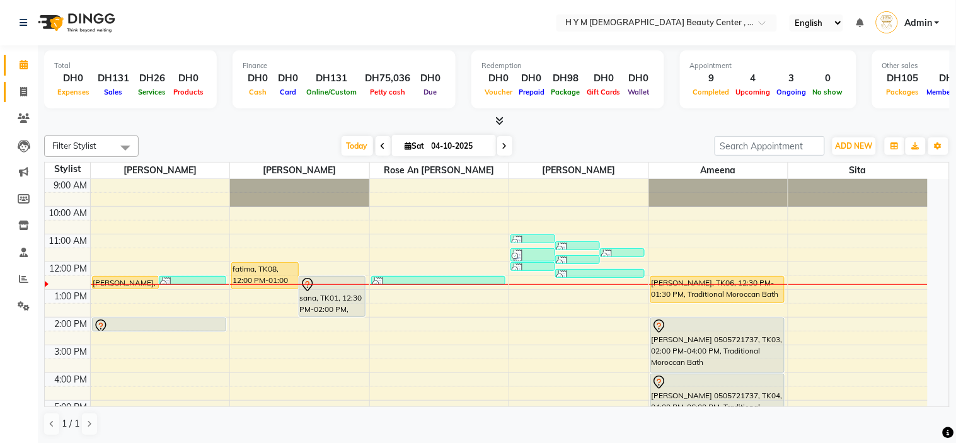
select select "7248"
select select "service"
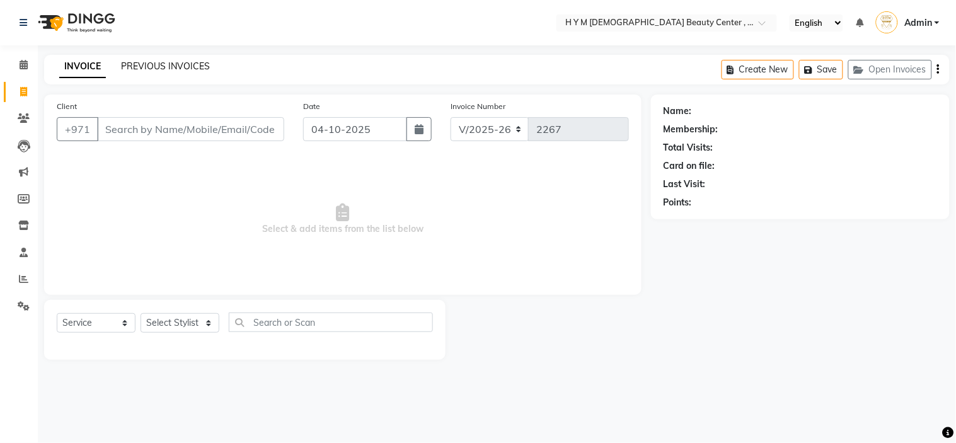
click at [148, 61] on link "PREVIOUS INVOICES" at bounding box center [165, 66] width 89 height 11
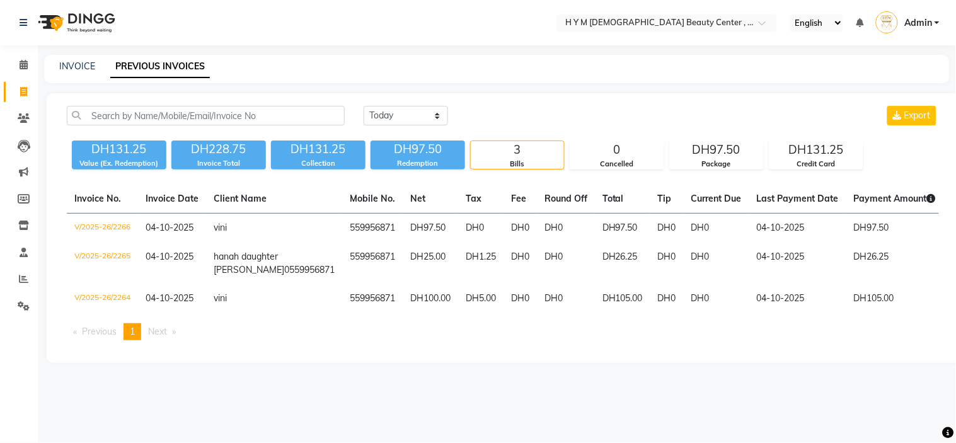
select select "7248"
select select "service"
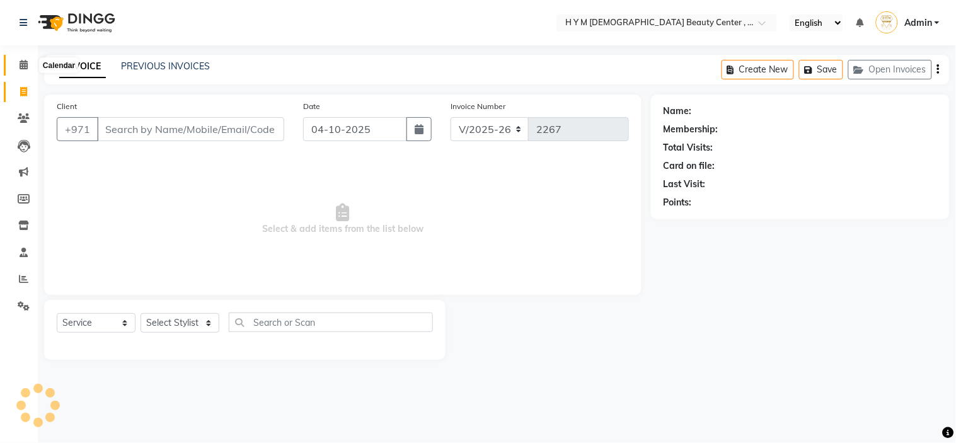
click at [21, 66] on icon at bounding box center [24, 64] width 8 height 9
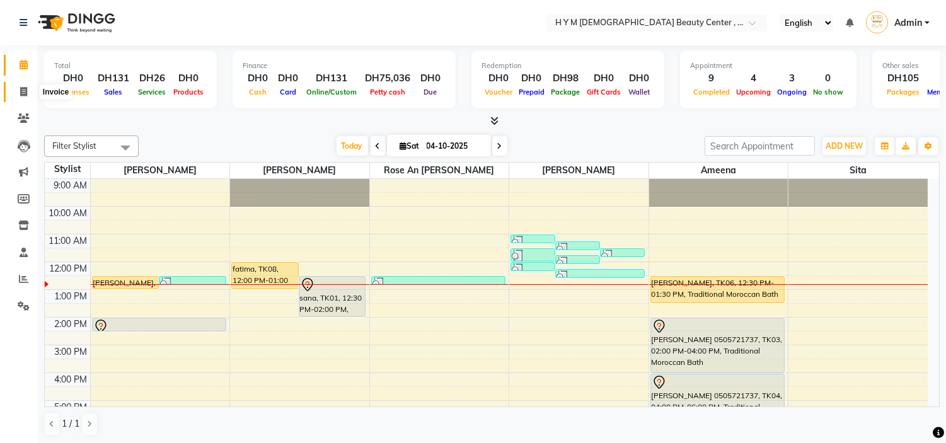
click at [23, 95] on icon at bounding box center [23, 91] width 7 height 9
select select "service"
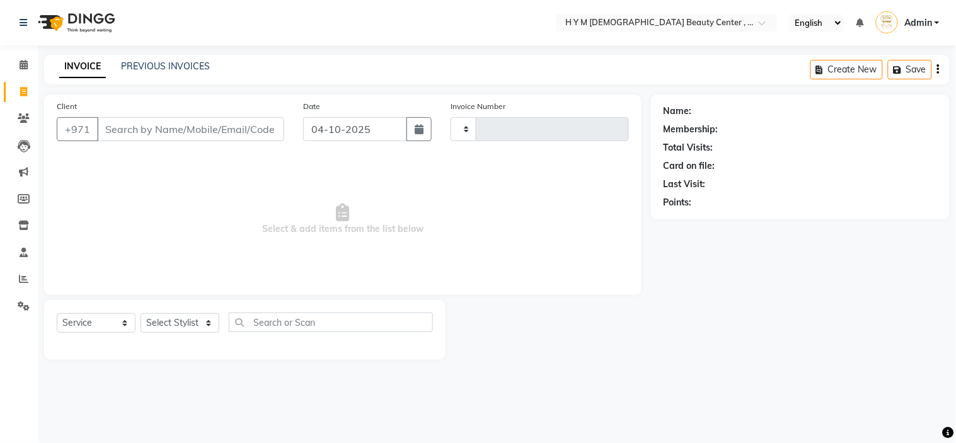
type input "2267"
select select "7248"
click at [146, 134] on input "Client" at bounding box center [190, 129] width 187 height 24
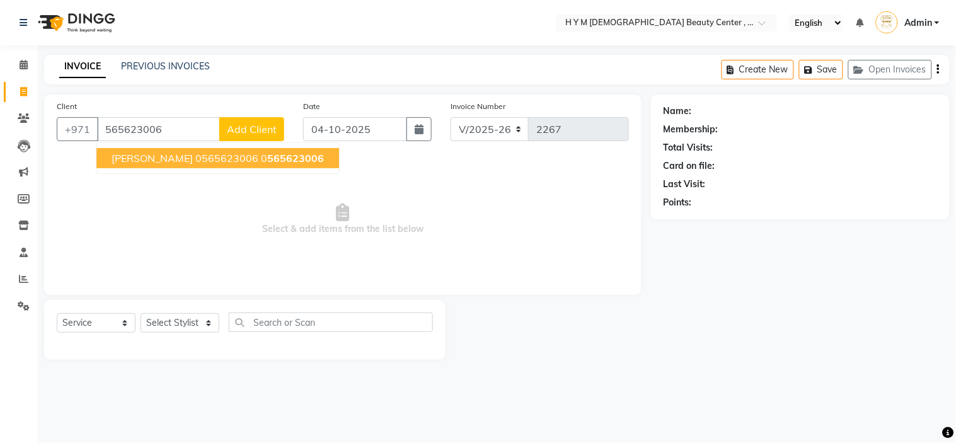
click at [134, 158] on span "TERESA 0565623006" at bounding box center [185, 158] width 147 height 13
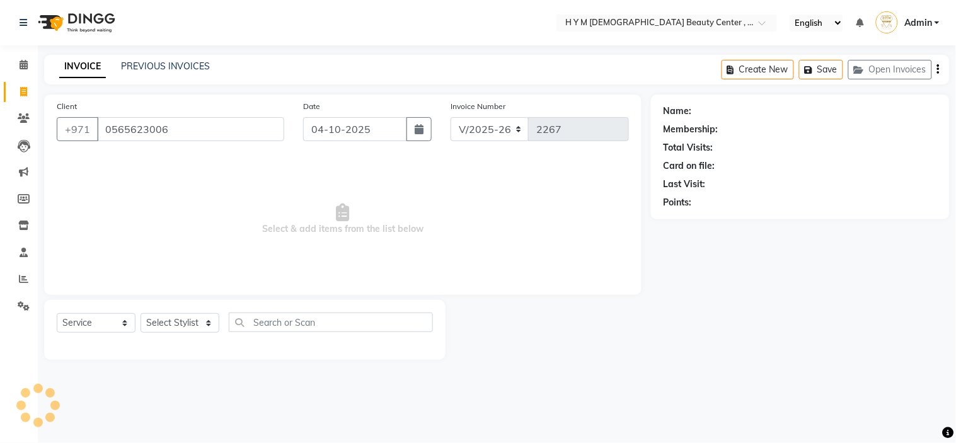
type input "0565623006"
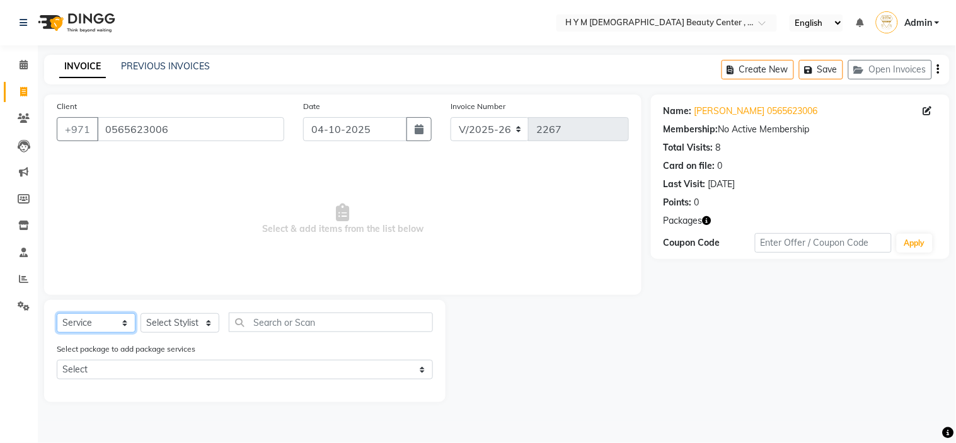
click at [127, 326] on select "Select Service Product Membership Package Voucher Prepaid Gift Card" at bounding box center [96, 323] width 79 height 20
select select "package"
click at [57, 314] on select "Select Service Product Membership Package Voucher Prepaid Gift Card" at bounding box center [96, 323] width 79 height 20
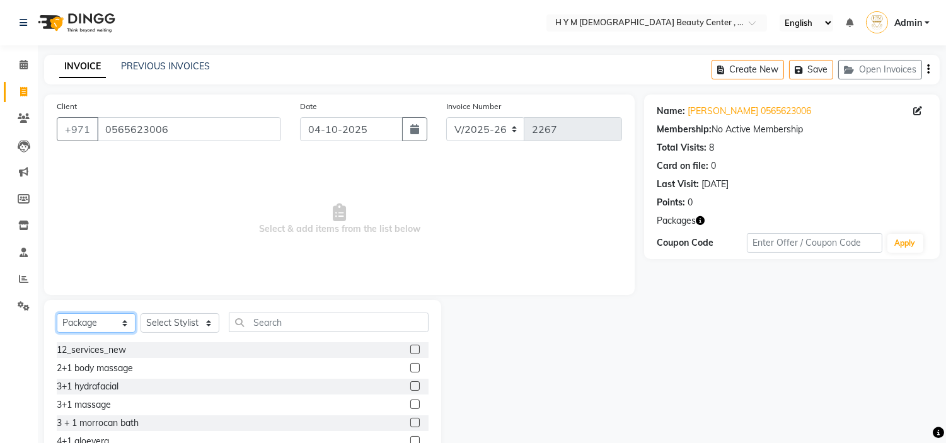
scroll to position [61, 0]
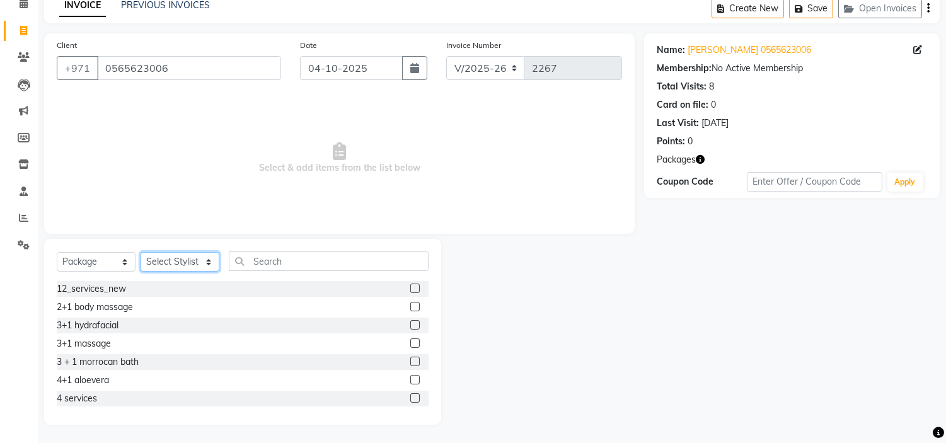
click at [204, 263] on select "Select Stylist ameena Jheza Dalangin Julie Corteza randa Rose An Galang sita" at bounding box center [180, 262] width 79 height 20
select select "61768"
click at [141, 252] on select "Select Stylist ameena Jheza Dalangin Julie Corteza randa Rose An Galang sita" at bounding box center [180, 262] width 79 height 20
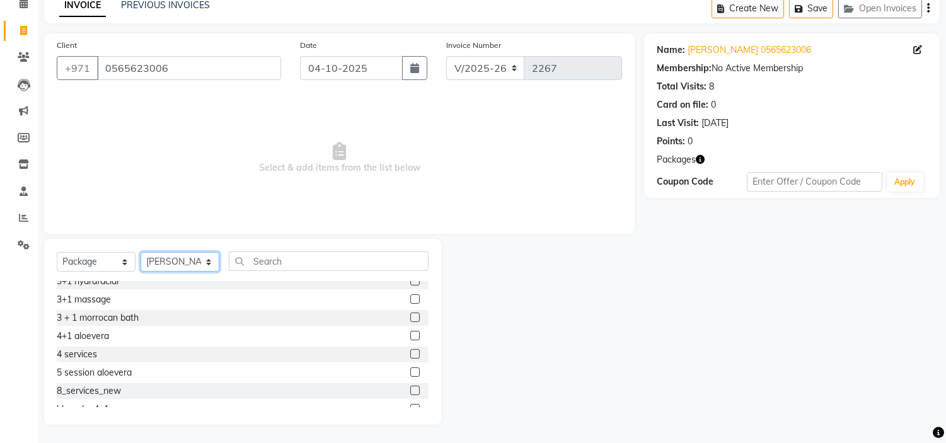
scroll to position [74, 0]
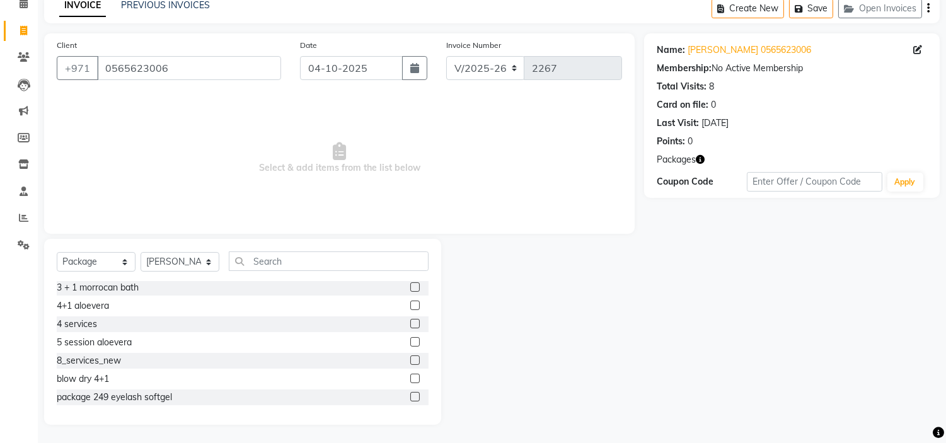
click at [410, 360] on label at bounding box center [414, 360] width 9 height 9
click at [410, 360] on input "checkbox" at bounding box center [414, 361] width 8 height 8
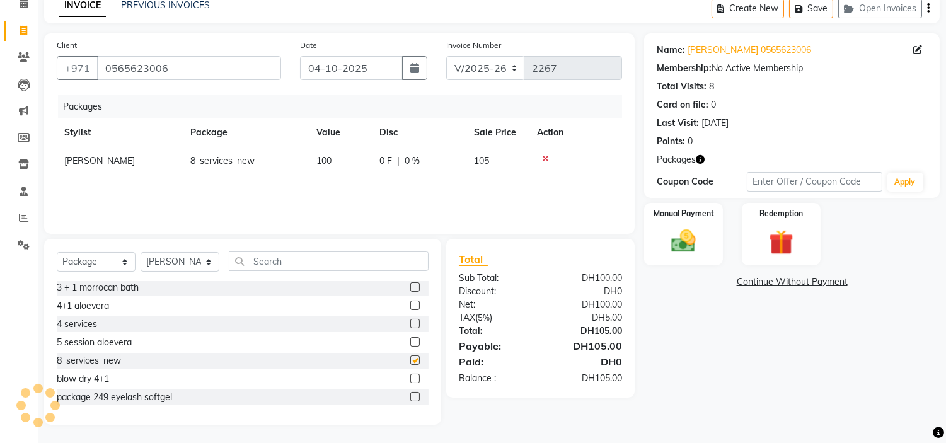
checkbox input "false"
click at [773, 285] on link "Continue Without Payment" at bounding box center [792, 281] width 291 height 13
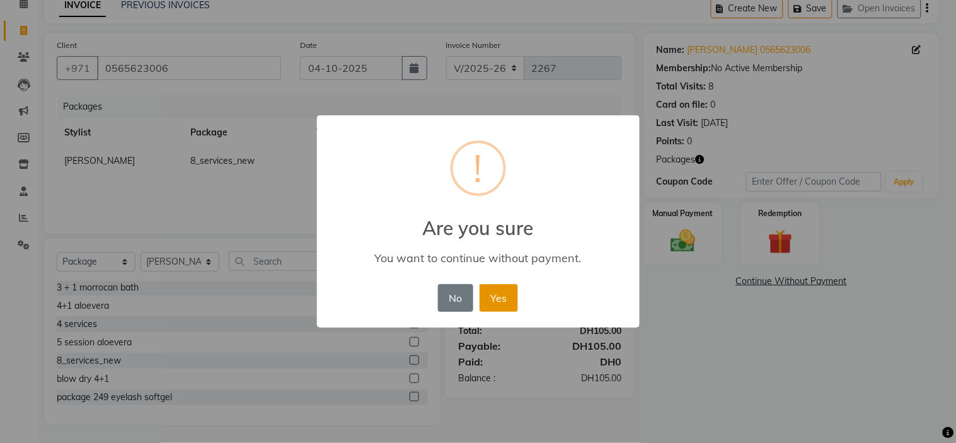
click at [501, 292] on button "Yes" at bounding box center [499, 298] width 38 height 28
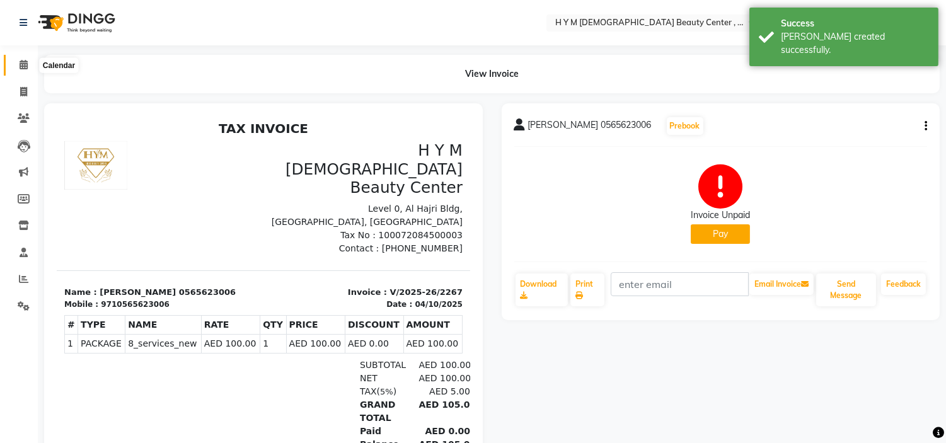
click at [22, 66] on icon at bounding box center [24, 64] width 8 height 9
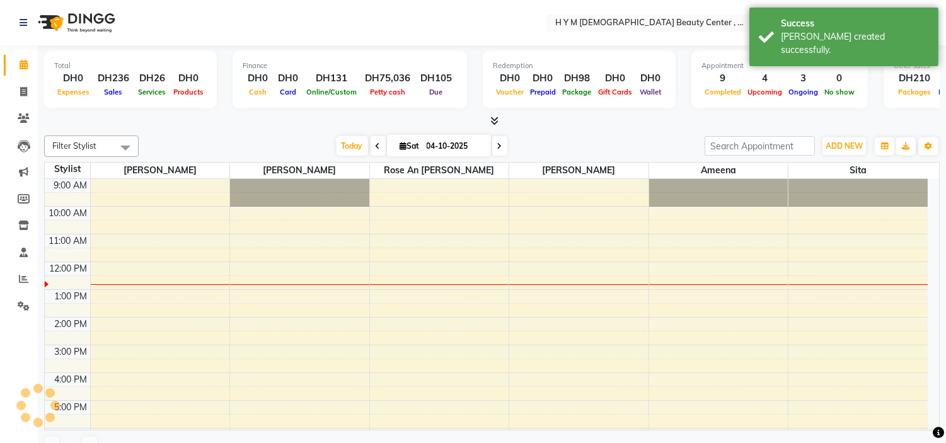
scroll to position [84, 0]
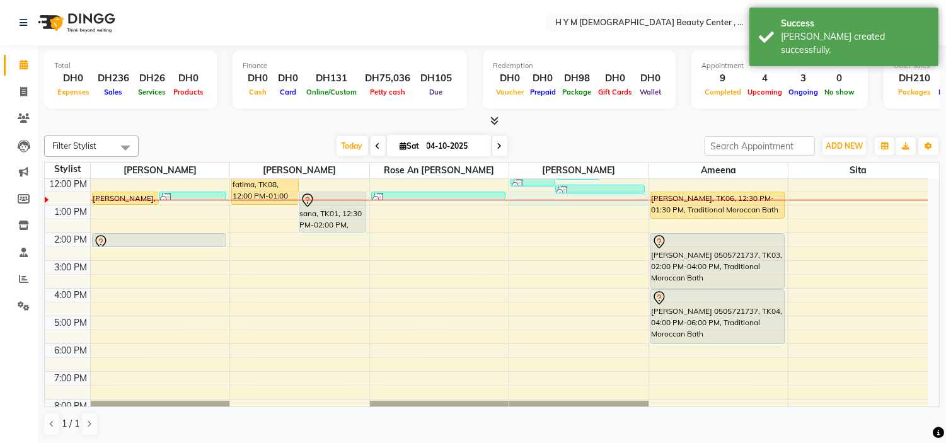
click at [555, 202] on div "9:00 AM 10:00 AM 11:00 AM 12:00 PM 1:00 PM 2:00 PM 3:00 PM 4:00 PM 5:00 PM 6:00…" at bounding box center [486, 289] width 883 height 388
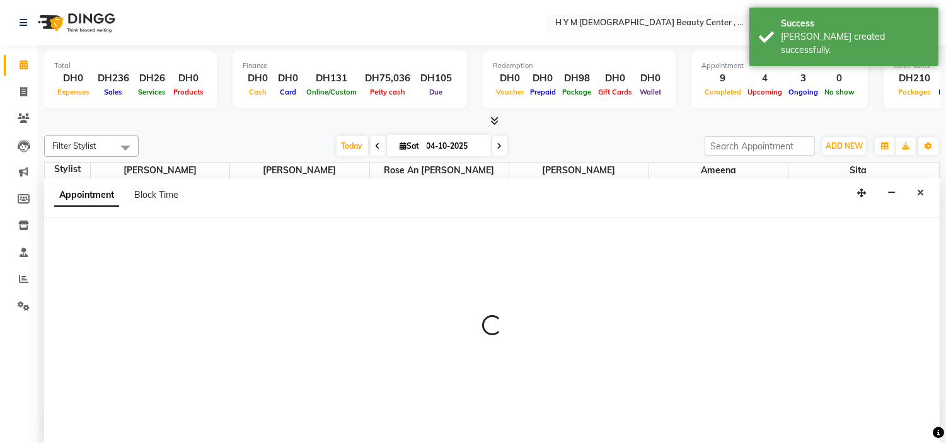
scroll to position [1, 0]
select select "61768"
select select "750"
select select "tentative"
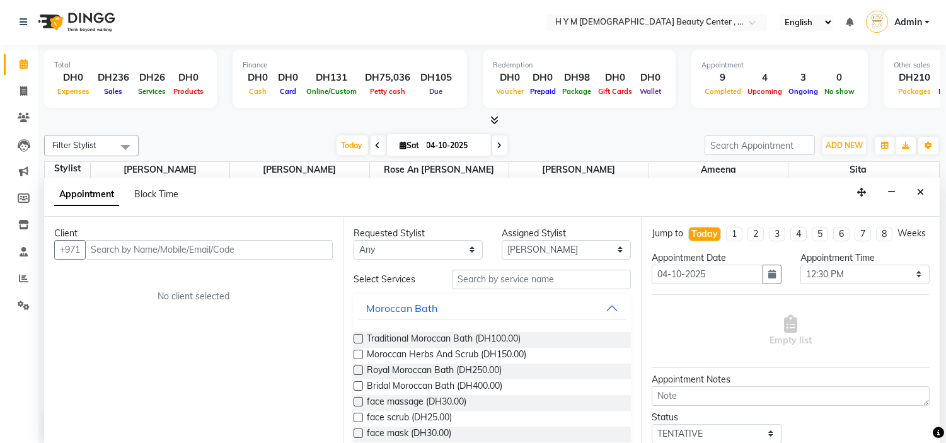
click at [126, 248] on input "text" at bounding box center [209, 250] width 248 height 20
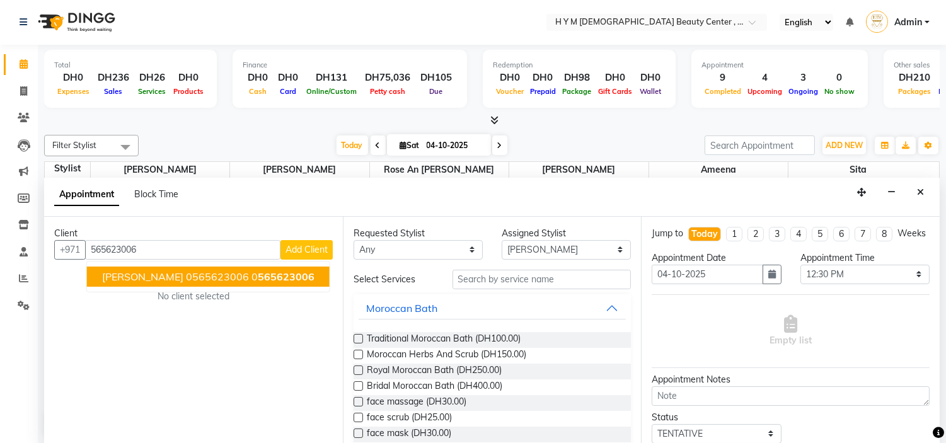
click at [145, 277] on span "TERESA 0565623006" at bounding box center [175, 276] width 147 height 13
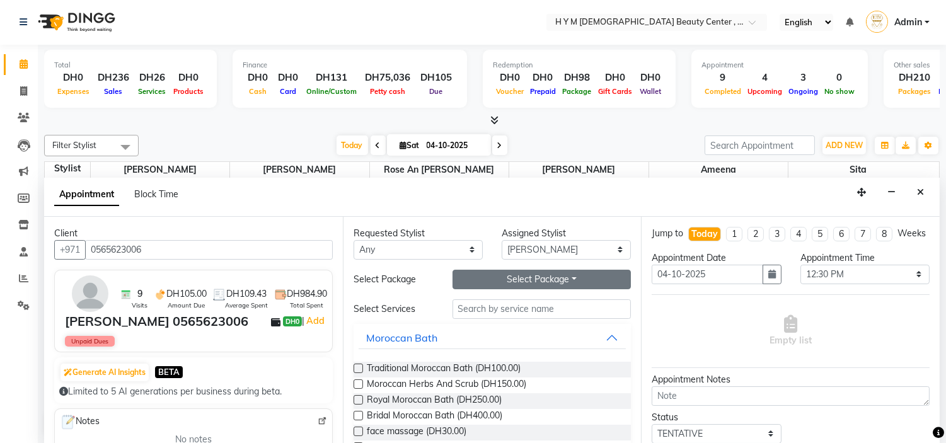
type input "0565623006"
click at [496, 279] on button "Select Package Toggle Dropdown" at bounding box center [542, 280] width 179 height 20
click at [498, 304] on li "8_services_new" at bounding box center [503, 305] width 100 height 18
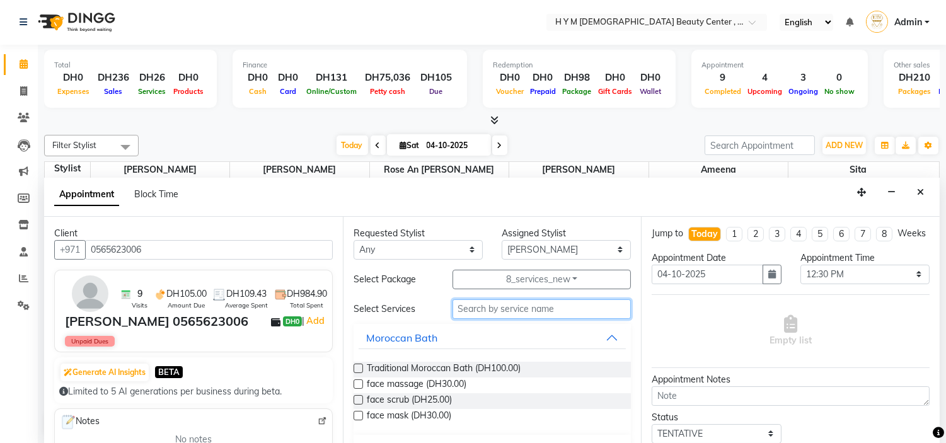
click at [488, 309] on input "text" at bounding box center [542, 309] width 179 height 20
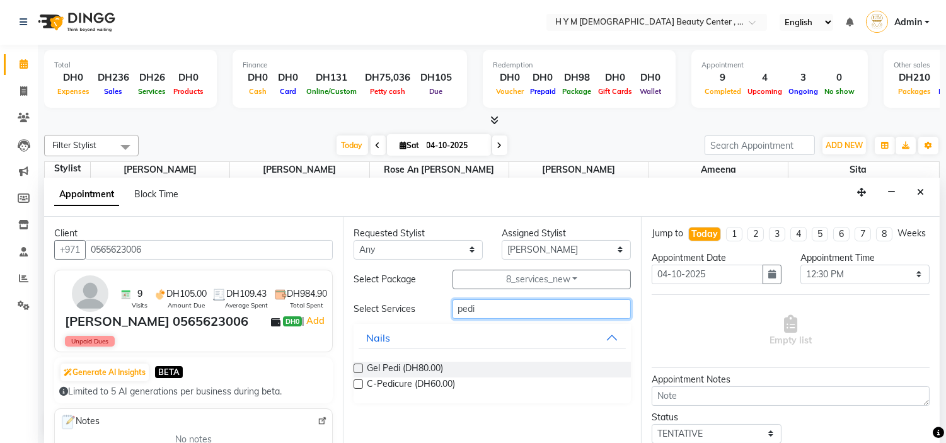
type input "pedi"
click at [356, 383] on label at bounding box center [358, 383] width 9 height 9
click at [356, 383] on input "checkbox" at bounding box center [358, 385] width 8 height 8
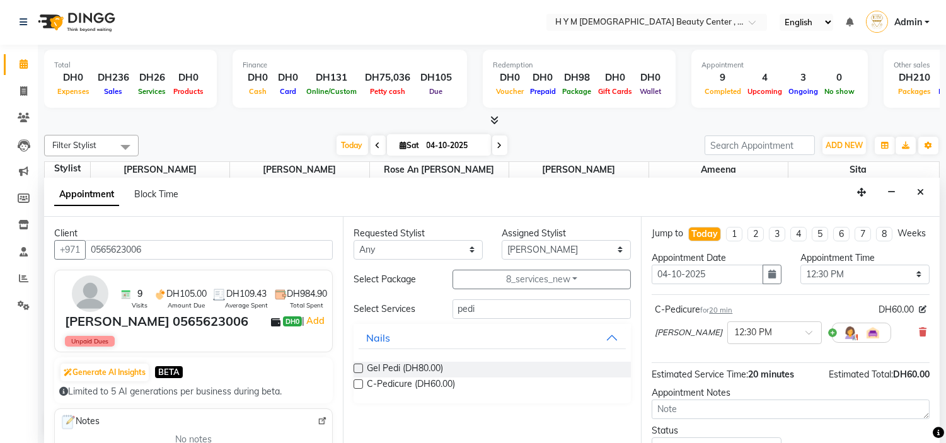
click at [356, 382] on label at bounding box center [358, 383] width 9 height 9
click at [356, 382] on input "checkbox" at bounding box center [358, 385] width 8 height 8
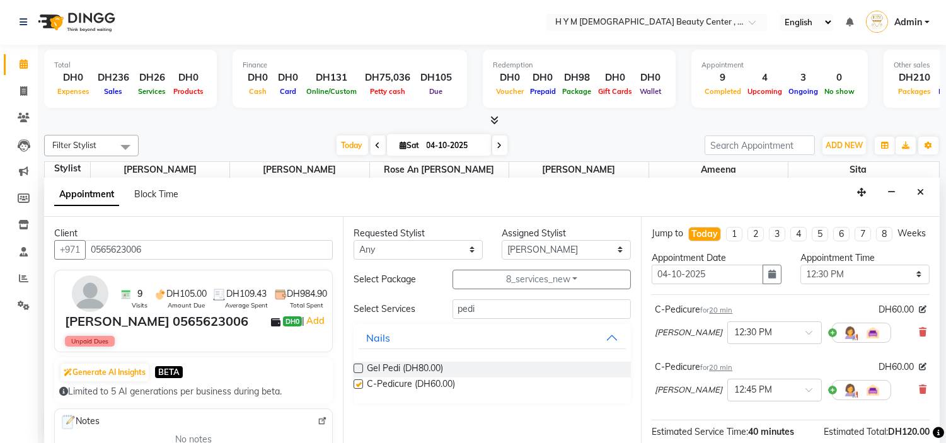
checkbox input "false"
click at [504, 309] on input "pedi" at bounding box center [542, 309] width 179 height 20
type input "p"
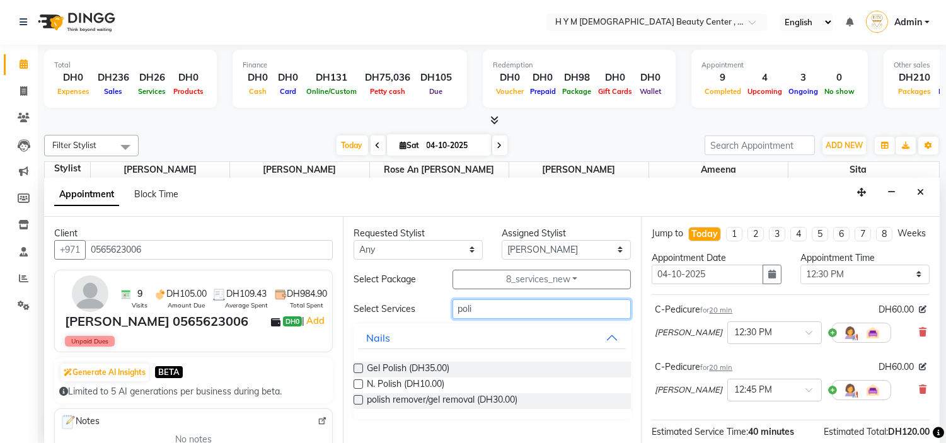
type input "poli"
click at [355, 370] on label at bounding box center [358, 368] width 9 height 9
click at [355, 370] on input "checkbox" at bounding box center [358, 370] width 8 height 8
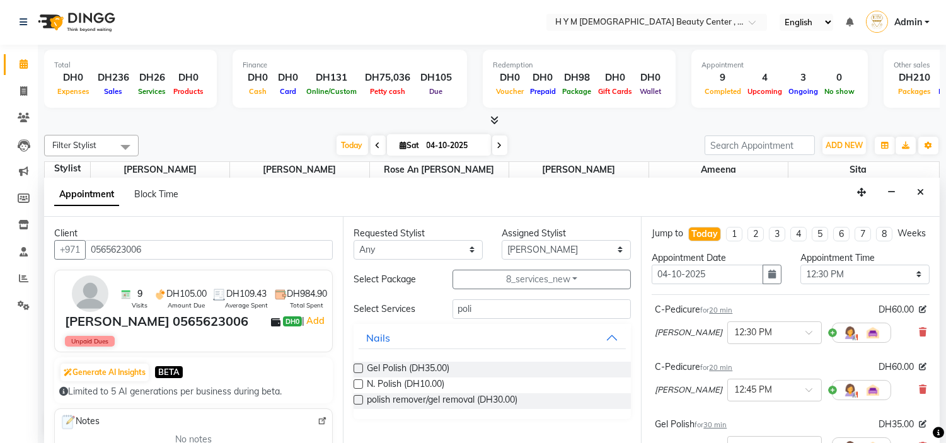
click at [360, 369] on label at bounding box center [358, 368] width 9 height 9
click at [360, 369] on input "checkbox" at bounding box center [358, 370] width 8 height 8
checkbox input "false"
click at [490, 310] on input "poli" at bounding box center [542, 309] width 179 height 20
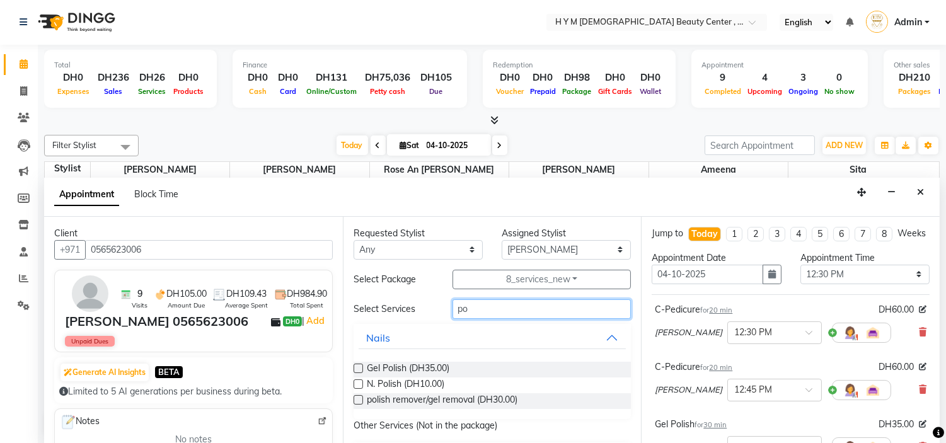
type input "p"
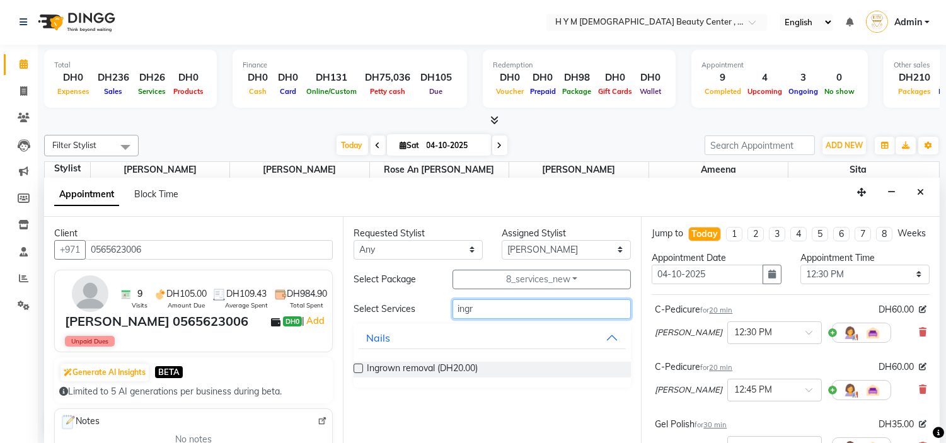
type input "ingr"
click at [360, 369] on label at bounding box center [358, 368] width 9 height 9
click at [360, 369] on input "checkbox" at bounding box center [358, 370] width 8 height 8
checkbox input "false"
click at [492, 313] on input "ingr" at bounding box center [542, 309] width 179 height 20
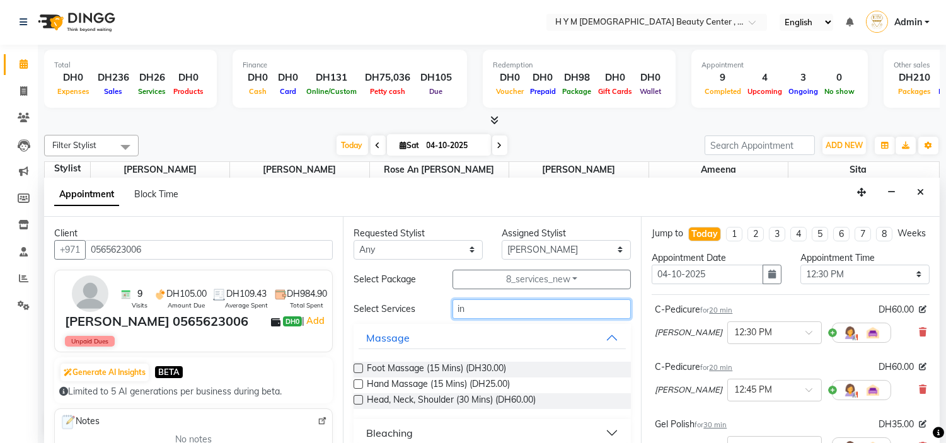
type input "i"
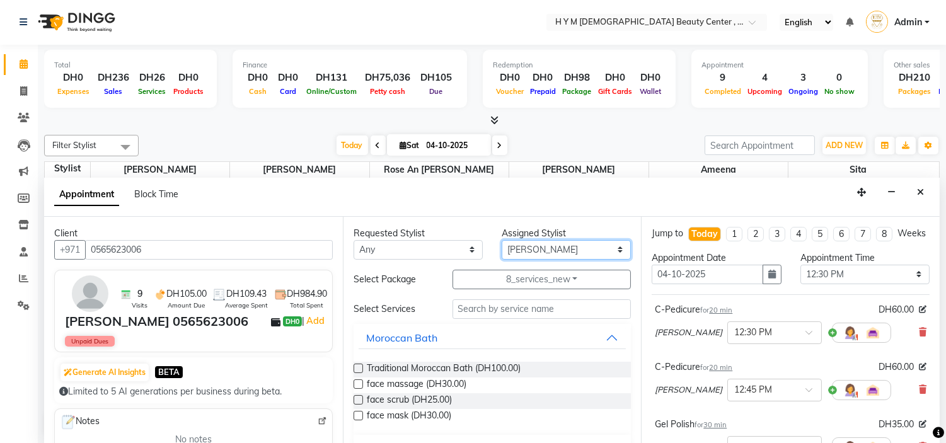
click at [591, 248] on select "Select ameena Jheza Dalangin Julie Corteza randa Rose An Galang sita" at bounding box center [566, 250] width 129 height 20
select select "61770"
click at [502, 240] on select "Select ameena Jheza Dalangin Julie Corteza randa Rose An Galang sita" at bounding box center [566, 250] width 129 height 20
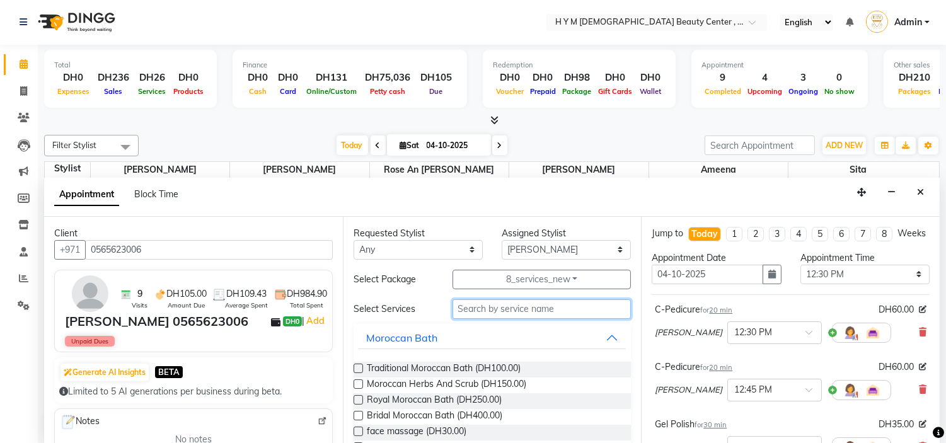
click at [483, 310] on input "text" at bounding box center [542, 309] width 179 height 20
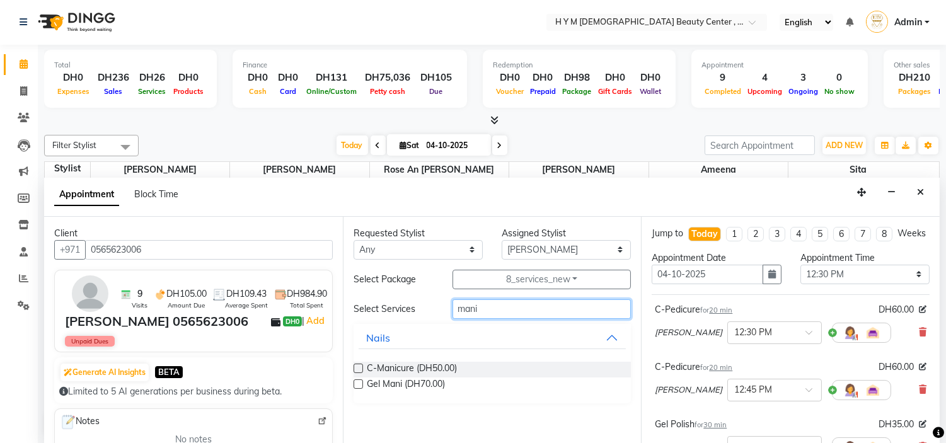
type input "mani"
click at [361, 368] on label at bounding box center [358, 368] width 9 height 9
click at [361, 368] on input "checkbox" at bounding box center [358, 370] width 8 height 8
checkbox input "false"
click at [494, 309] on input "mani" at bounding box center [542, 309] width 179 height 20
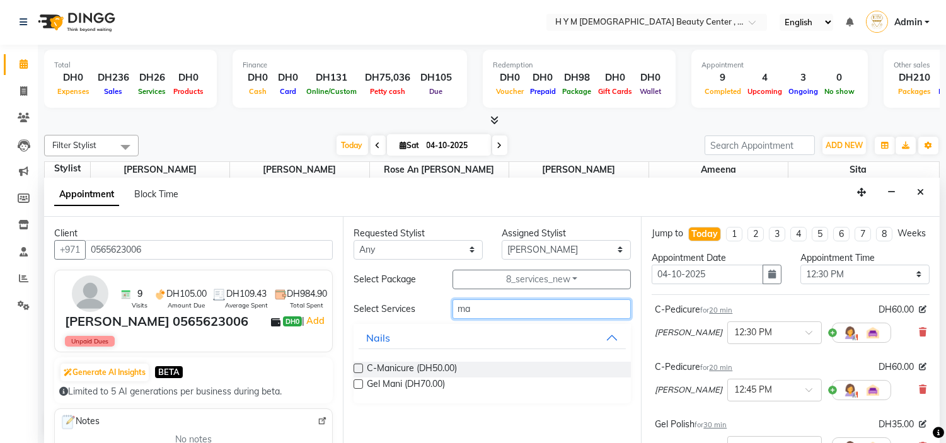
type input "m"
type input "poli"
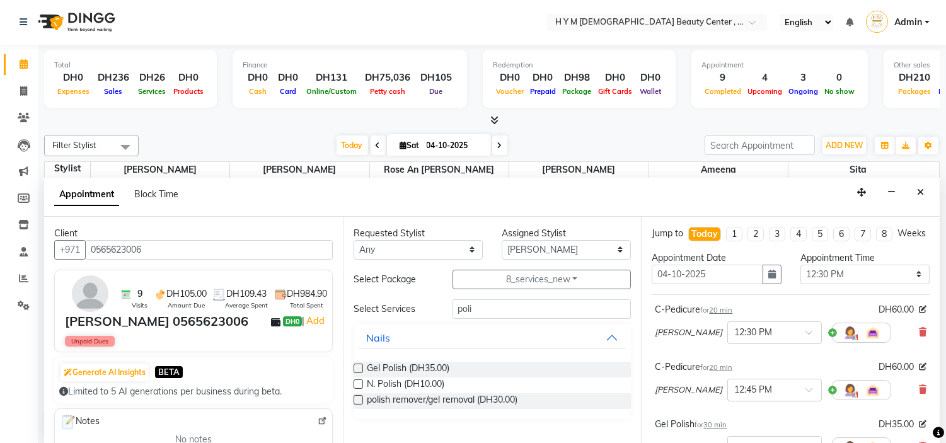
click at [356, 367] on label at bounding box center [358, 368] width 9 height 9
click at [356, 367] on input "checkbox" at bounding box center [358, 370] width 8 height 8
click at [356, 367] on label at bounding box center [358, 368] width 9 height 9
click at [356, 367] on input "checkbox" at bounding box center [358, 370] width 8 height 8
checkbox input "false"
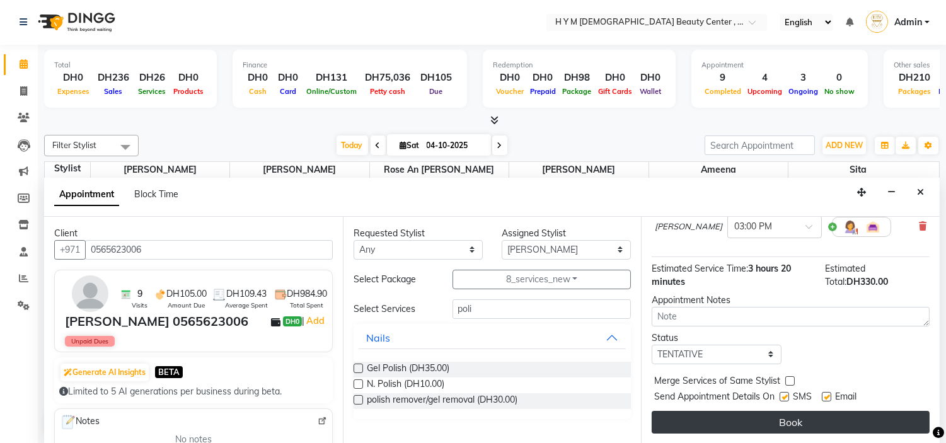
scroll to position [519, 0]
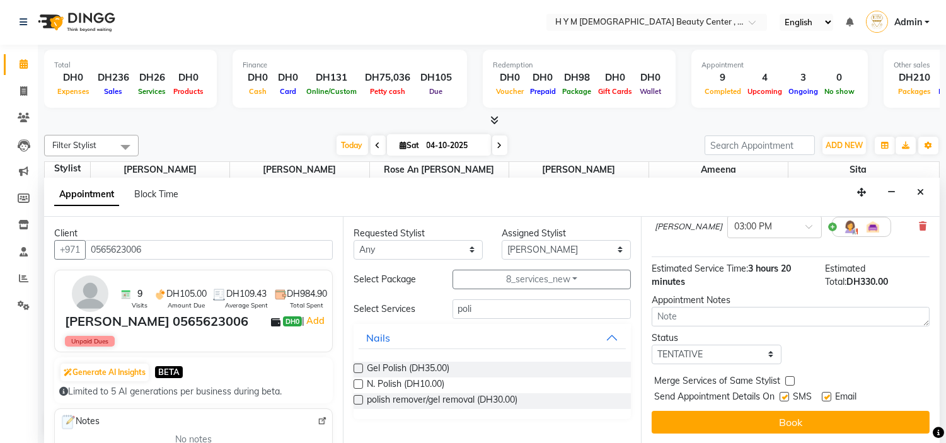
drag, startPoint x: 784, startPoint y: 395, endPoint x: 799, endPoint y: 395, distance: 15.8
click at [785, 395] on label at bounding box center [784, 396] width 9 height 9
click at [785, 395] on input "checkbox" at bounding box center [784, 398] width 8 height 8
checkbox input "false"
click at [830, 398] on label at bounding box center [826, 396] width 9 height 9
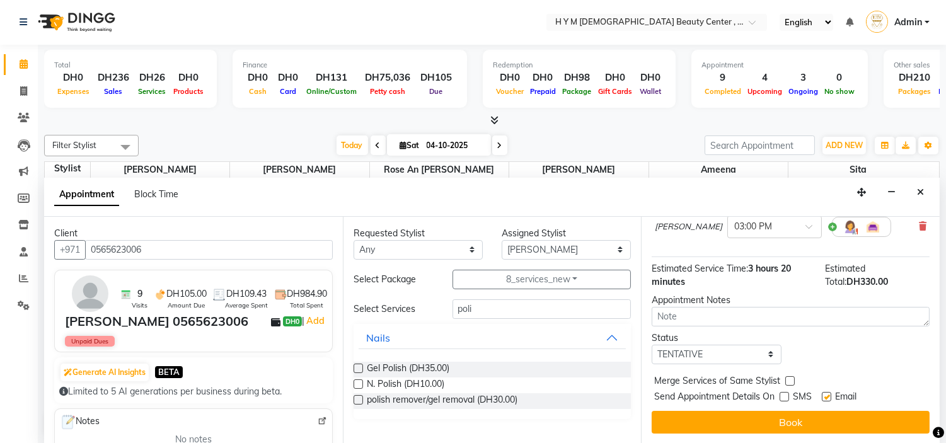
click at [830, 398] on input "checkbox" at bounding box center [826, 398] width 8 height 8
checkbox input "false"
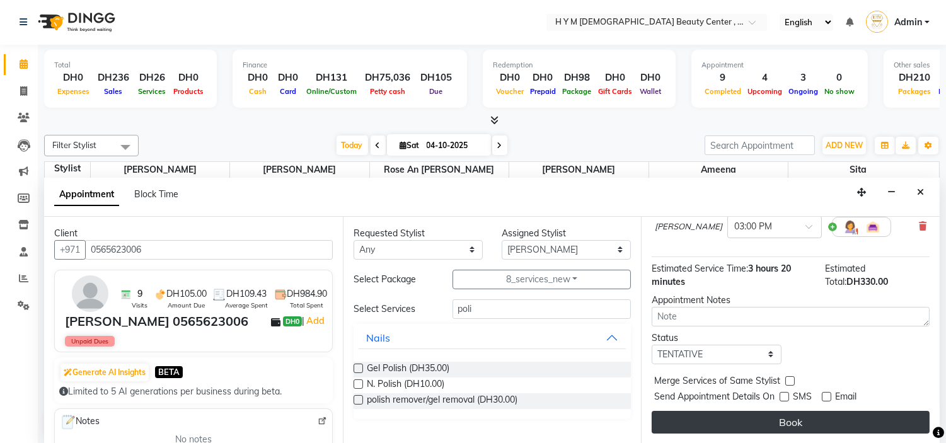
click at [814, 421] on button "Book" at bounding box center [791, 422] width 278 height 23
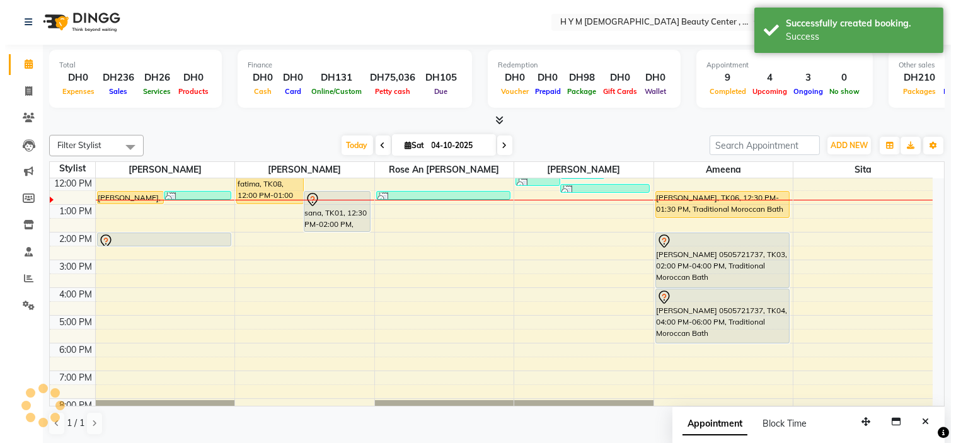
scroll to position [0, 0]
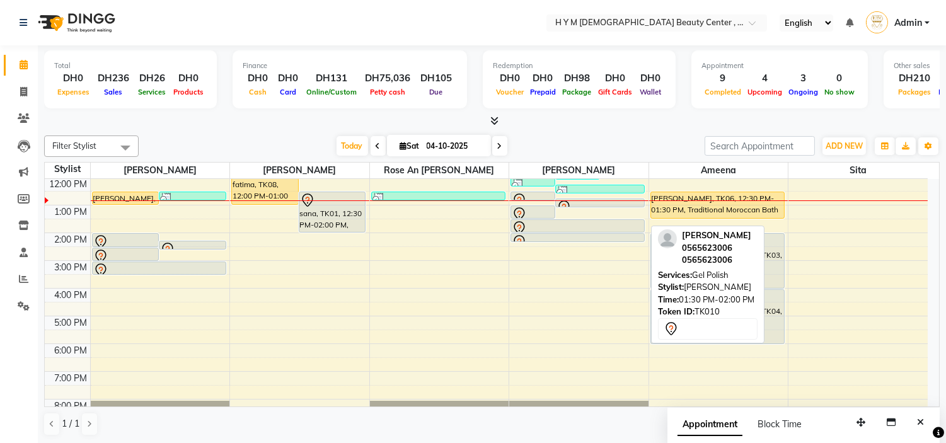
click at [572, 229] on div at bounding box center [577, 231] width 133 height 5
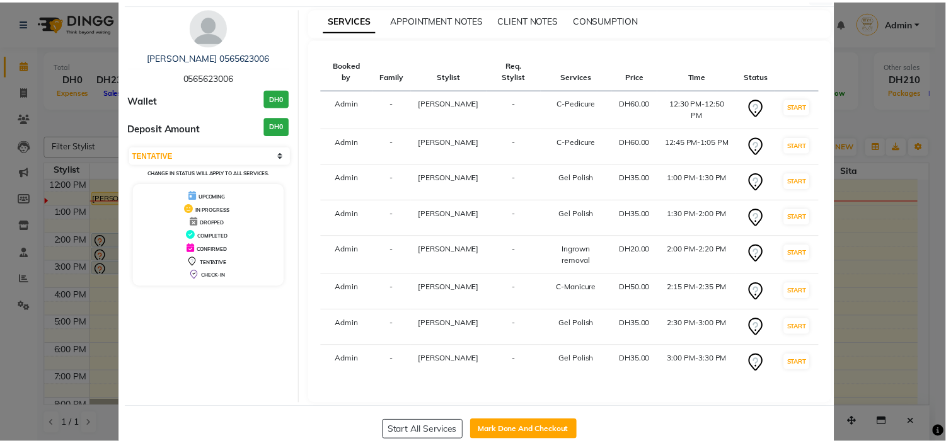
scroll to position [78, 0]
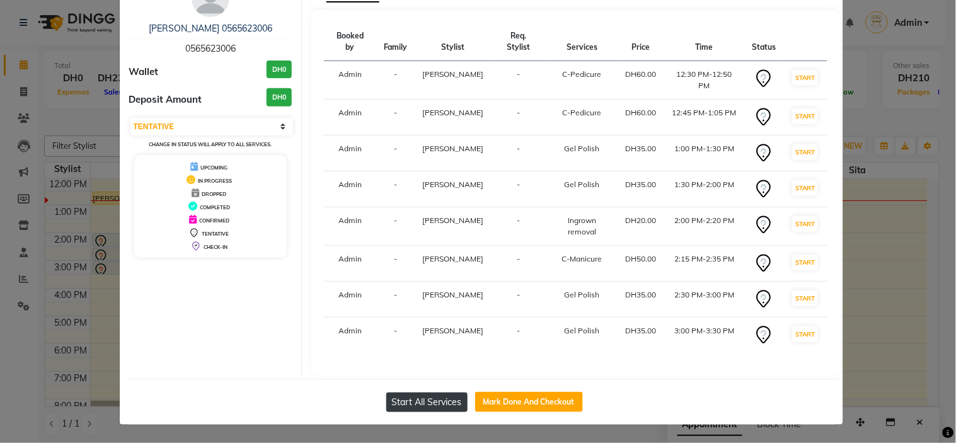
click at [437, 402] on button "Start All Services" at bounding box center [426, 403] width 81 height 20
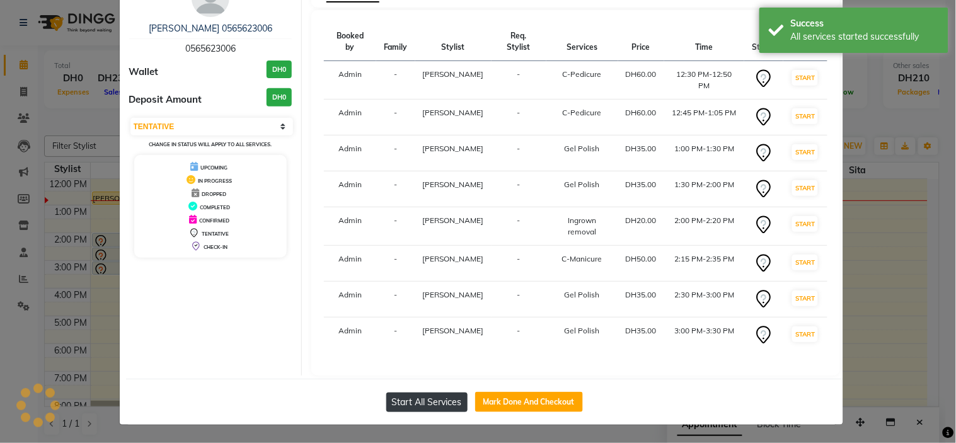
select select "1"
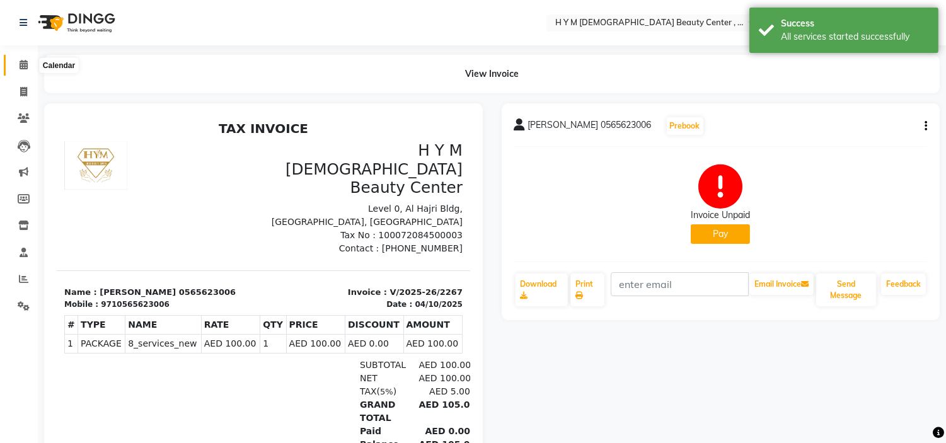
click at [23, 67] on icon at bounding box center [24, 64] width 8 height 9
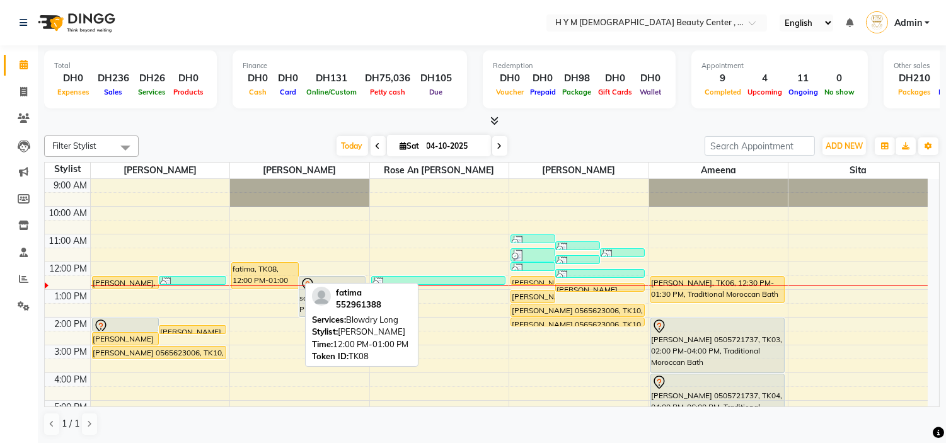
click at [266, 281] on div "fatima, TK08, 12:00 PM-01:00 PM, Blowdry Long" at bounding box center [265, 276] width 66 height 26
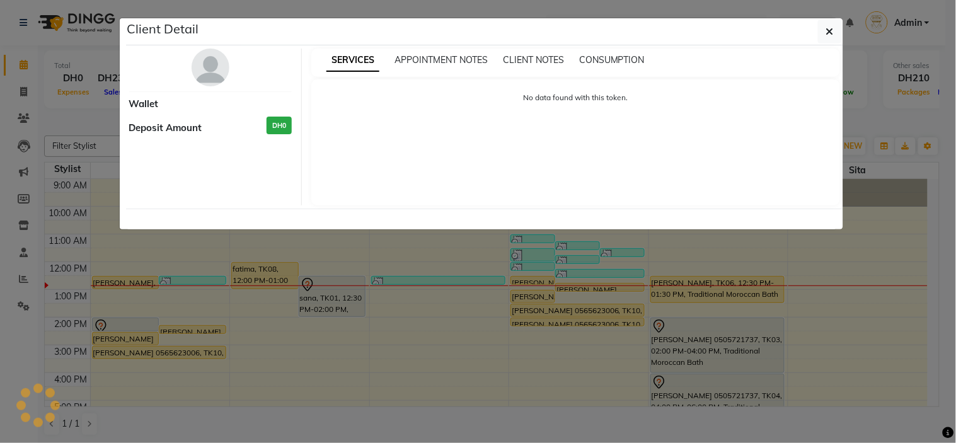
select select "1"
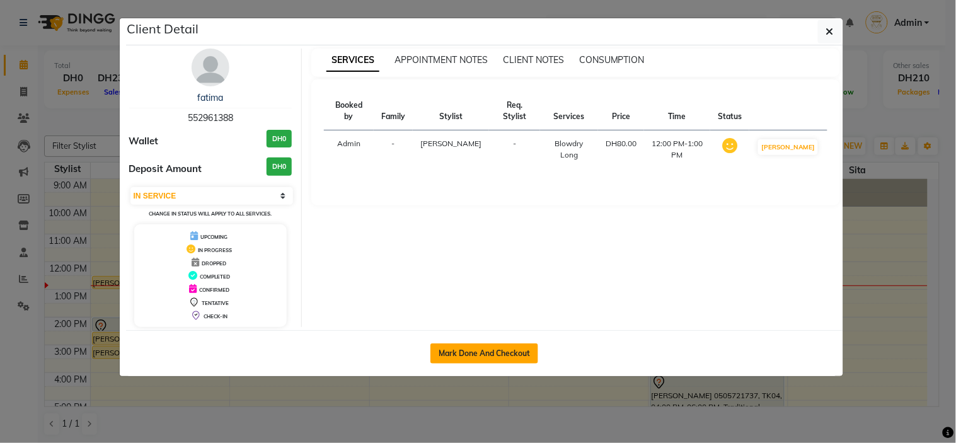
click at [481, 348] on button "Mark Done And Checkout" at bounding box center [485, 354] width 108 height 20
select select "service"
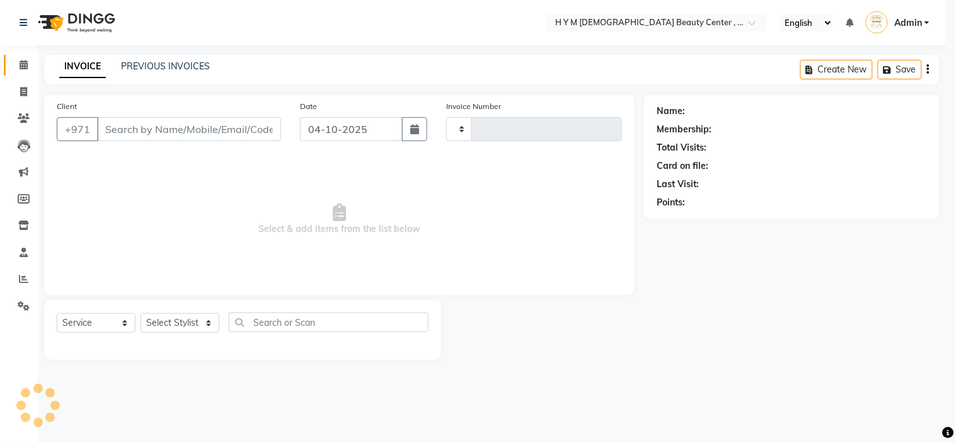
type input "2268"
select select "7248"
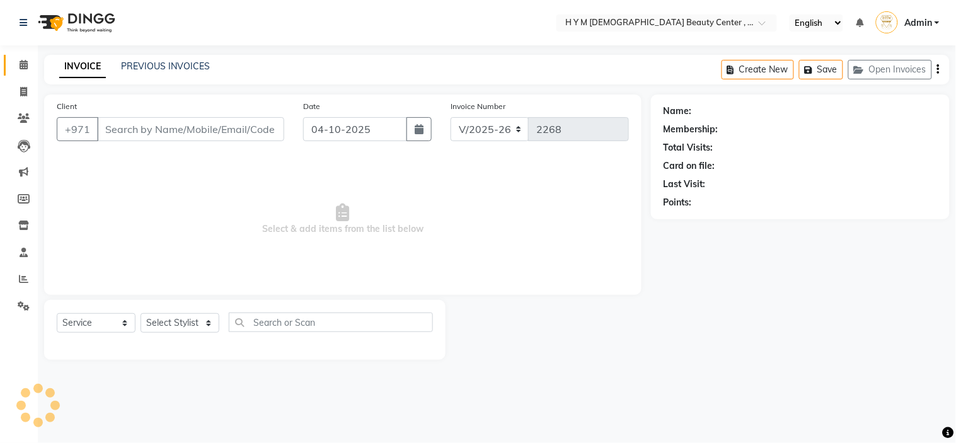
type input "552961388"
select select "66737"
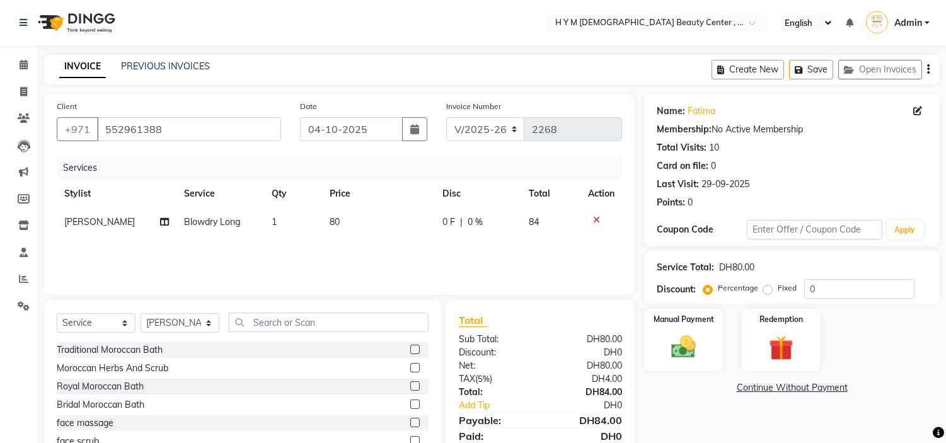
click at [350, 224] on td "80" at bounding box center [378, 222] width 113 height 28
select select "66737"
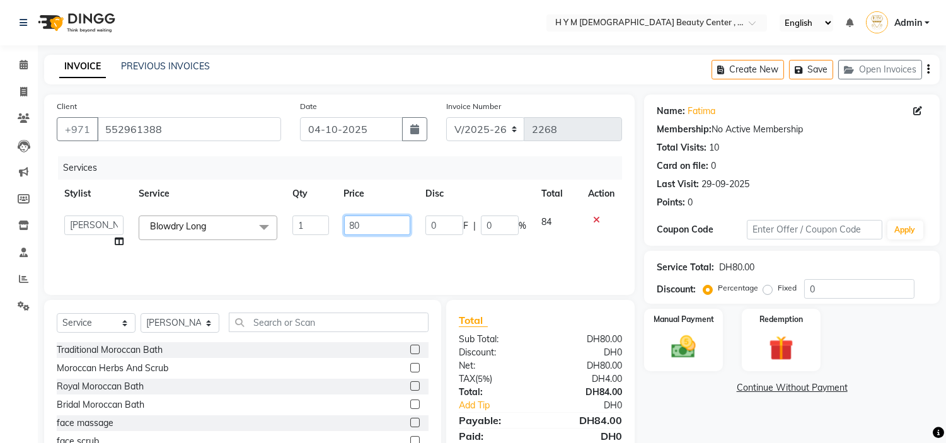
click at [376, 226] on input "80" at bounding box center [377, 226] width 66 height 20
type input "8"
type input "100"
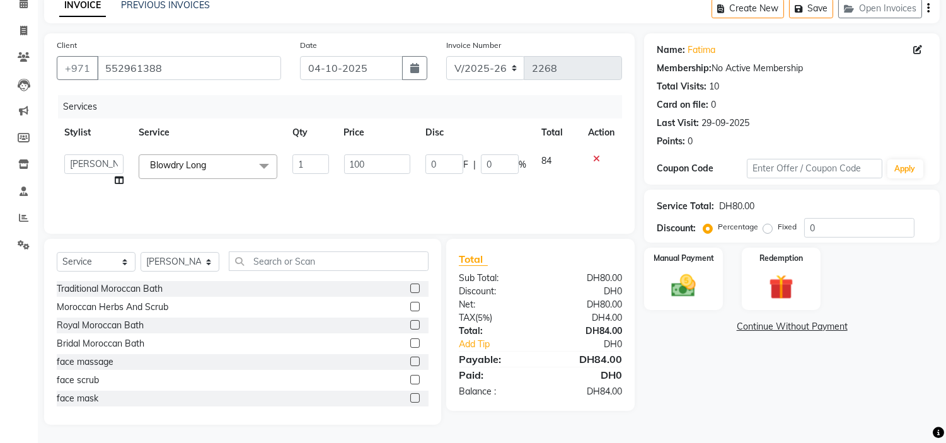
click at [717, 400] on div "Name: Fatima Membership: No Active Membership Total Visits: 10 Card on file: 0 …" at bounding box center [796, 228] width 305 height 391
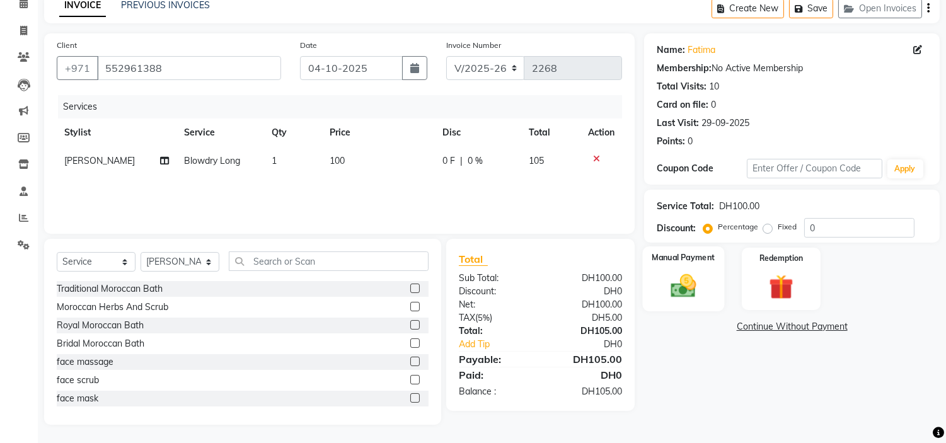
click at [685, 291] on img at bounding box center [684, 287] width 42 height 30
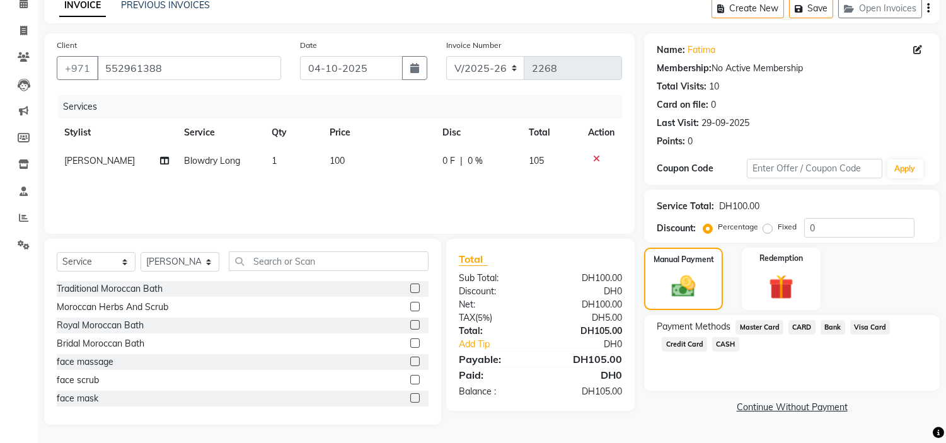
click at [690, 340] on span "Credit Card" at bounding box center [684, 344] width 45 height 14
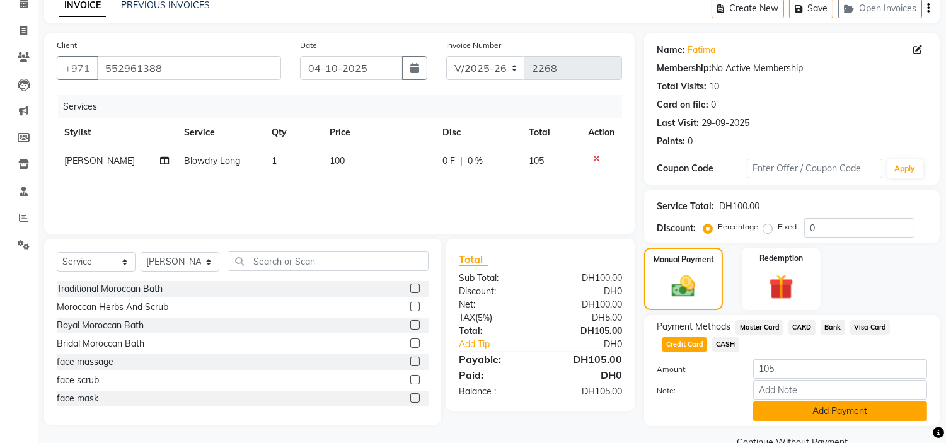
click at [811, 414] on button "Add Payment" at bounding box center [840, 412] width 174 height 20
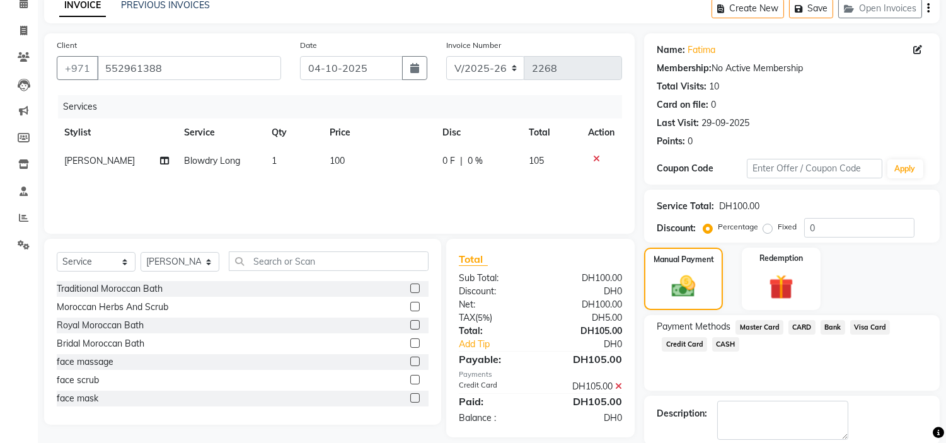
scroll to position [124, 0]
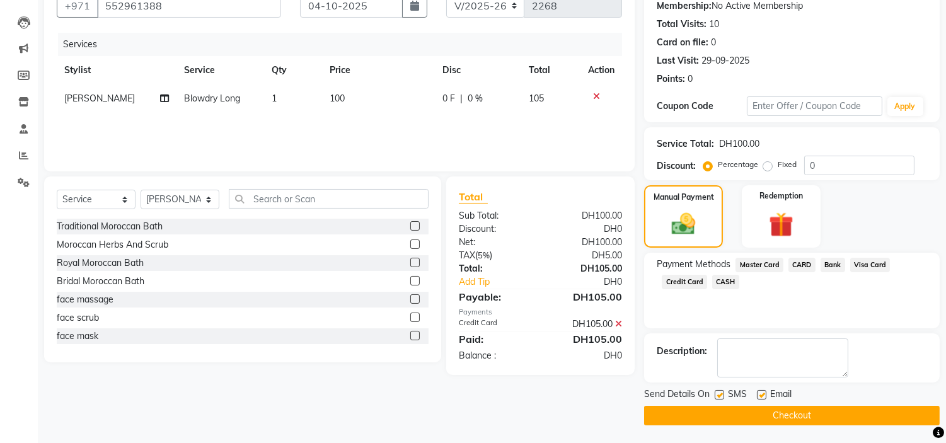
drag, startPoint x: 720, startPoint y: 394, endPoint x: 733, endPoint y: 400, distance: 14.4
click at [720, 393] on label at bounding box center [719, 394] width 9 height 9
click at [720, 393] on input "checkbox" at bounding box center [719, 395] width 8 height 8
checkbox input "false"
click at [761, 388] on div "Email" at bounding box center [779, 396] width 45 height 16
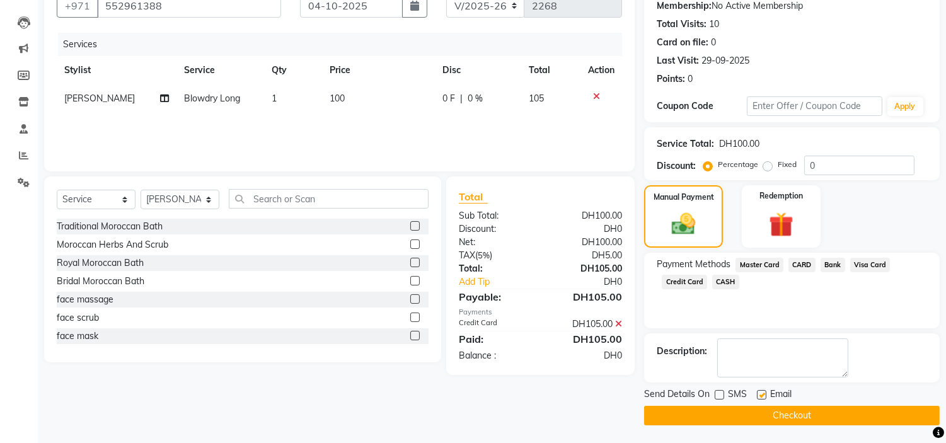
click at [761, 397] on label at bounding box center [761, 394] width 9 height 9
click at [761, 397] on input "checkbox" at bounding box center [761, 395] width 8 height 8
checkbox input "false"
click at [761, 412] on button "Checkout" at bounding box center [792, 416] width 296 height 20
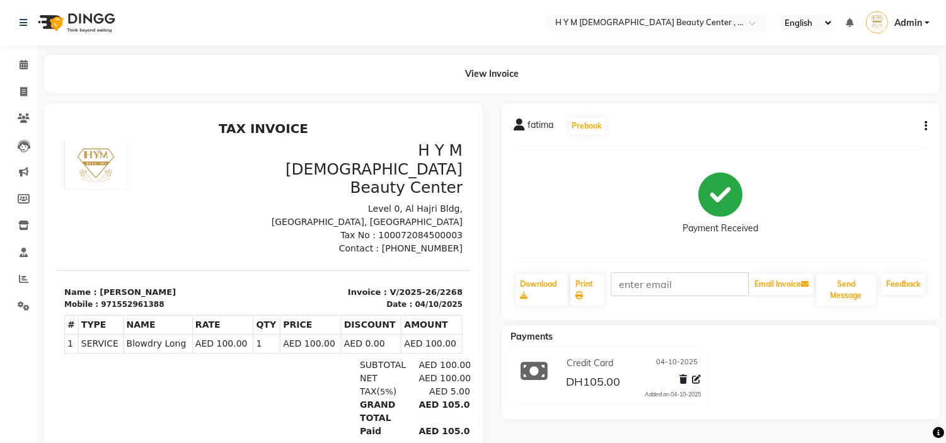
select select "service"
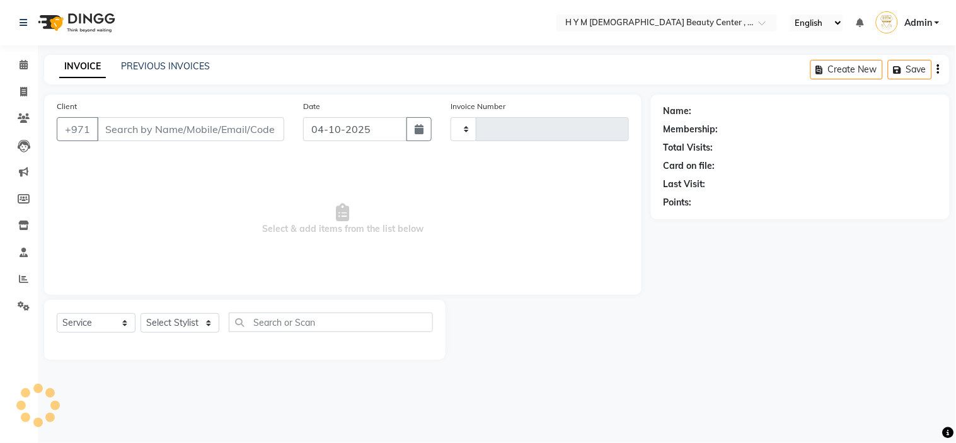
type input "2269"
select select "7248"
click at [23, 67] on icon at bounding box center [24, 64] width 8 height 9
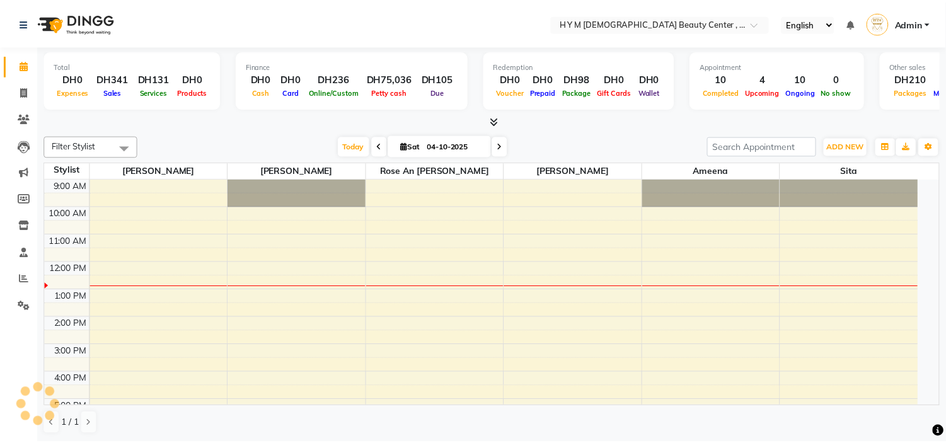
scroll to position [84, 0]
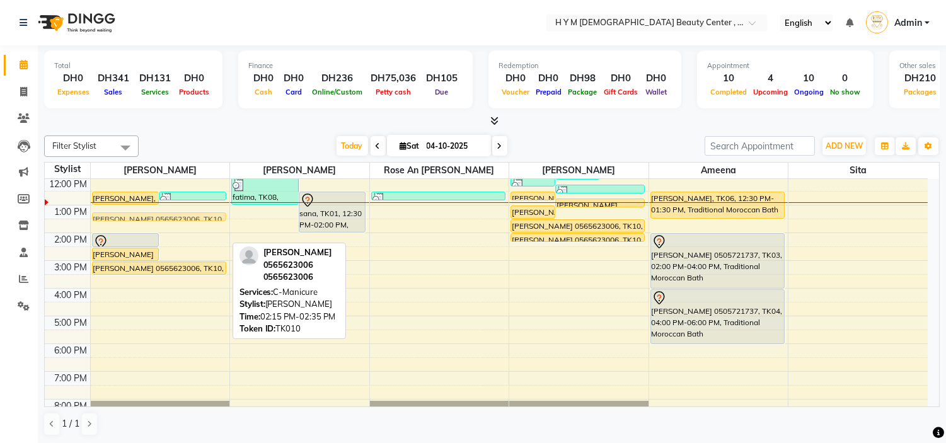
drag, startPoint x: 183, startPoint y: 244, endPoint x: 183, endPoint y: 211, distance: 33.4
click at [183, 211] on div "9:00 AM 10:00 AM 11:00 AM 12:00 PM 1:00 PM 2:00 PM 3:00 PM 4:00 PM 5:00 PM 6:00…" at bounding box center [486, 289] width 883 height 388
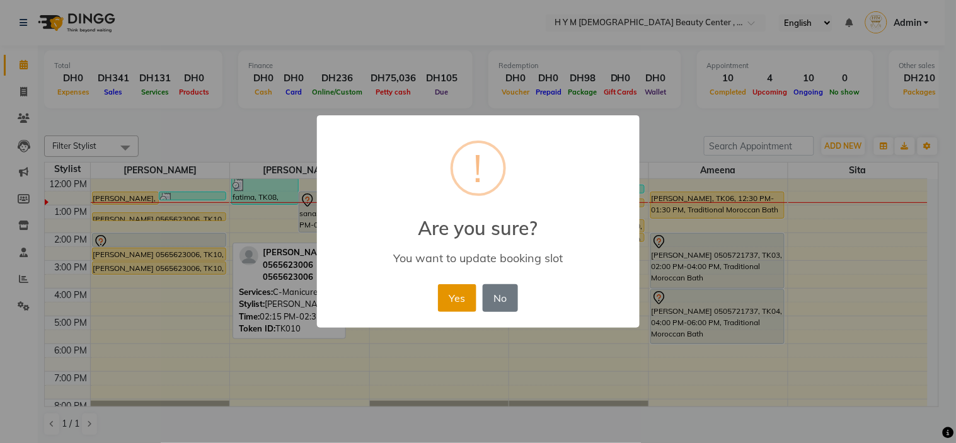
click at [458, 299] on button "Yes" at bounding box center [457, 298] width 38 height 28
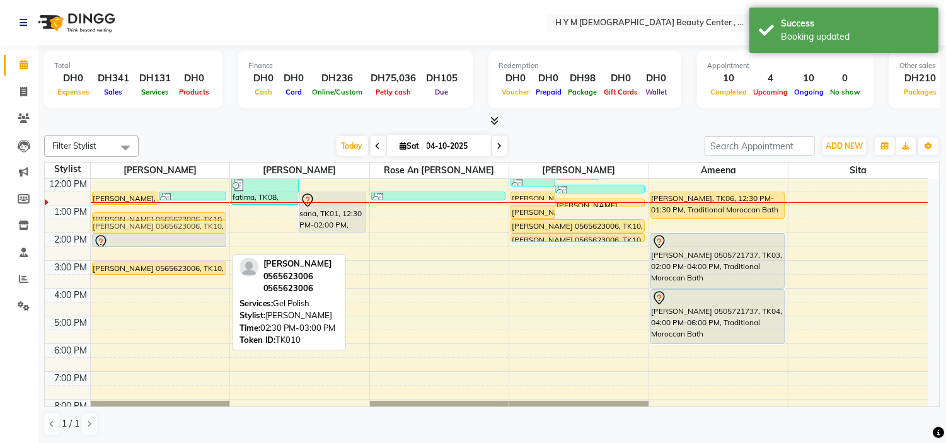
drag, startPoint x: 188, startPoint y: 254, endPoint x: 192, endPoint y: 228, distance: 26.7
click at [192, 228] on div "Joan, TK09, 12:30 PM-01:00 PM, Hair Trim vini, TK02, 12:30 PM-12:45 PM, Threadi…" at bounding box center [160, 289] width 139 height 388
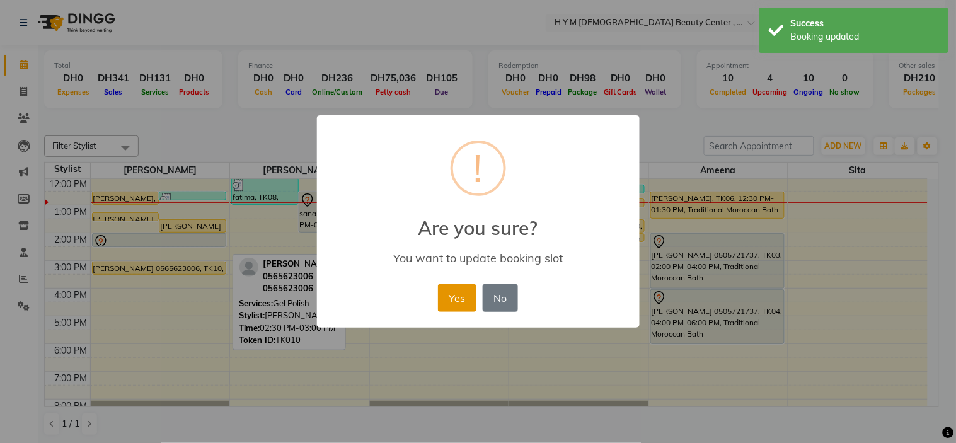
click at [454, 297] on button "Yes" at bounding box center [457, 298] width 38 height 28
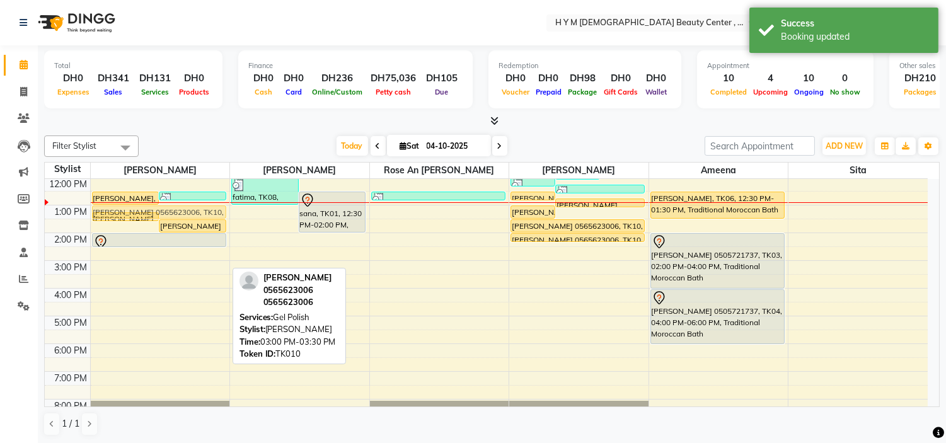
drag, startPoint x: 188, startPoint y: 267, endPoint x: 190, endPoint y: 217, distance: 49.2
click at [190, 217] on div "Joan, TK09, 12:30 PM-01:00 PM, Hair Trim vini, TK02, 12:30 PM-12:45 PM, Threadi…" at bounding box center [160, 289] width 139 height 388
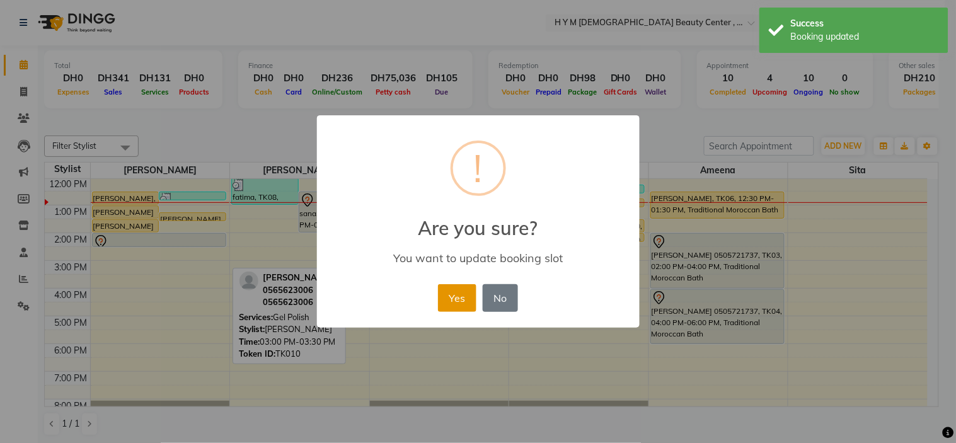
click at [446, 299] on button "Yes" at bounding box center [457, 298] width 38 height 28
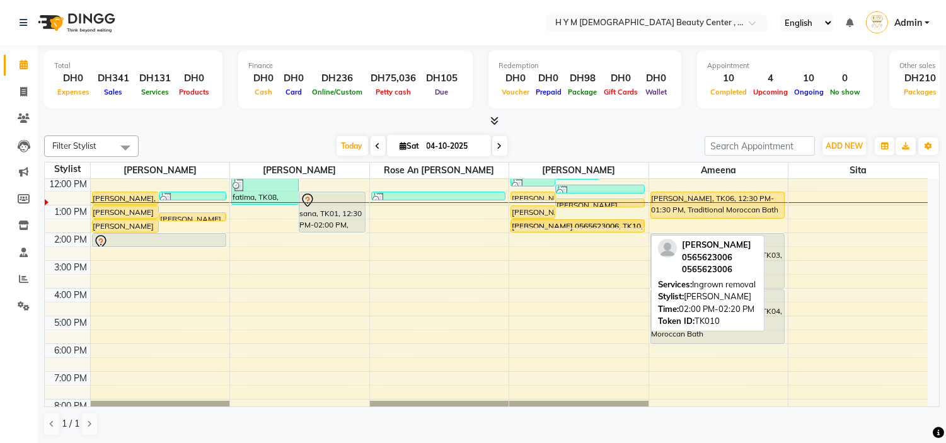
drag, startPoint x: 607, startPoint y: 236, endPoint x: 610, endPoint y: 221, distance: 16.0
click at [610, 221] on div "vini, TK02, 11:00 AM-11:20 AM, C-Pedicure vini, TK02, 11:15 AM-11:35 AM, C-Pedi…" at bounding box center [578, 289] width 139 height 388
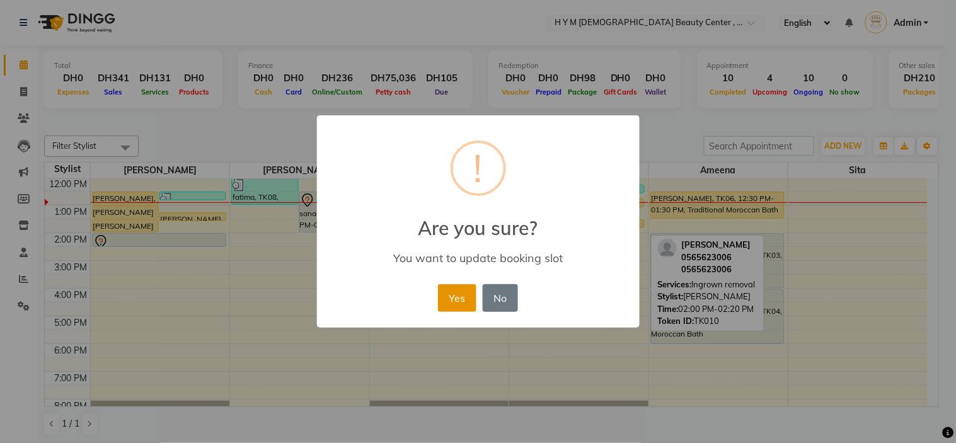
click at [451, 301] on button "Yes" at bounding box center [457, 298] width 38 height 28
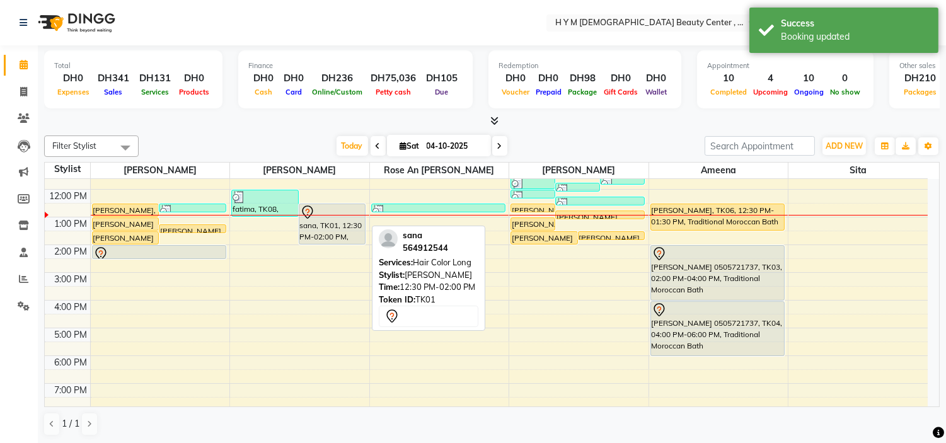
drag, startPoint x: 323, startPoint y: 231, endPoint x: 332, endPoint y: 198, distance: 33.8
click at [332, 198] on div "9:00 AM 10:00 AM 11:00 AM 12:00 PM 1:00 PM 2:00 PM 3:00 PM 4:00 PM 5:00 PM 6:00…" at bounding box center [486, 301] width 883 height 388
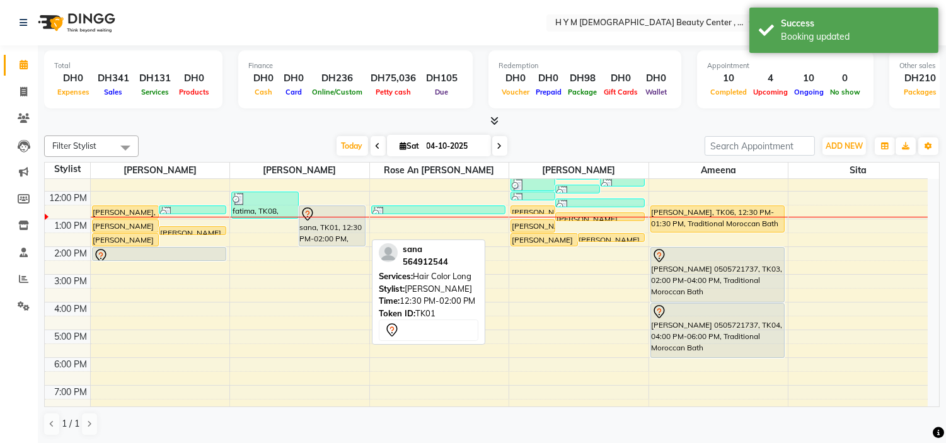
click at [341, 240] on div "sana, TK01, 12:30 PM-02:00 PM, Hair Color Long" at bounding box center [332, 226] width 66 height 40
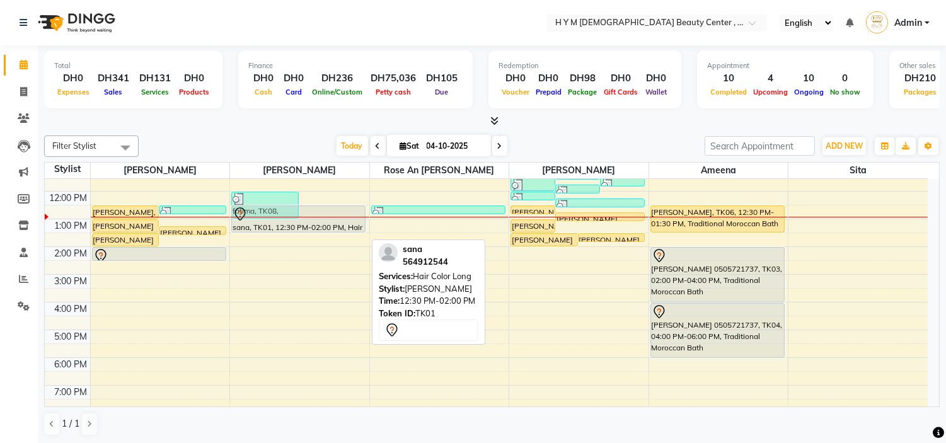
drag, startPoint x: 311, startPoint y: 243, endPoint x: 317, endPoint y: 221, distance: 22.3
click at [317, 221] on div "fatima, TK08, 12:00 PM-01:00 PM, Blowdry Long sana, TK01, 12:30 PM-02:00 PM, Ha…" at bounding box center [299, 302] width 139 height 388
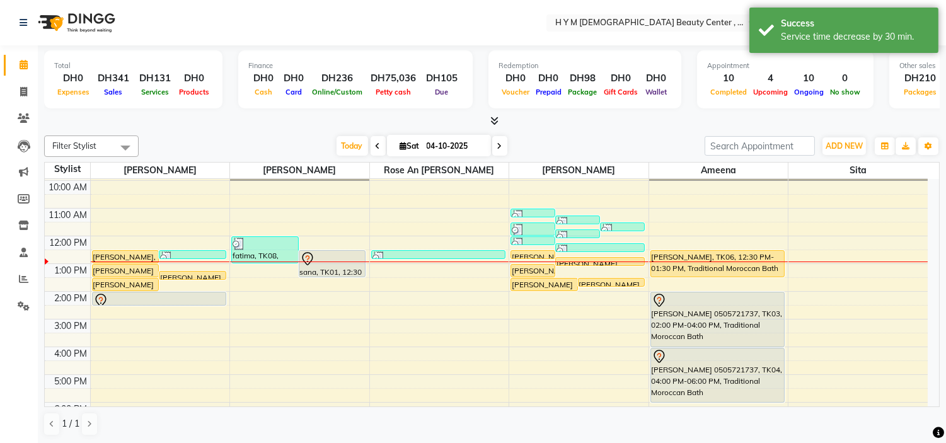
scroll to position [70, 0]
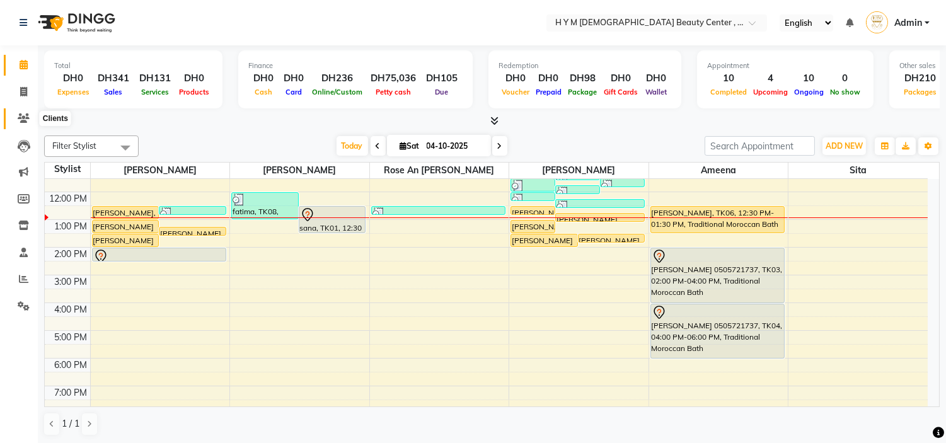
click at [23, 118] on icon at bounding box center [24, 117] width 12 height 9
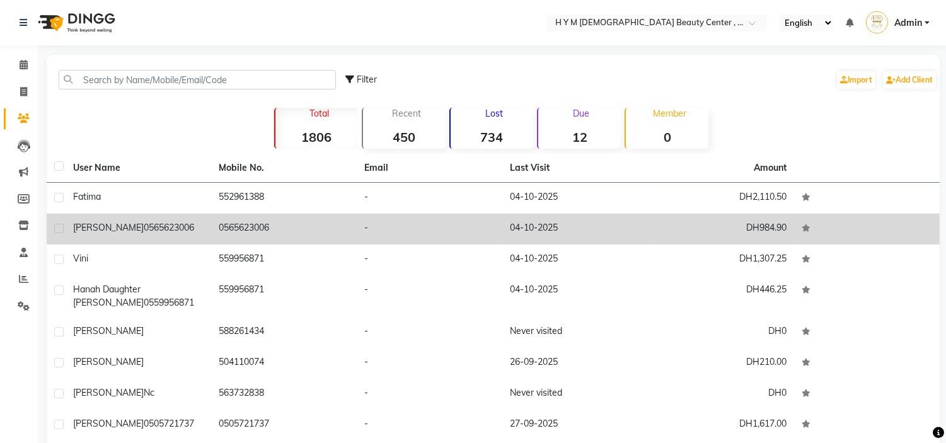
click at [162, 231] on div "TERESA 0565623006" at bounding box center [138, 227] width 130 height 13
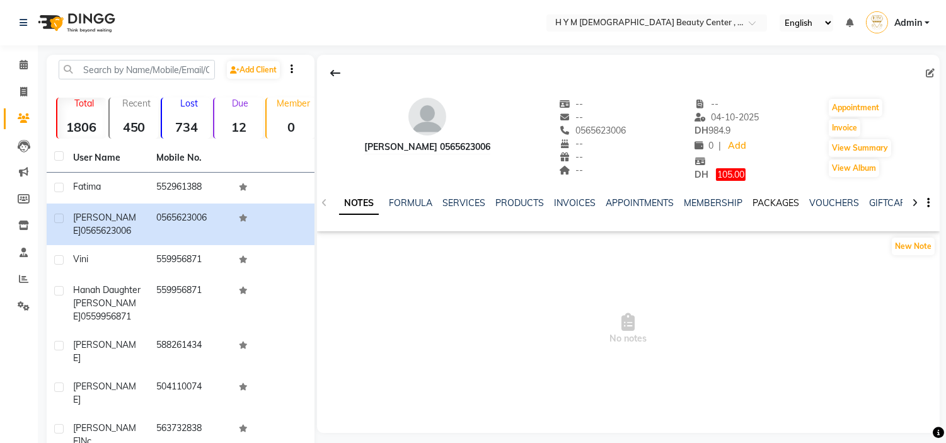
click at [753, 204] on link "PACKAGES" at bounding box center [776, 202] width 47 height 11
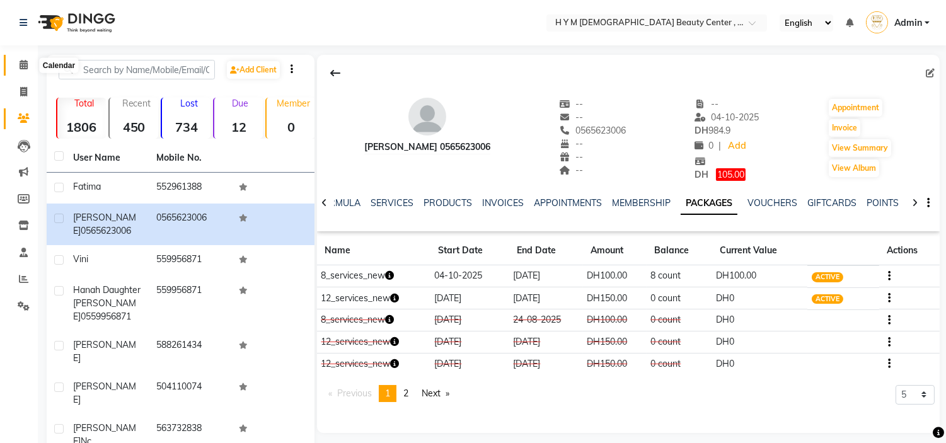
click at [24, 67] on icon at bounding box center [24, 64] width 8 height 9
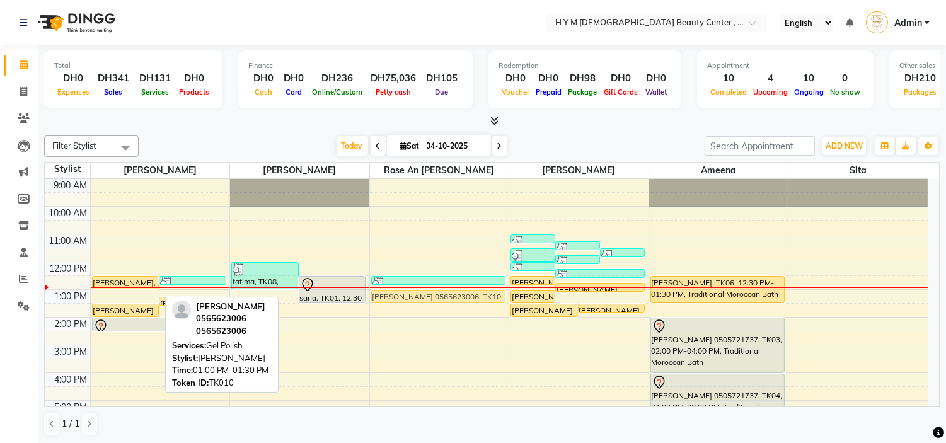
drag, startPoint x: 153, startPoint y: 294, endPoint x: 408, endPoint y: 298, distance: 256.0
click at [408, 298] on tr "Joan, TK09, 12:30 PM-01:00 PM, Hair Trim vini, TK02, 12:30 PM-12:45 PM, Threadi…" at bounding box center [486, 373] width 883 height 388
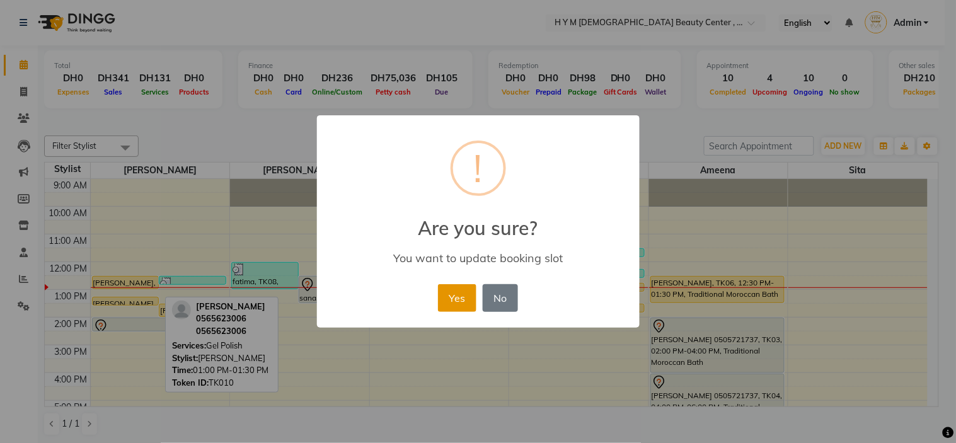
click at [460, 293] on button "Yes" at bounding box center [457, 298] width 38 height 28
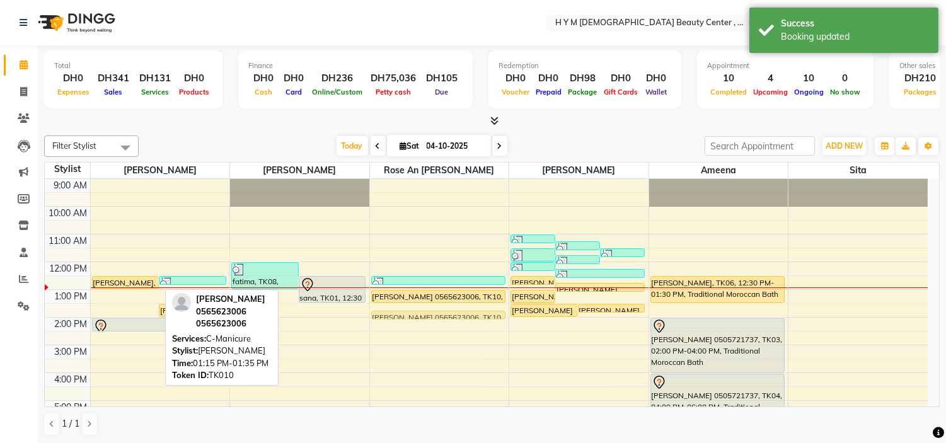
drag, startPoint x: 141, startPoint y: 299, endPoint x: 407, endPoint y: 303, distance: 266.0
click at [407, 303] on tr "Joan, TK09, 12:30 PM-01:00 PM, Hair Trim vini, TK02, 12:30 PM-12:45 PM, Threadi…" at bounding box center [486, 373] width 883 height 388
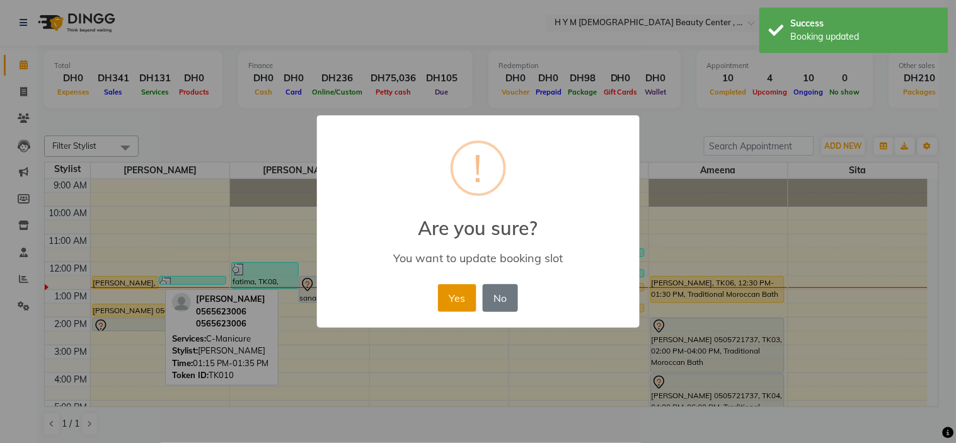
click at [448, 306] on button "Yes" at bounding box center [457, 298] width 38 height 28
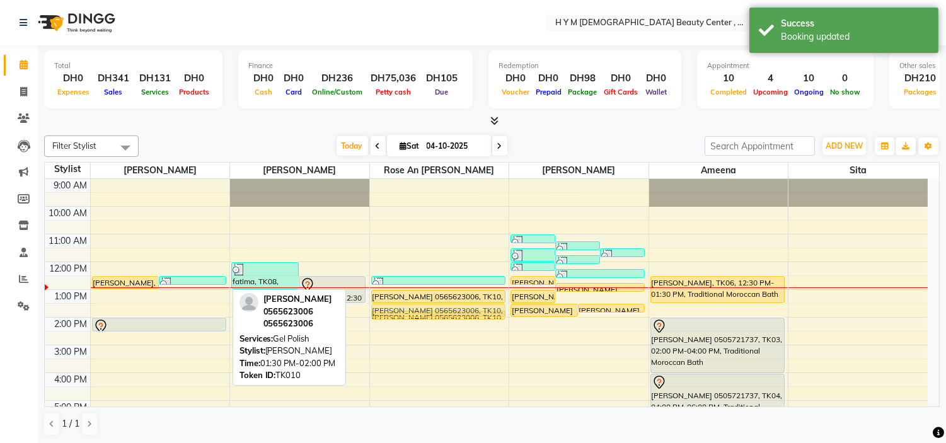
drag, startPoint x: 142, startPoint y: 306, endPoint x: 366, endPoint y: 307, distance: 224.4
click at [366, 307] on div "9:00 AM 10:00 AM 11:00 AM 12:00 PM 1:00 PM 2:00 PM 3:00 PM 4:00 PM 5:00 PM 6:00…" at bounding box center [486, 373] width 883 height 388
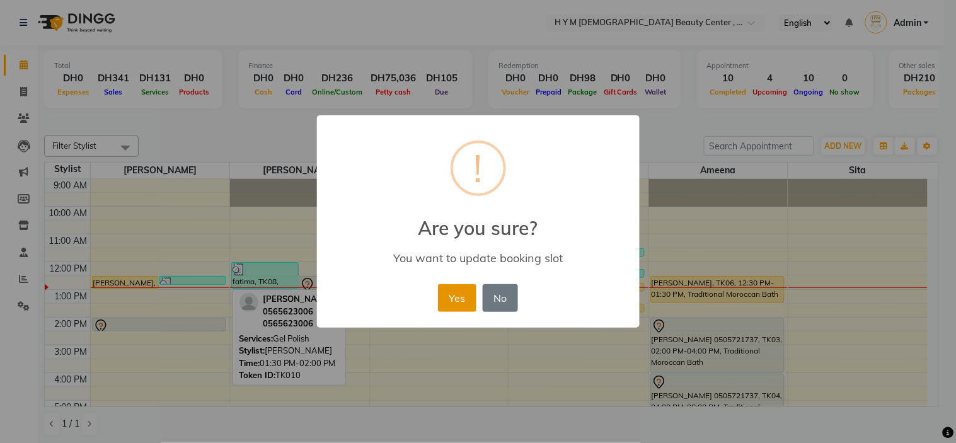
click at [465, 301] on button "Yes" at bounding box center [457, 298] width 38 height 28
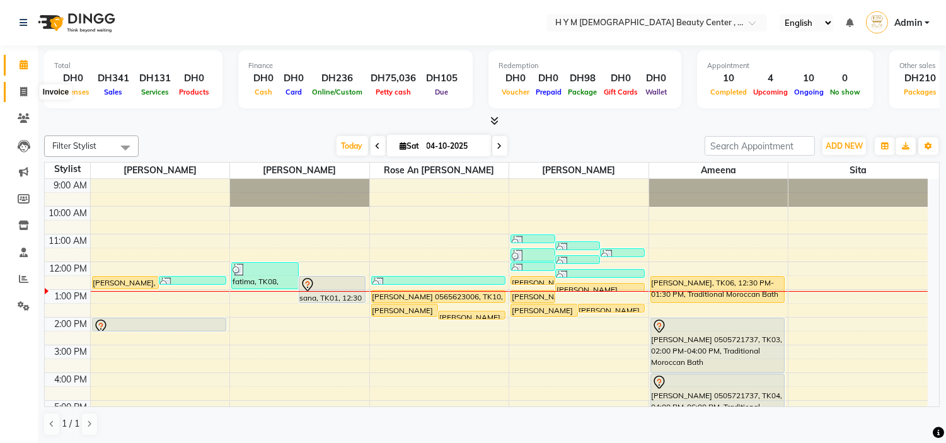
click at [23, 90] on icon at bounding box center [23, 91] width 7 height 9
select select "service"
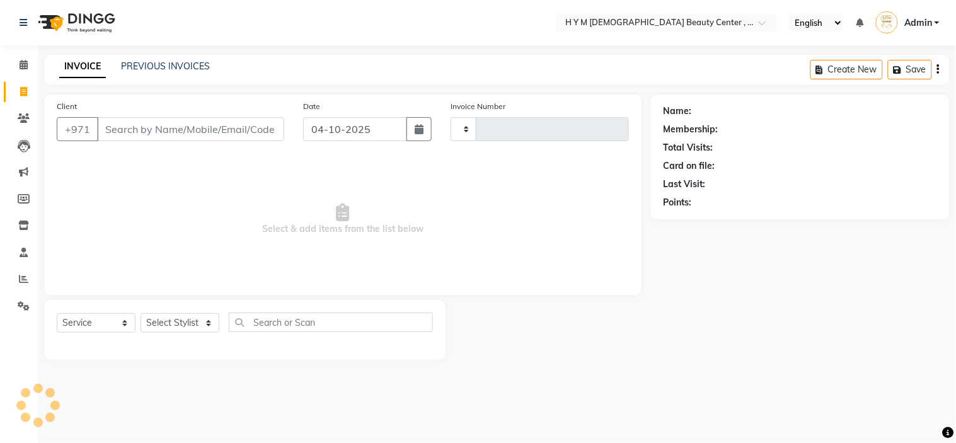
type input "2269"
select select "7248"
click at [120, 130] on input "Client" at bounding box center [190, 129] width 187 height 24
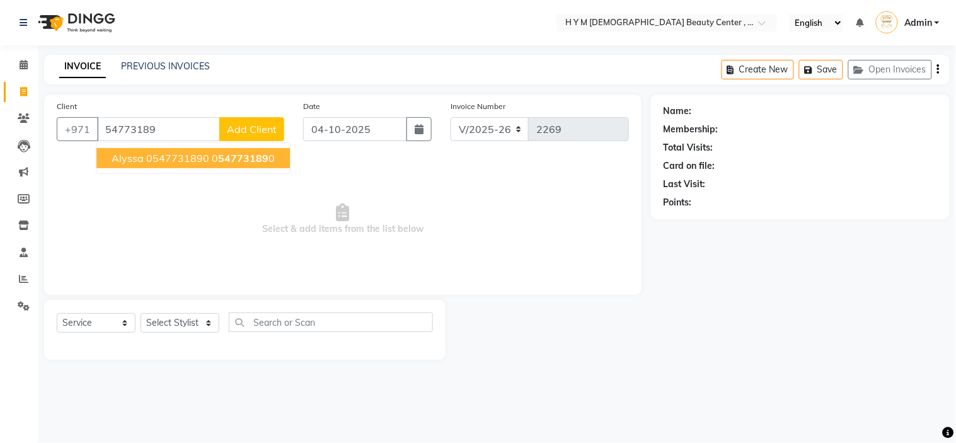
click at [130, 160] on span "alyssa 0547731890" at bounding box center [161, 158] width 98 height 13
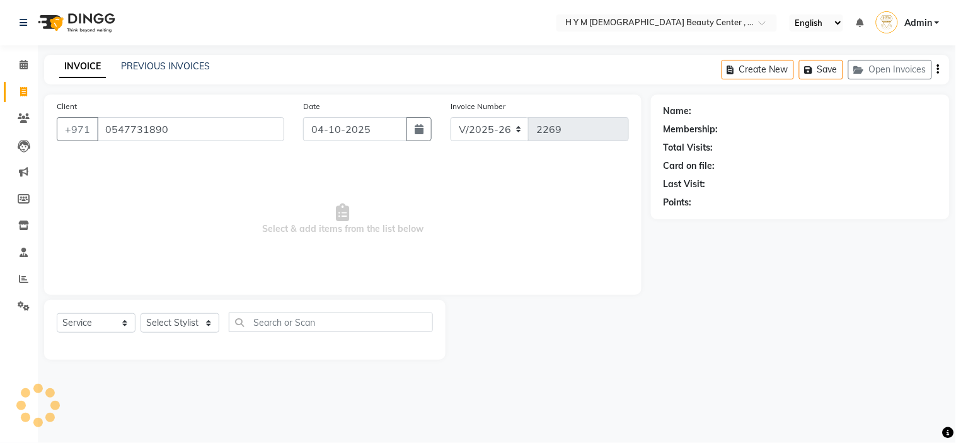
type input "0547731890"
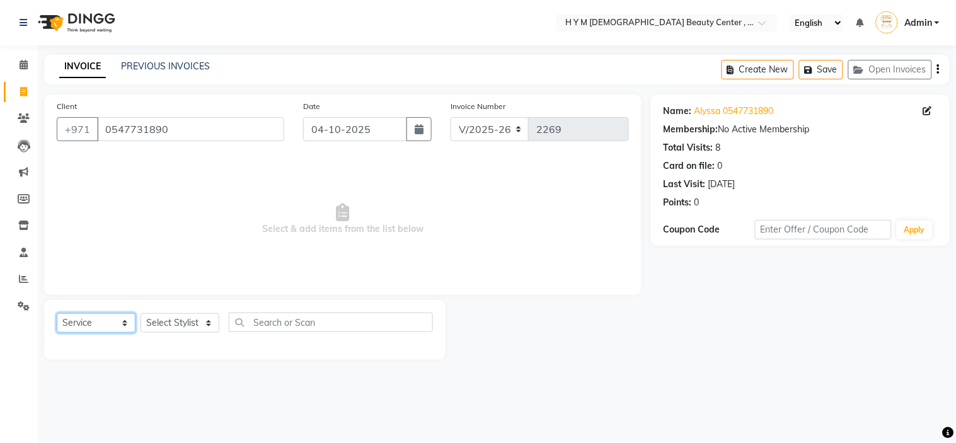
click at [124, 325] on select "Select Service Product Membership Package Voucher Prepaid Gift Card" at bounding box center [96, 323] width 79 height 20
select select "package"
click at [57, 314] on select "Select Service Product Membership Package Voucher Prepaid Gift Card" at bounding box center [96, 323] width 79 height 20
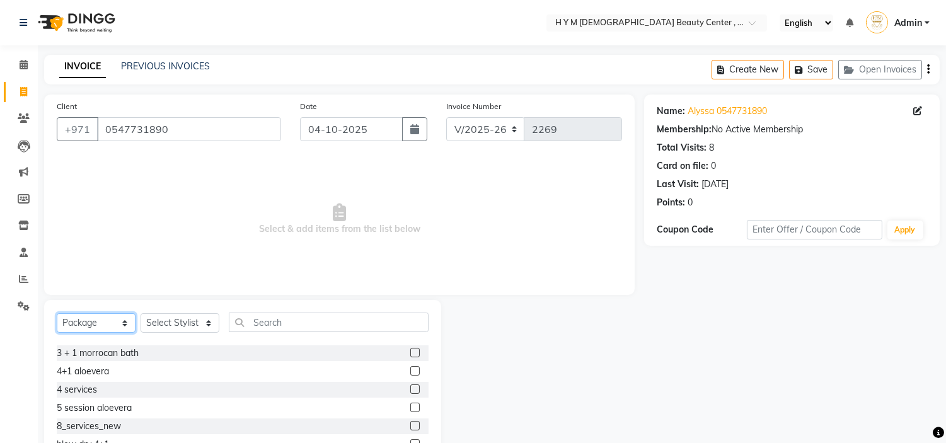
scroll to position [74, 0]
click at [410, 419] on label at bounding box center [414, 421] width 9 height 9
click at [410, 419] on input "checkbox" at bounding box center [414, 422] width 8 height 8
checkbox input "false"
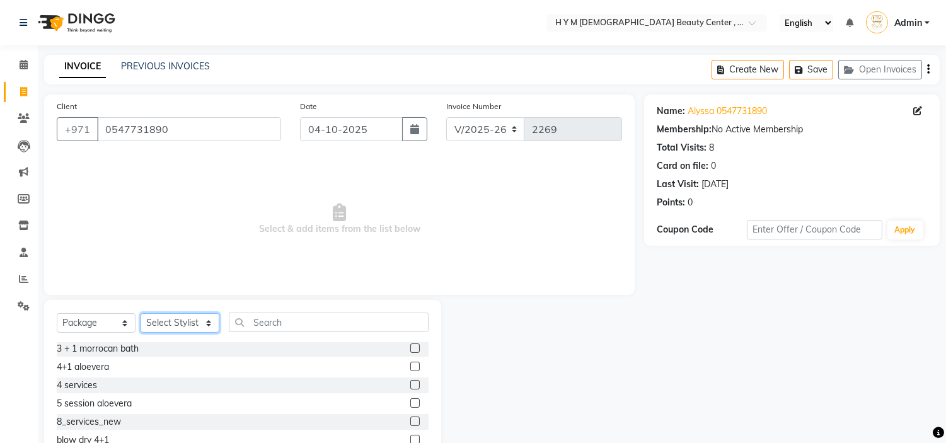
click at [207, 328] on select "Select Stylist ameena Jheza Dalangin Julie Corteza randa Rose An Galang sita" at bounding box center [180, 323] width 79 height 20
select select "61767"
click at [141, 314] on select "Select Stylist ameena Jheza Dalangin Julie Corteza randa Rose An Galang sita" at bounding box center [180, 323] width 79 height 20
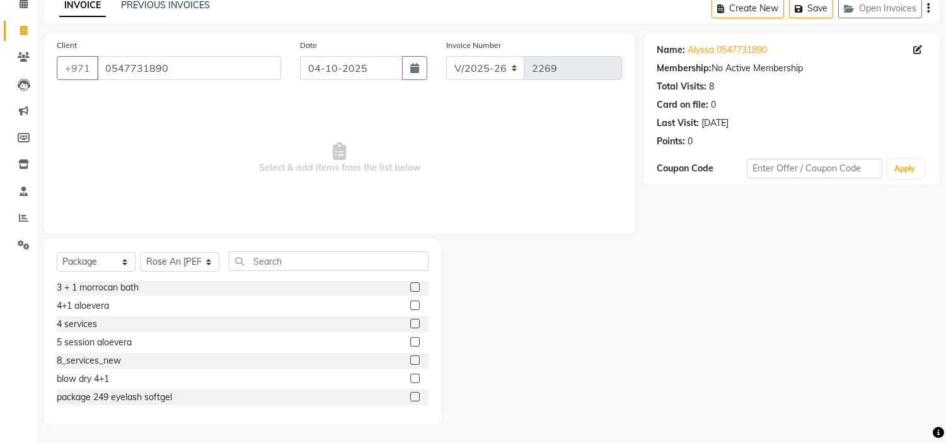
click at [410, 361] on label at bounding box center [414, 360] width 9 height 9
click at [410, 361] on input "checkbox" at bounding box center [414, 361] width 8 height 8
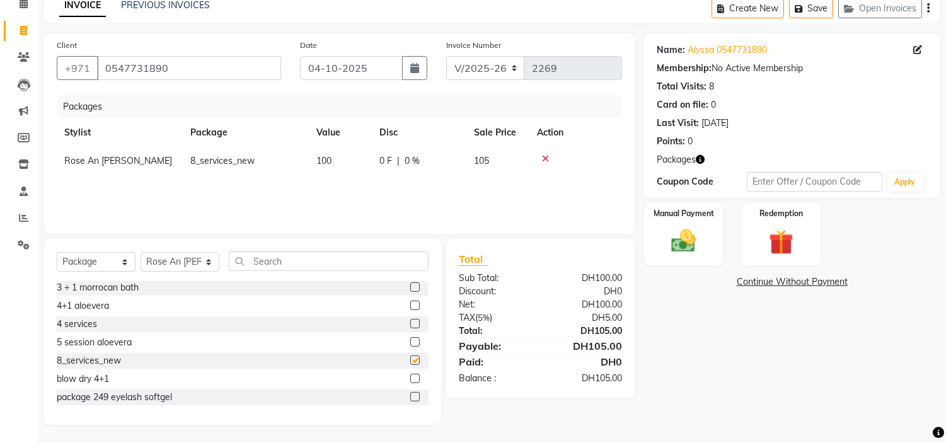
checkbox input "false"
click at [772, 279] on link "Continue Without Payment" at bounding box center [792, 281] width 291 height 13
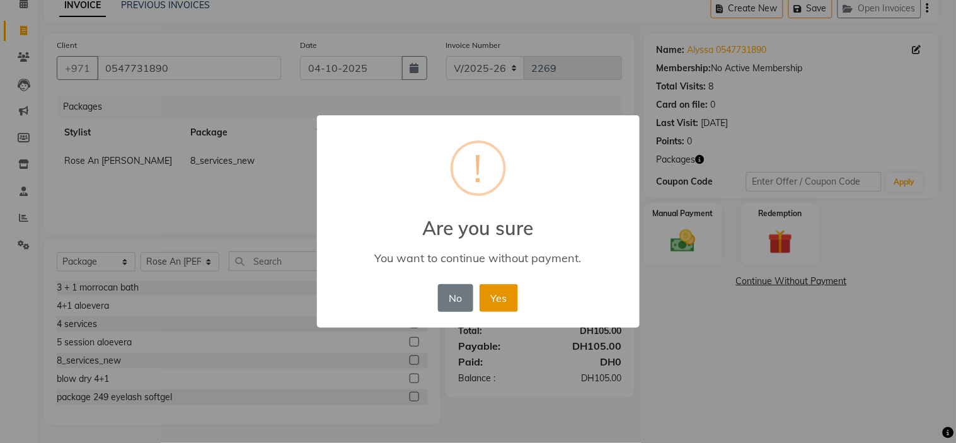
click at [508, 303] on button "Yes" at bounding box center [499, 298] width 38 height 28
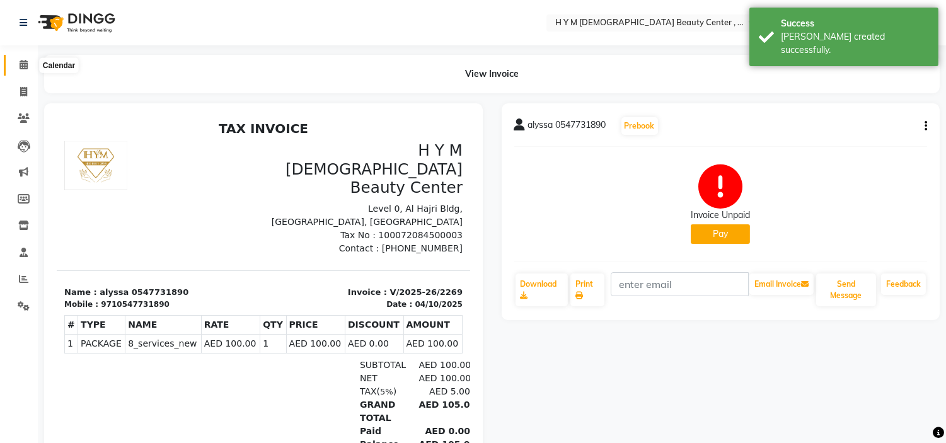
click at [26, 64] on icon at bounding box center [24, 64] width 8 height 9
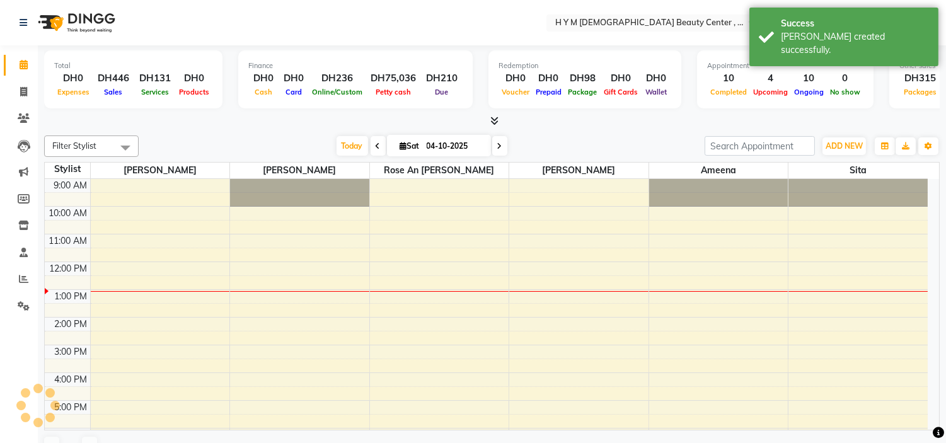
scroll to position [112, 0]
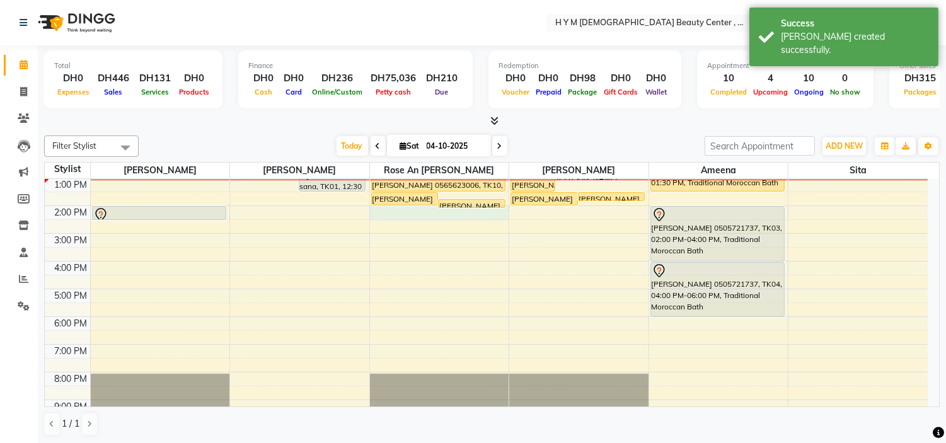
click at [429, 213] on div "9:00 AM 10:00 AM 11:00 AM 12:00 PM 1:00 PM 2:00 PM 3:00 PM 4:00 PM 5:00 PM 6:00…" at bounding box center [486, 261] width 883 height 388
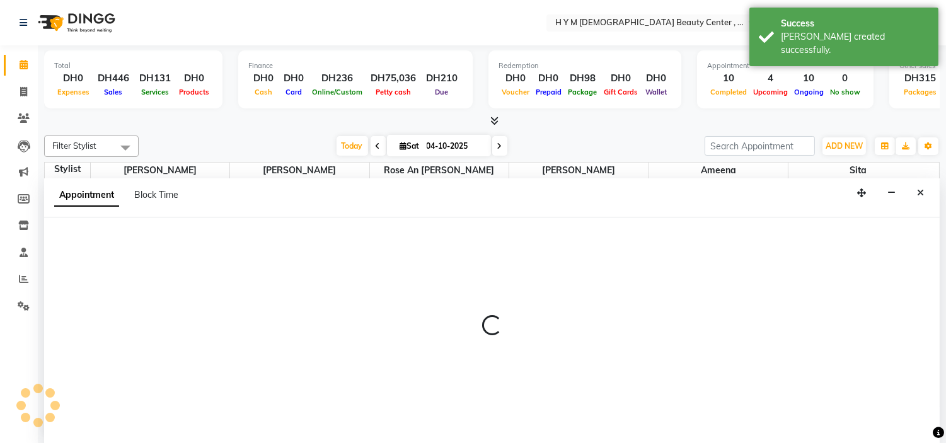
scroll to position [1, 0]
select select "61767"
select select "tentative"
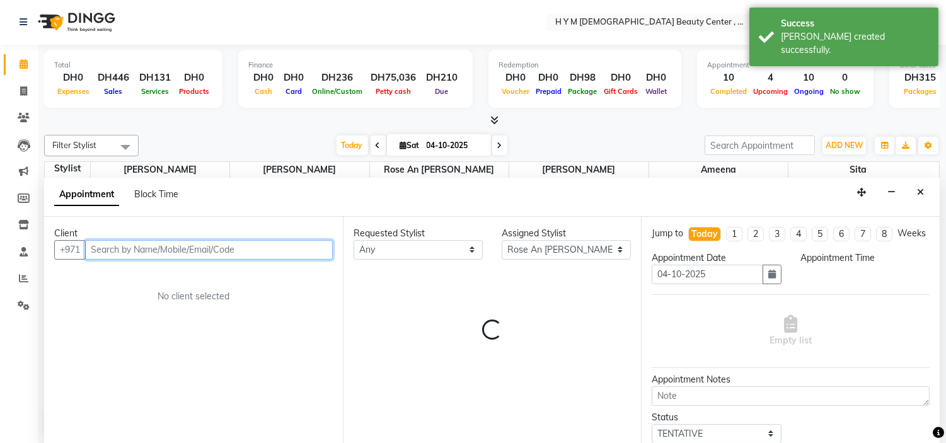
select select "840"
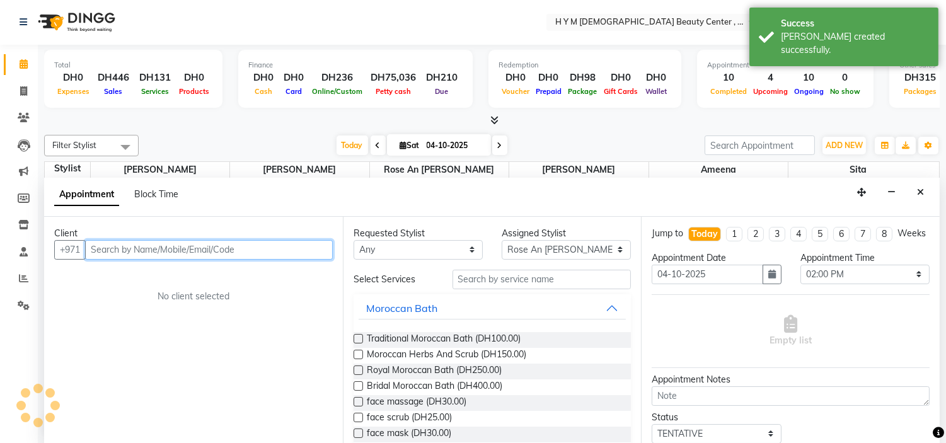
click at [167, 250] on input "text" at bounding box center [209, 250] width 248 height 20
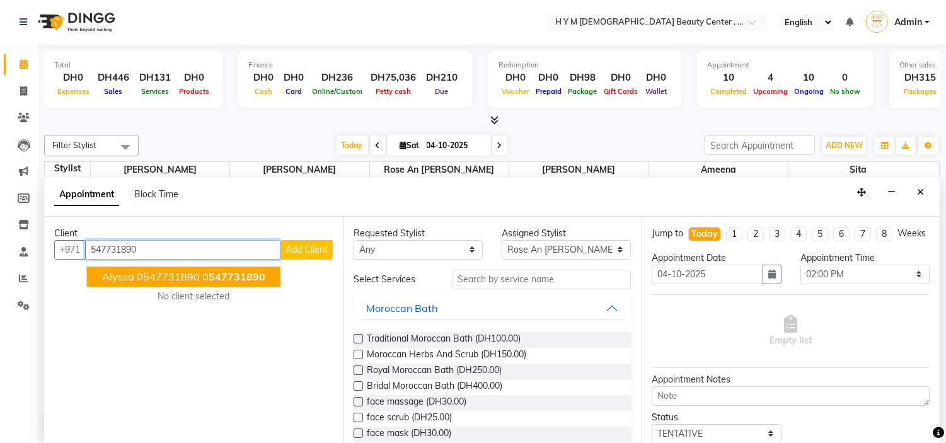
click at [151, 272] on span "alyssa 0547731890" at bounding box center [151, 276] width 98 height 13
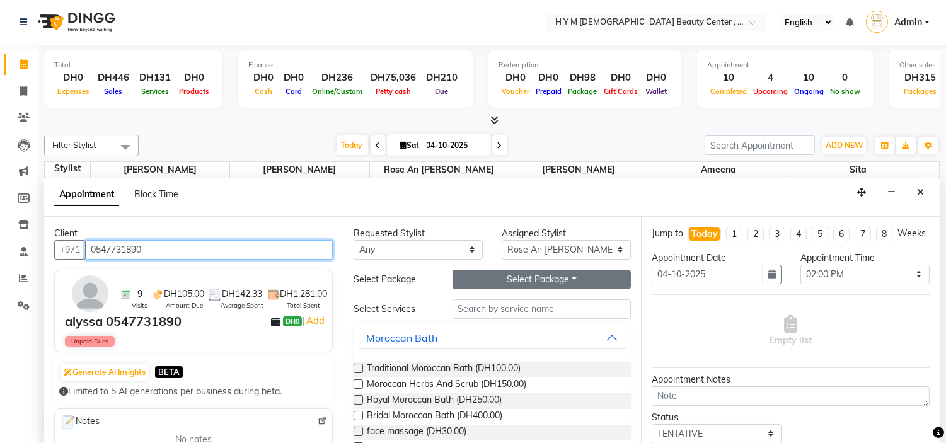
type input "0547731890"
click at [502, 276] on button "Select Package Toggle Dropdown" at bounding box center [542, 280] width 179 height 20
click at [502, 311] on li "8_services_new" at bounding box center [503, 305] width 100 height 18
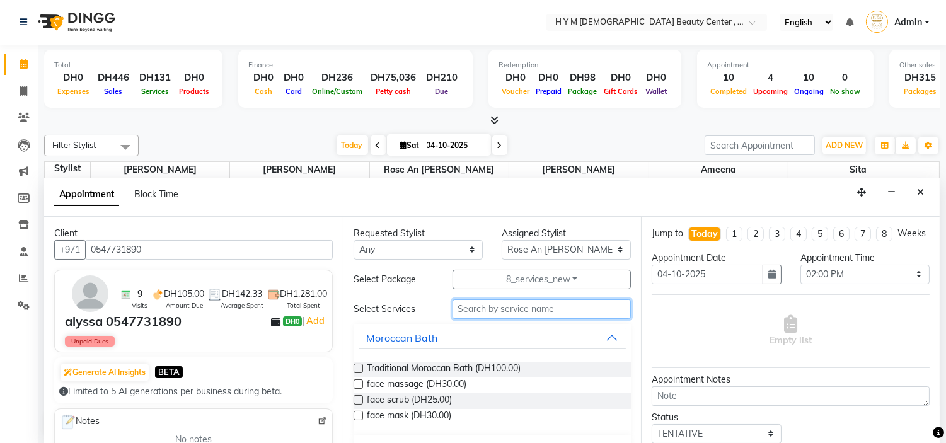
click at [502, 315] on input "text" at bounding box center [542, 309] width 179 height 20
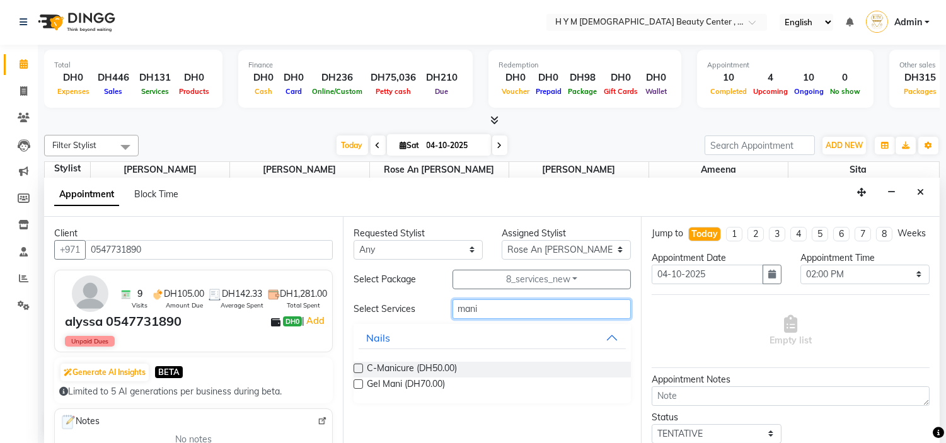
type input "mani"
click at [358, 366] on label at bounding box center [358, 368] width 9 height 9
click at [358, 366] on input "checkbox" at bounding box center [358, 370] width 8 height 8
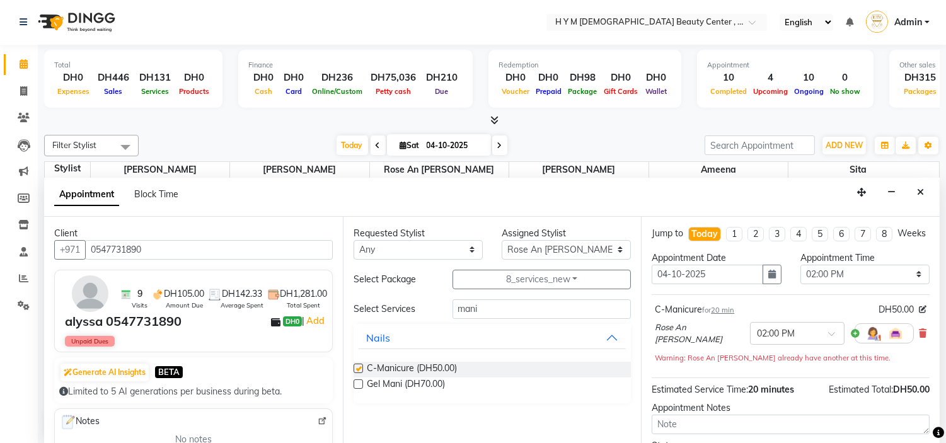
checkbox input "false"
click at [497, 313] on input "mani" at bounding box center [542, 309] width 179 height 20
type input "m"
type input "pedi"
click at [357, 381] on label at bounding box center [358, 383] width 9 height 9
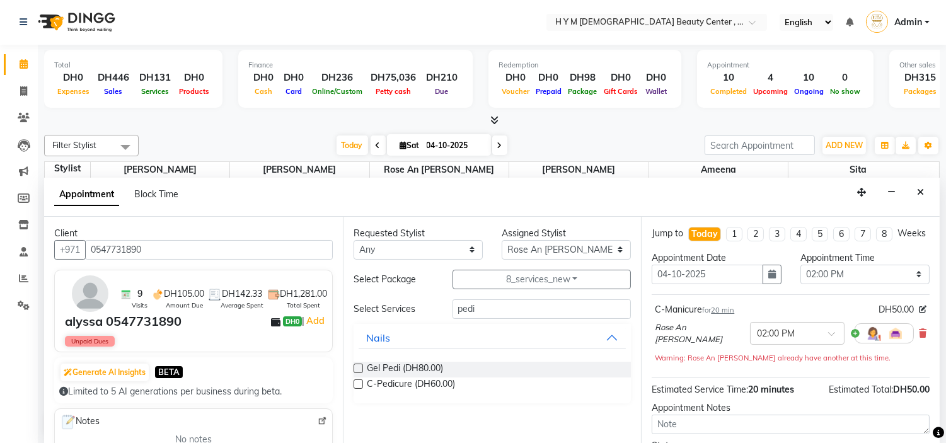
click at [357, 381] on input "checkbox" at bounding box center [358, 385] width 8 height 8
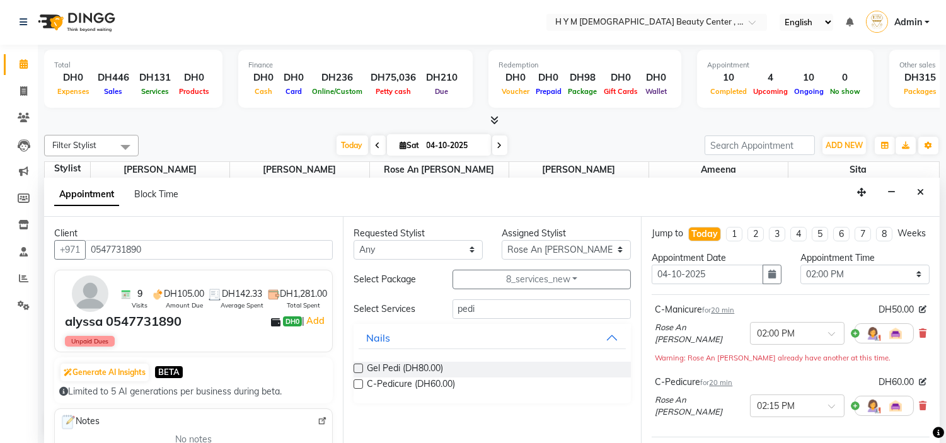
click at [357, 381] on label at bounding box center [358, 383] width 9 height 9
click at [357, 381] on input "checkbox" at bounding box center [358, 385] width 8 height 8
checkbox input "false"
click at [487, 310] on input "pedi" at bounding box center [542, 309] width 179 height 20
type input "p"
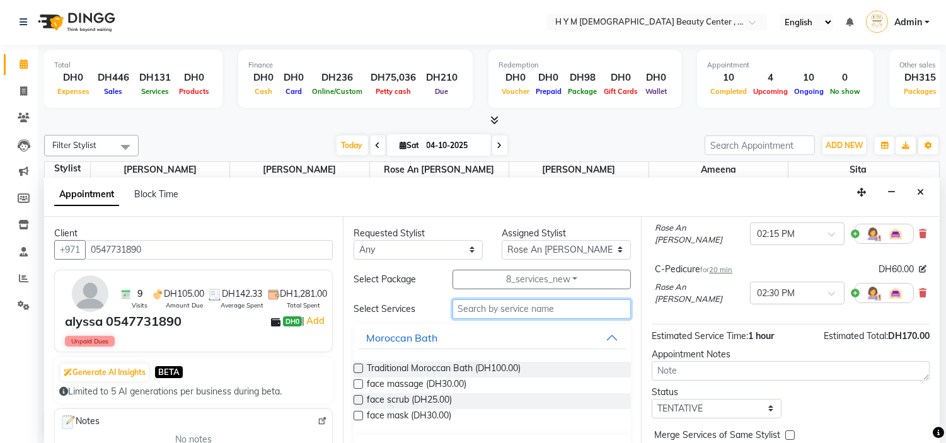
scroll to position [140, 0]
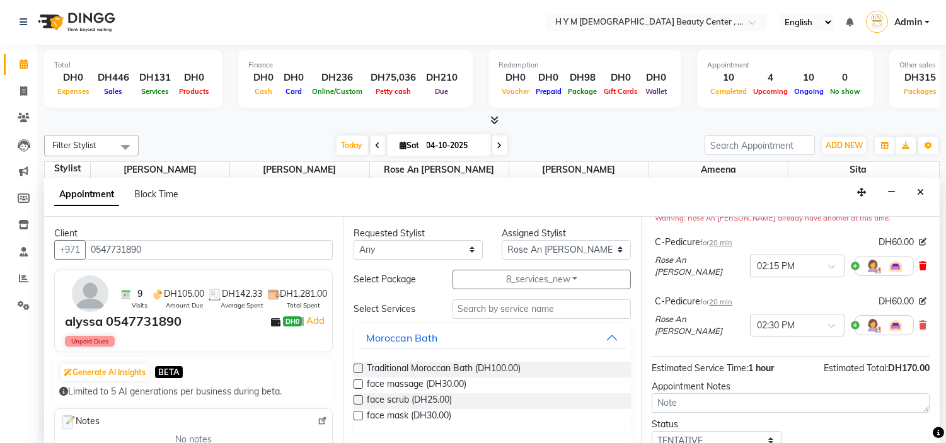
click at [919, 270] on icon at bounding box center [923, 266] width 8 height 9
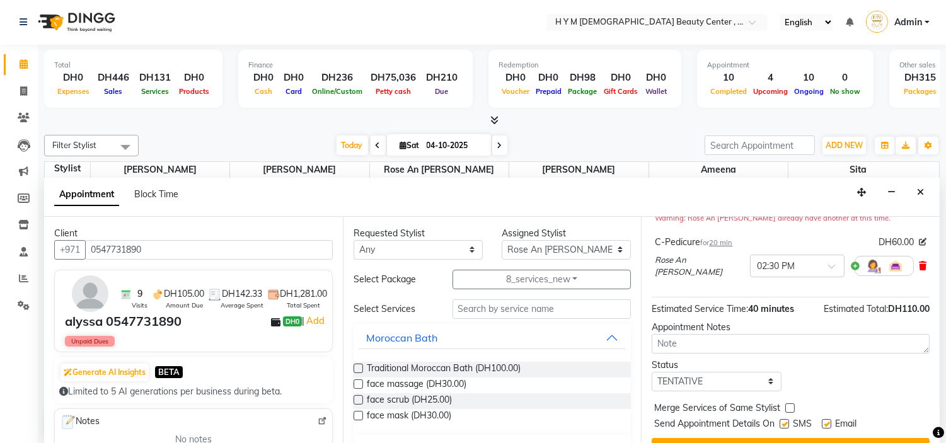
click at [919, 270] on icon at bounding box center [923, 266] width 8 height 9
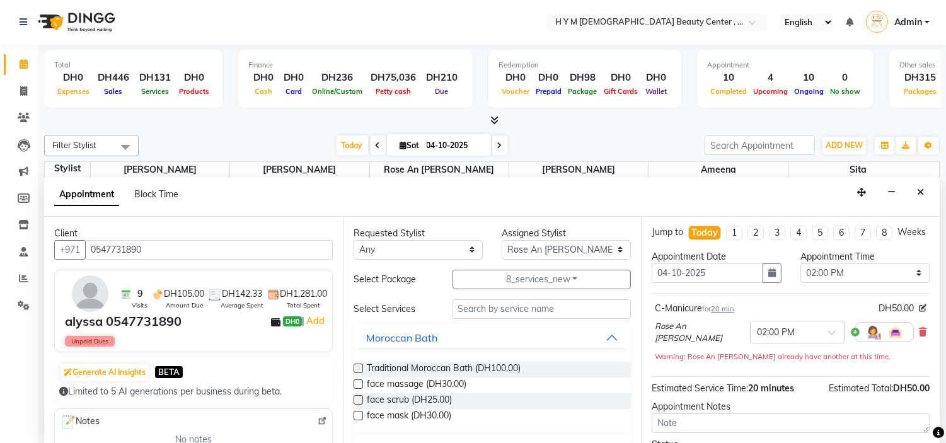
scroll to position [0, 0]
click at [511, 304] on input "text" at bounding box center [542, 309] width 179 height 20
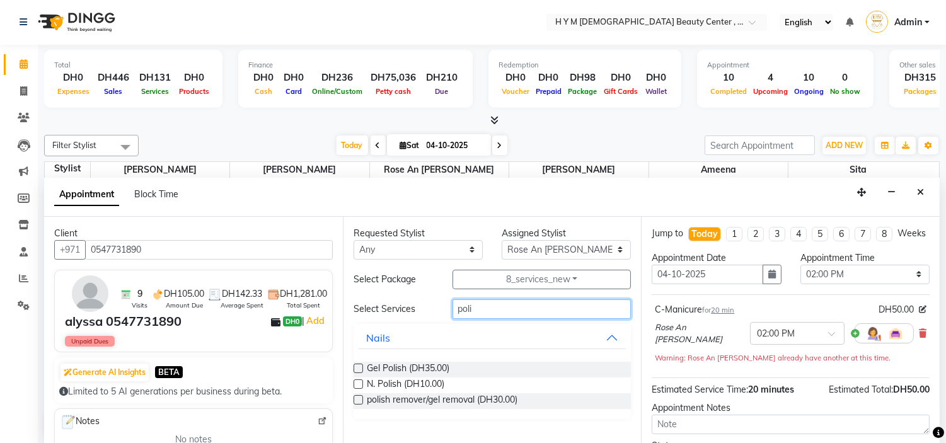
type input "poli"
click at [356, 369] on label at bounding box center [358, 368] width 9 height 9
click at [356, 369] on input "checkbox" at bounding box center [358, 370] width 8 height 8
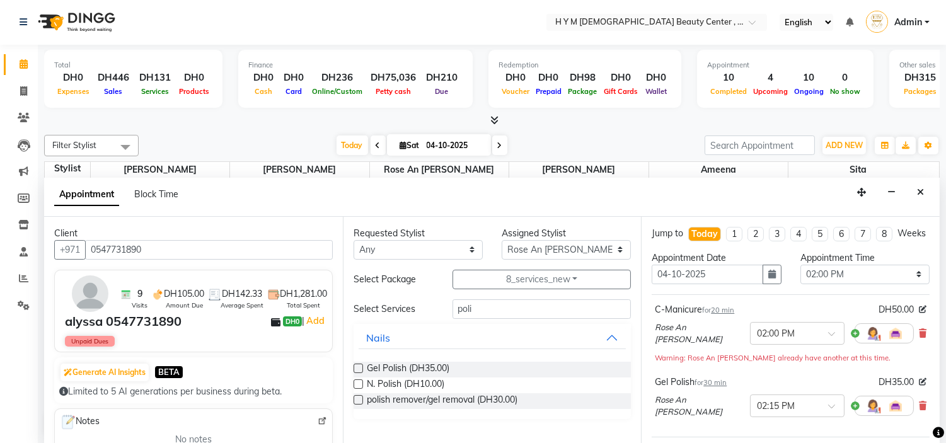
click at [356, 369] on label at bounding box center [358, 368] width 9 height 9
click at [356, 369] on input "checkbox" at bounding box center [358, 370] width 8 height 8
checkbox input "false"
click at [504, 311] on input "poli" at bounding box center [542, 309] width 179 height 20
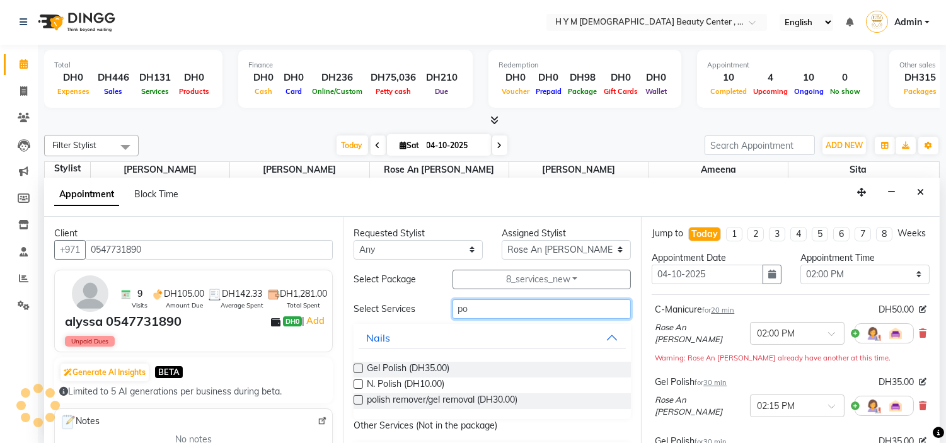
type input "p"
type input "remo"
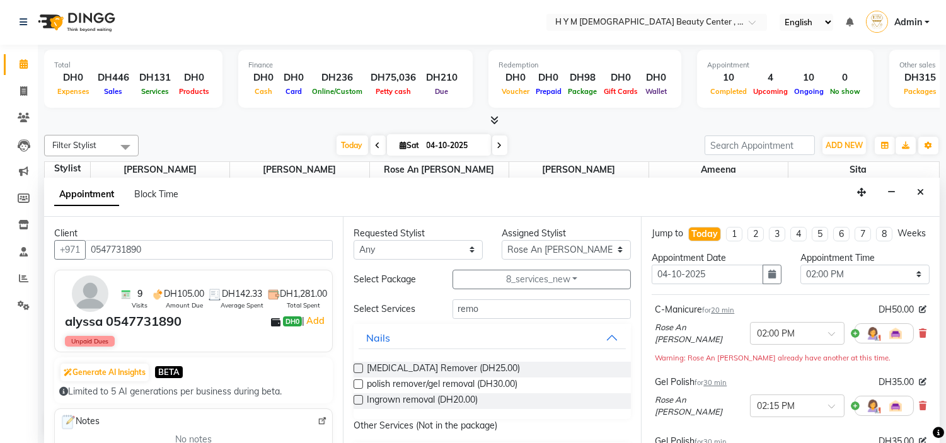
click at [356, 383] on label at bounding box center [358, 383] width 9 height 9
click at [356, 383] on input "checkbox" at bounding box center [358, 385] width 8 height 8
click at [356, 383] on label at bounding box center [358, 383] width 9 height 9
click at [356, 383] on input "checkbox" at bounding box center [358, 385] width 8 height 8
checkbox input "false"
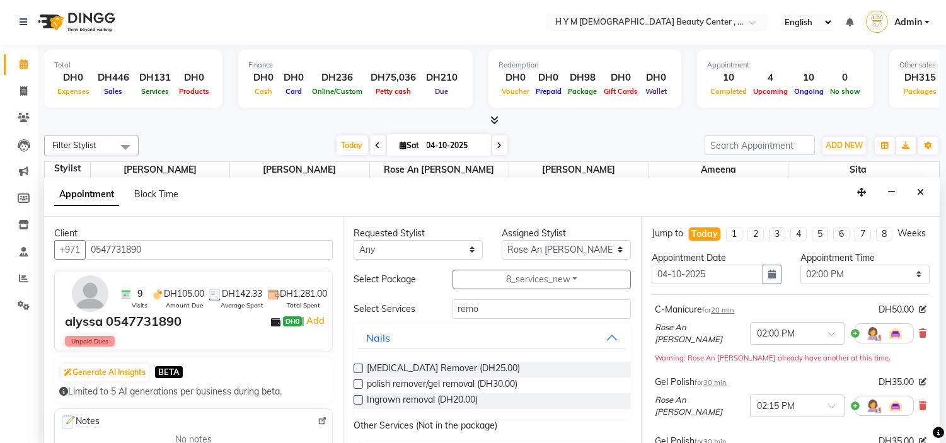
scroll to position [350, 0]
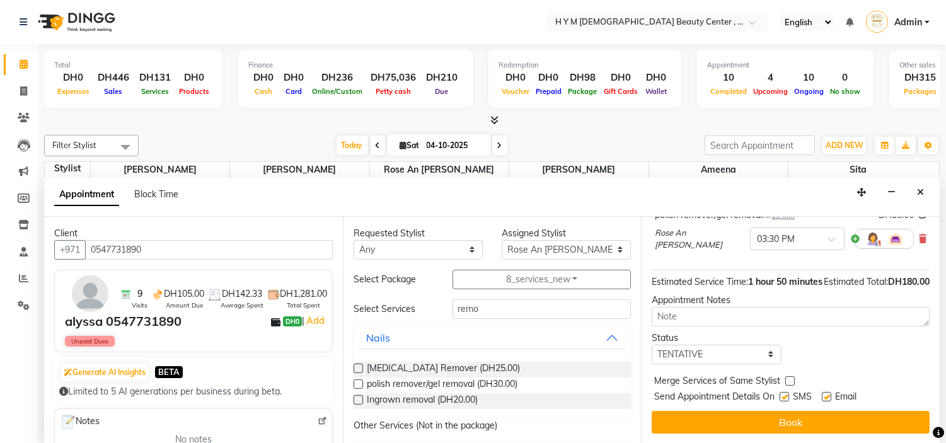
click at [782, 402] on label at bounding box center [784, 396] width 9 height 9
click at [782, 402] on input "checkbox" at bounding box center [784, 398] width 8 height 8
checkbox input "false"
click at [825, 402] on label at bounding box center [826, 396] width 9 height 9
click at [825, 402] on input "checkbox" at bounding box center [826, 398] width 8 height 8
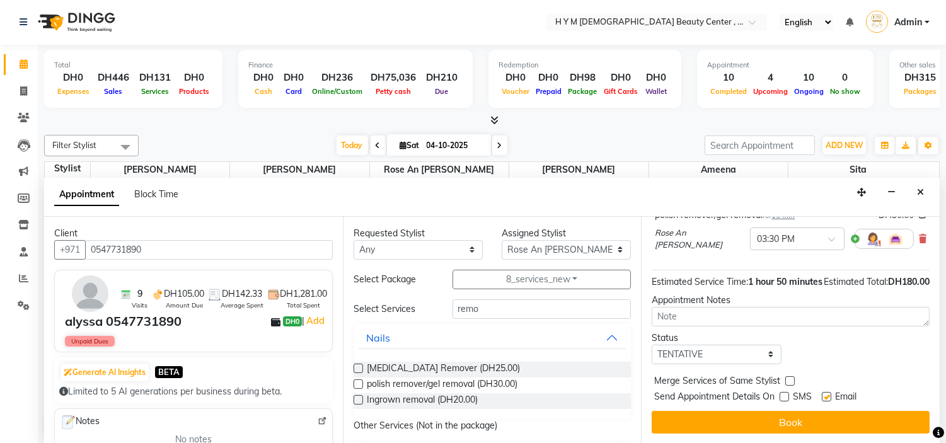
checkbox input "false"
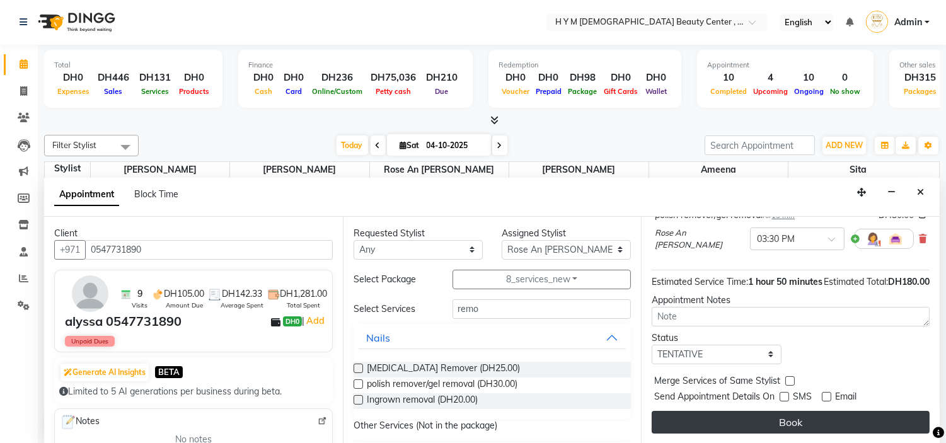
click at [813, 429] on button "Book" at bounding box center [791, 422] width 278 height 23
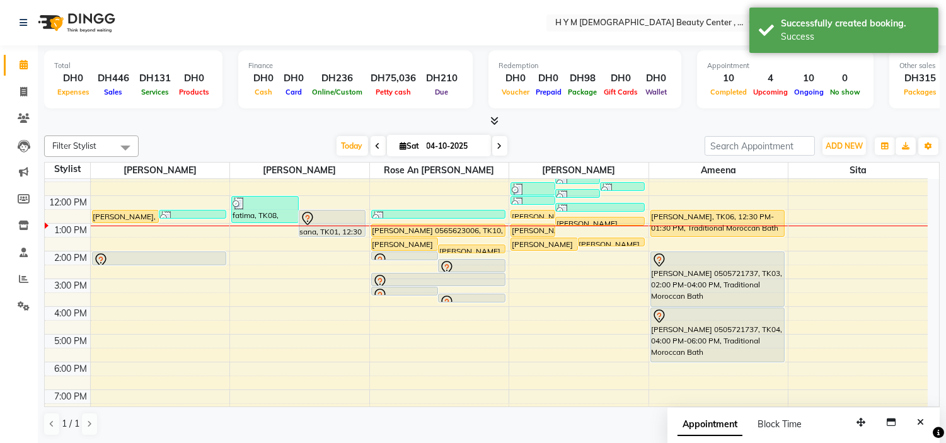
scroll to position [42, 0]
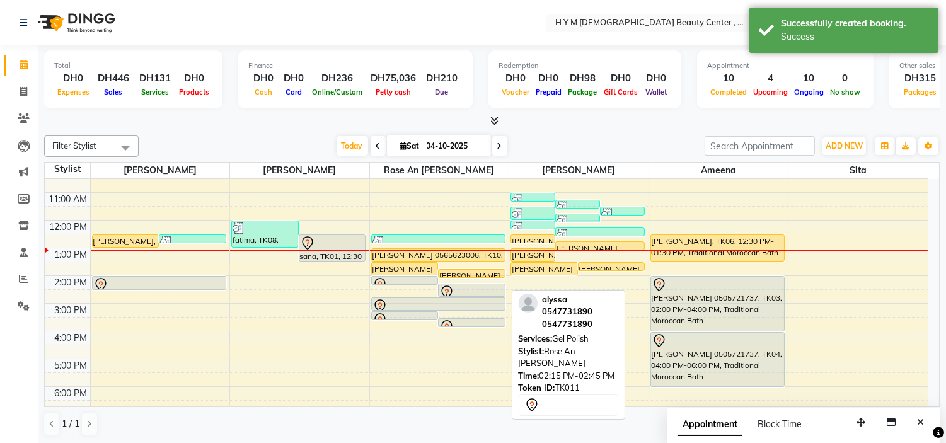
click at [482, 294] on div at bounding box center [472, 296] width 66 height 5
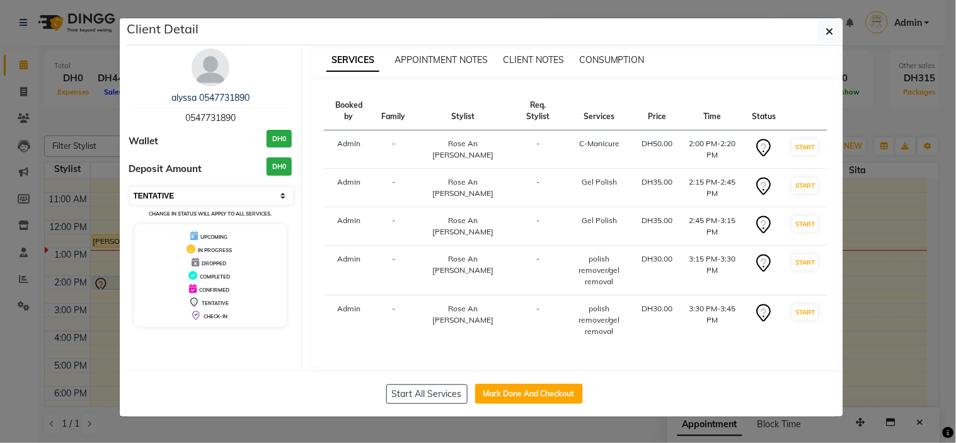
click at [261, 193] on select "Select IN SERVICE CONFIRMED TENTATIVE CHECK IN MARK DONE DROPPED UPCOMING" at bounding box center [211, 196] width 163 height 18
select select "5"
click at [130, 187] on select "Select IN SERVICE CONFIRMED TENTATIVE CHECK IN MARK DONE DROPPED UPCOMING" at bounding box center [211, 196] width 163 height 18
click at [829, 32] on icon "button" at bounding box center [830, 31] width 8 height 10
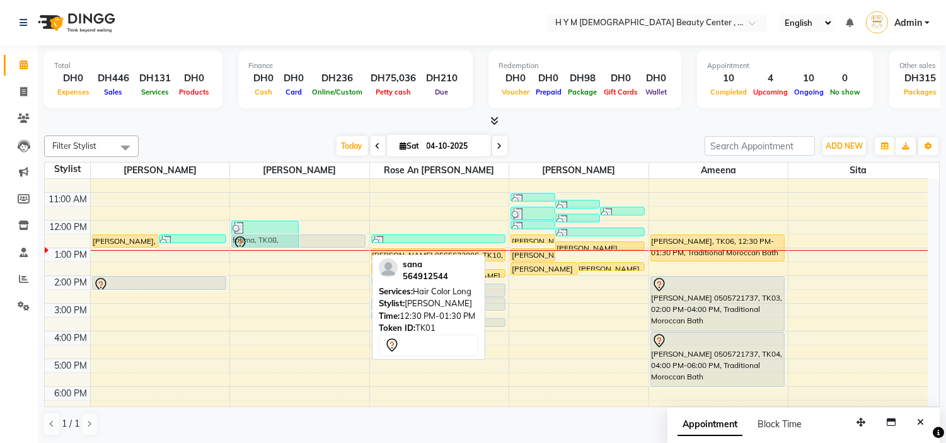
drag, startPoint x: 341, startPoint y: 257, endPoint x: 345, endPoint y: 246, distance: 11.6
click at [345, 246] on div "fatima, TK08, 12:00 PM-01:00 PM, Blowdry Long sana, TK01, 12:30 PM-01:30 PM, Ha…" at bounding box center [299, 331] width 139 height 388
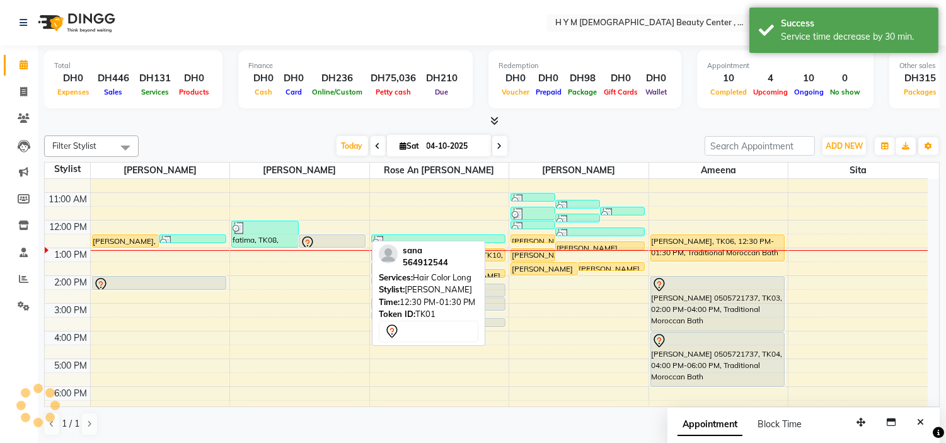
click at [335, 236] on div at bounding box center [332, 243] width 65 height 15
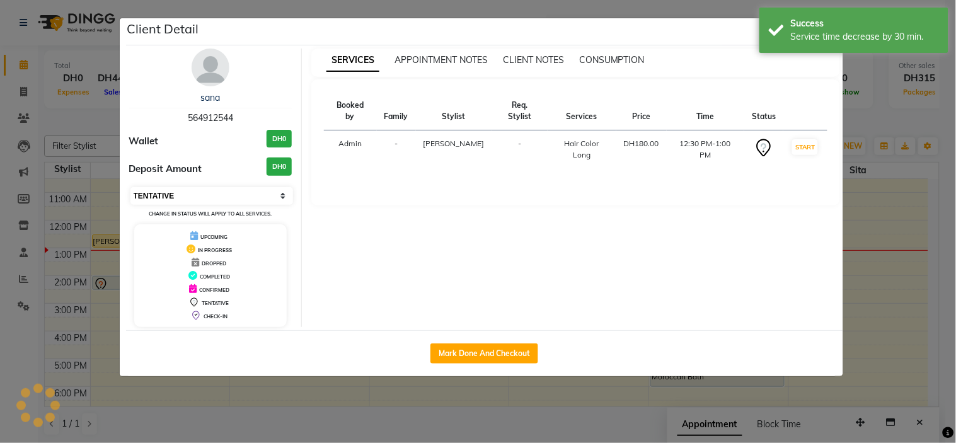
click at [198, 194] on select "Select IN SERVICE CONFIRMED TENTATIVE CHECK IN MARK DONE DROPPED UPCOMING" at bounding box center [211, 196] width 163 height 18
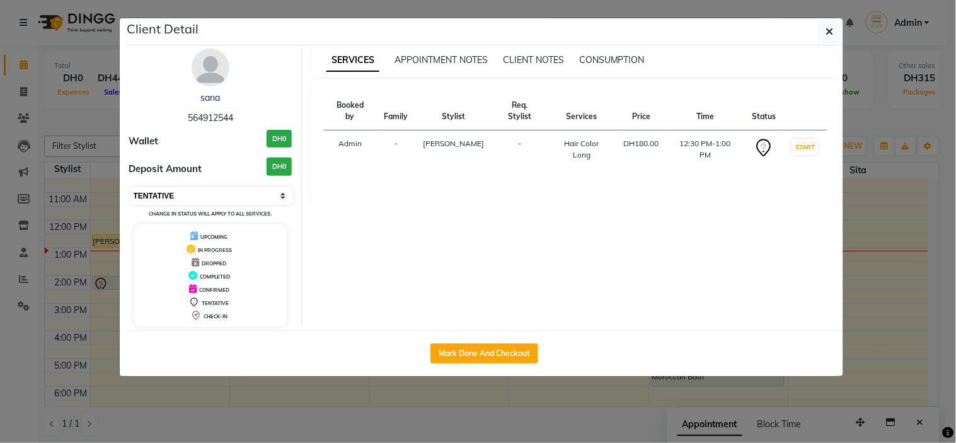
select select "2"
click at [130, 187] on select "Select IN SERVICE CONFIRMED TENTATIVE CHECK IN MARK DONE DROPPED UPCOMING" at bounding box center [211, 196] width 163 height 18
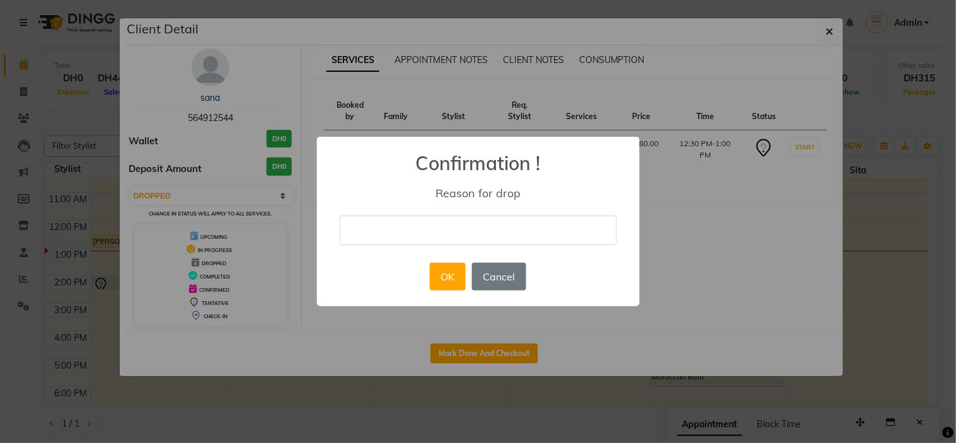
click at [400, 225] on input "text" at bounding box center [478, 231] width 277 height 30
type input "no answer"
click at [505, 280] on button "Cancel" at bounding box center [499, 277] width 54 height 28
select select "7"
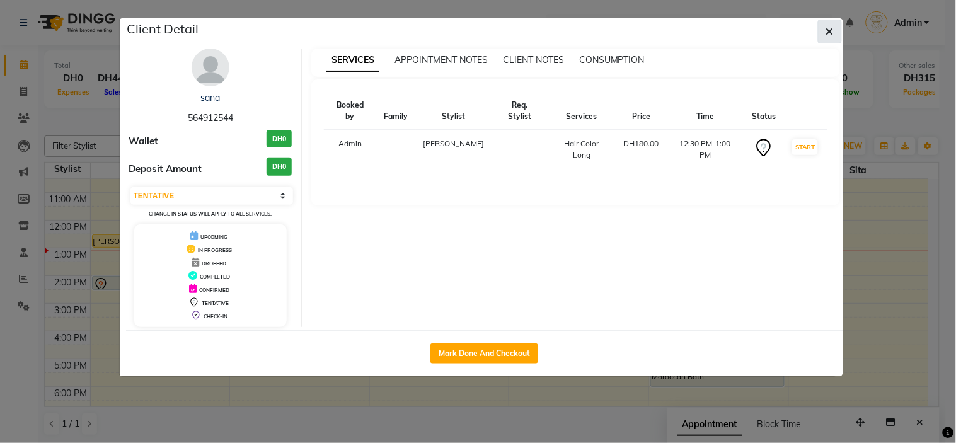
click at [834, 32] on button "button" at bounding box center [830, 32] width 24 height 24
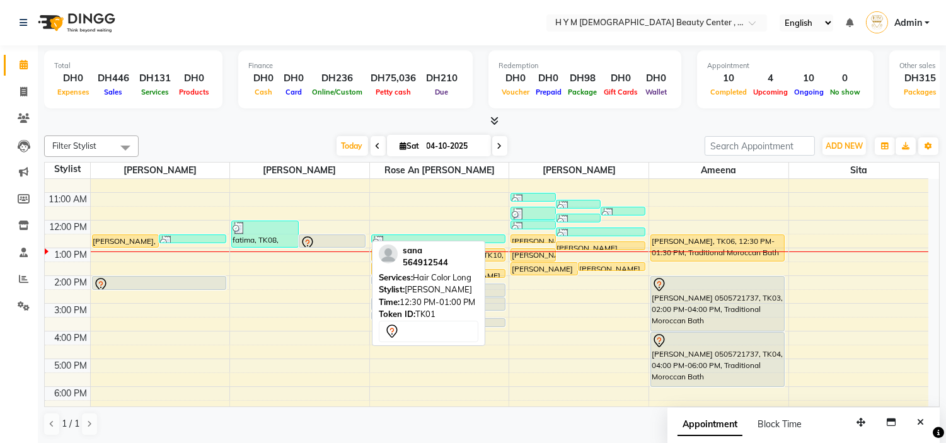
click at [328, 240] on div at bounding box center [332, 243] width 65 height 15
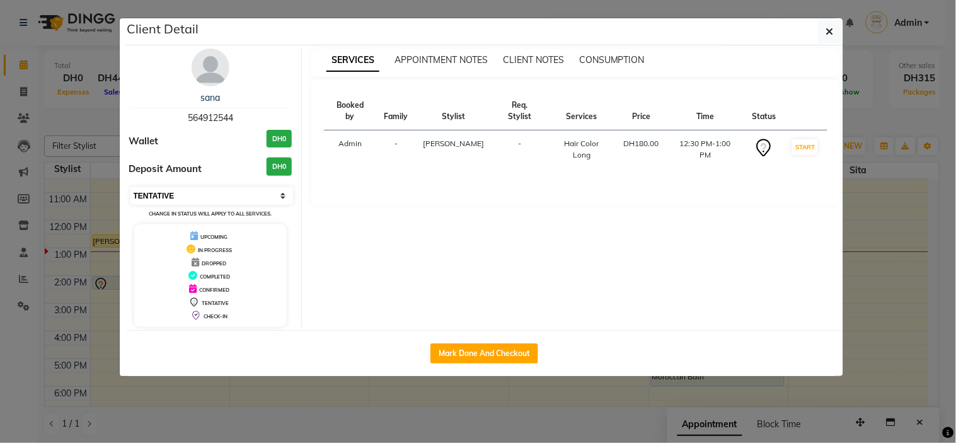
click at [199, 197] on select "Select IN SERVICE CONFIRMED TENTATIVE CHECK IN MARK DONE DROPPED UPCOMING" at bounding box center [211, 196] width 163 height 18
select select "2"
click at [130, 187] on select "Select IN SERVICE CONFIRMED TENTATIVE CHECK IN MARK DONE DROPPED UPCOMING" at bounding box center [211, 196] width 163 height 18
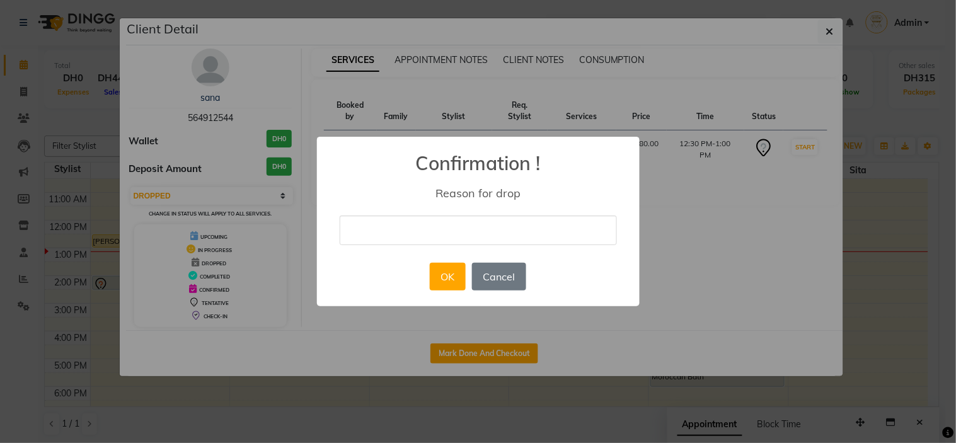
click at [374, 229] on input "text" at bounding box center [478, 231] width 277 height 30
type input "not available"
click at [453, 290] on button "OK" at bounding box center [448, 277] width 36 height 28
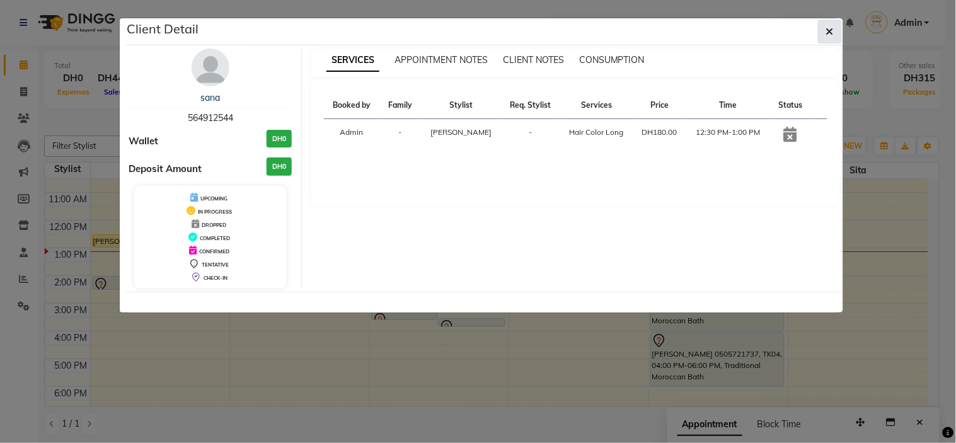
click at [828, 27] on icon "button" at bounding box center [830, 31] width 8 height 10
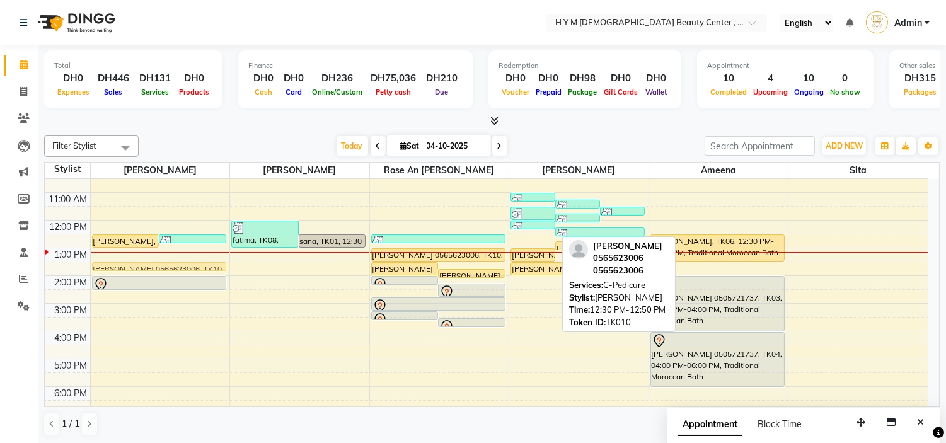
drag, startPoint x: 537, startPoint y: 237, endPoint x: 217, endPoint y: 265, distance: 321.4
click at [217, 265] on tr "Joan, TK09, 12:30 PM-01:00 PM, Hair Trim vini, TK02, 12:30 PM-12:45 PM, Threadi…" at bounding box center [486, 331] width 883 height 388
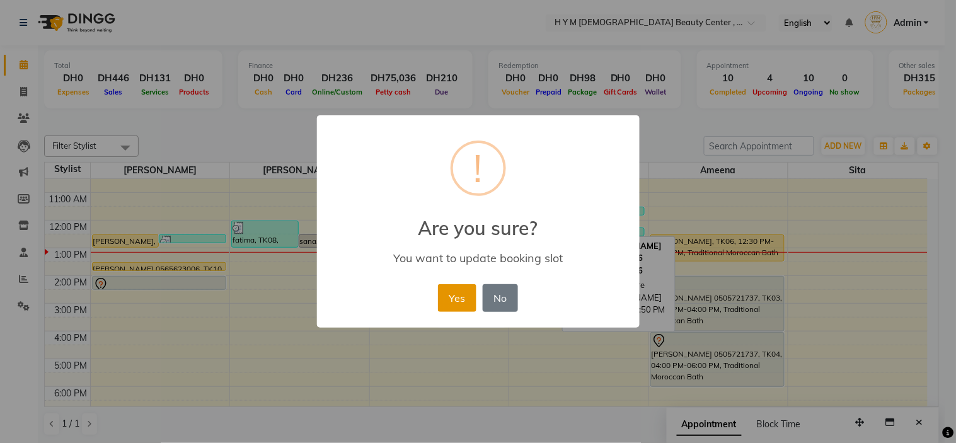
click at [451, 298] on button "Yes" at bounding box center [457, 298] width 38 height 28
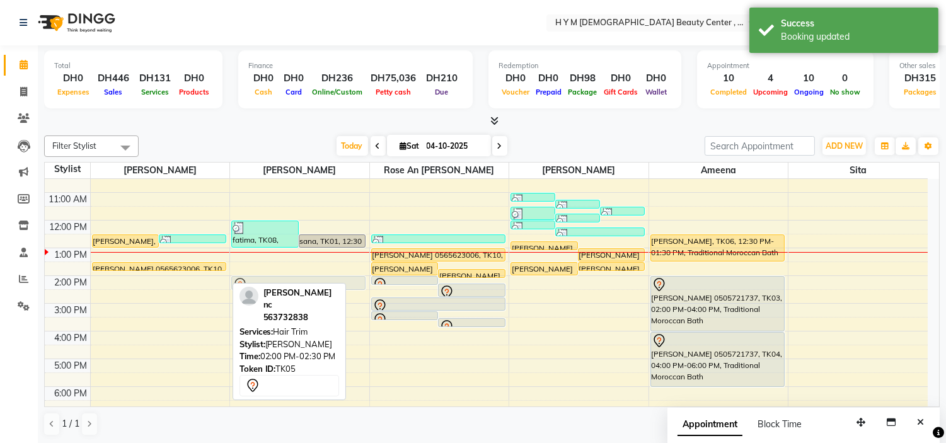
drag, startPoint x: 167, startPoint y: 281, endPoint x: 244, endPoint y: 287, distance: 77.1
click at [244, 287] on div "Filter Stylist Select All Julie Corteza randa Rose An Galang Jheza Dalangin ame…" at bounding box center [492, 285] width 896 height 311
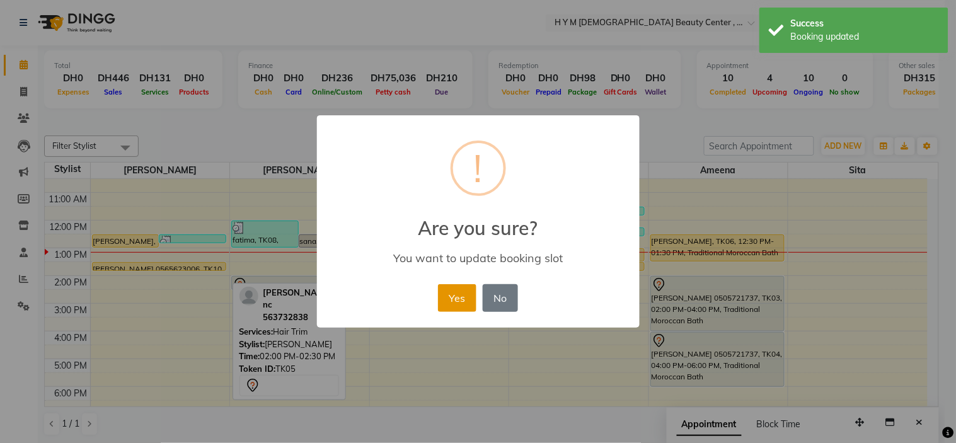
click at [461, 298] on button "Yes" at bounding box center [457, 298] width 38 height 28
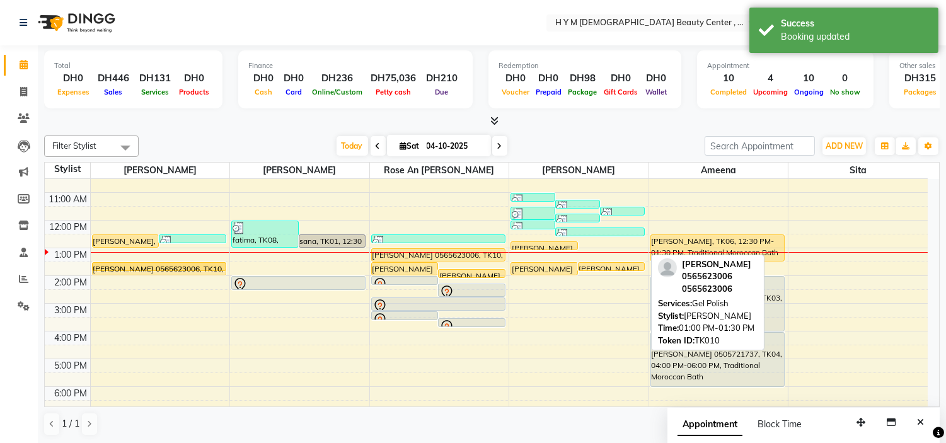
drag, startPoint x: 608, startPoint y: 254, endPoint x: 217, endPoint y: 263, distance: 391.6
click at [217, 263] on tr "Joan, TK09, 12:30 PM-01:00 PM, Hair Trim vini, TK02, 12:30 PM-12:45 PM, Threadi…" at bounding box center [486, 331] width 883 height 388
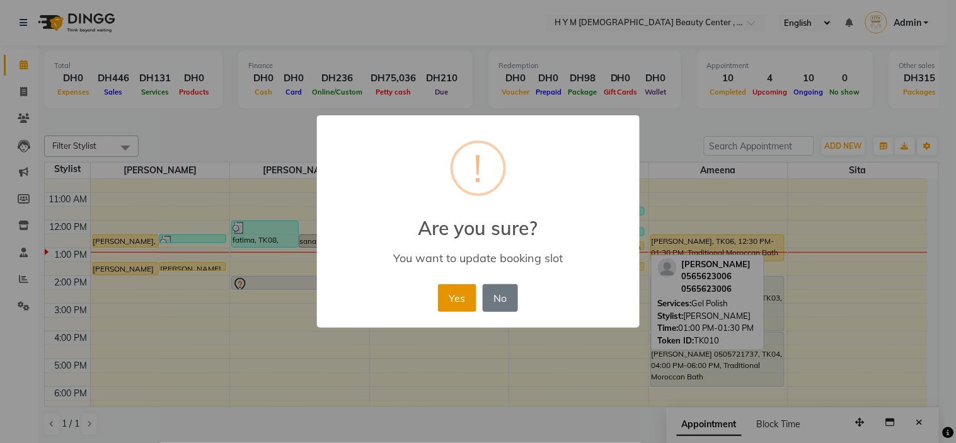
click at [449, 301] on button "Yes" at bounding box center [457, 298] width 38 height 28
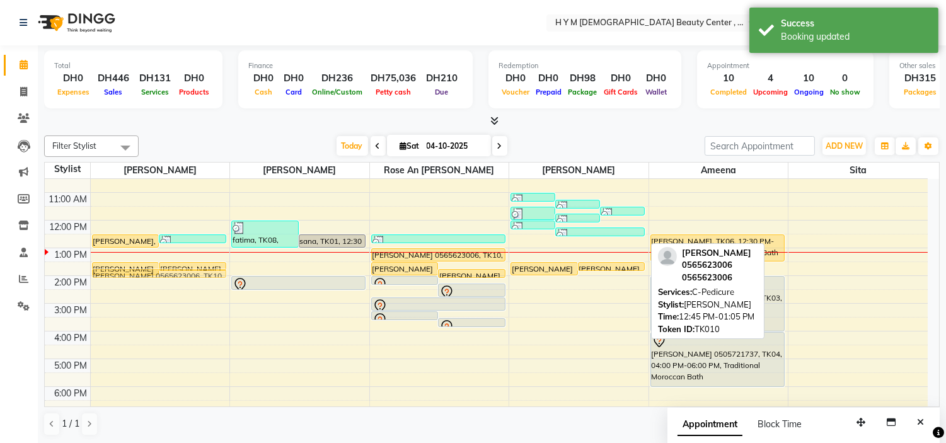
drag, startPoint x: 635, startPoint y: 241, endPoint x: 265, endPoint y: 272, distance: 371.3
click at [265, 272] on div "9:00 AM 10:00 AM 11:00 AM 12:00 PM 1:00 PM 2:00 PM 3:00 PM 4:00 PM 5:00 PM 6:00…" at bounding box center [486, 331] width 883 height 388
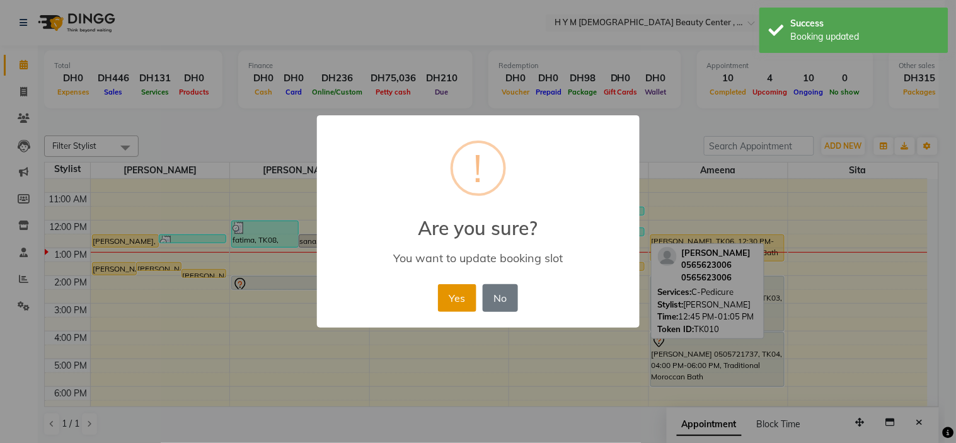
click at [451, 298] on button "Yes" at bounding box center [457, 298] width 38 height 28
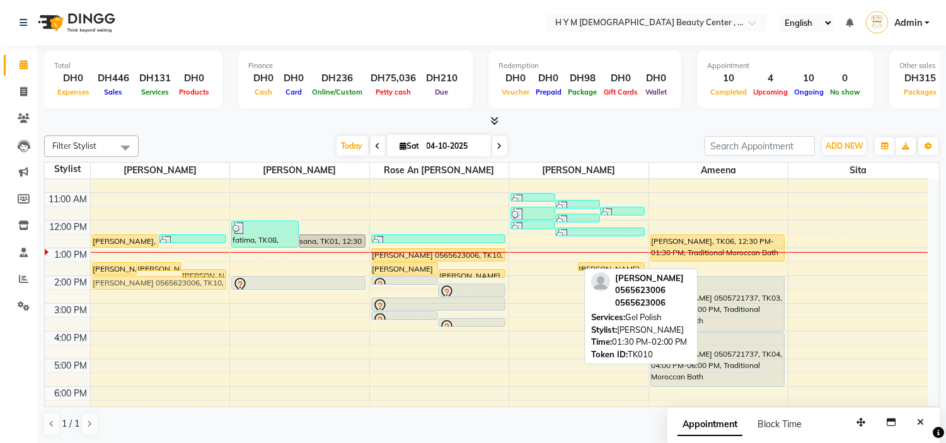
drag, startPoint x: 563, startPoint y: 266, endPoint x: 224, endPoint y: 279, distance: 338.8
click at [224, 279] on tr "TERESA 0565623006, TK10, 01:30 PM-02:00 PM, Gel Polish TERESA 0565623006, TK10,…" at bounding box center [486, 331] width 883 height 388
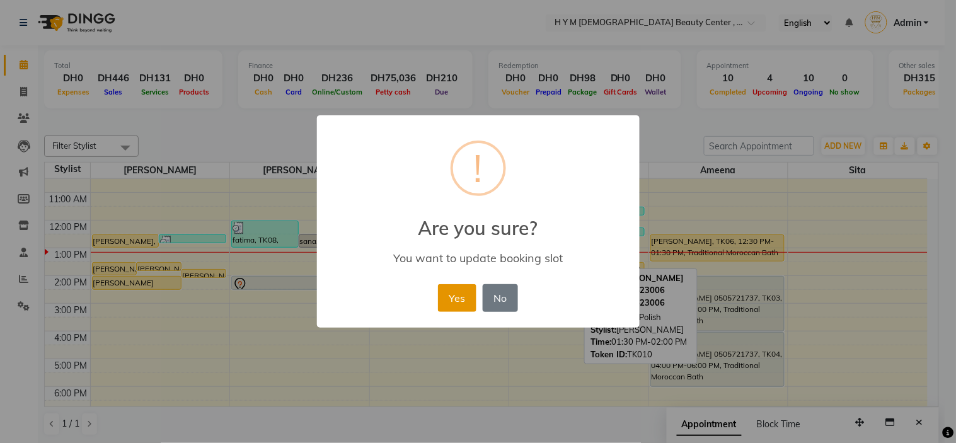
click at [465, 299] on button "Yes" at bounding box center [457, 298] width 38 height 28
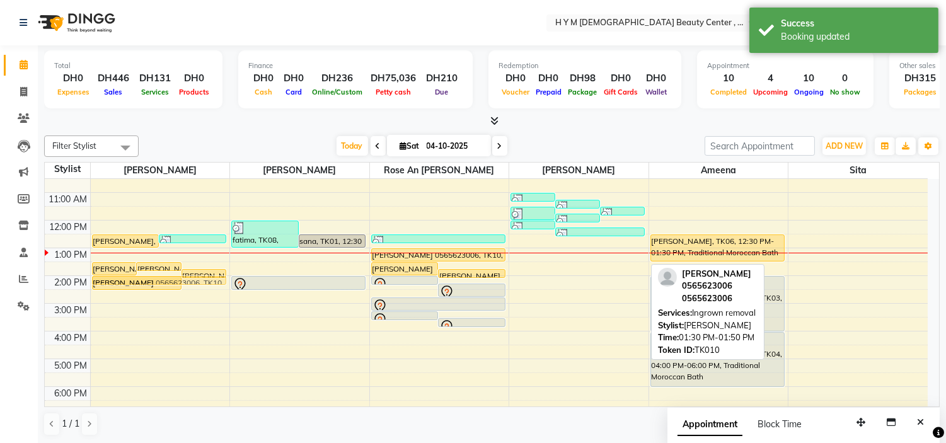
drag, startPoint x: 622, startPoint y: 265, endPoint x: 248, endPoint y: 280, distance: 374.1
click at [248, 280] on tr "TERESA 0565623006, TK10, 01:30 PM-02:00 PM, Gel Polish TERESA 0565623006, TK10,…" at bounding box center [486, 331] width 883 height 388
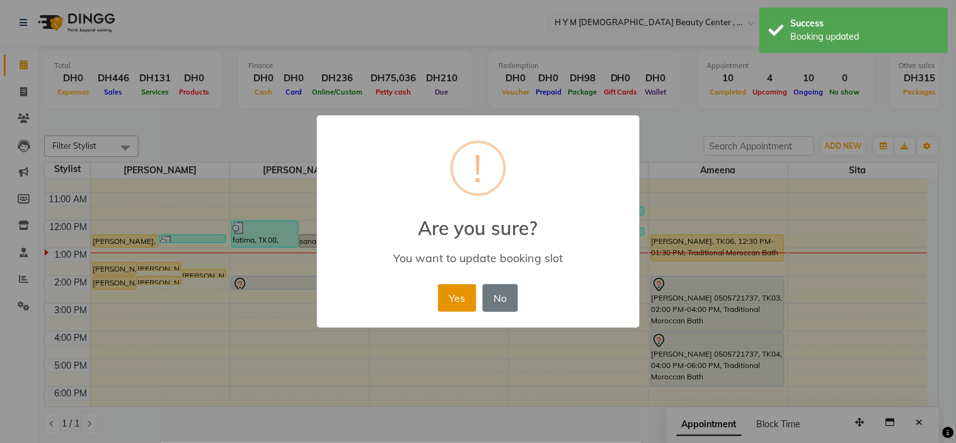
click at [462, 298] on button "Yes" at bounding box center [457, 298] width 38 height 28
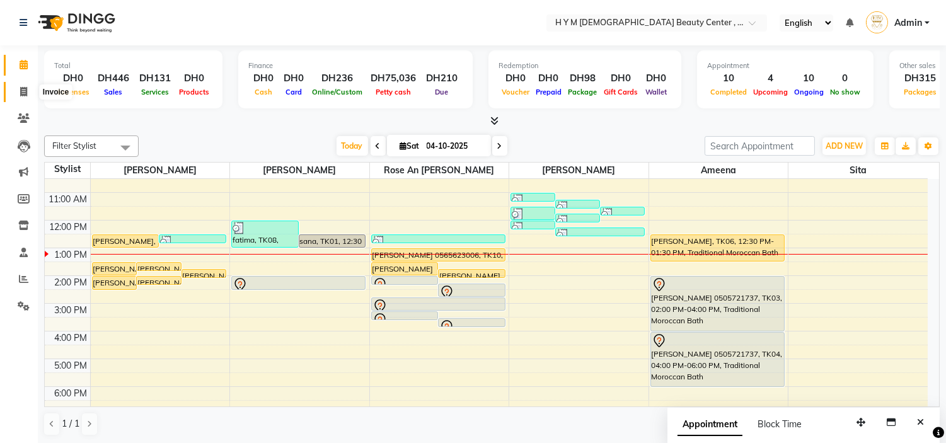
click at [20, 88] on icon at bounding box center [23, 91] width 7 height 9
select select "service"
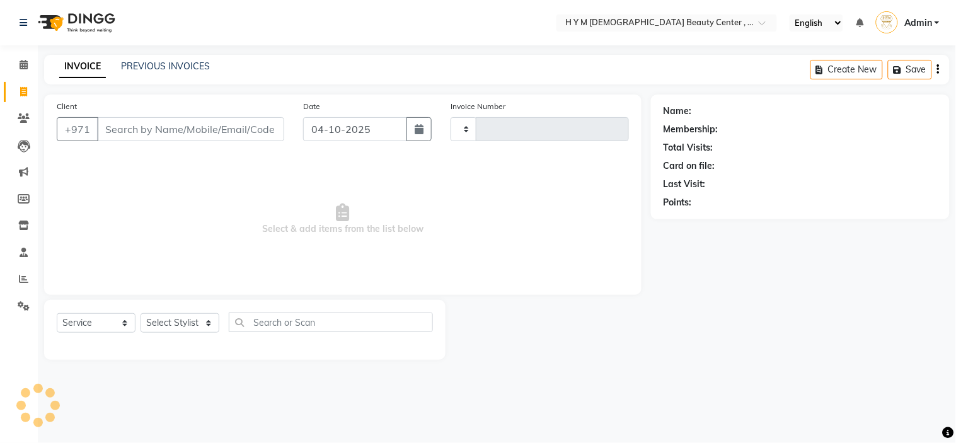
type input "2270"
select select "7248"
click at [122, 132] on input "Client" at bounding box center [190, 129] width 187 height 24
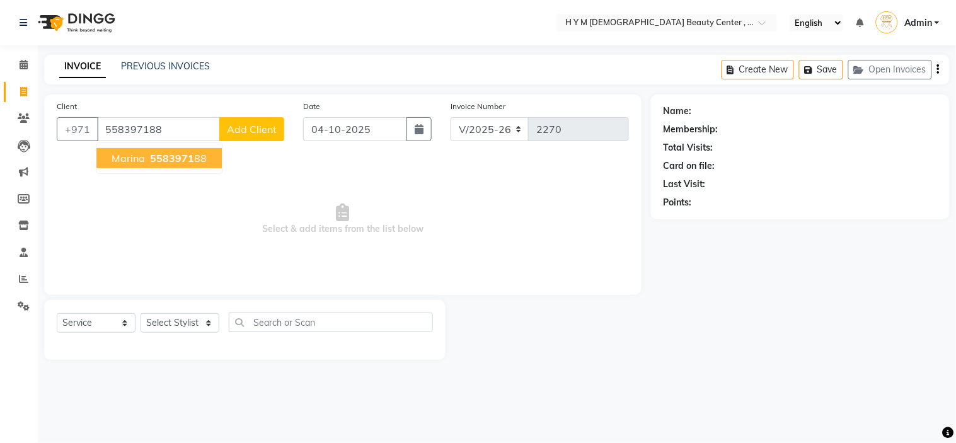
type input "558397188"
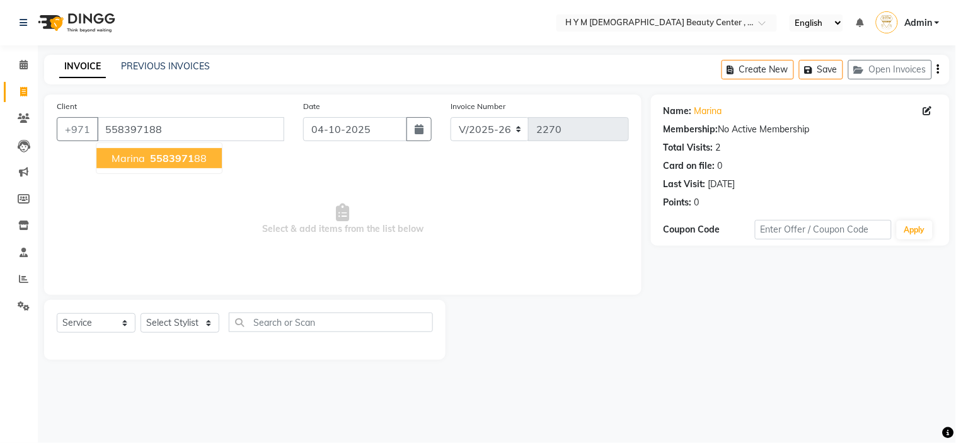
click at [120, 154] on span "marina" at bounding box center [128, 158] width 33 height 13
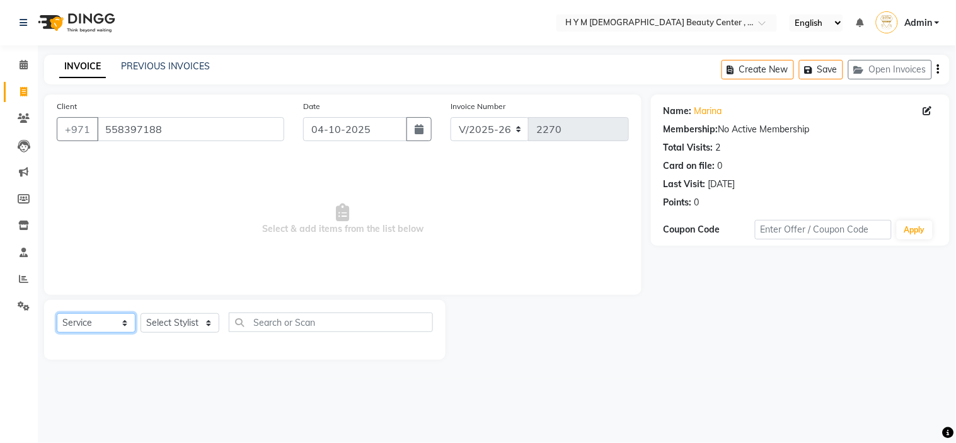
click at [127, 325] on select "Select Service Product Membership Package Voucher Prepaid Gift Card" at bounding box center [96, 323] width 79 height 20
select select "package"
click at [57, 314] on select "Select Service Product Membership Package Voucher Prepaid Gift Card" at bounding box center [96, 323] width 79 height 20
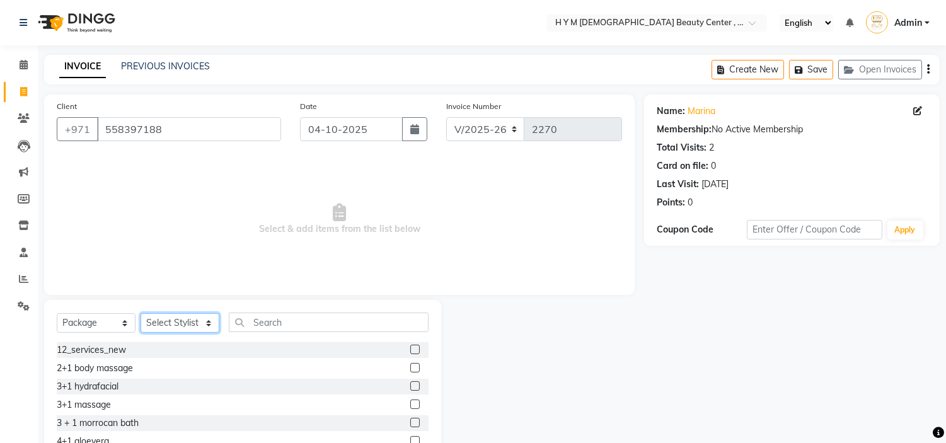
click at [191, 318] on select "Select Stylist ameena Jheza Dalangin Julie Corteza randa Rose An Galang sita" at bounding box center [180, 323] width 79 height 20
select select "61768"
click at [141, 314] on select "Select Stylist ameena Jheza Dalangin Julie Corteza randa Rose An Galang sita" at bounding box center [180, 323] width 79 height 20
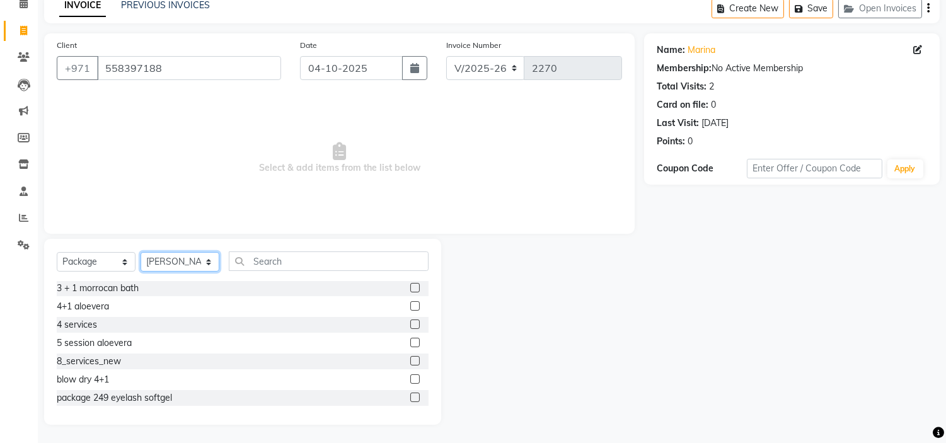
scroll to position [74, 0]
click at [410, 361] on label at bounding box center [414, 360] width 9 height 9
click at [410, 361] on input "checkbox" at bounding box center [414, 361] width 8 height 8
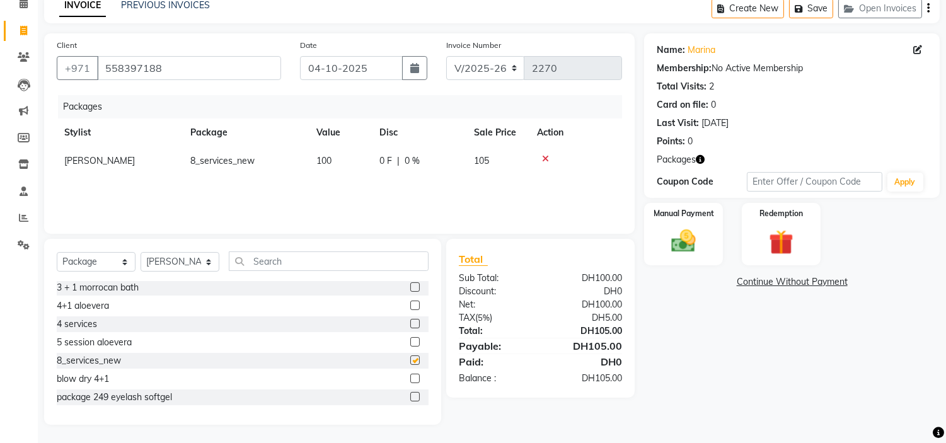
checkbox input "false"
click at [767, 275] on link "Continue Without Payment" at bounding box center [792, 281] width 291 height 13
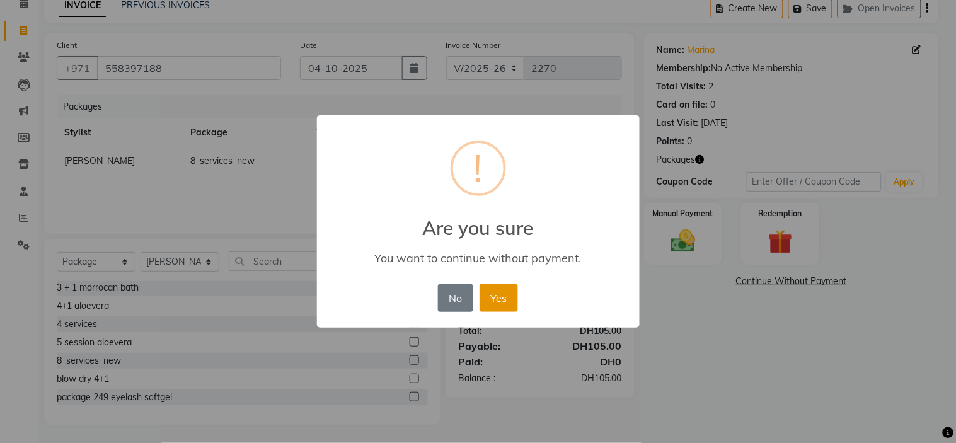
click at [498, 298] on button "Yes" at bounding box center [499, 298] width 38 height 28
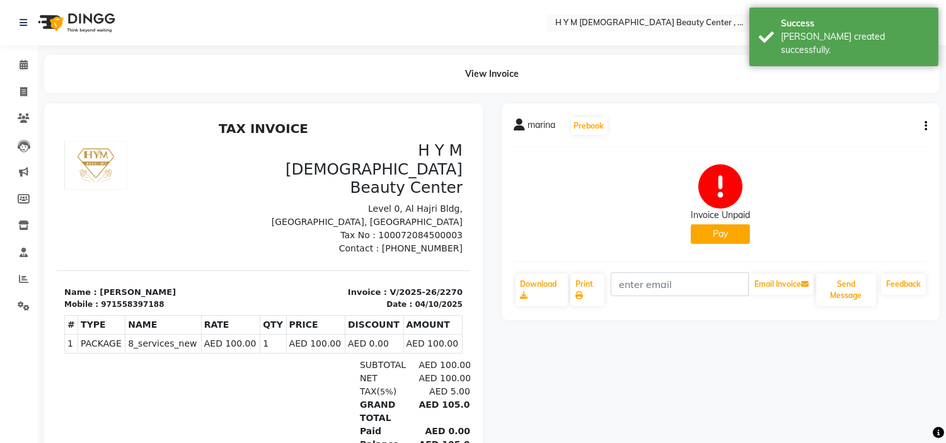
select select "service"
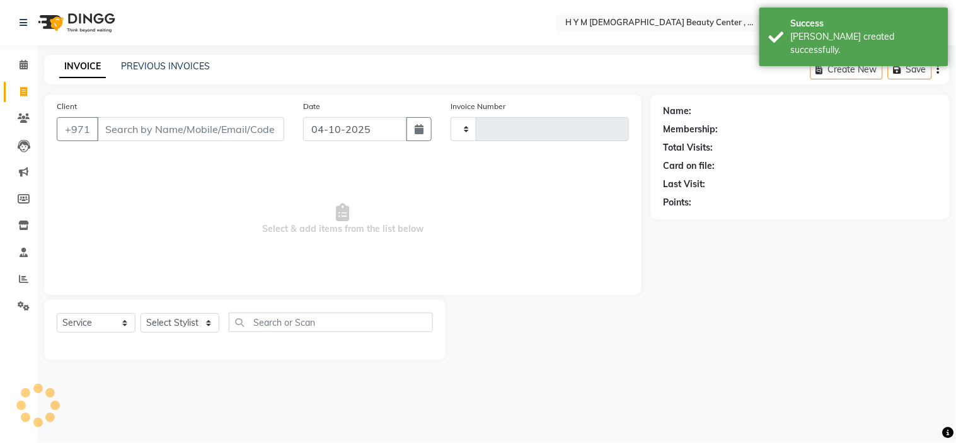
type input "2271"
select select "7248"
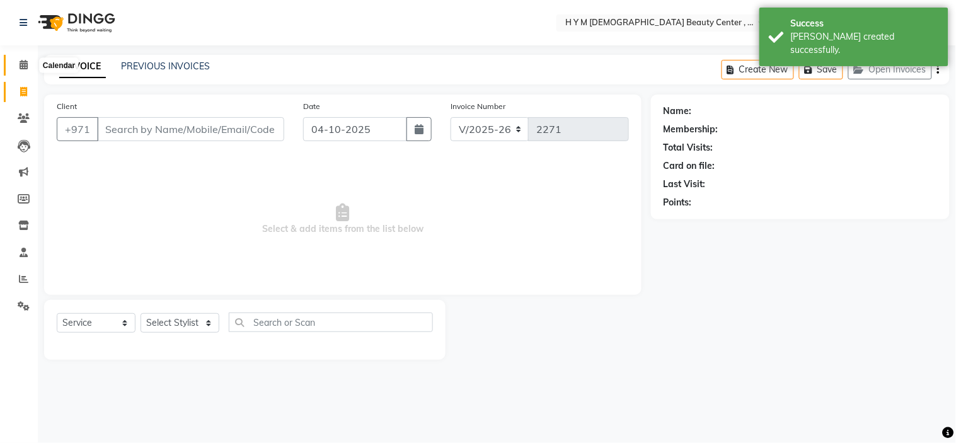
click at [25, 69] on icon at bounding box center [24, 64] width 8 height 9
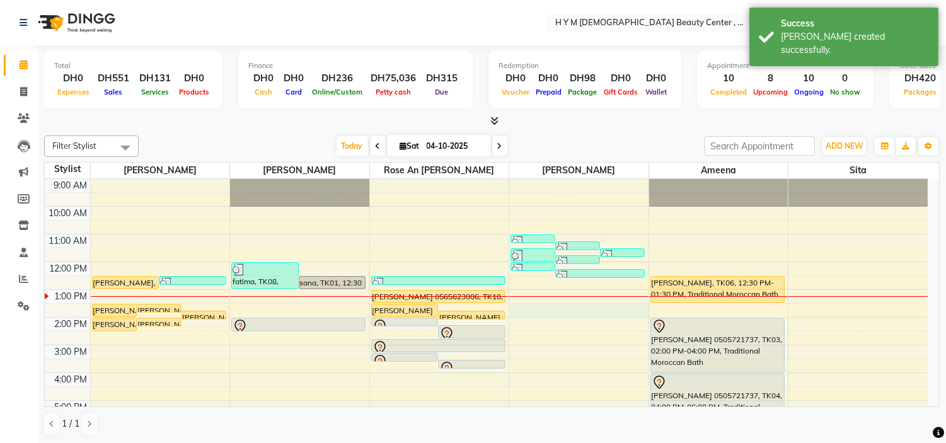
click at [538, 318] on td at bounding box center [509, 324] width 838 height 14
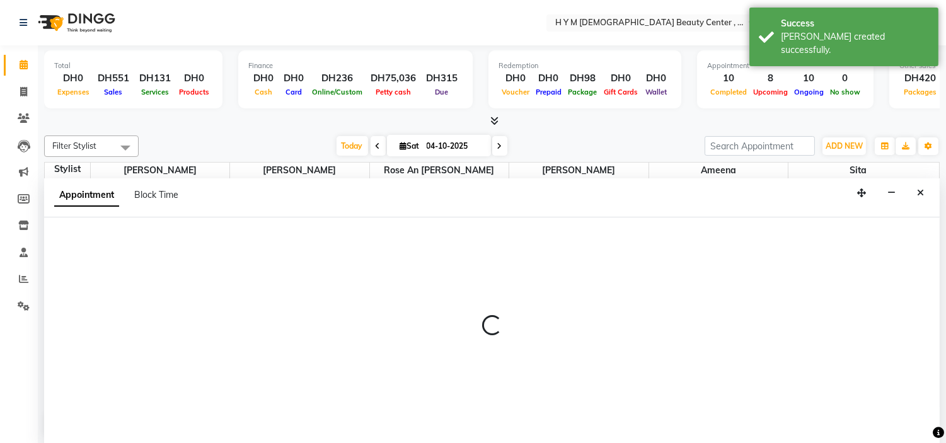
scroll to position [1, 0]
select select "61768"
select select "810"
select select "tentative"
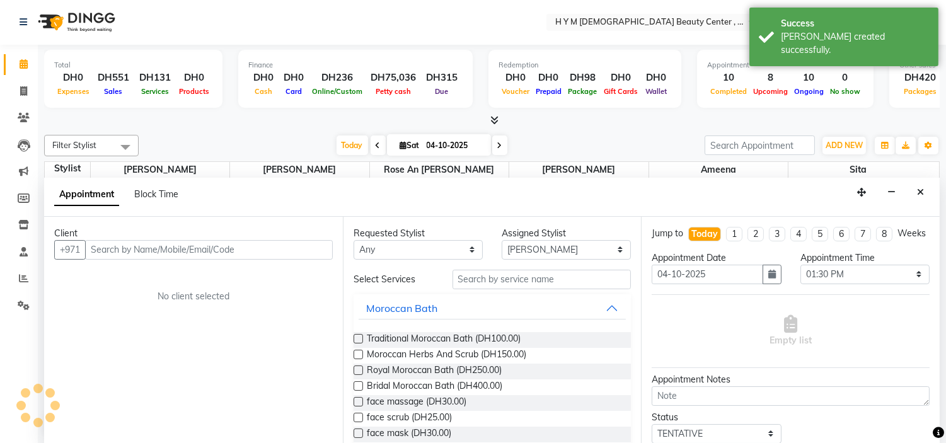
click at [120, 253] on input "text" at bounding box center [209, 250] width 248 height 20
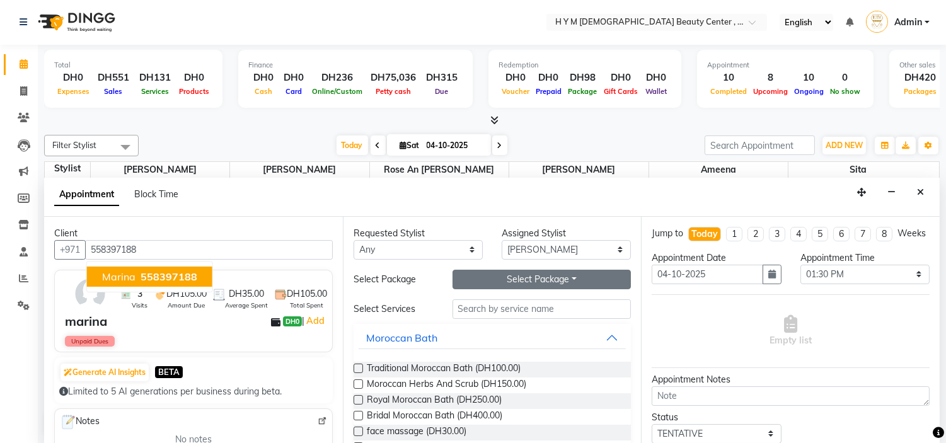
type input "558397188"
click at [570, 271] on button "Select Package Toggle Dropdown" at bounding box center [542, 280] width 179 height 20
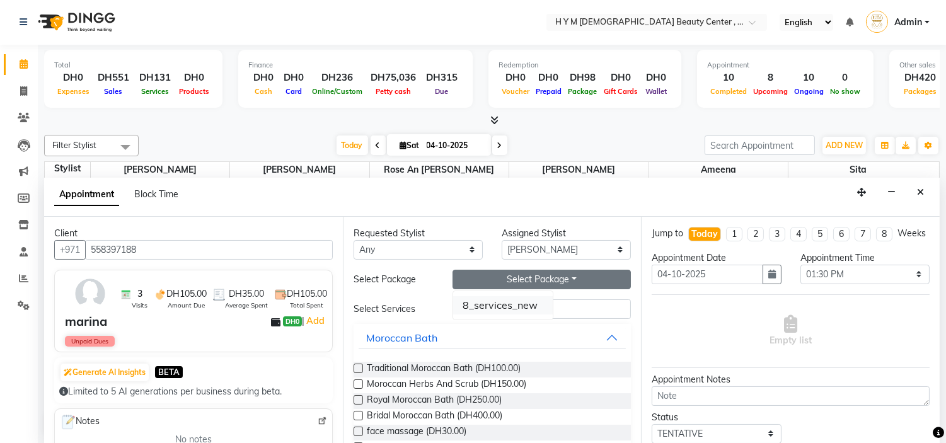
click at [514, 309] on li "8_services_new" at bounding box center [503, 305] width 100 height 18
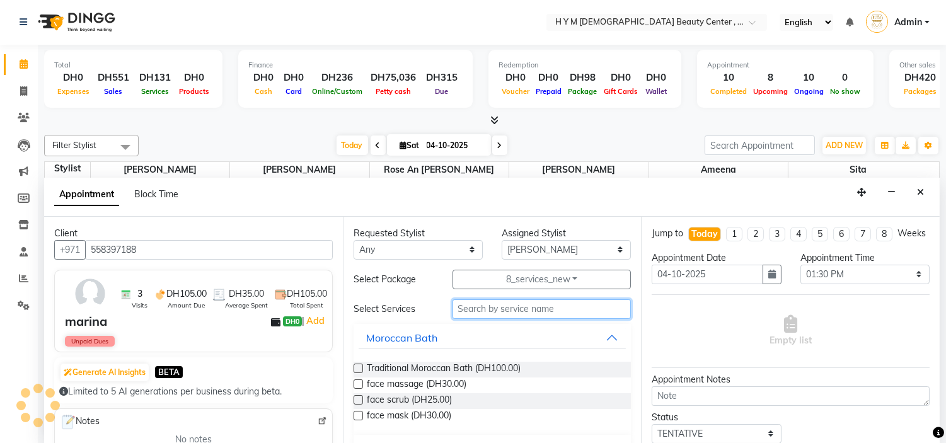
click at [506, 310] on input "text" at bounding box center [542, 309] width 179 height 20
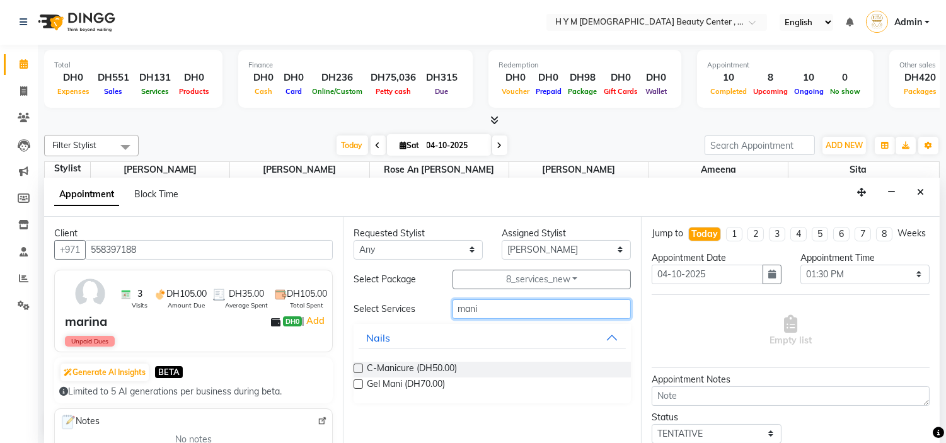
type input "mani"
click at [358, 372] on label at bounding box center [358, 368] width 9 height 9
click at [358, 372] on input "checkbox" at bounding box center [358, 370] width 8 height 8
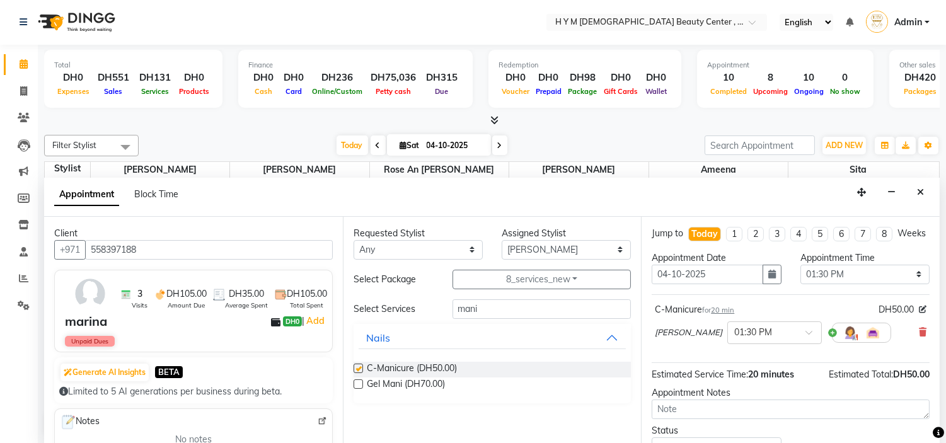
checkbox input "false"
click at [512, 314] on input "mani" at bounding box center [542, 309] width 179 height 20
type input "m"
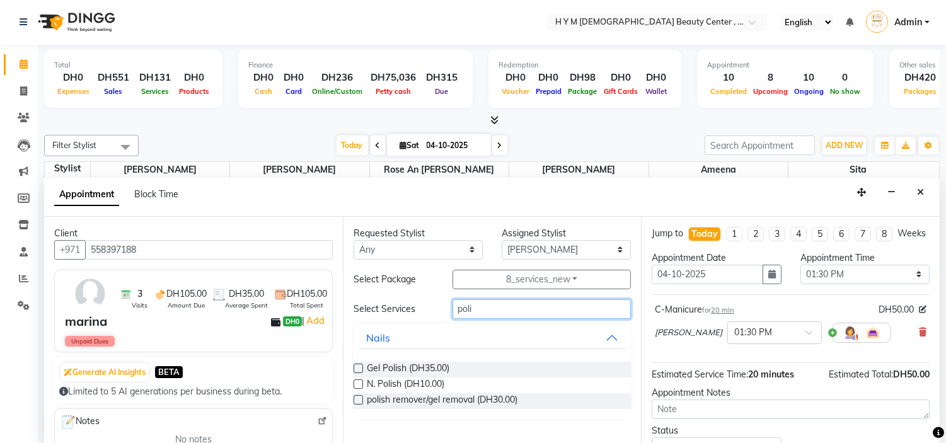
type input "poli"
click at [361, 386] on label at bounding box center [358, 383] width 9 height 9
click at [361, 386] on input "checkbox" at bounding box center [358, 385] width 8 height 8
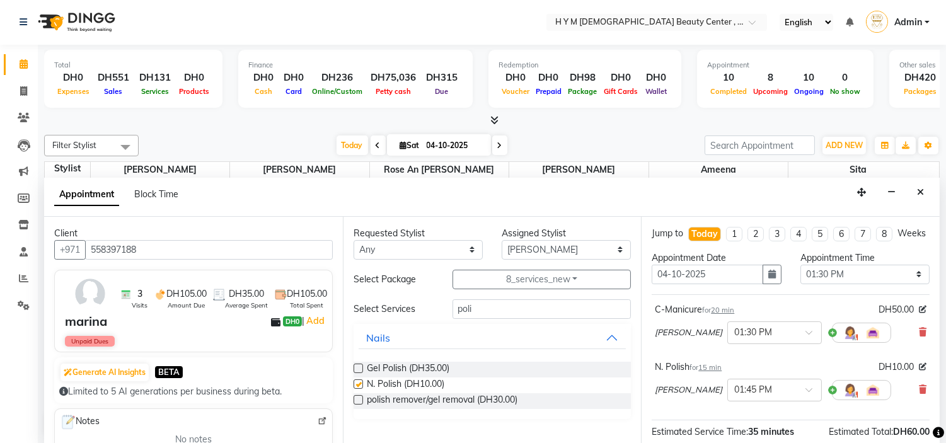
checkbox input "false"
click at [495, 310] on input "poli" at bounding box center [542, 309] width 179 height 20
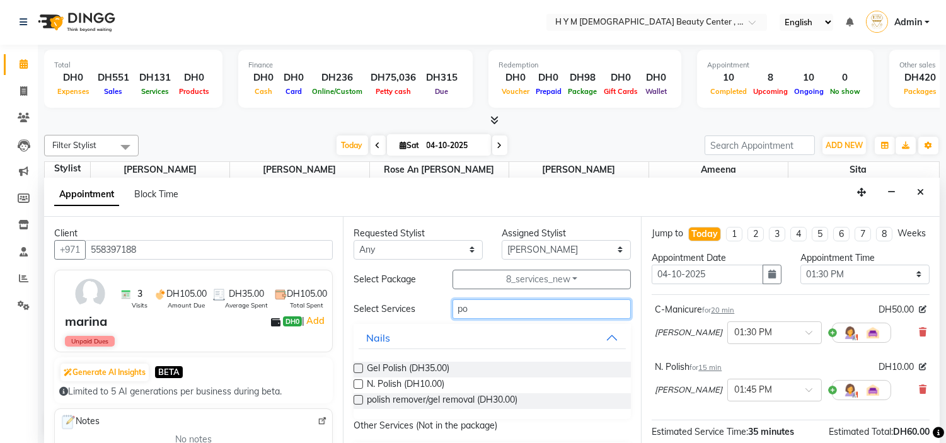
type input "p"
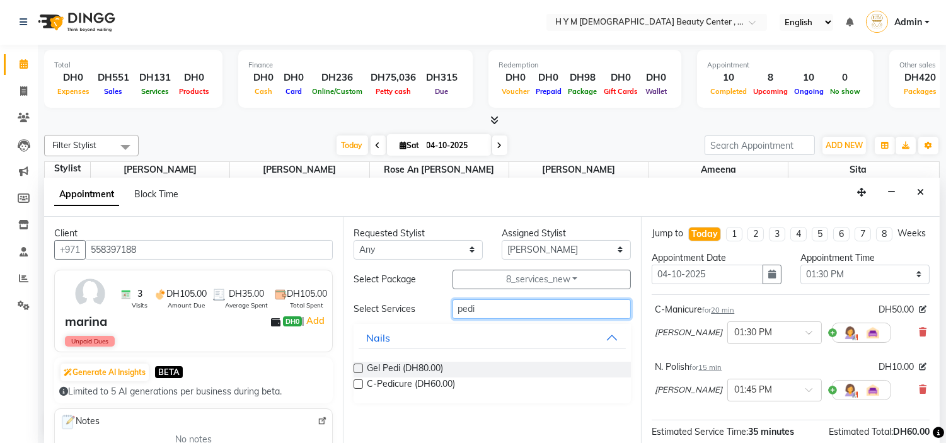
type input "pedi"
click at [355, 385] on label at bounding box center [358, 383] width 9 height 9
click at [355, 385] on input "checkbox" at bounding box center [358, 385] width 8 height 8
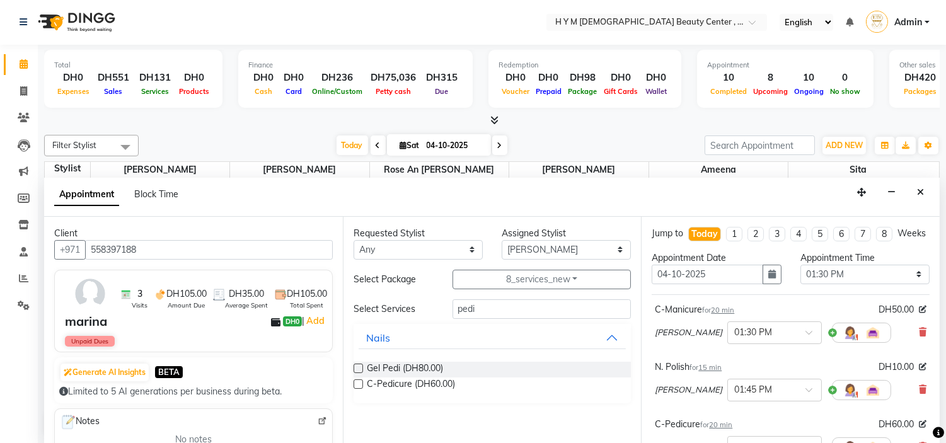
click at [355, 385] on label at bounding box center [358, 383] width 9 height 9
click at [355, 385] on input "checkbox" at bounding box center [358, 385] width 8 height 8
click at [495, 310] on input "pedi" at bounding box center [542, 309] width 179 height 20
click at [358, 367] on label at bounding box center [358, 368] width 9 height 9
click at [358, 367] on input "checkbox" at bounding box center [358, 370] width 8 height 8
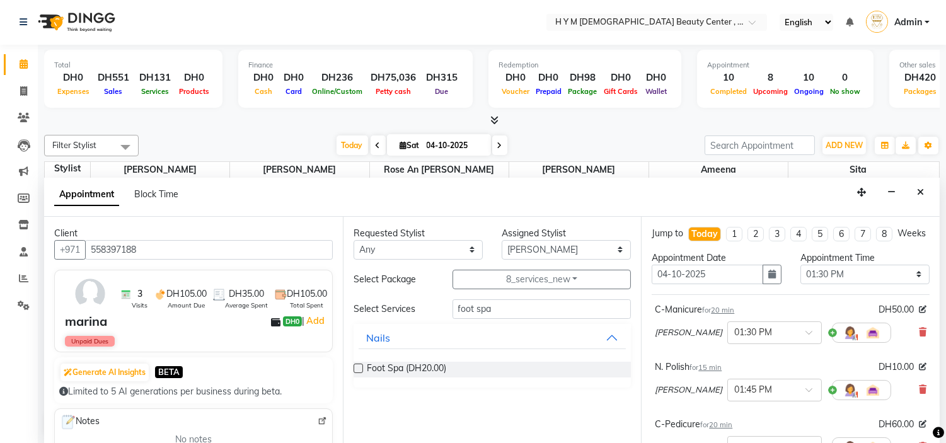
click at [358, 367] on label at bounding box center [358, 368] width 9 height 9
click at [358, 367] on input "checkbox" at bounding box center [358, 370] width 8 height 8
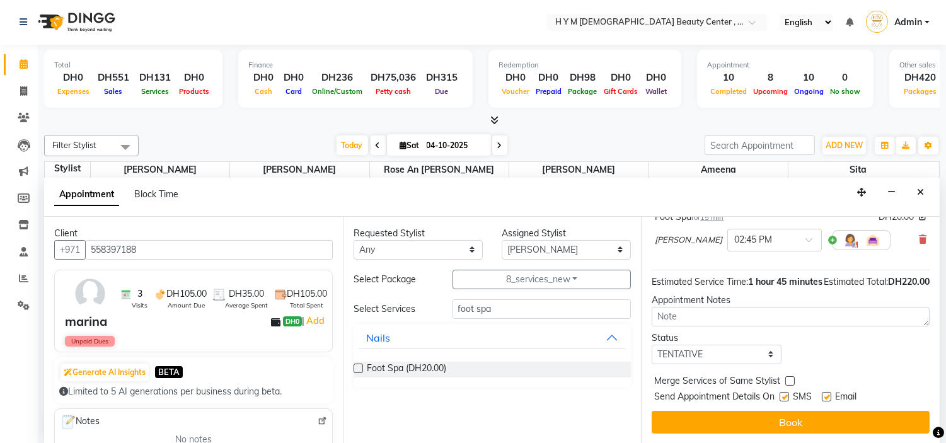
scroll to position [404, 0]
drag, startPoint x: 785, startPoint y: 395, endPoint x: 837, endPoint y: 395, distance: 52.3
click at [789, 395] on label at bounding box center [784, 396] width 9 height 9
click at [788, 395] on input "checkbox" at bounding box center [784, 398] width 8 height 8
click at [829, 396] on label at bounding box center [826, 396] width 9 height 9
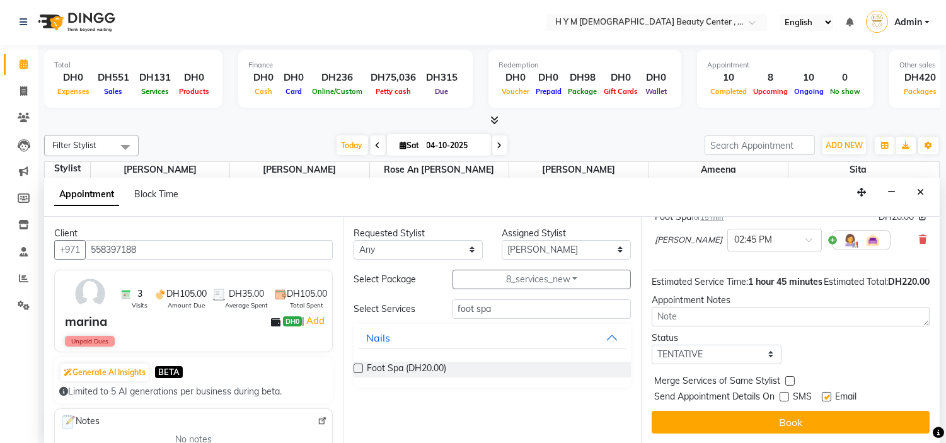
click at [829, 396] on input "checkbox" at bounding box center [826, 398] width 8 height 8
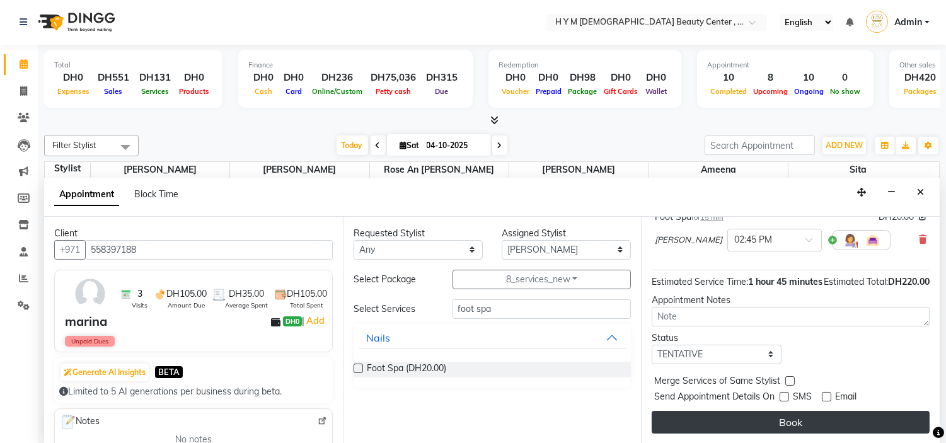
click at [797, 420] on button "Book" at bounding box center [791, 422] width 278 height 23
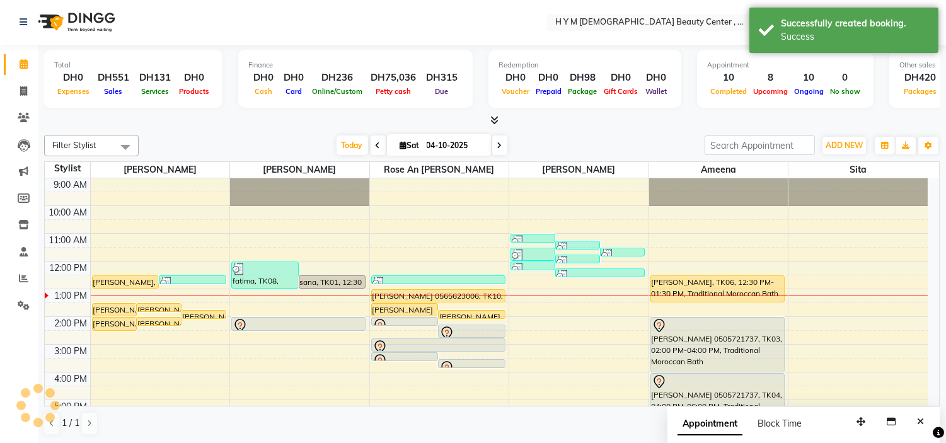
scroll to position [0, 0]
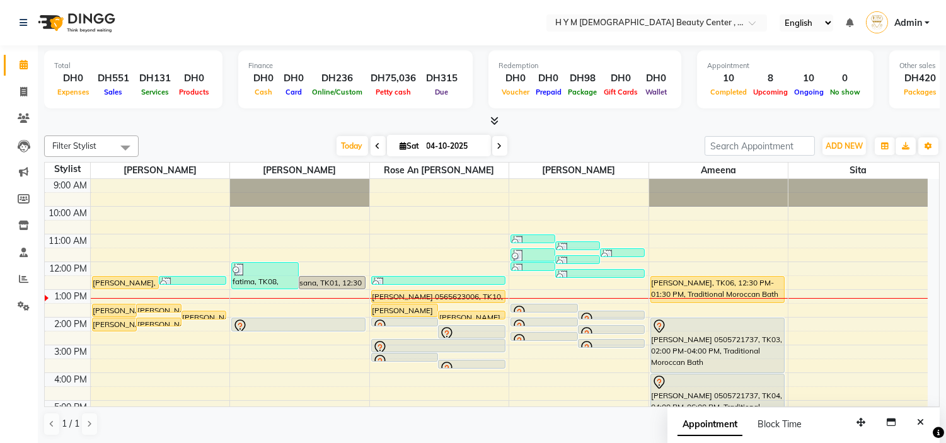
drag, startPoint x: 683, startPoint y: 304, endPoint x: 688, endPoint y: 315, distance: 11.8
click at [688, 315] on div "9:00 AM 10:00 AM 11:00 AM 12:00 PM 1:00 PM 2:00 PM 3:00 PM 4:00 PM 5:00 PM 6:00…" at bounding box center [486, 373] width 883 height 388
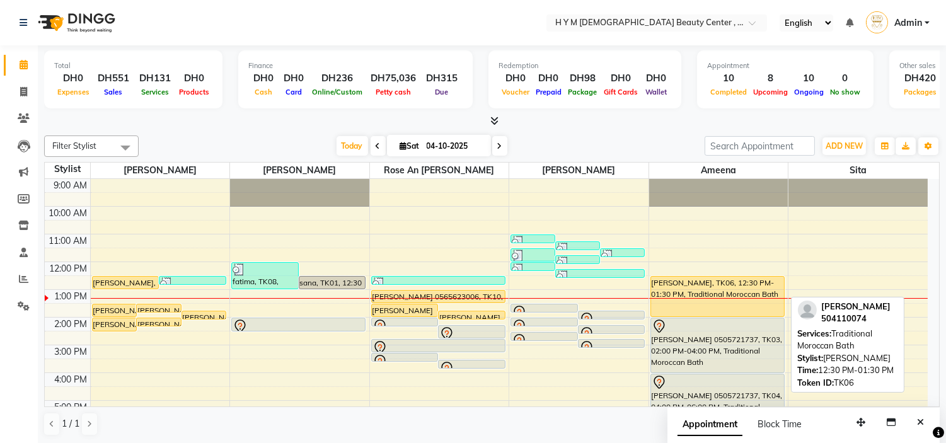
drag, startPoint x: 703, startPoint y: 299, endPoint x: 709, endPoint y: 310, distance: 11.9
click at [709, 310] on div "Um Muhamad, TK06, 12:30 PM-01:30 PM, Traditional Moroccan Bath agnes 0505721737…" at bounding box center [718, 373] width 139 height 388
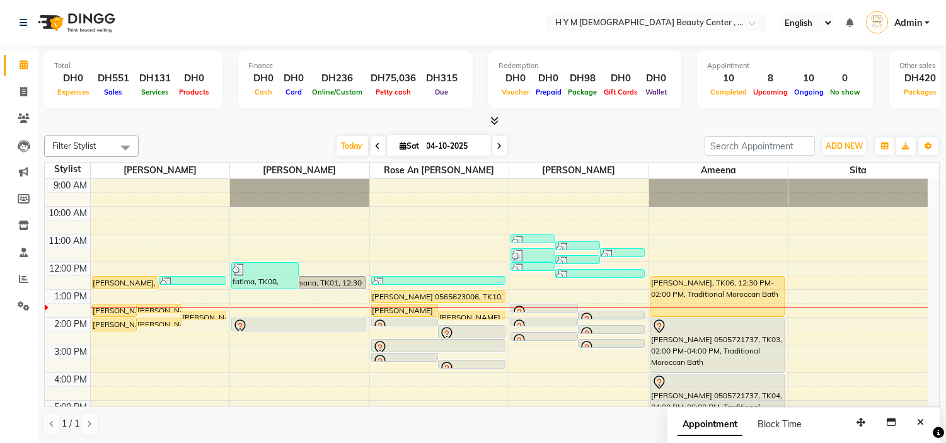
scroll to position [70, 0]
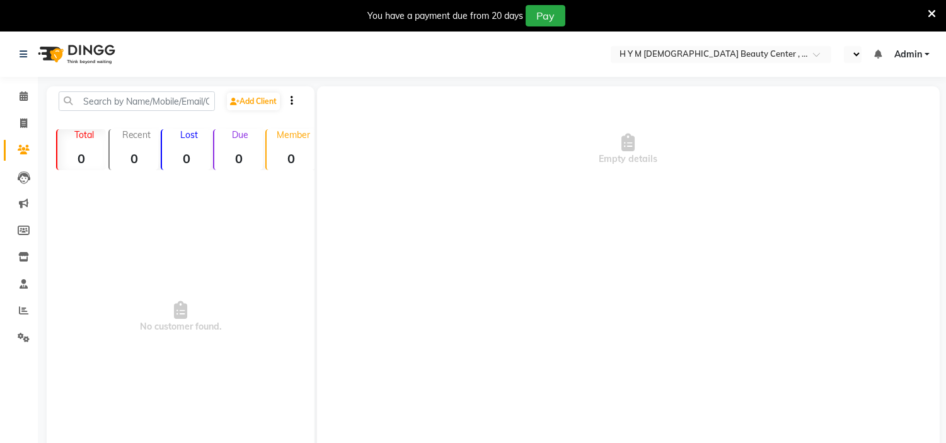
select select "en"
